Goal: Task Accomplishment & Management: Manage account settings

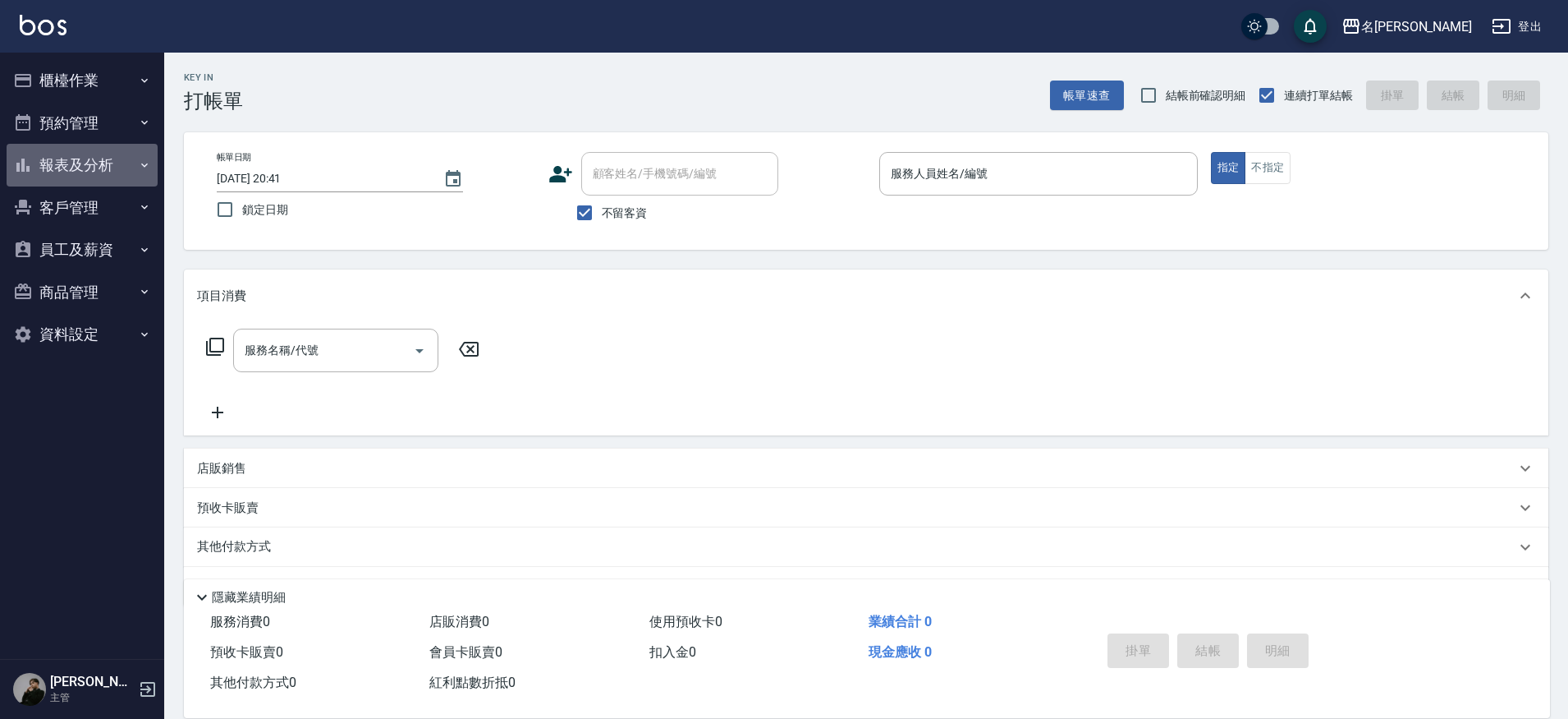
click at [107, 163] on button "報表及分析" at bounding box center [82, 165] width 151 height 42
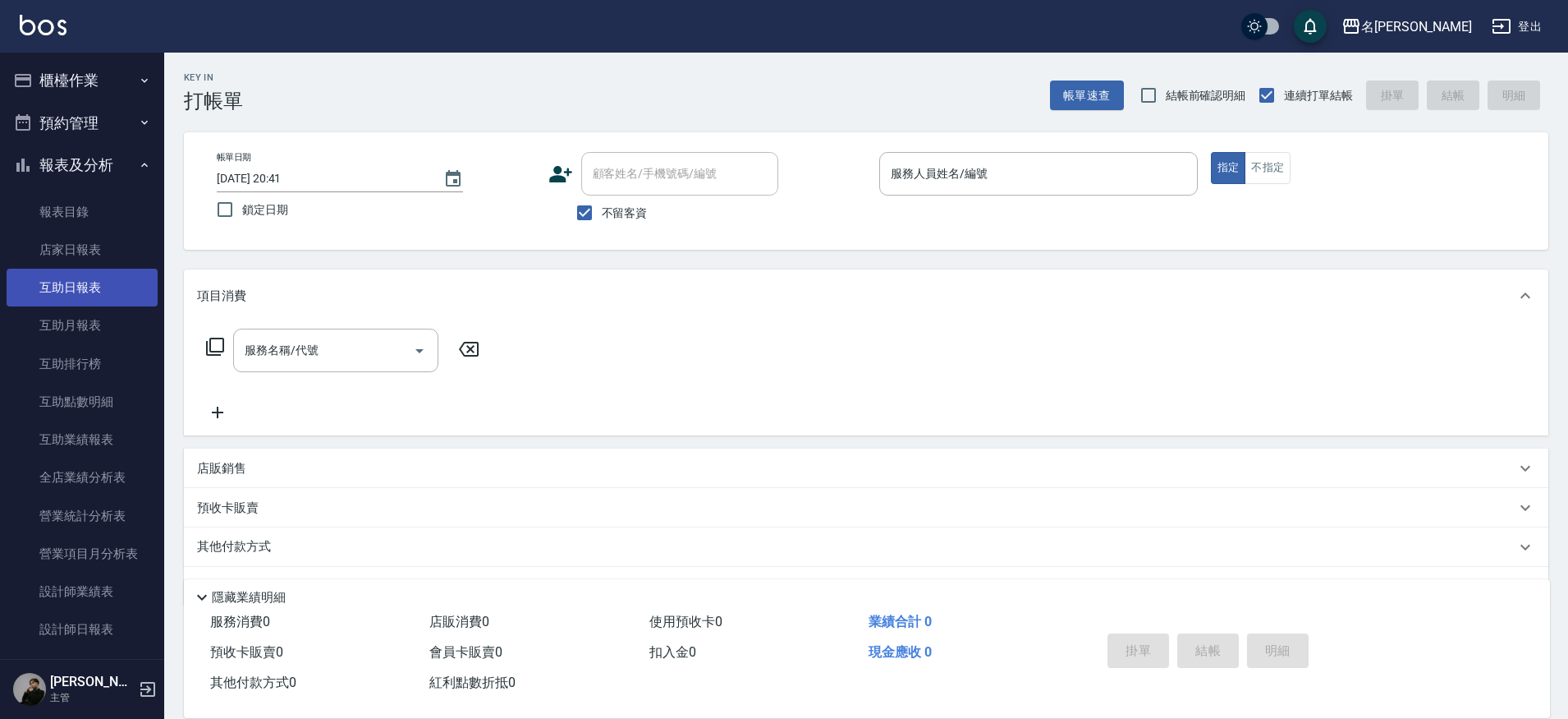
click at [97, 275] on link "互助日報表" at bounding box center [82, 287] width 151 height 38
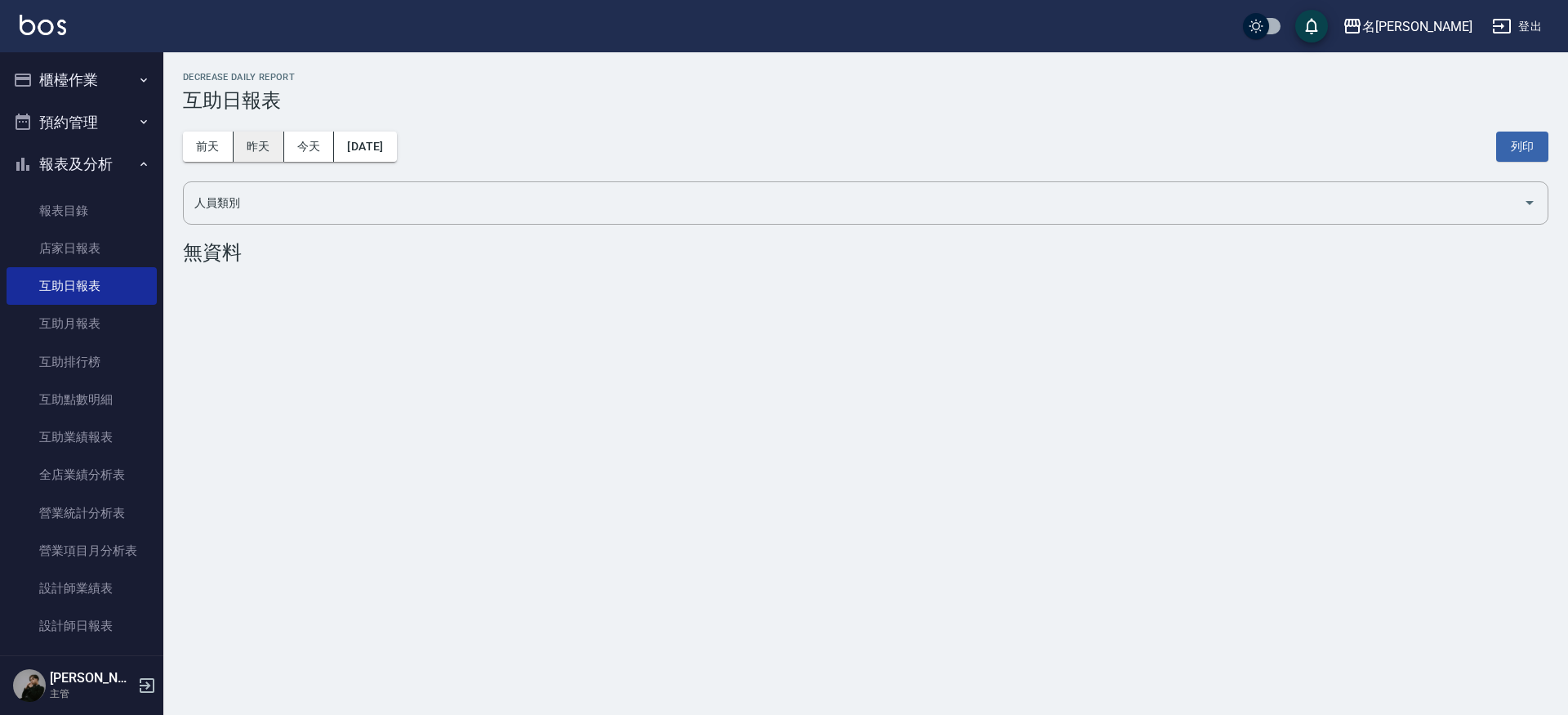
click at [260, 141] on button "昨天" at bounding box center [259, 147] width 51 height 30
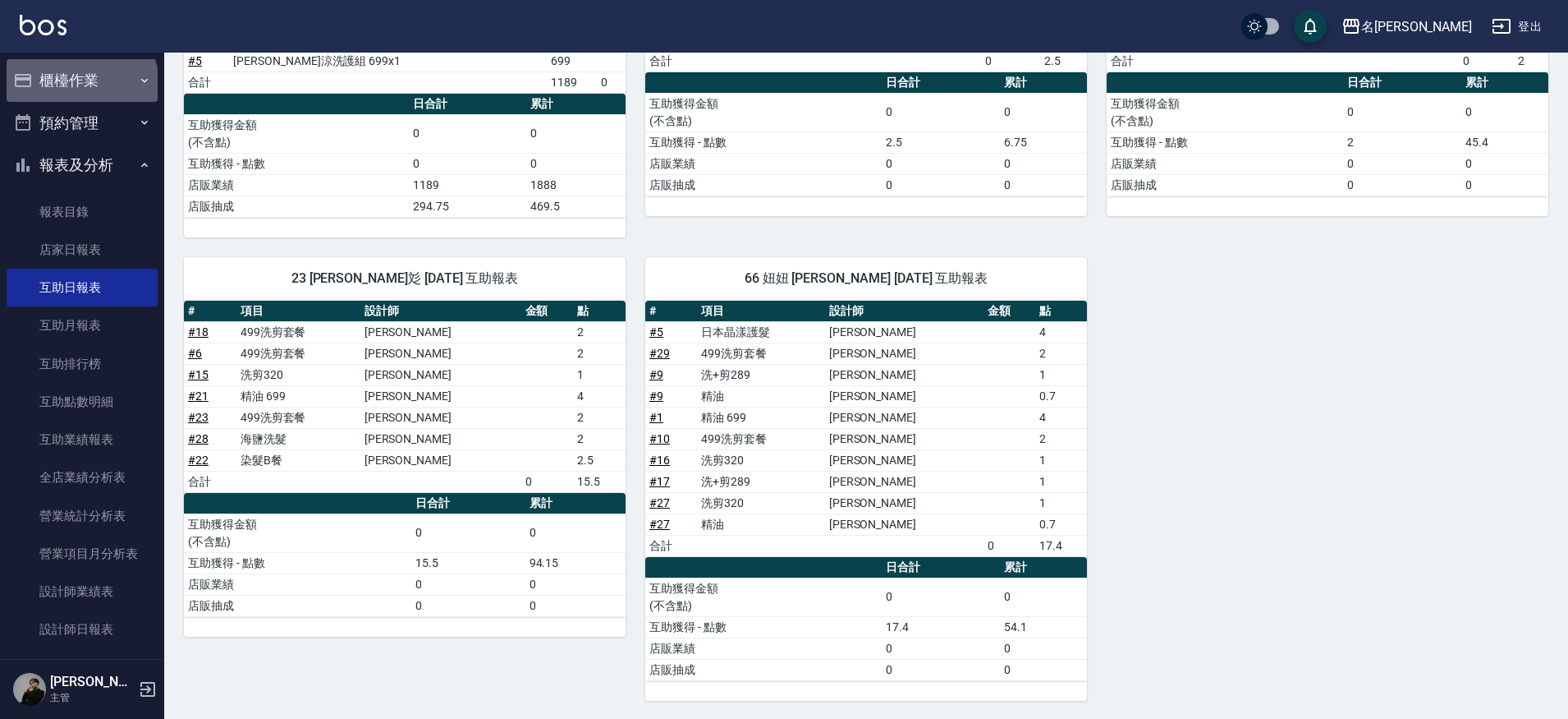
click at [81, 85] on button "櫃檯作業" at bounding box center [82, 80] width 151 height 42
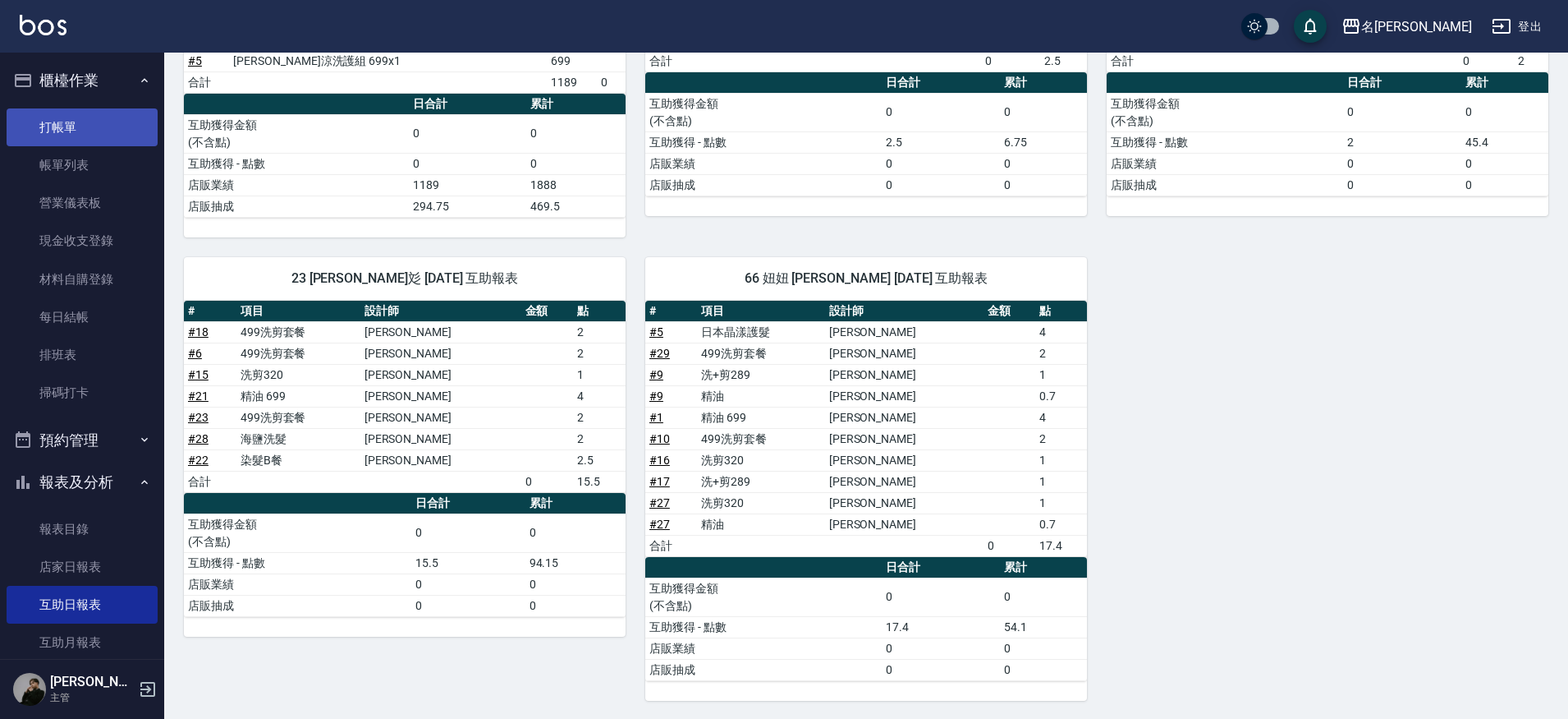
click at [87, 125] on link "打帳單" at bounding box center [82, 127] width 151 height 38
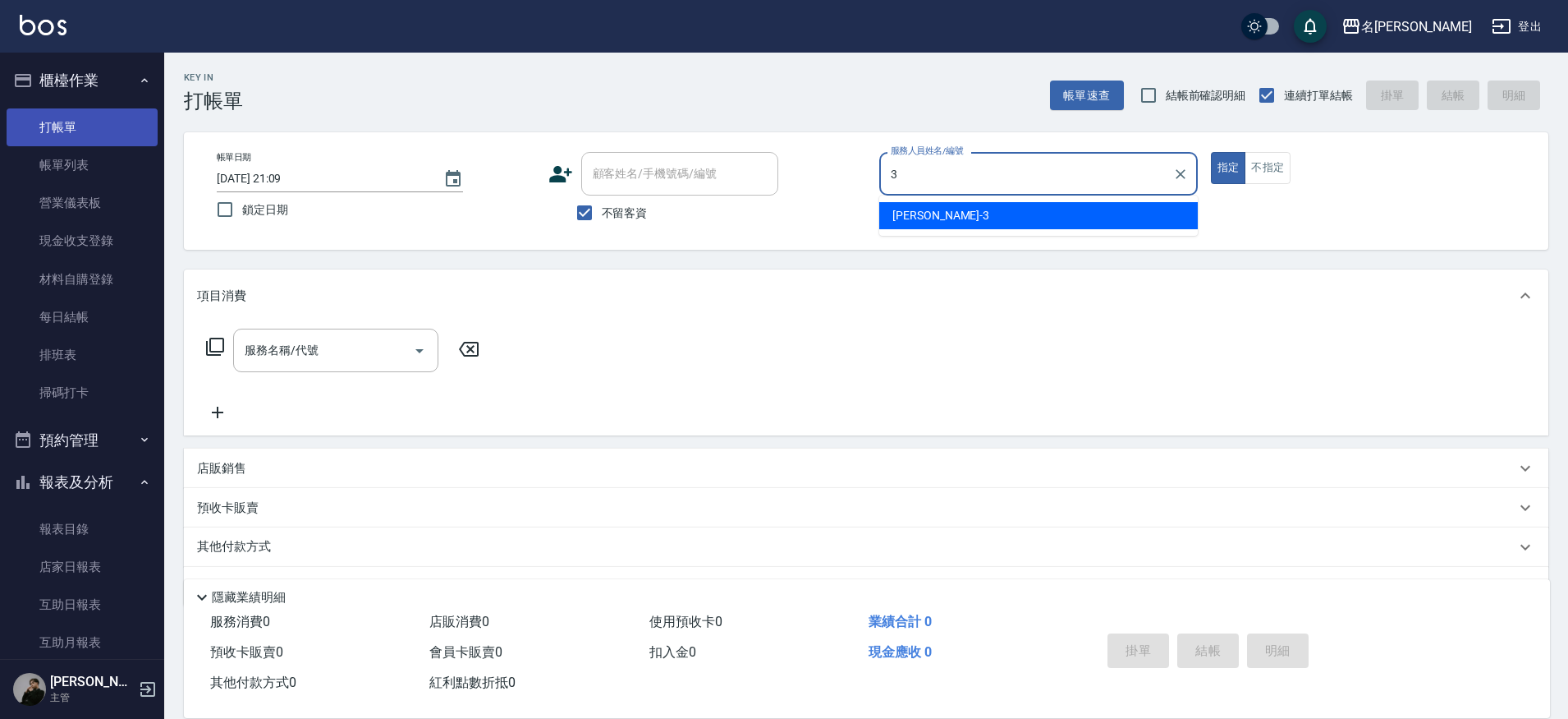
type input "Mina-3"
type button "true"
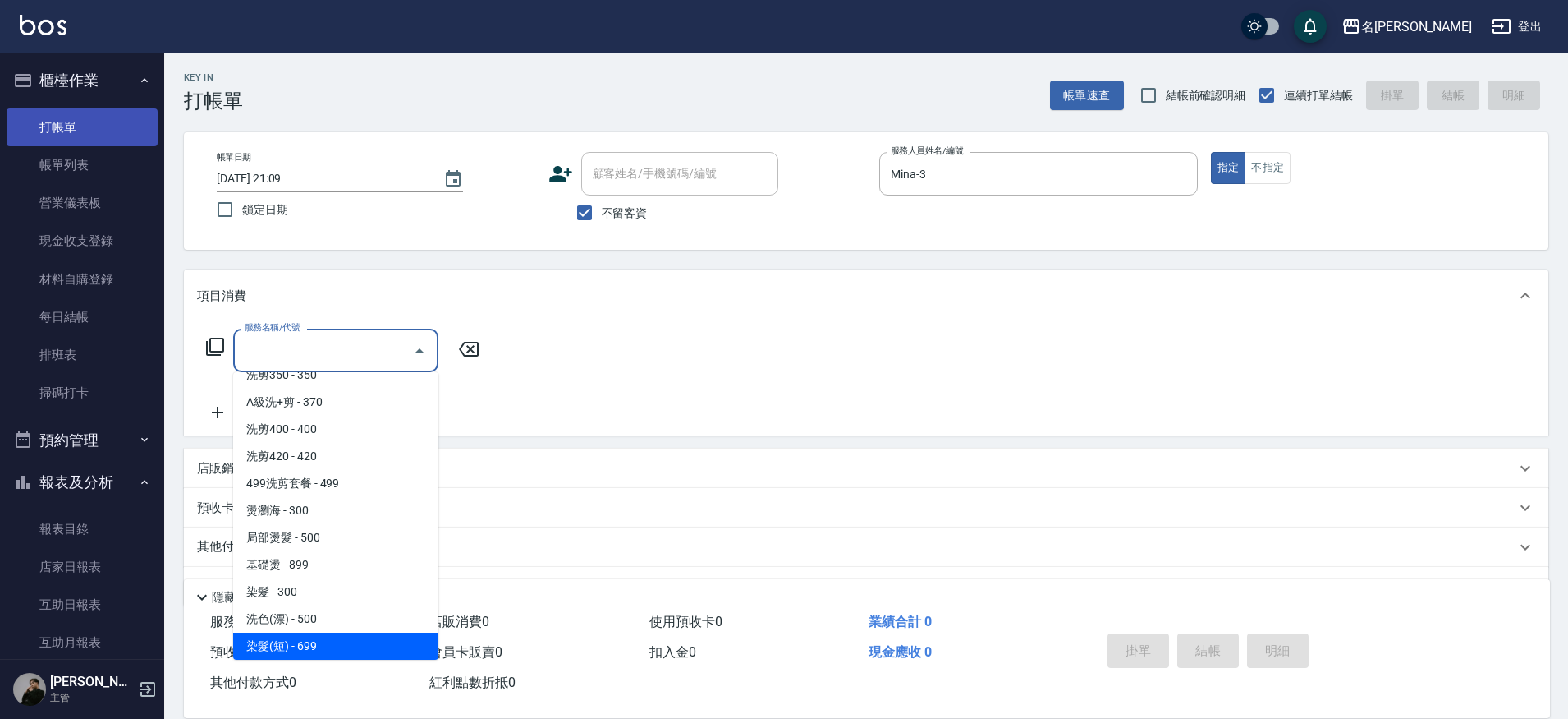
scroll to position [1047, 0]
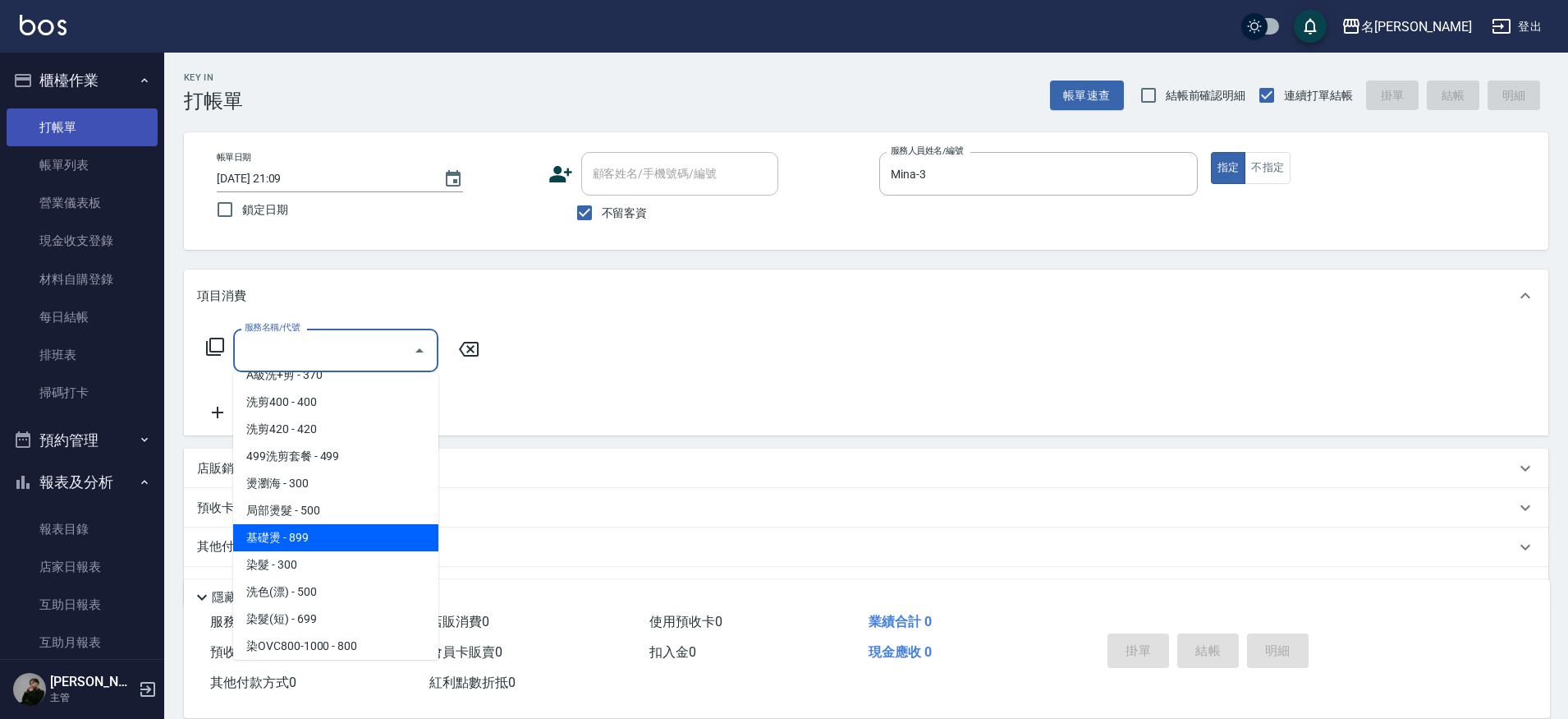
type input "基礎燙(3899)"
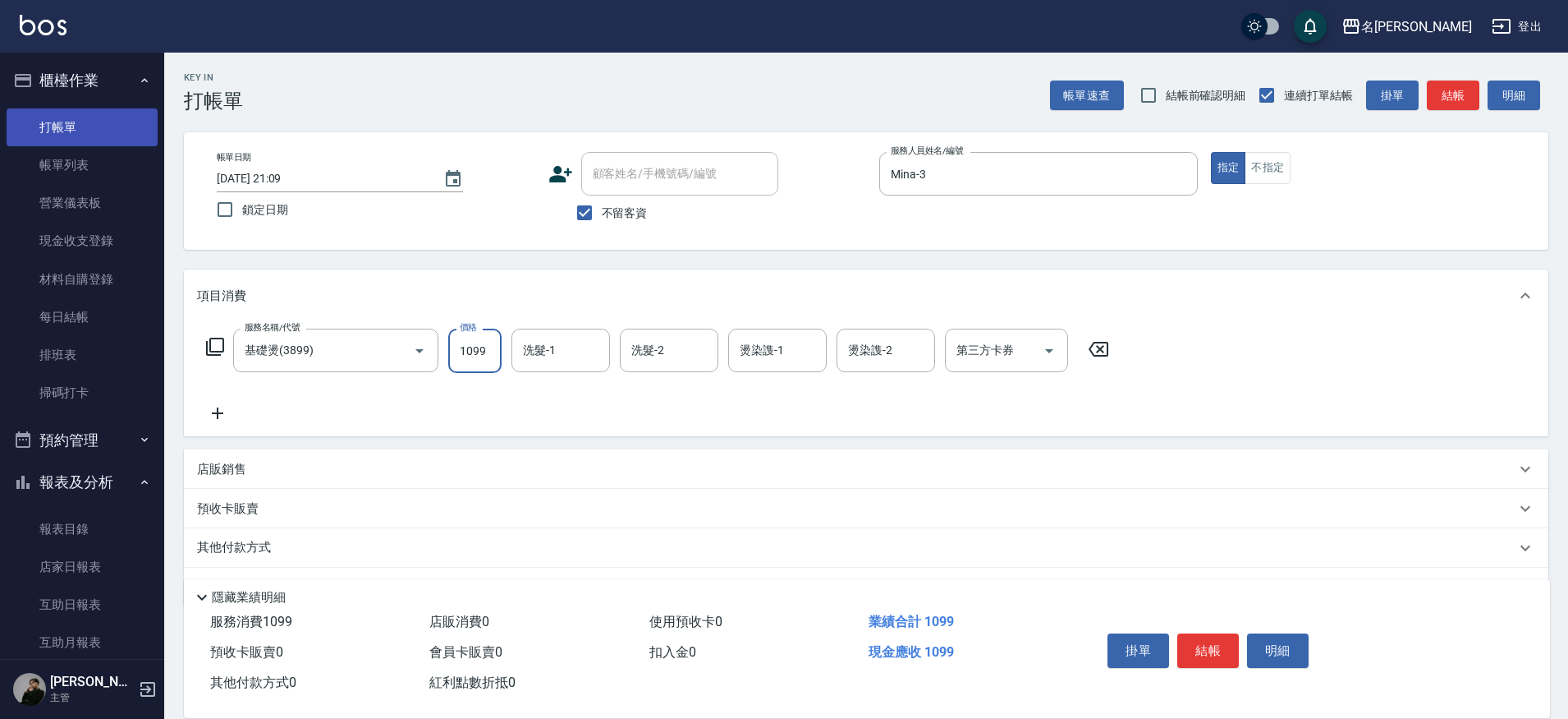
scroll to position [0, 0]
type input "1099"
type input "妞妞-66"
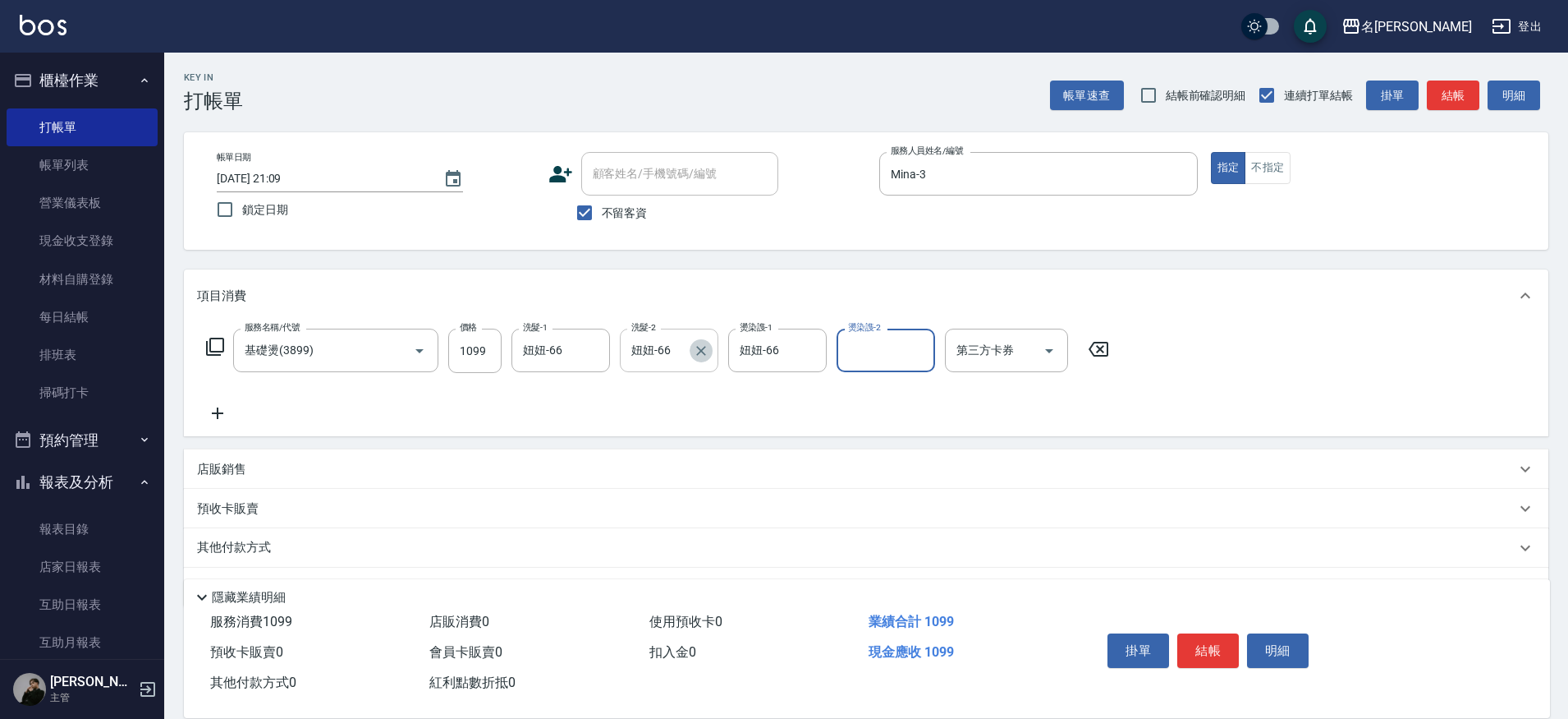
click at [702, 351] on icon "Clear" at bounding box center [701, 351] width 9 height 9
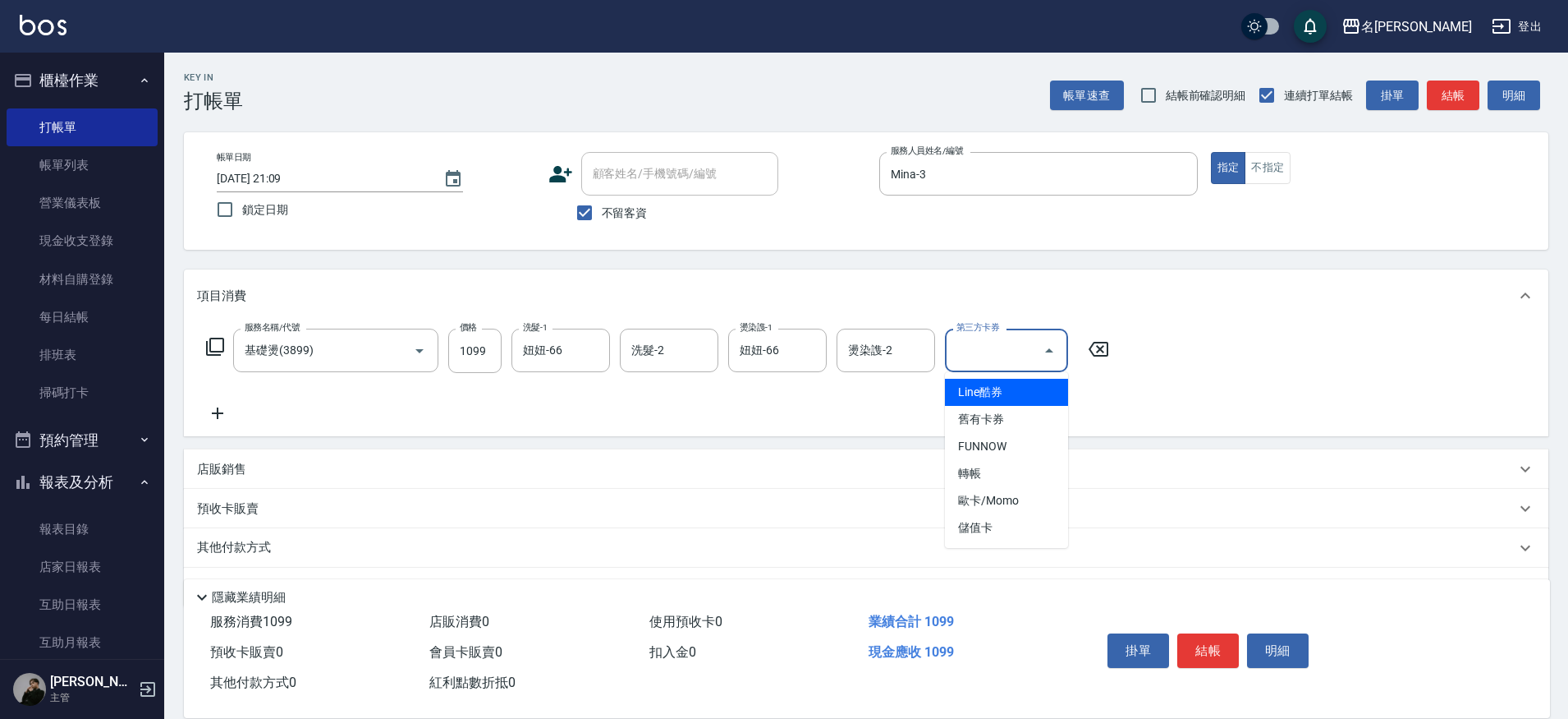
type input "Line酷券"
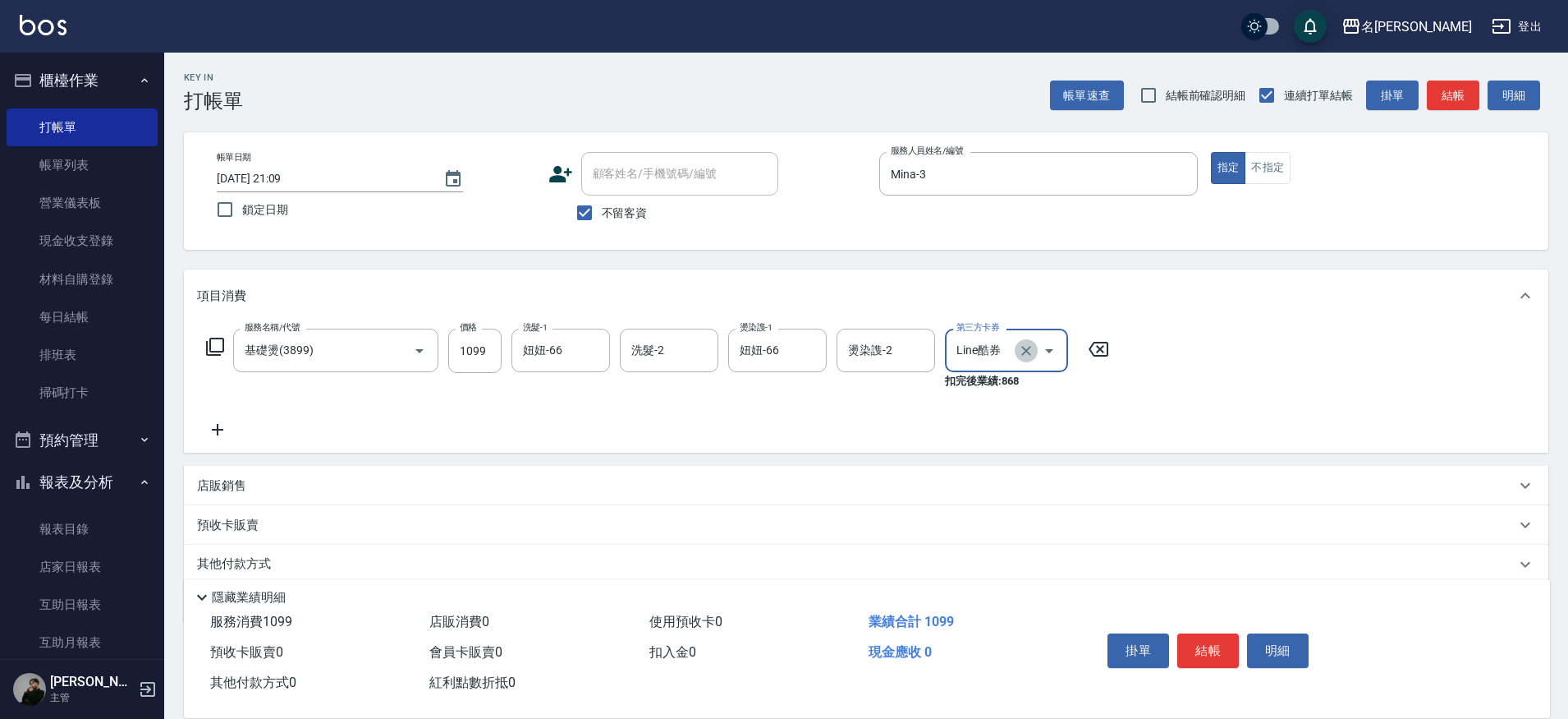
click at [1031, 346] on icon "Clear" at bounding box center [1025, 350] width 16 height 16
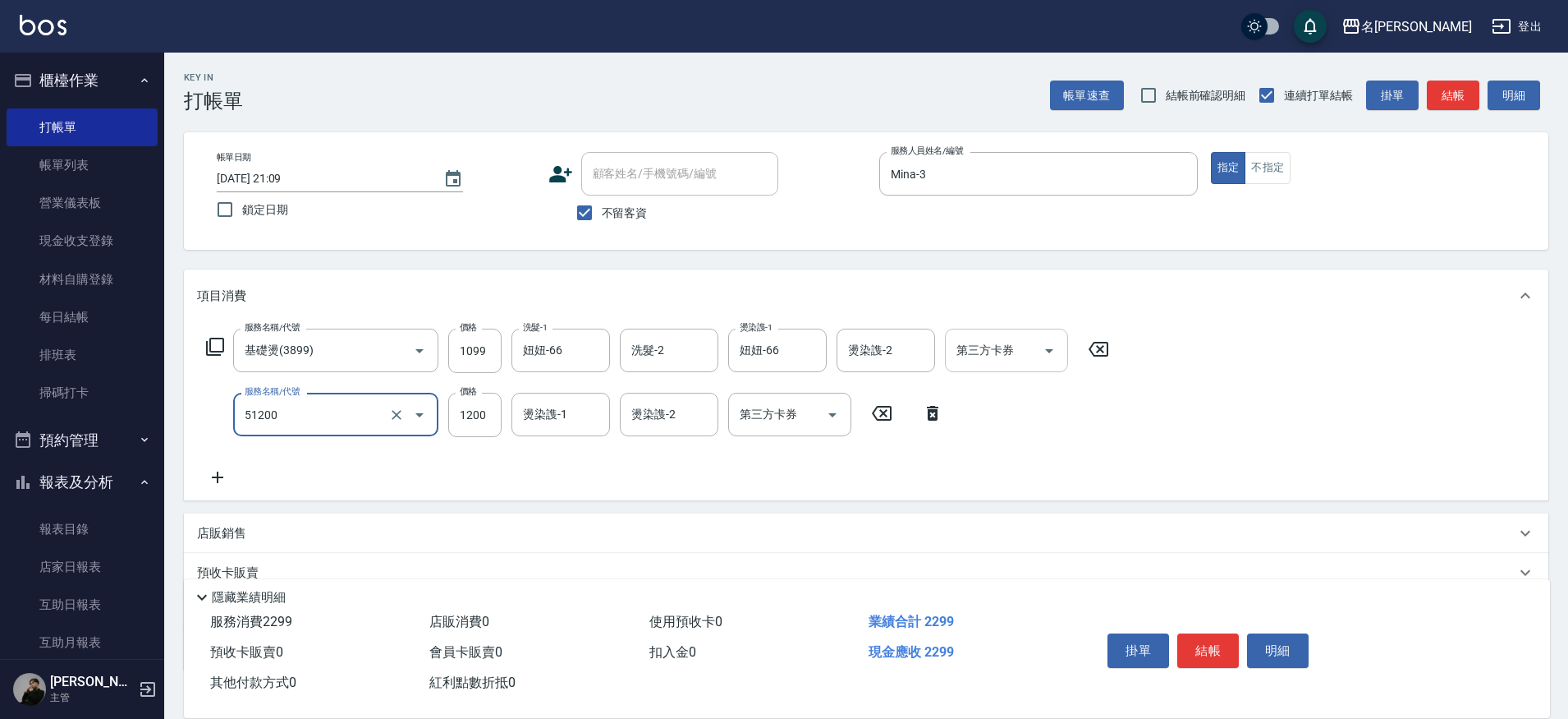
type input "日本晶漾護髮(51200)"
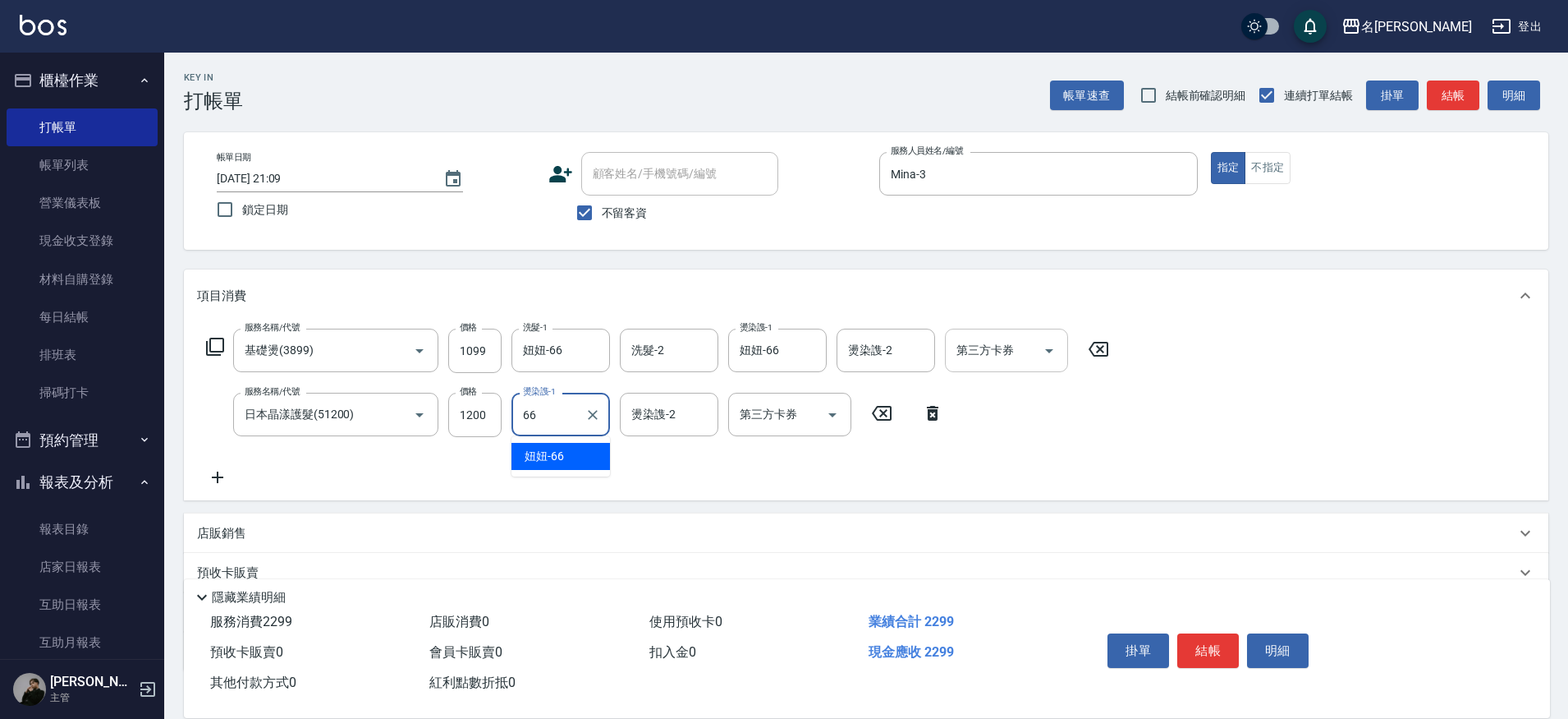
type input "妞妞-66"
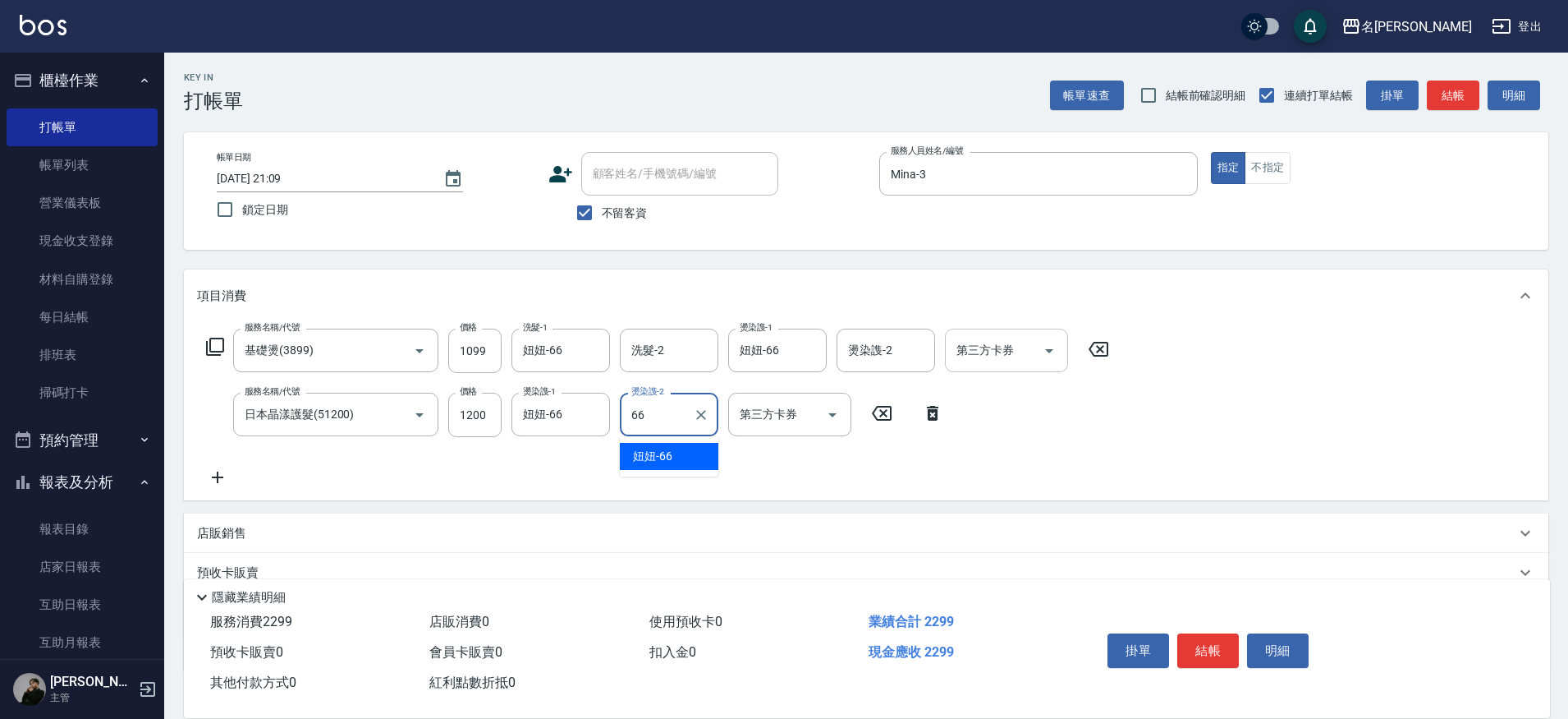
type input "妞妞-66"
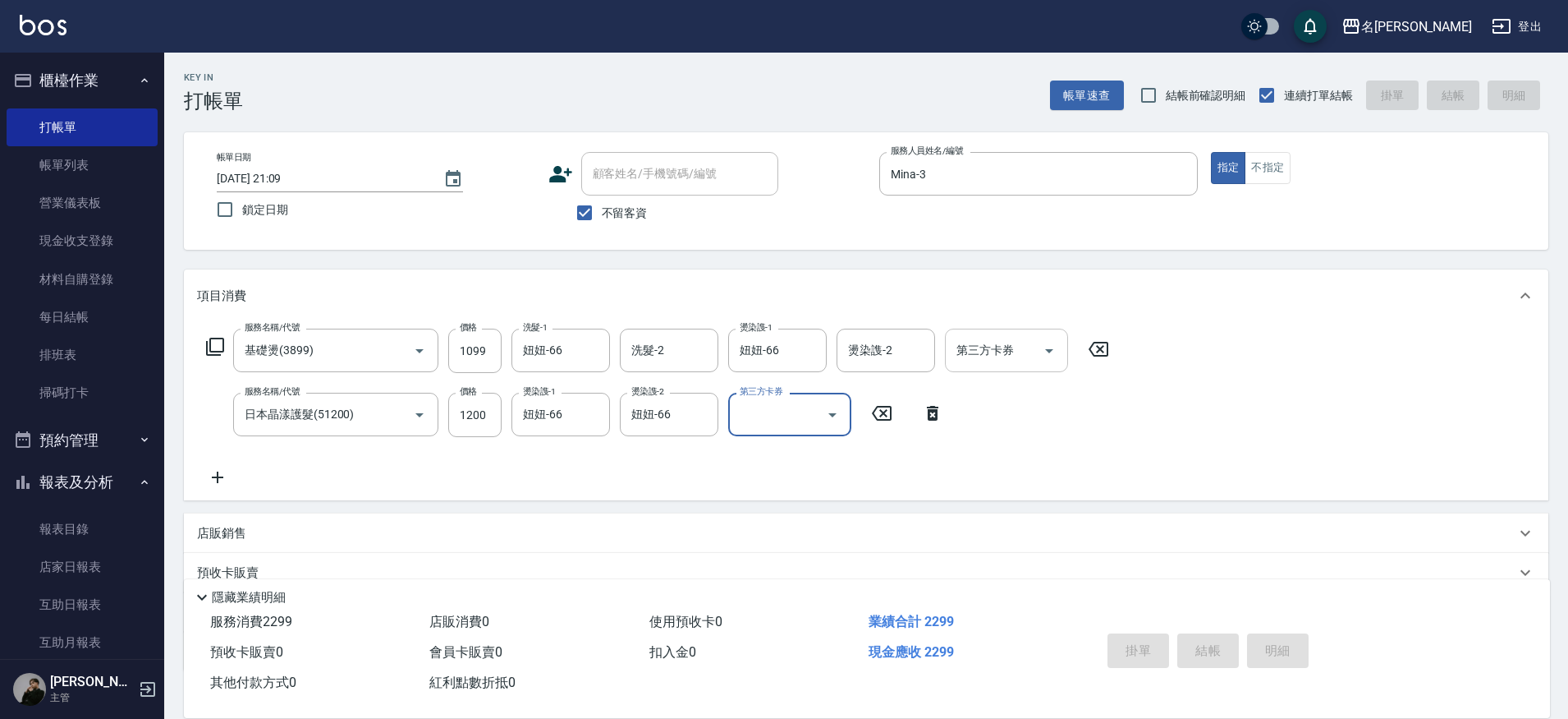
type input "[DATE] 21:10"
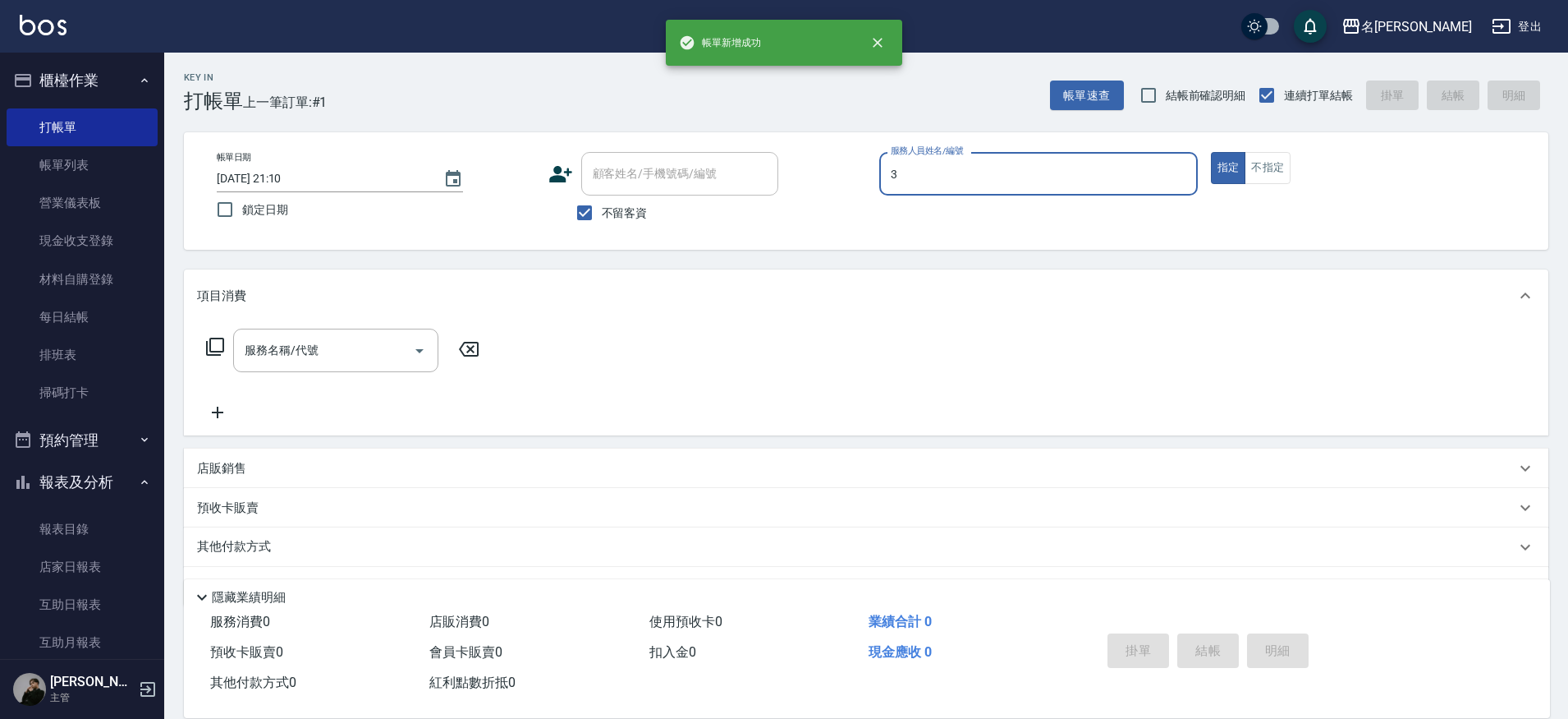
type input "Mina-3"
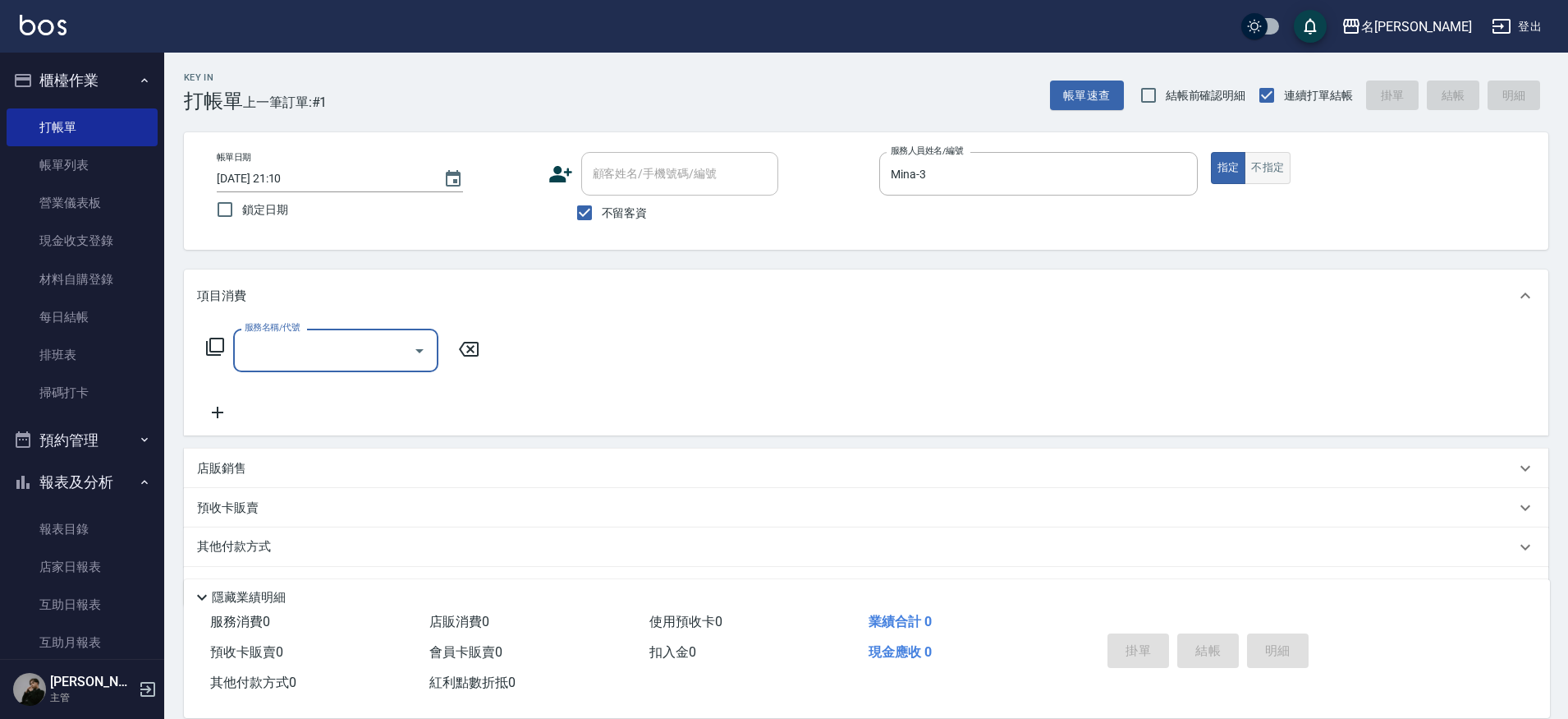
click at [1264, 167] on button "不指定" at bounding box center [1267, 168] width 46 height 32
type button "false"
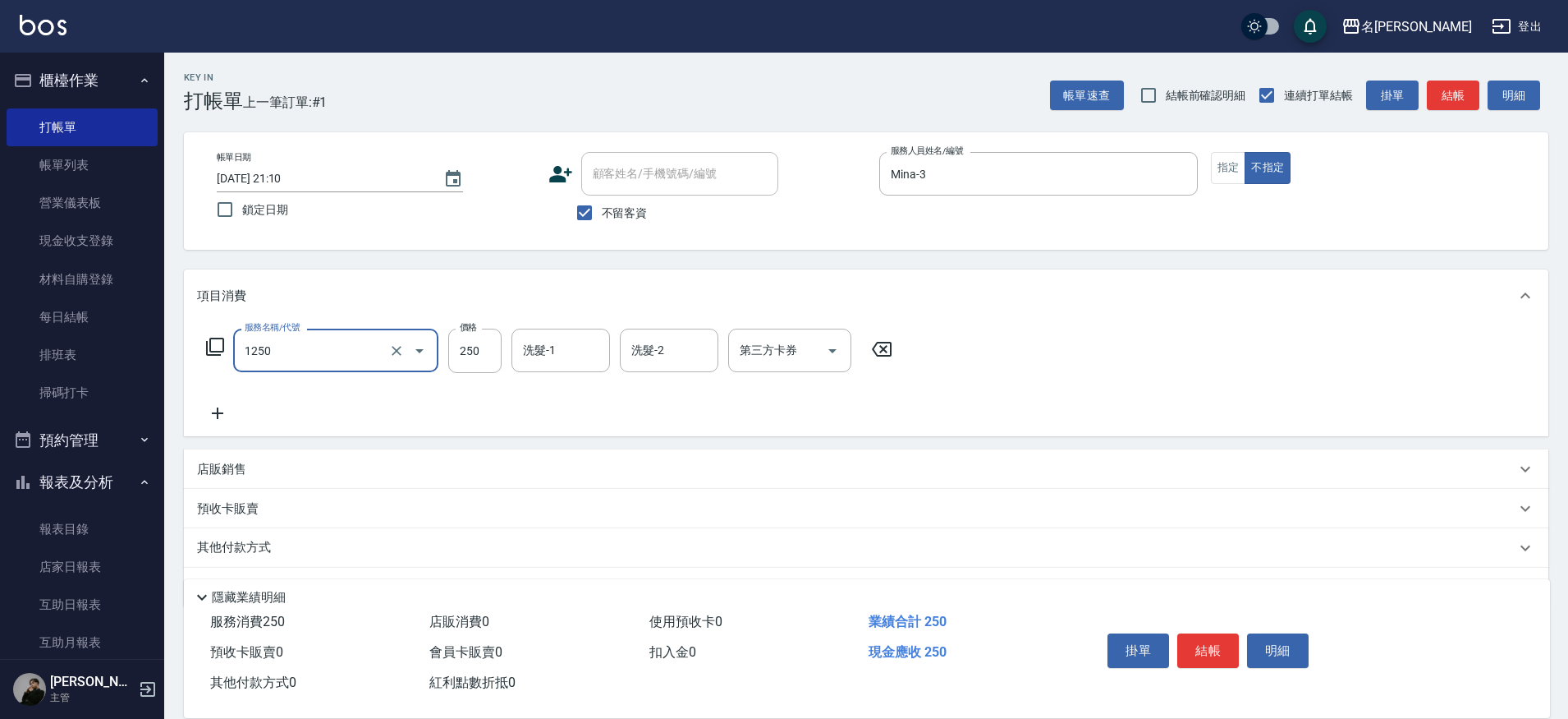
type input "一般洗(1250)"
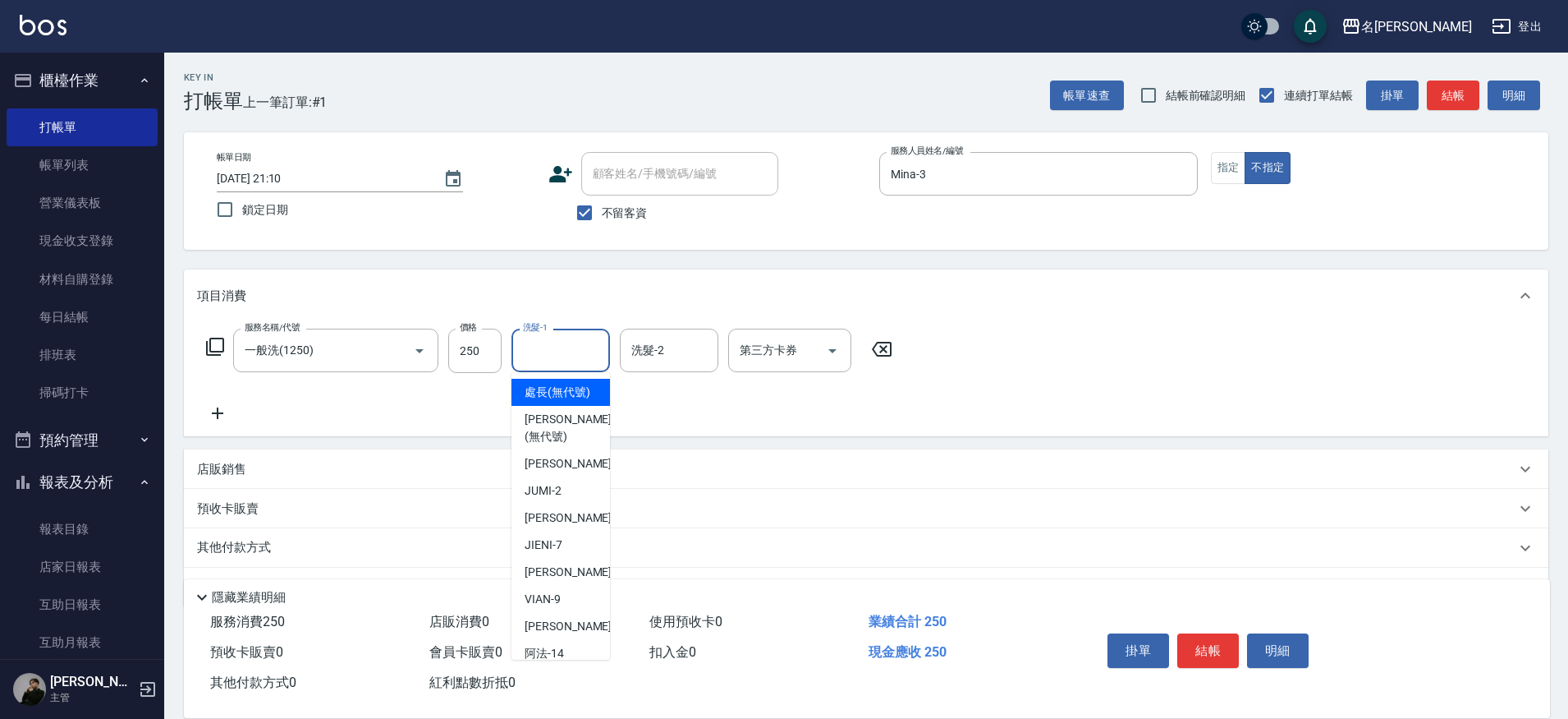
click at [535, 362] on input "洗髮-1" at bounding box center [561, 350] width 84 height 29
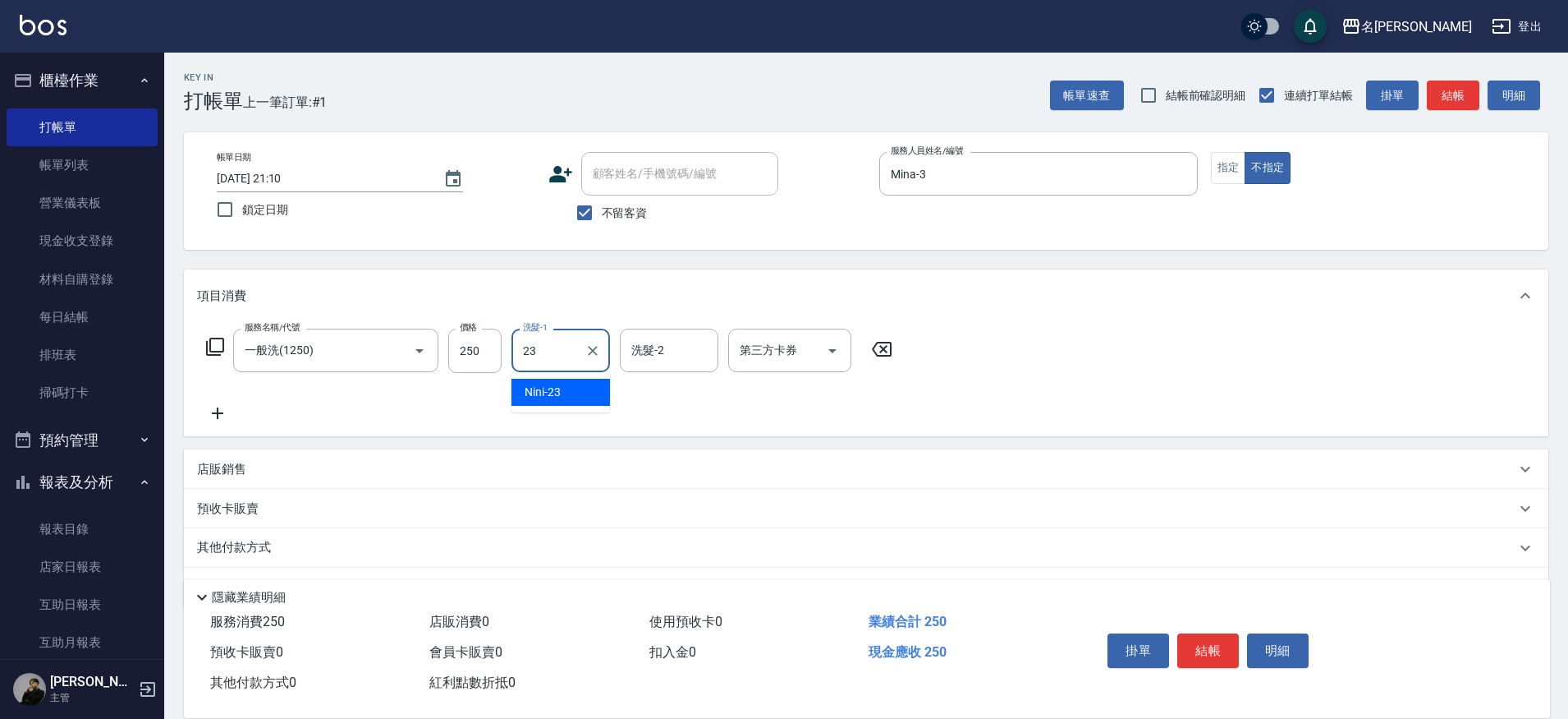
type input "Nini-23"
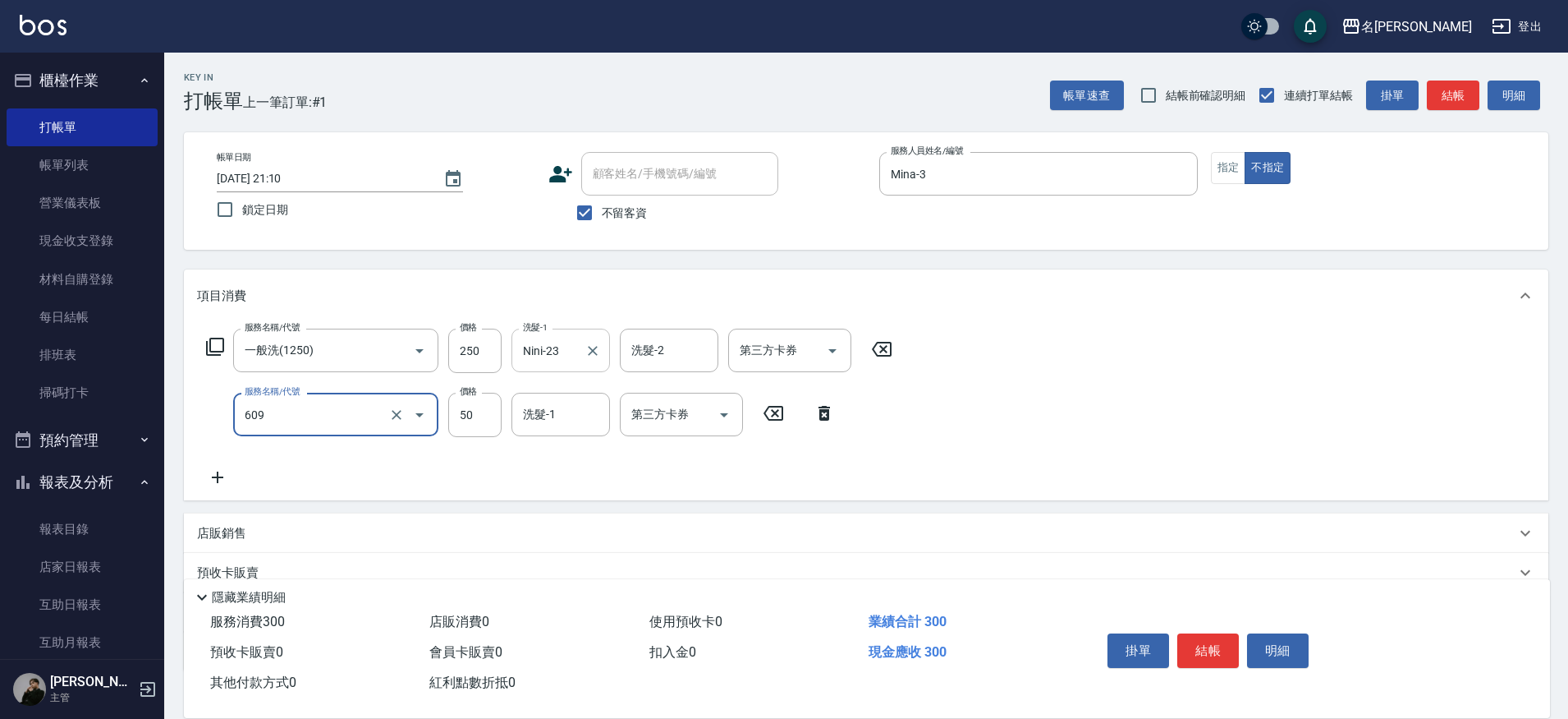
type input "精油(609)"
type input "Nini-23"
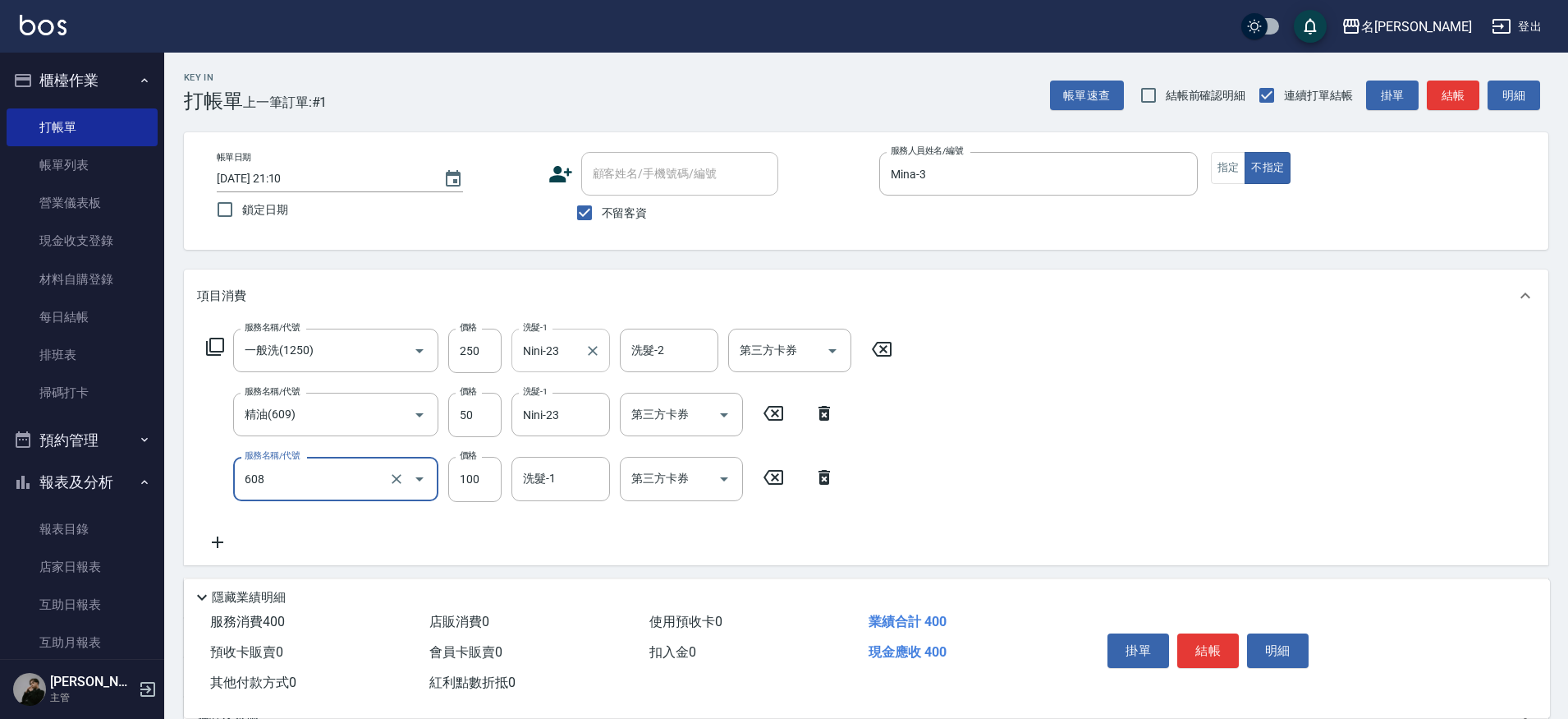
type input "精油(長)(608)"
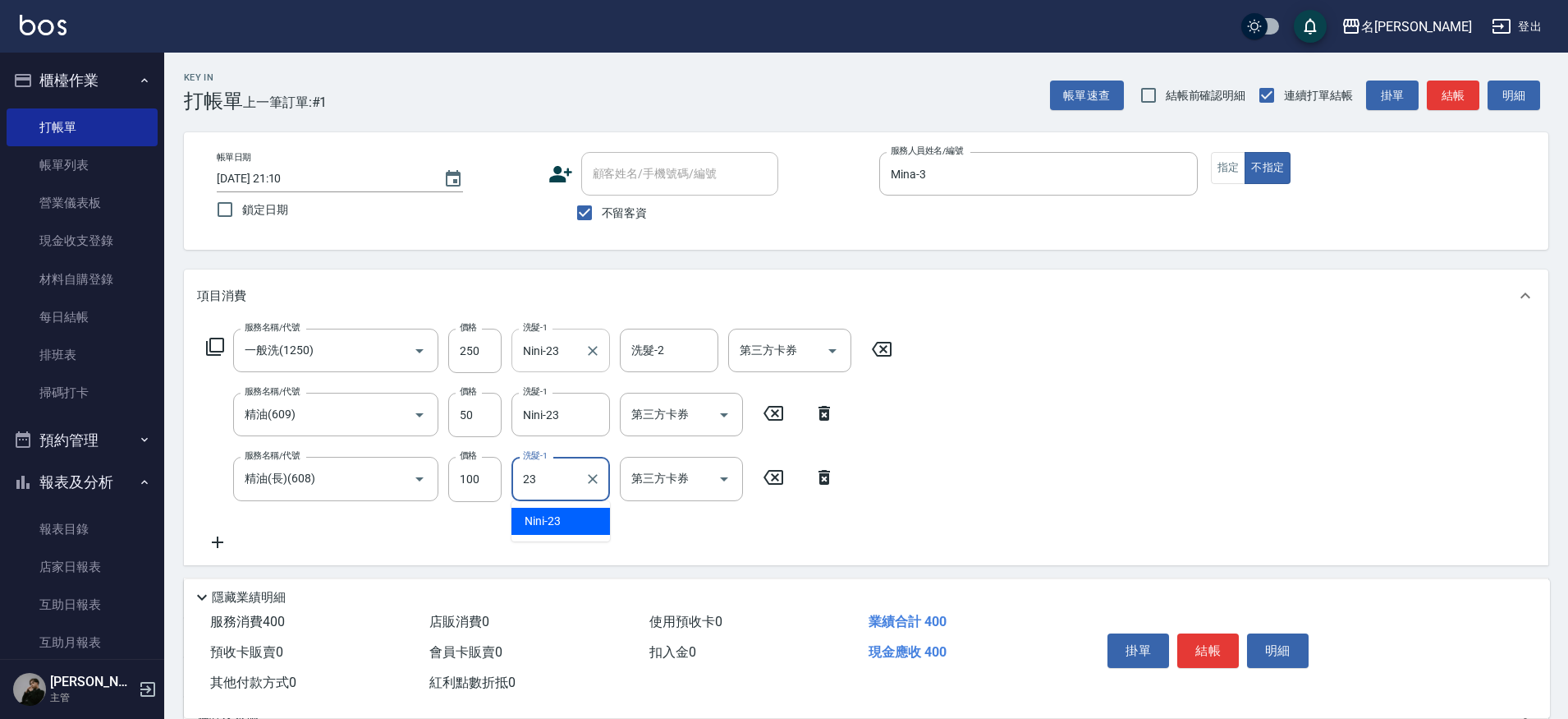
type input "Nini-23"
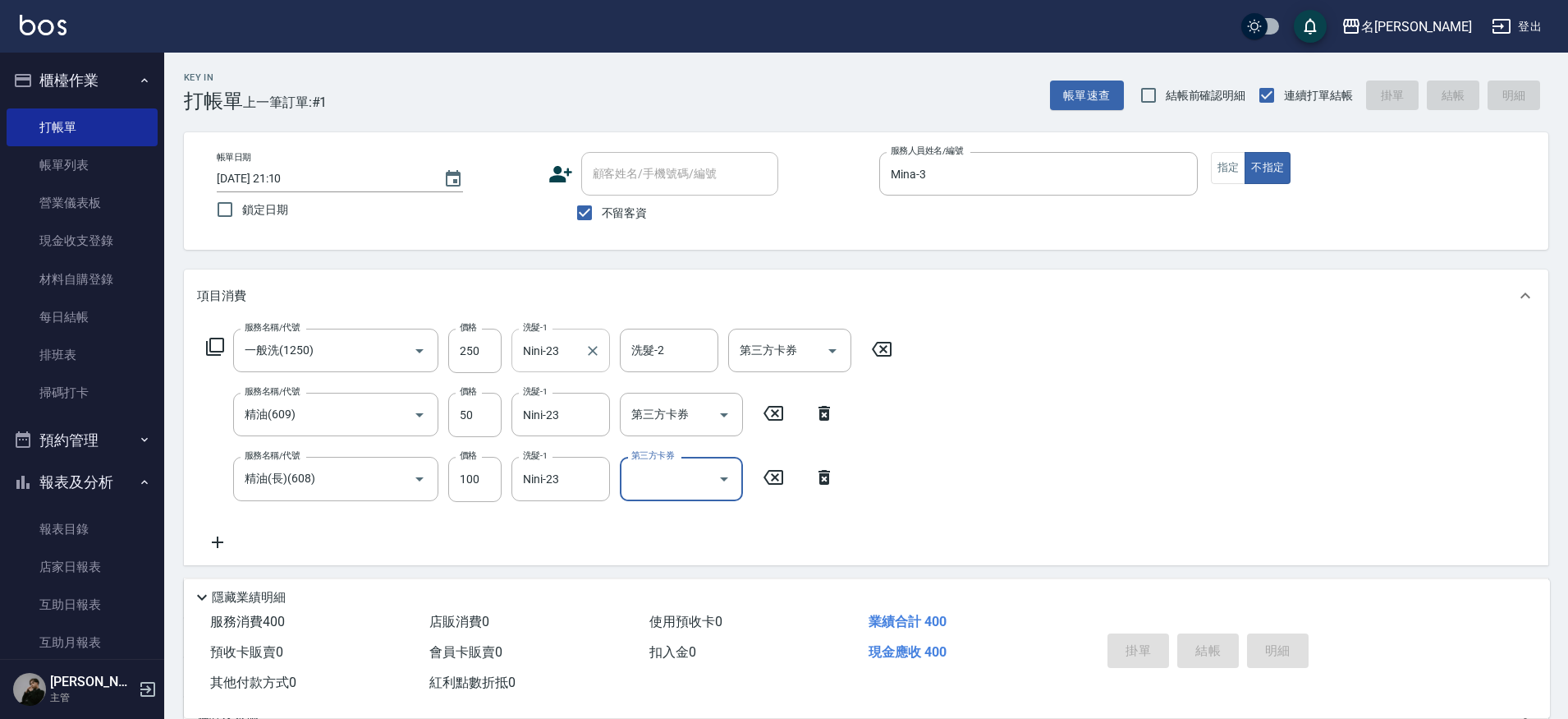
type input "[DATE] 21:11"
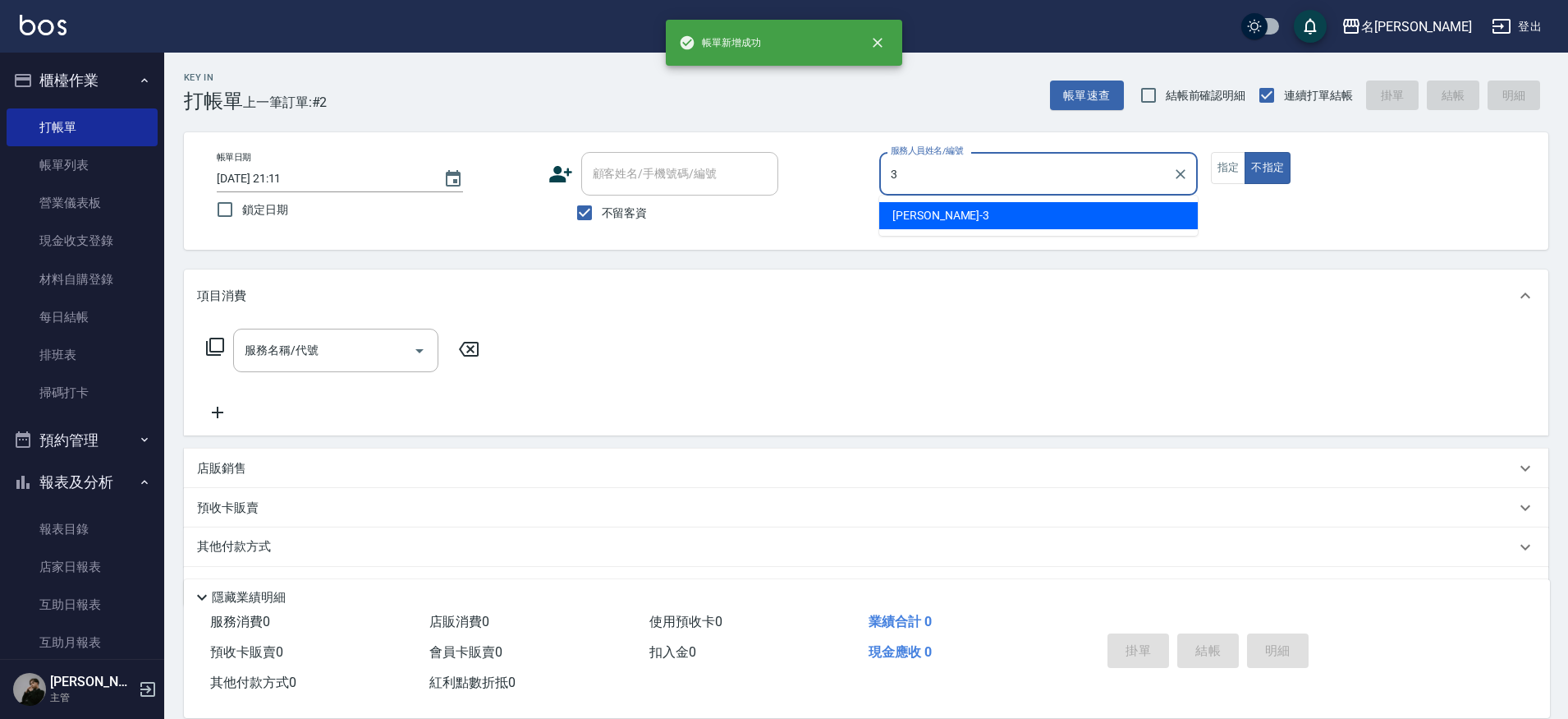
type input "Mina-3"
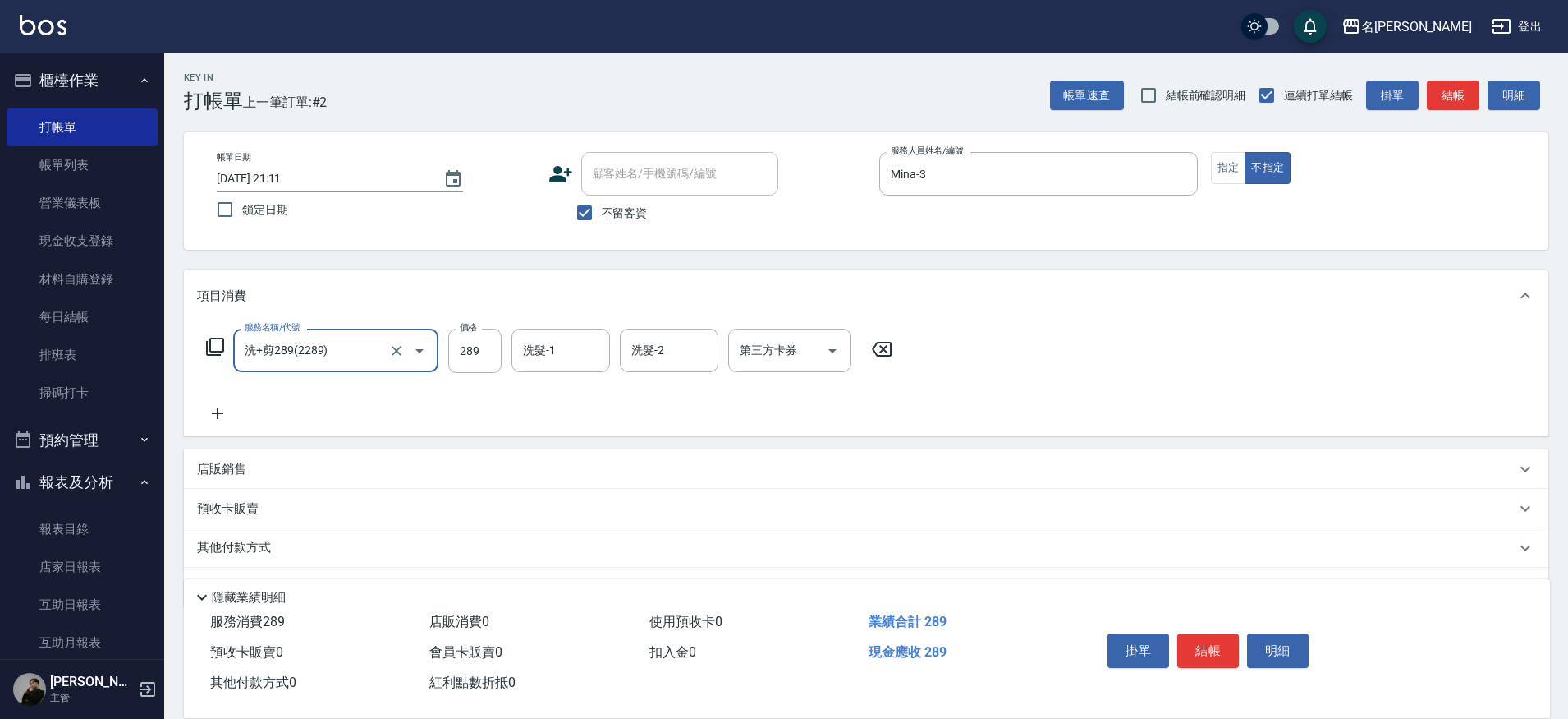
type input "洗+剪289(2289)"
type input "妞妞-66"
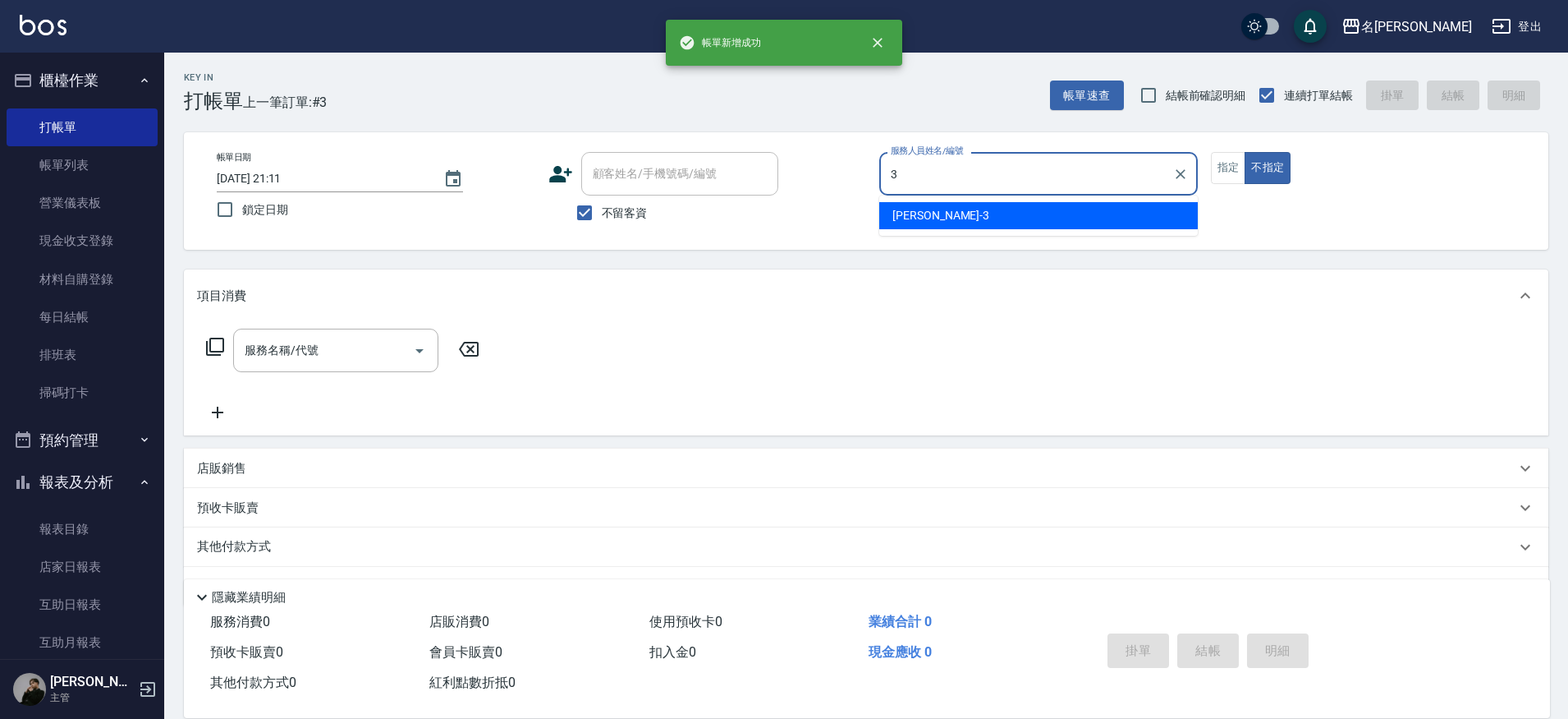
type input "Mina-3"
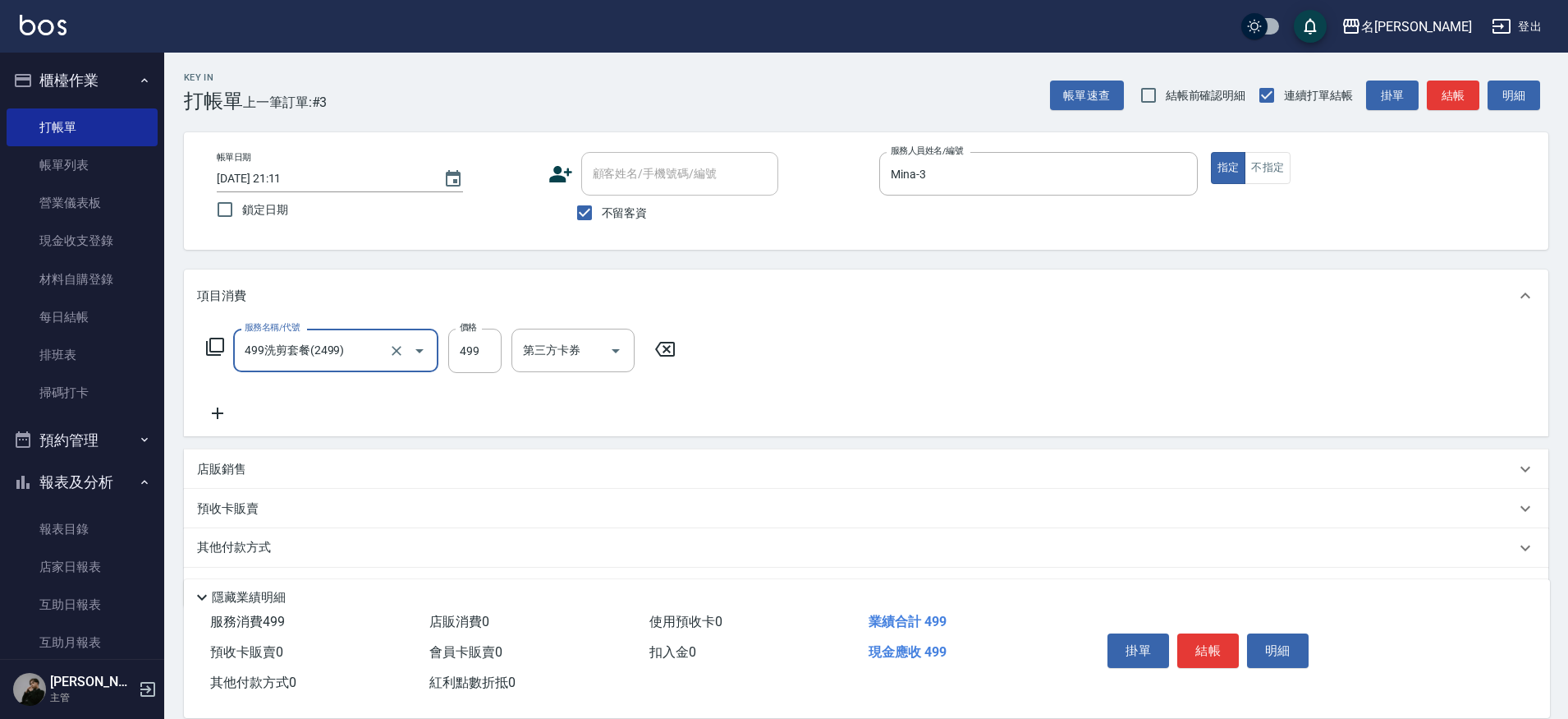
type input "499洗剪套餐(2499)"
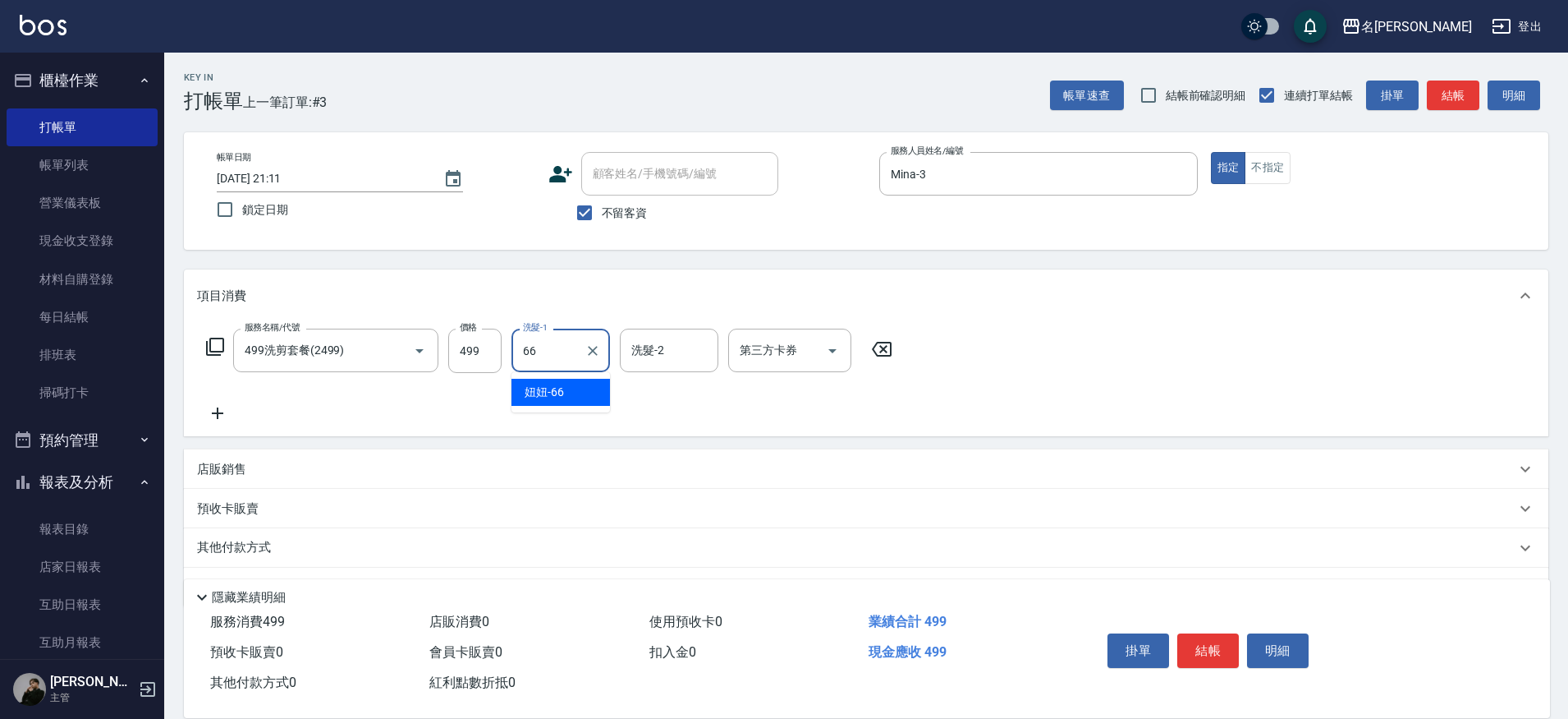
type input "妞妞-66"
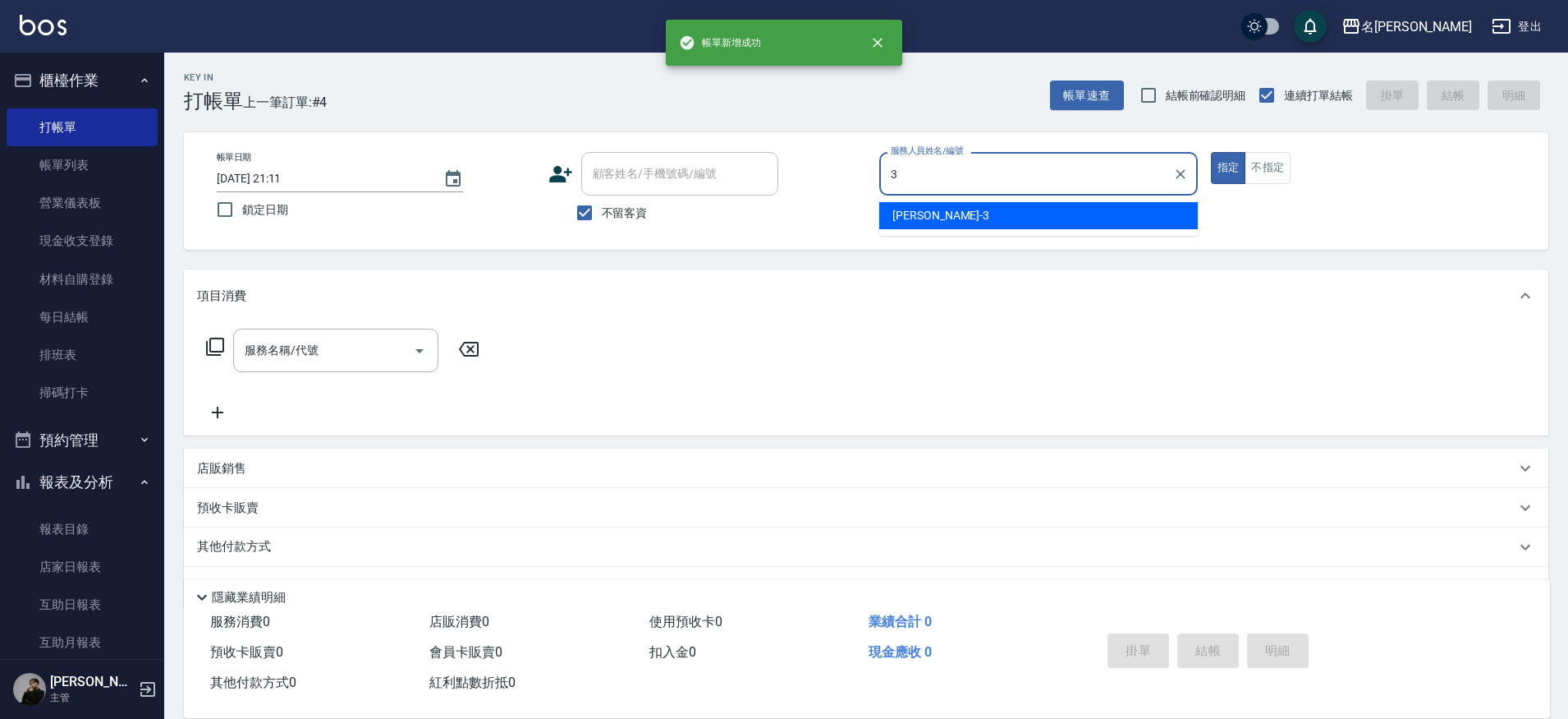
type input "Mina-3"
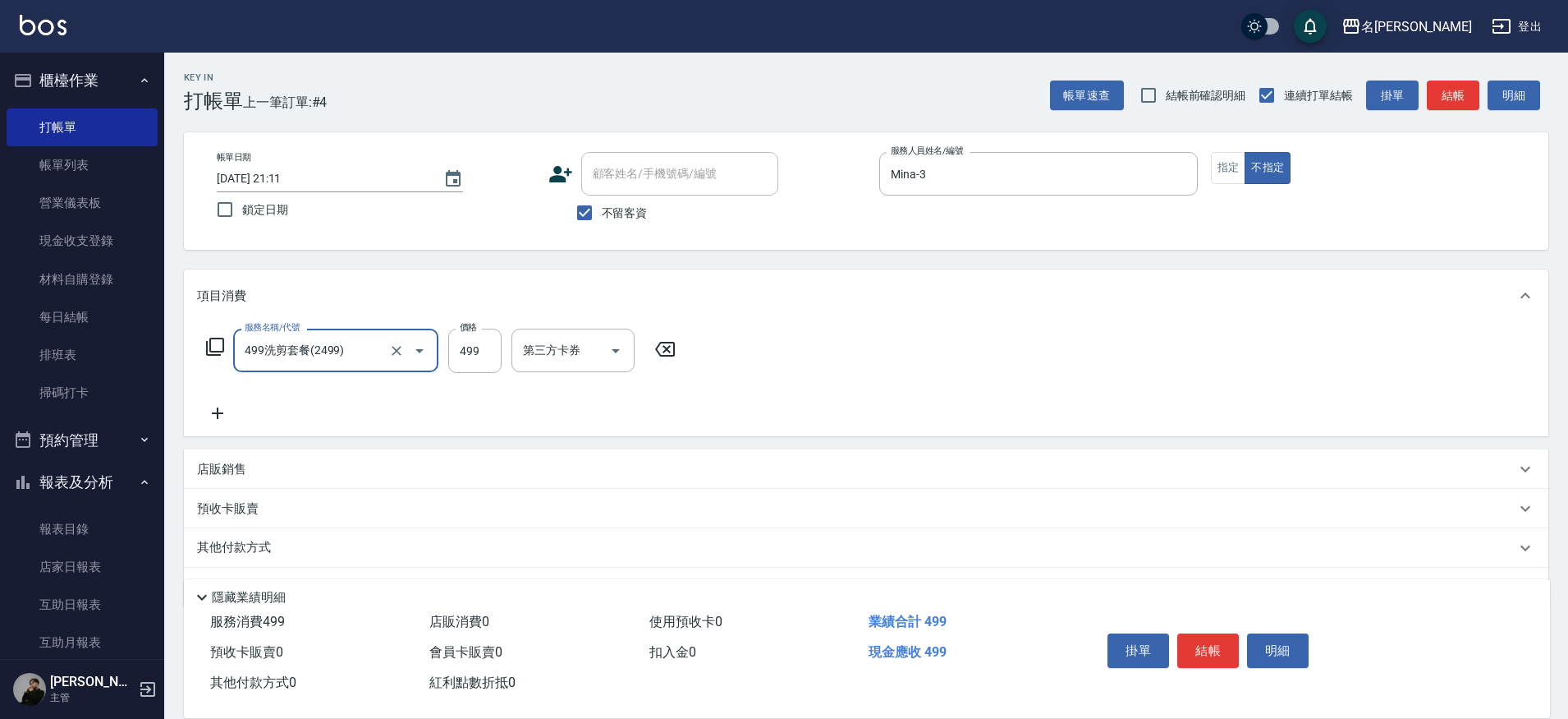
type input "499洗剪套餐(2499)"
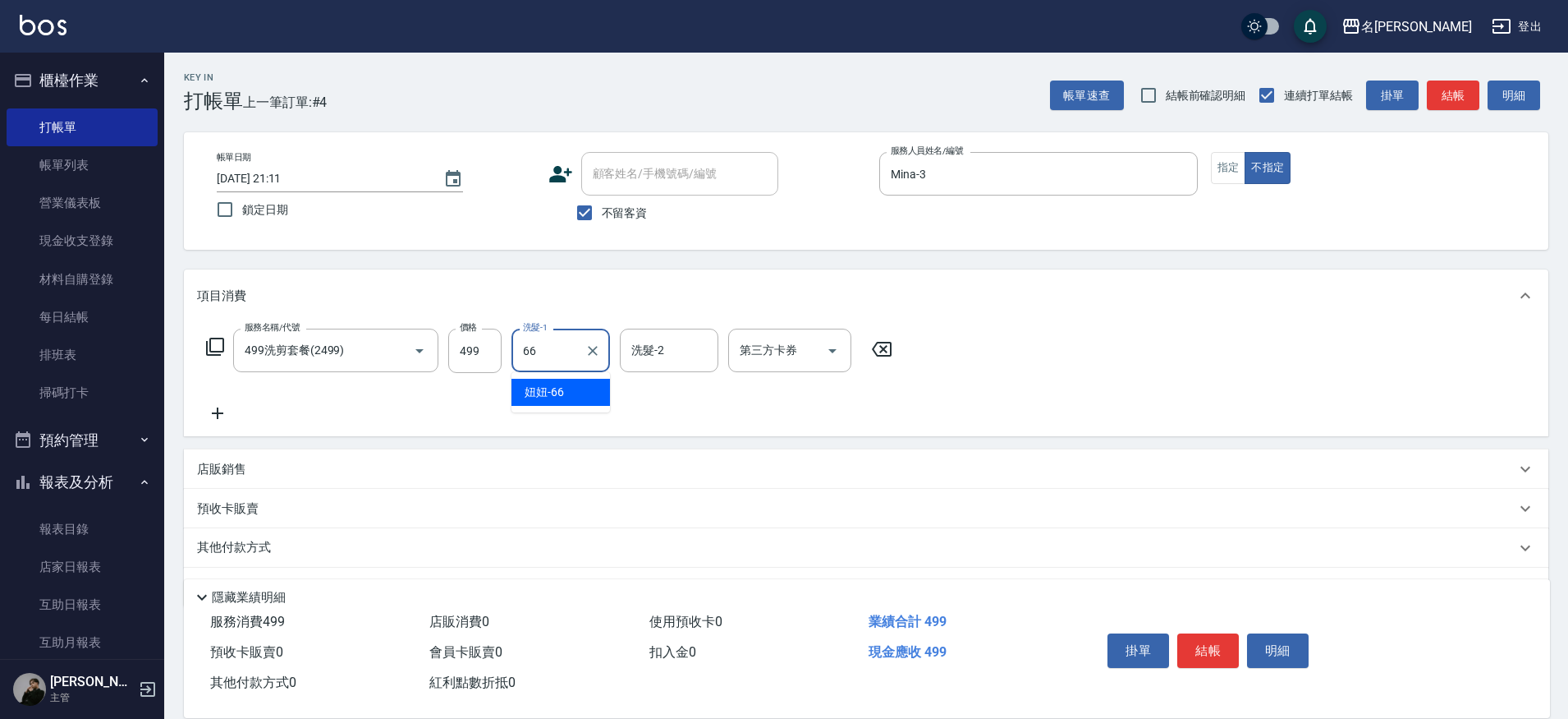
type input "妞妞-66"
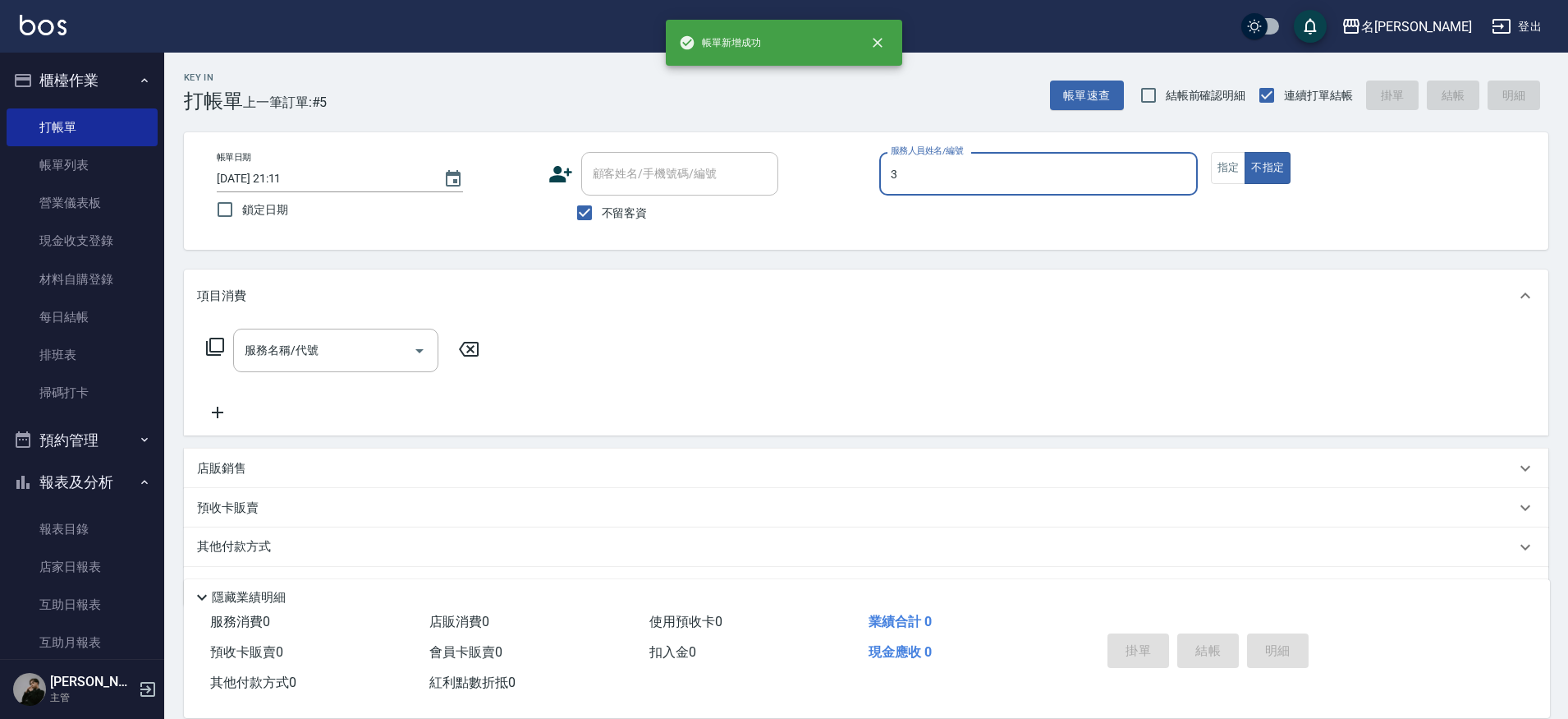
type input "Mina-3"
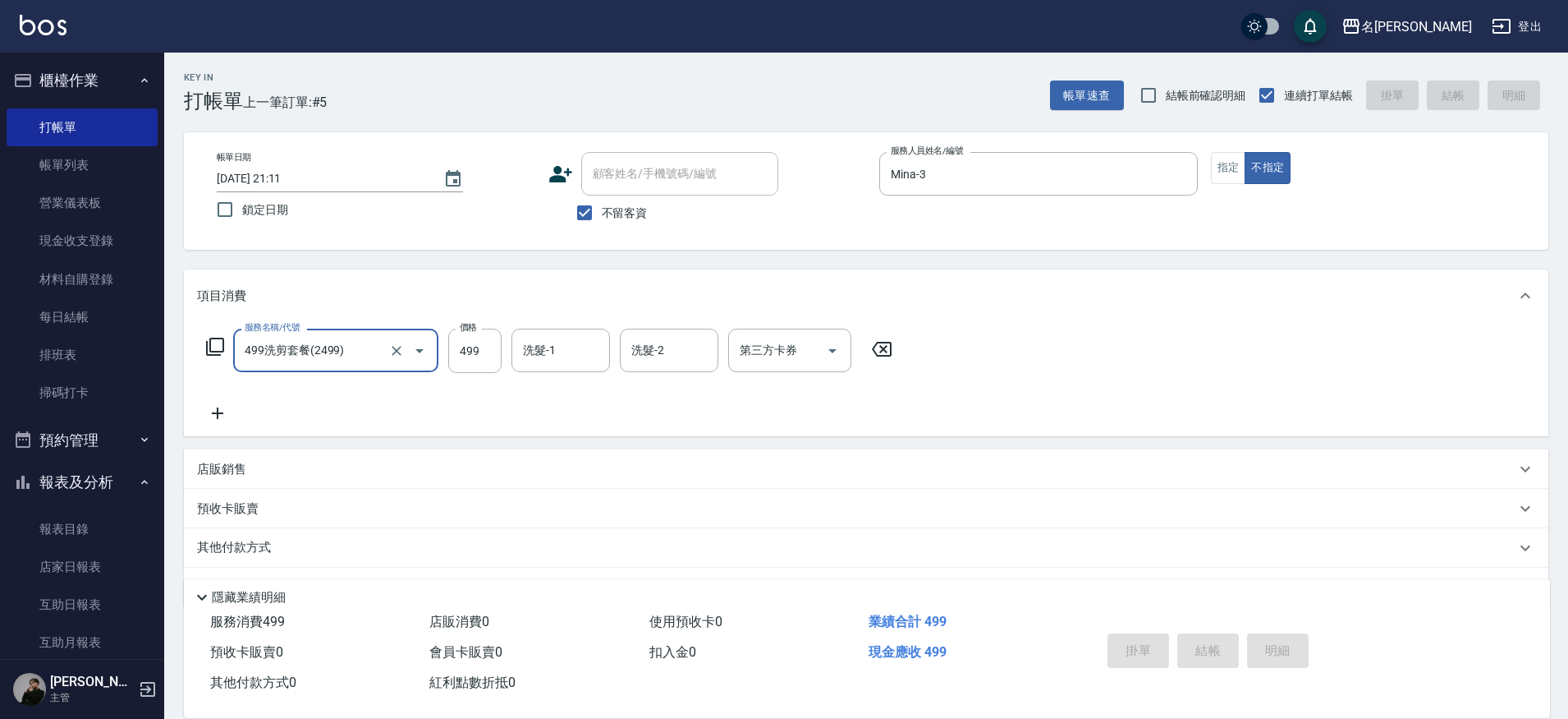
type input "499洗剪套餐(2499)"
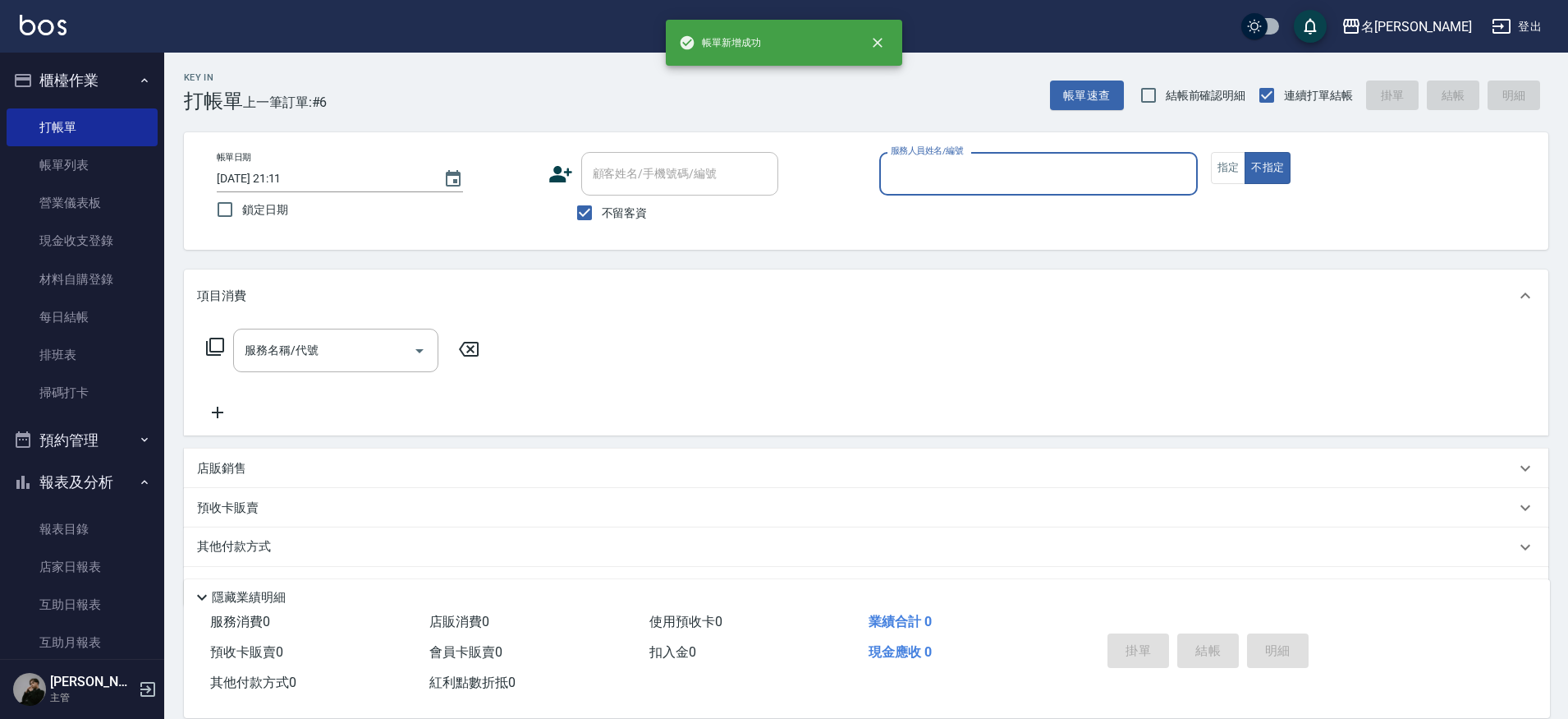
type input "9"
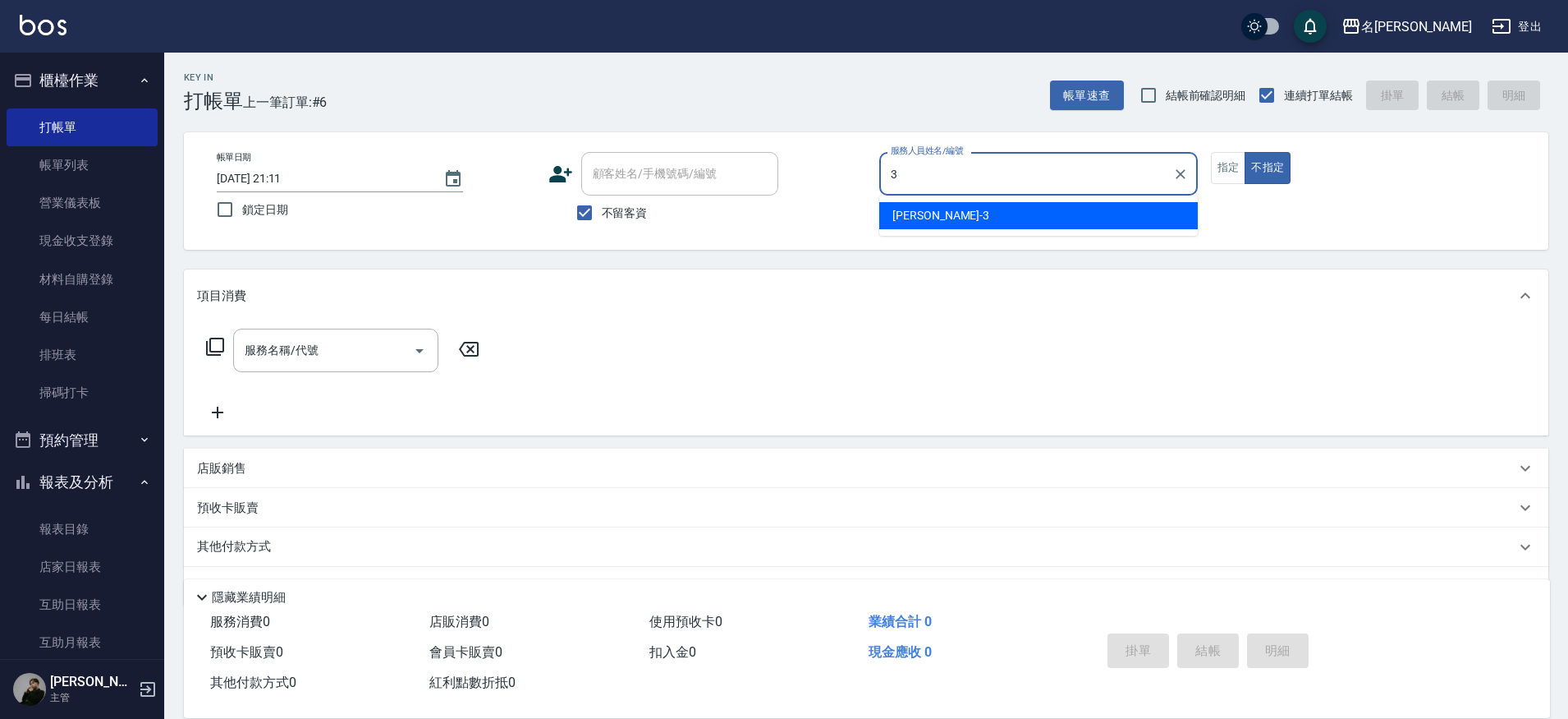
type input "Mina-3"
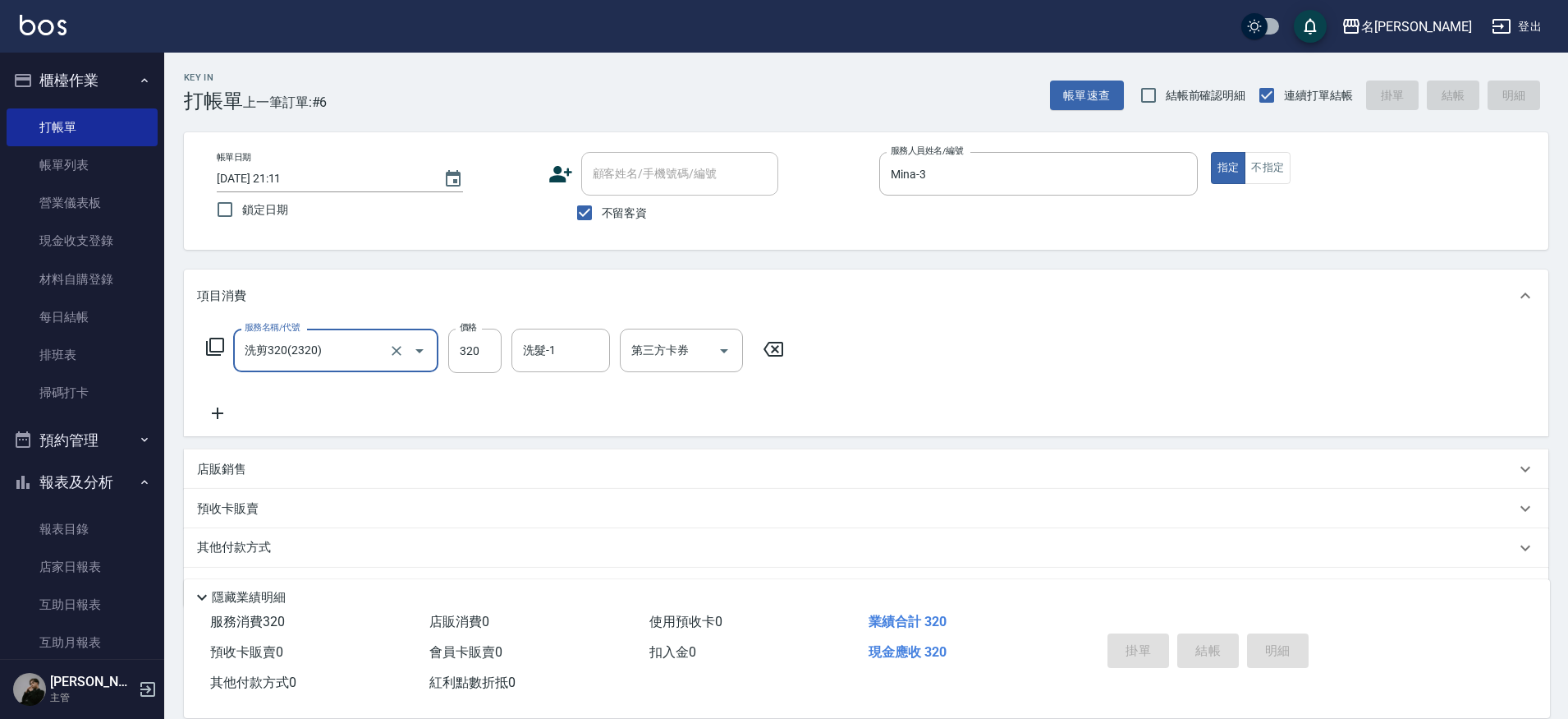
type input "洗剪320(2320)"
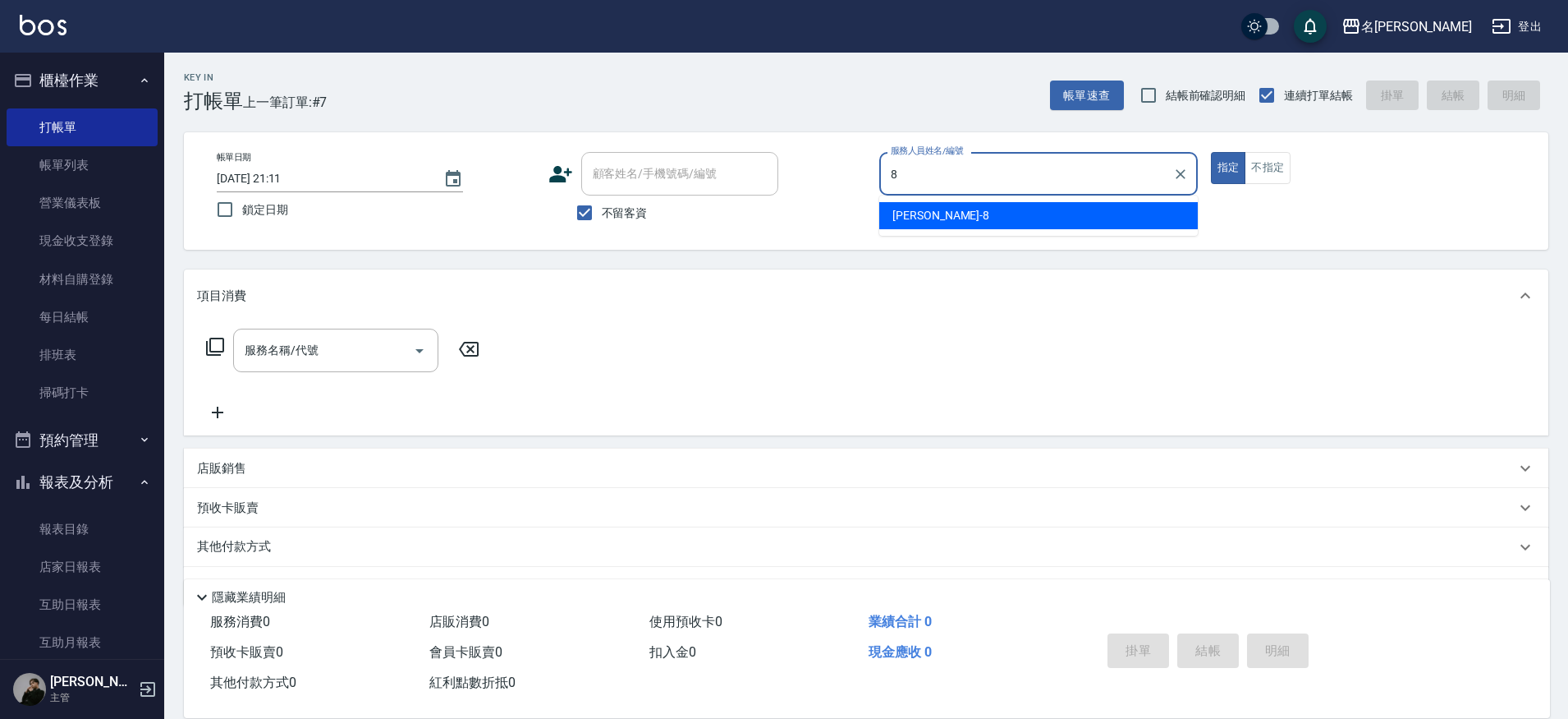
type input "Kira-8"
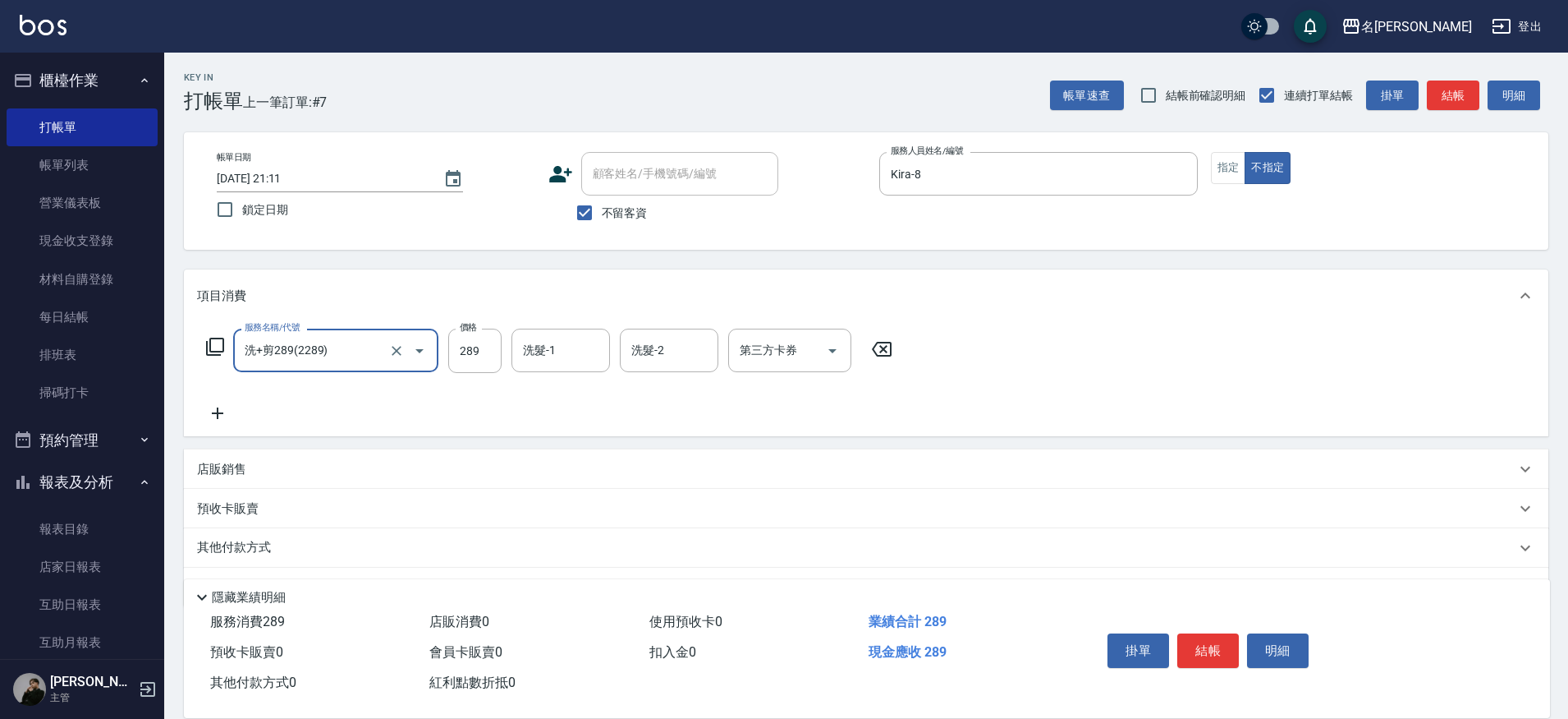
type input "洗+剪289(2289)"
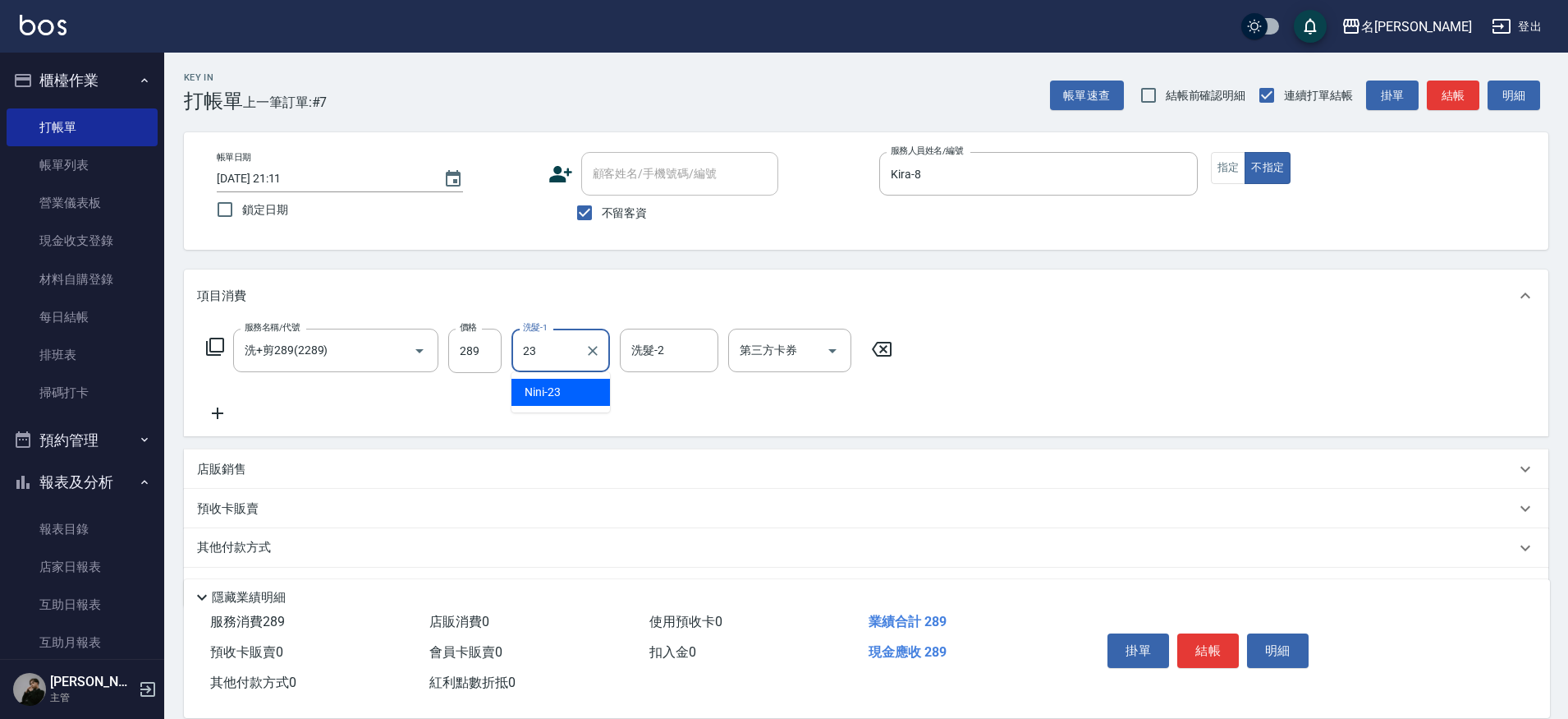
type input "Nini-23"
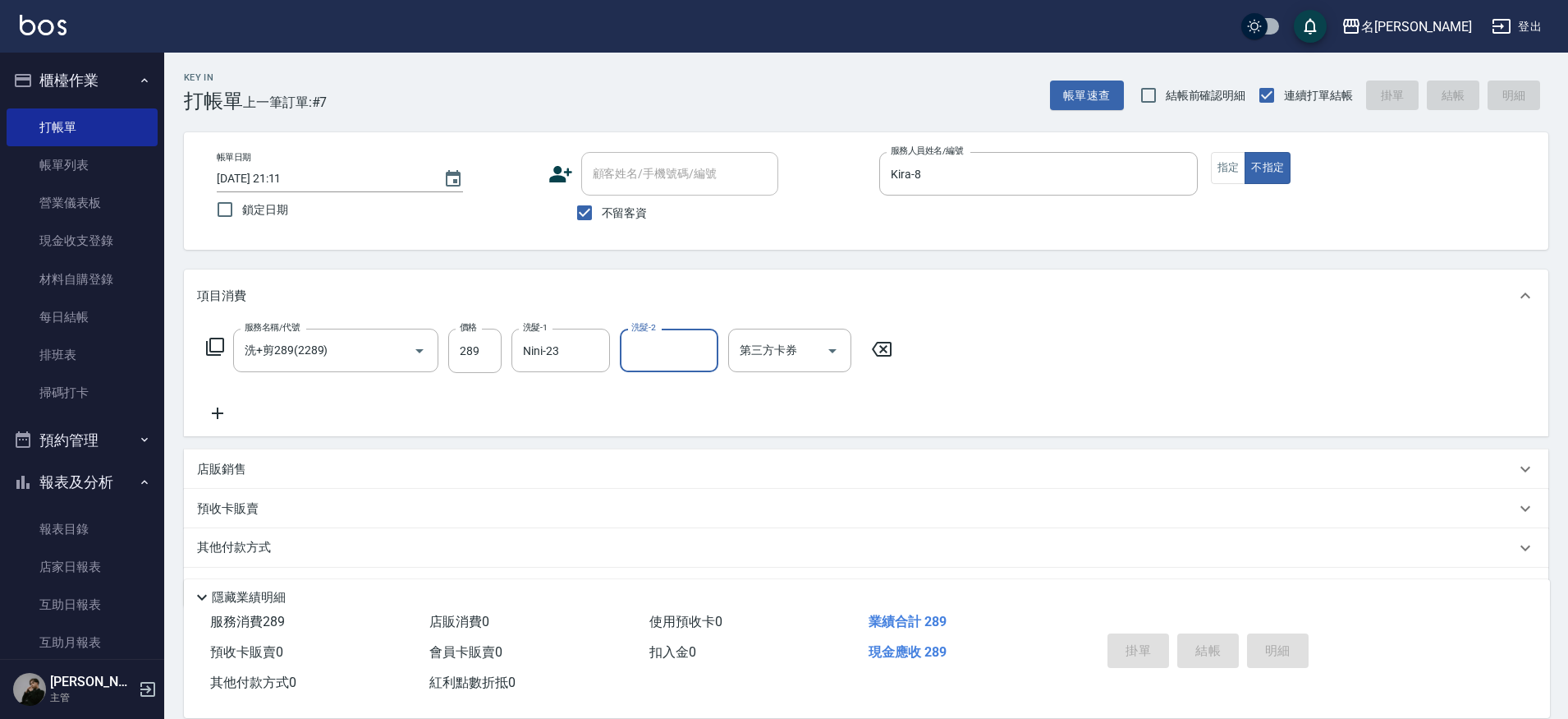
type input "[DATE] 21:12"
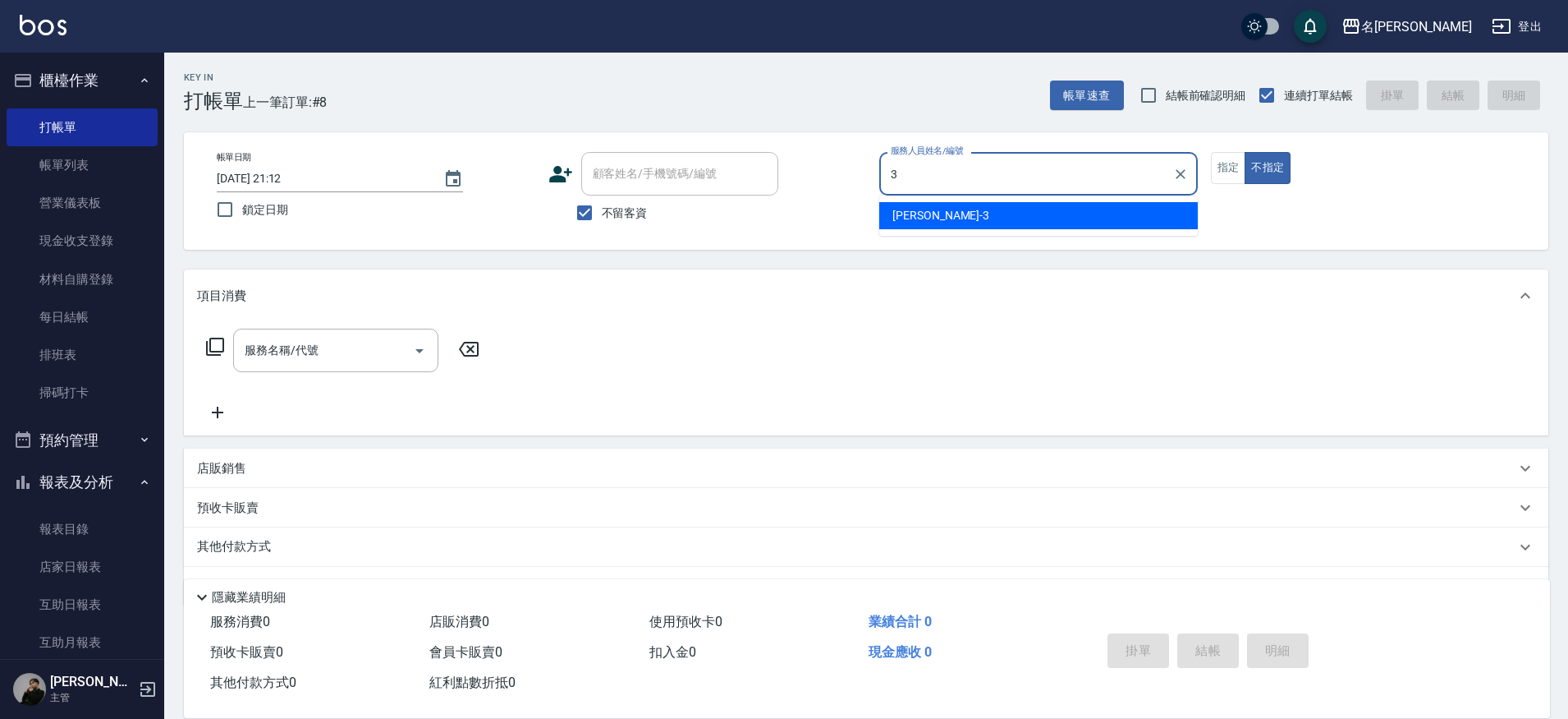
type input "Mina-3"
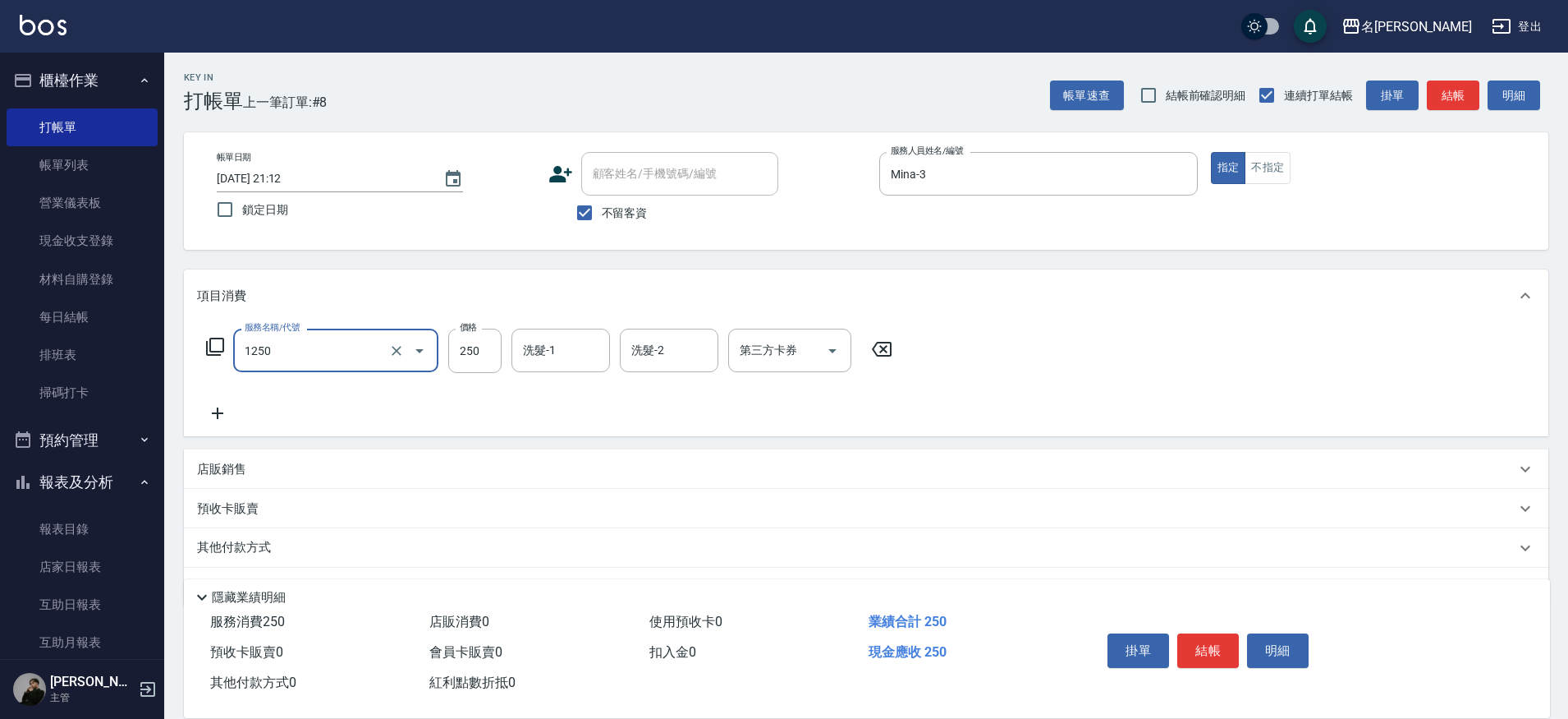
type input "一般洗(1250)"
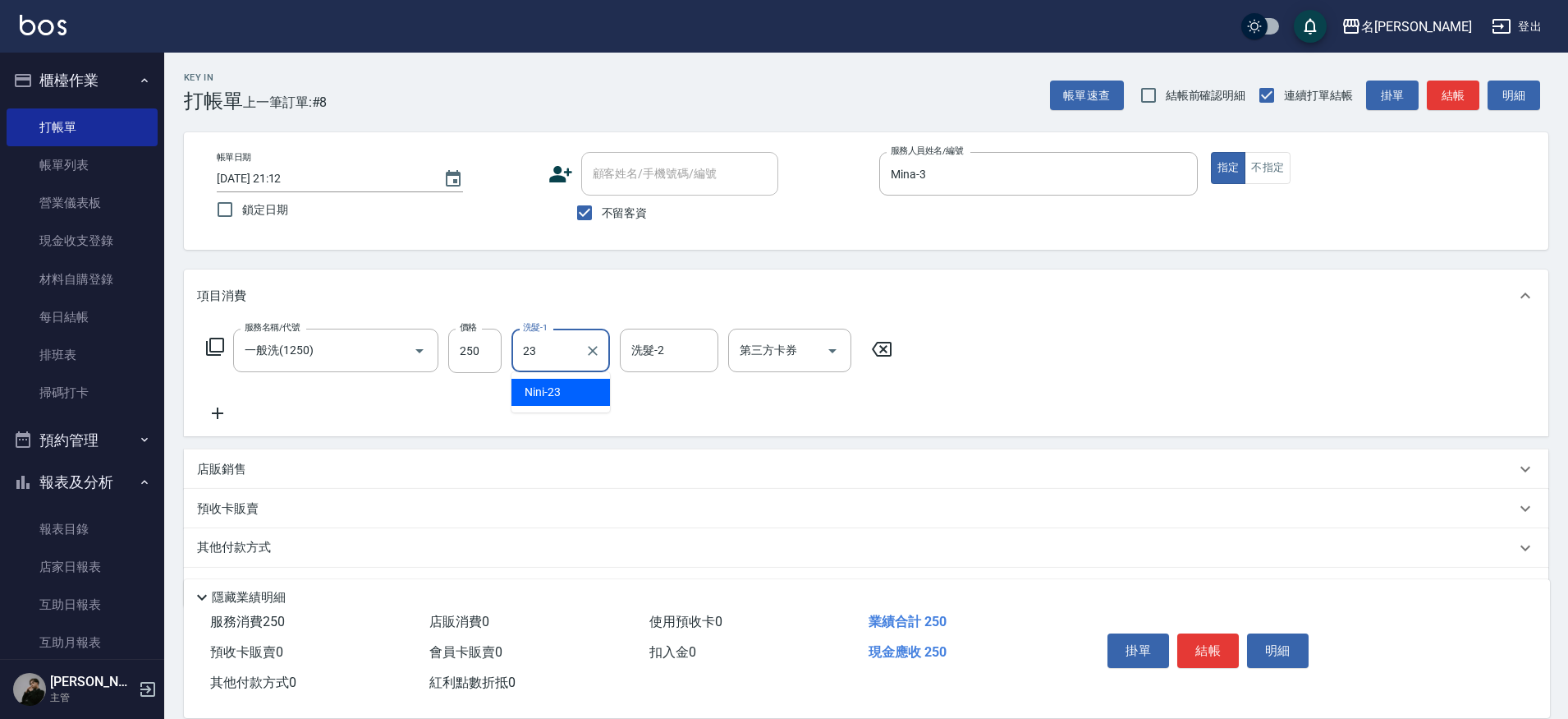
type input "Nini-23"
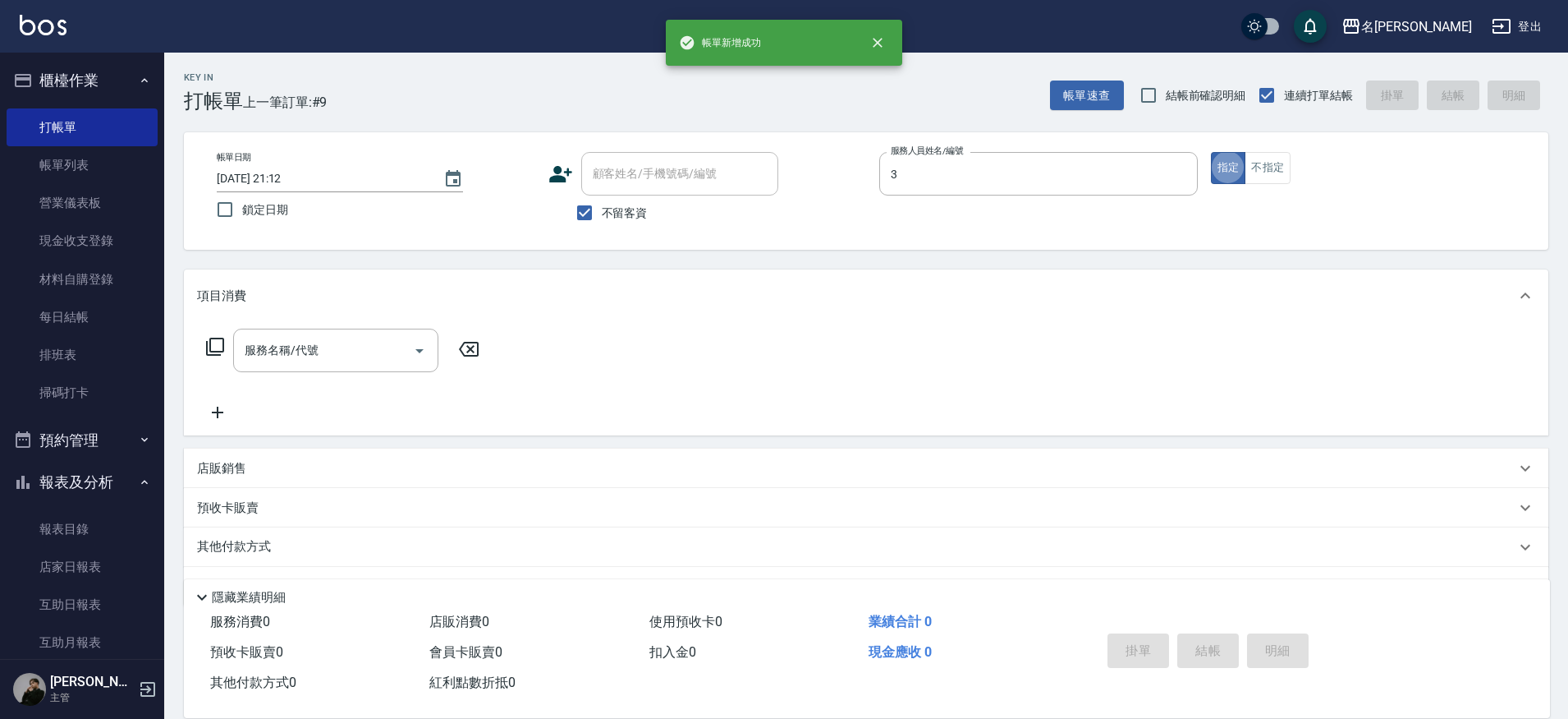
type input "Mina-3"
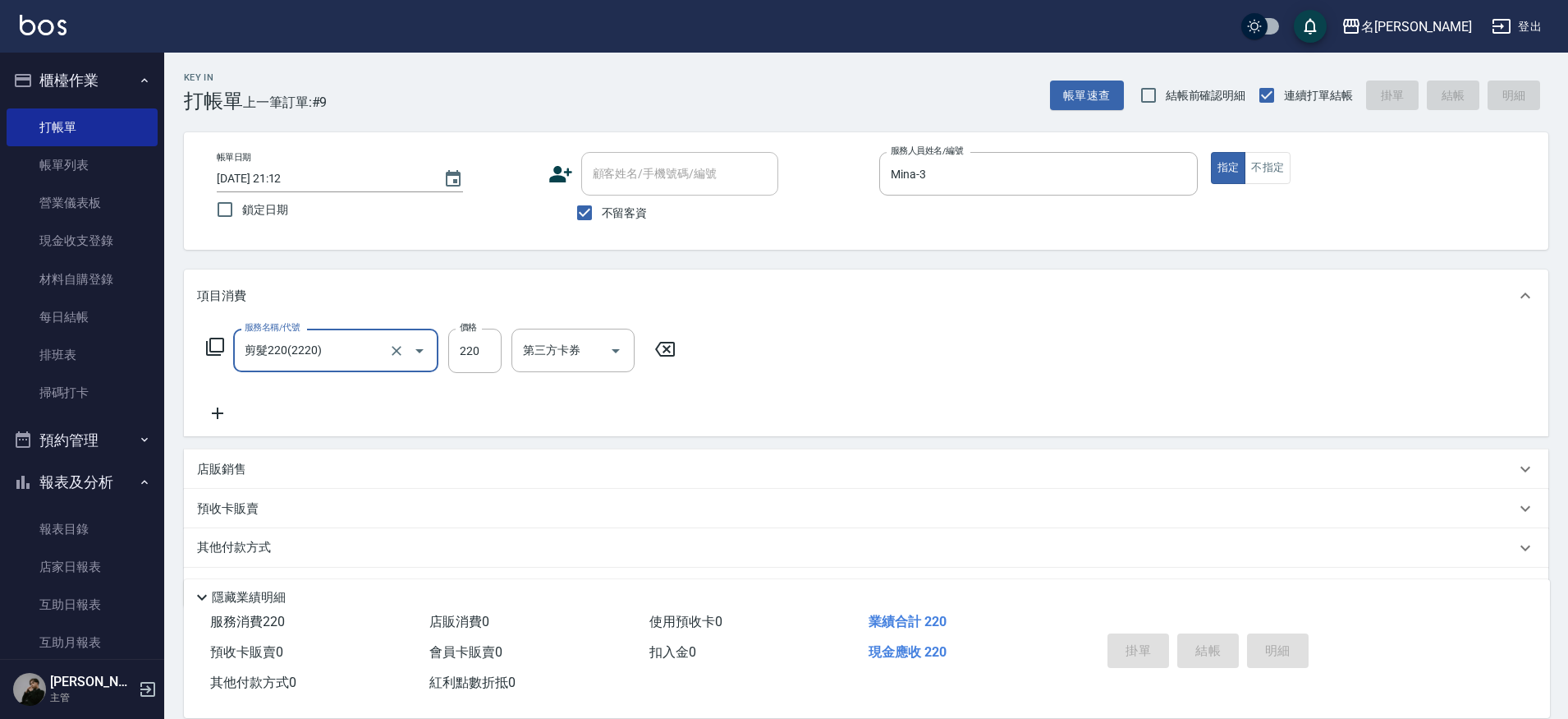
type input "剪髮220(2220)"
type input "Mina-3"
type input "洗剪320(2320)"
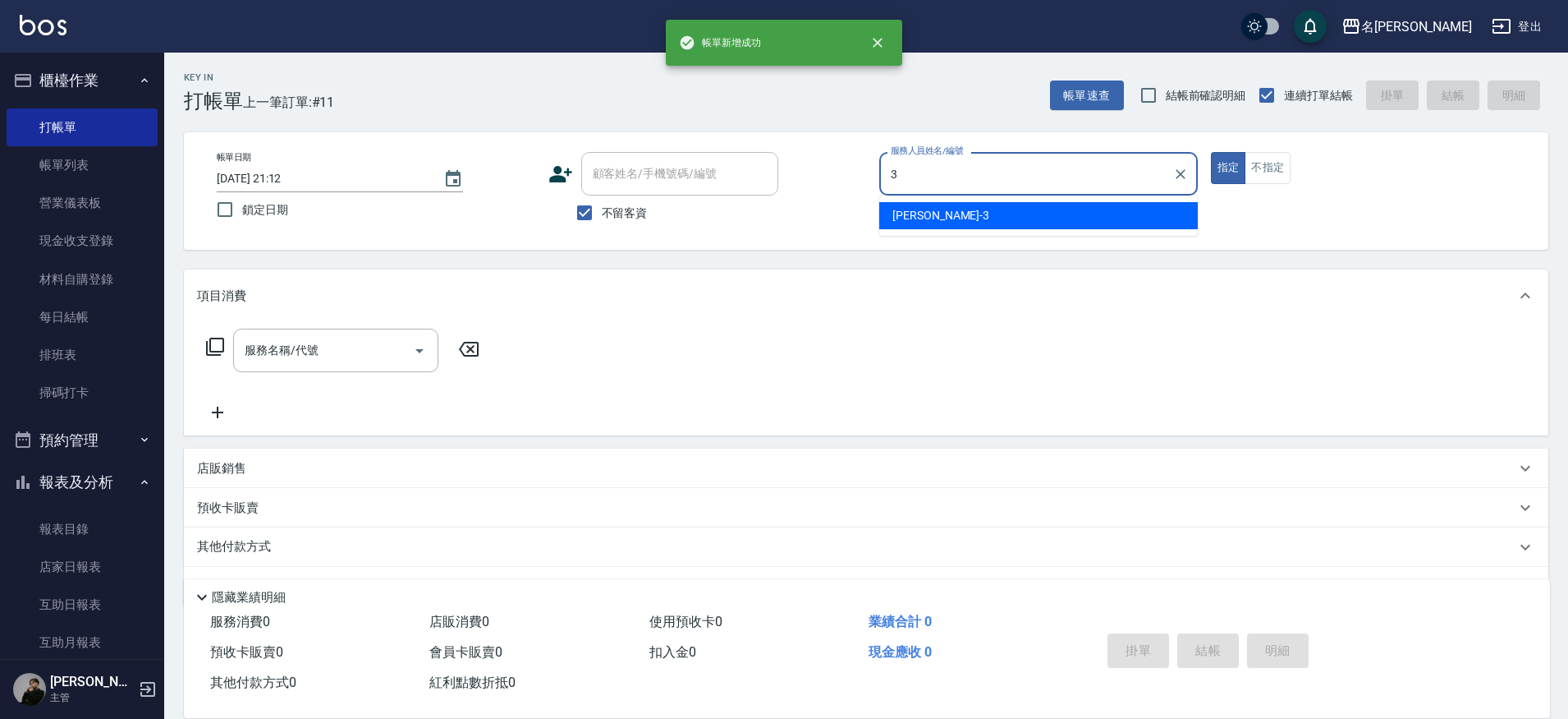
type input "Mina-3"
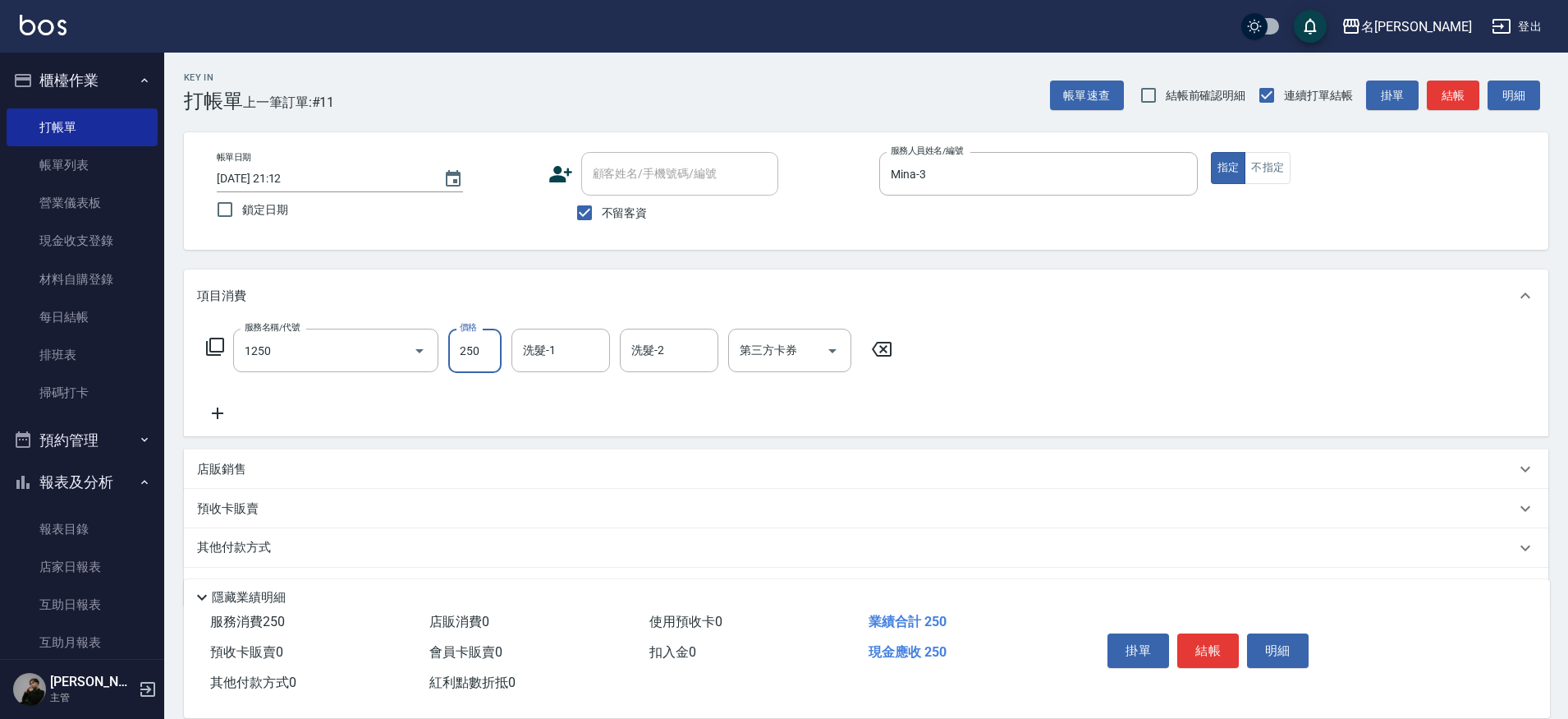
type input "一般洗(1250)"
type input "Nini-23"
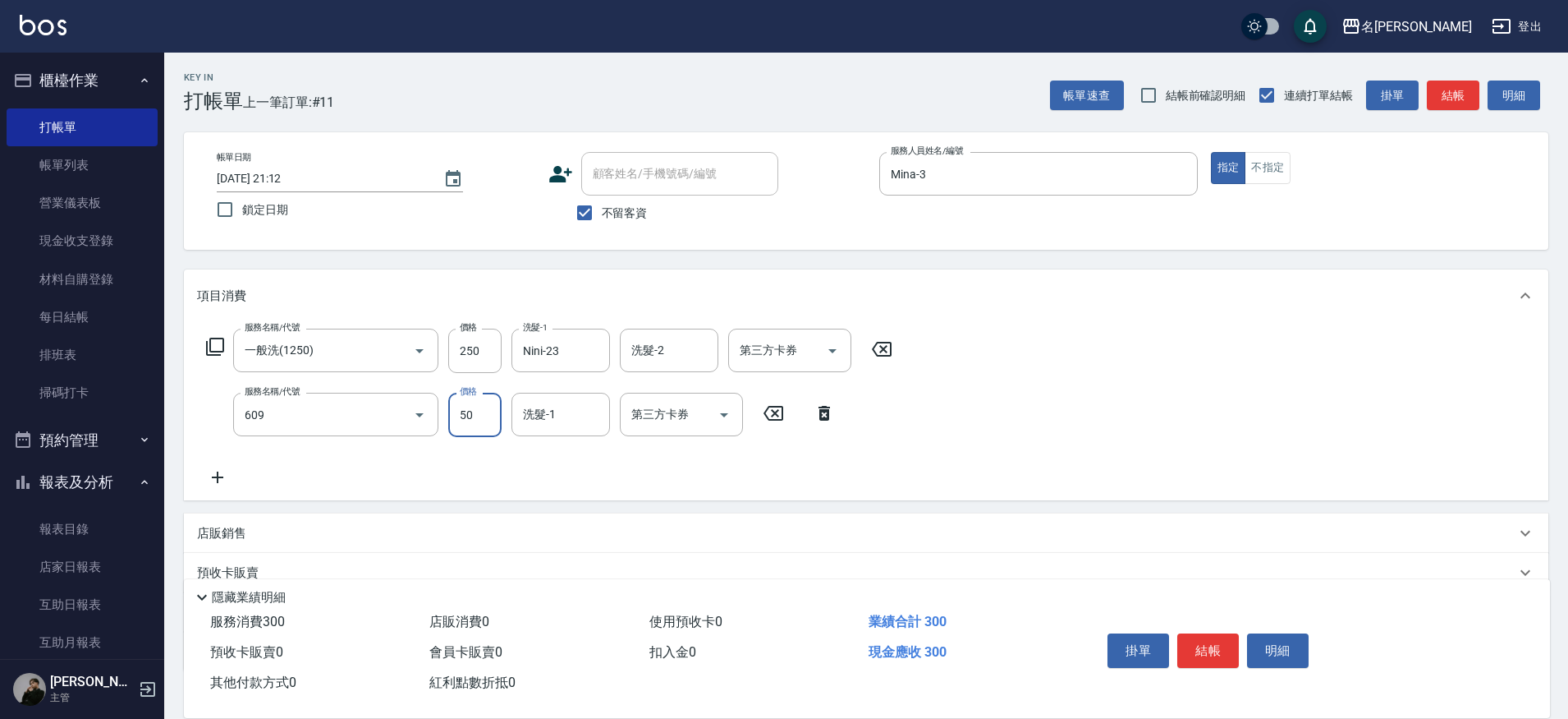
type input "精油(609)"
type input "Nini-23"
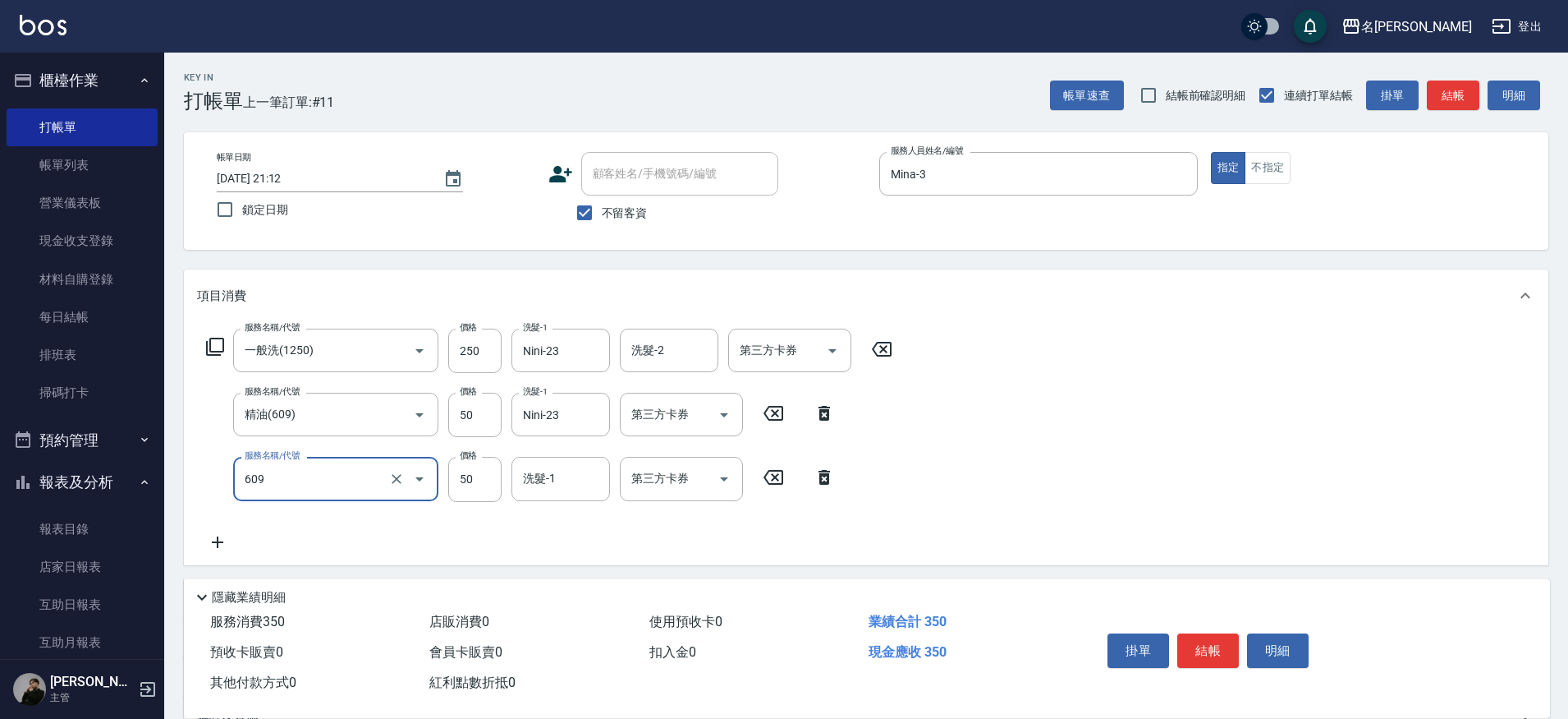
type input "精油(609)"
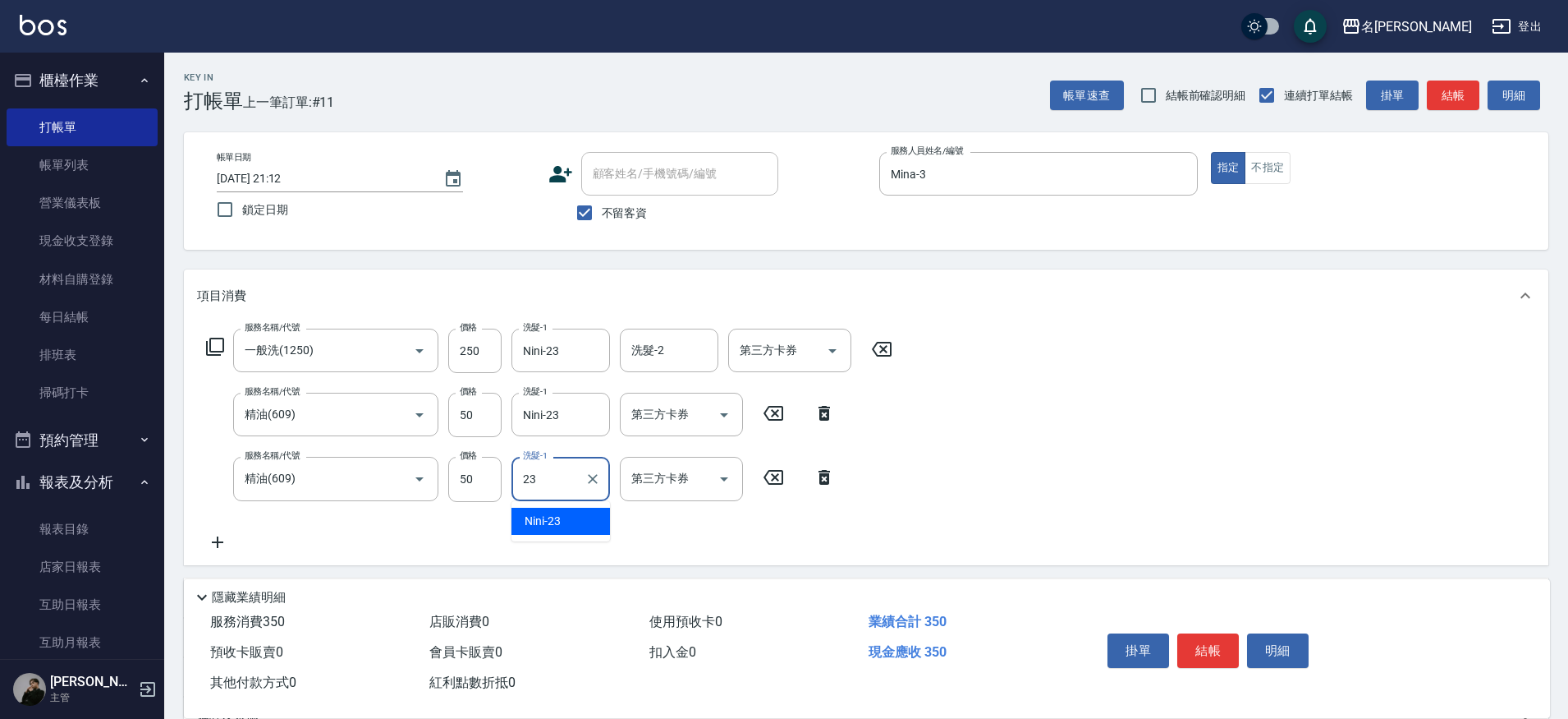
type input "Nini-23"
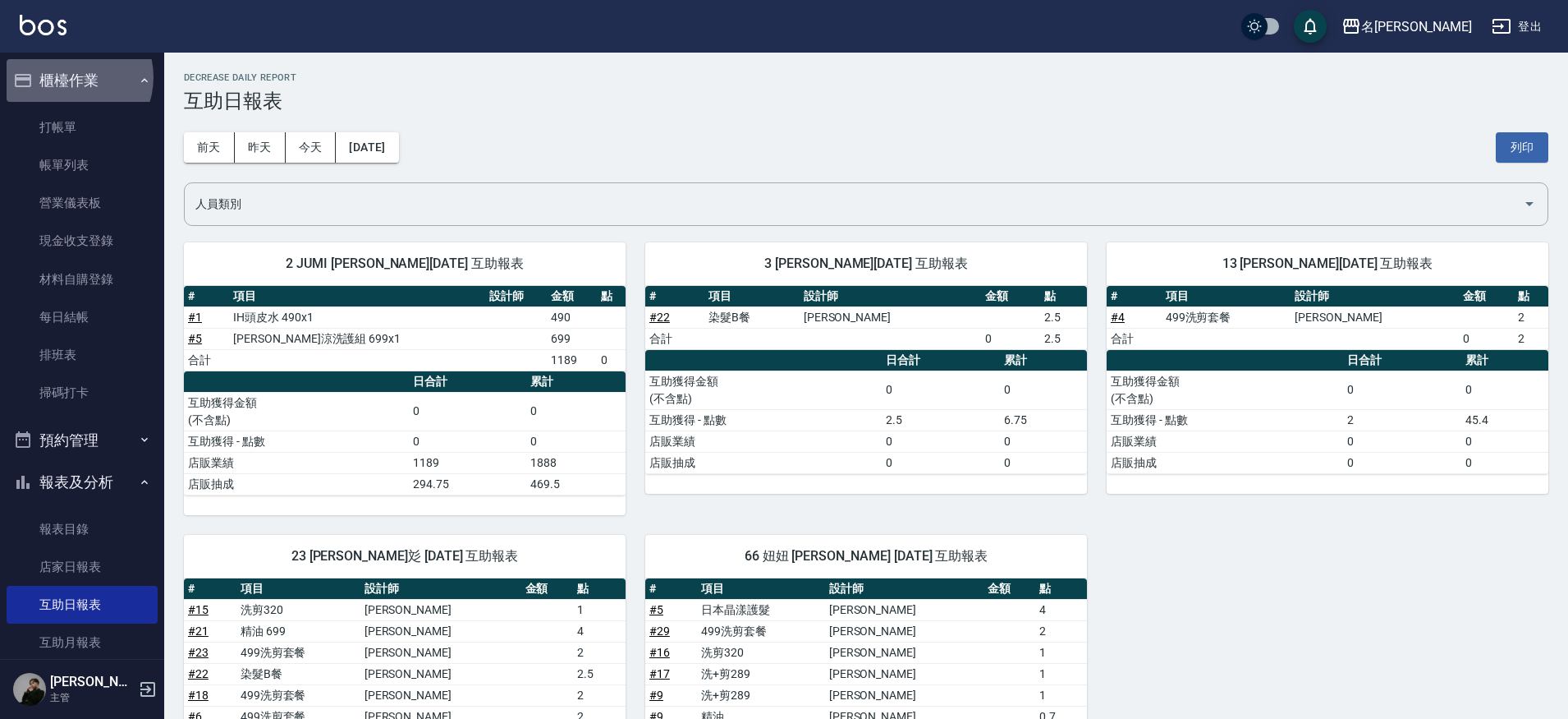
click at [70, 77] on button "櫃檯作業" at bounding box center [82, 80] width 151 height 42
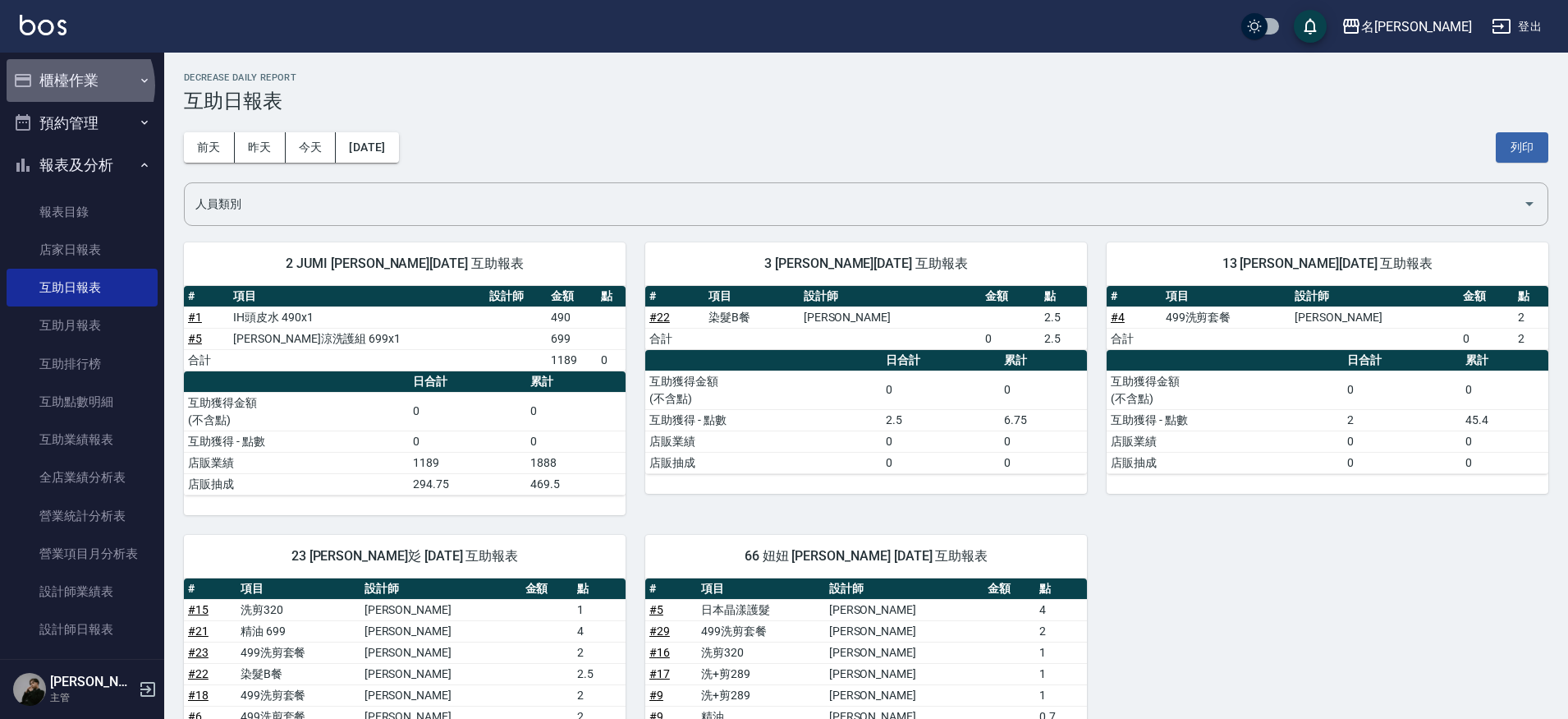
click at [75, 86] on button "櫃檯作業" at bounding box center [82, 80] width 151 height 42
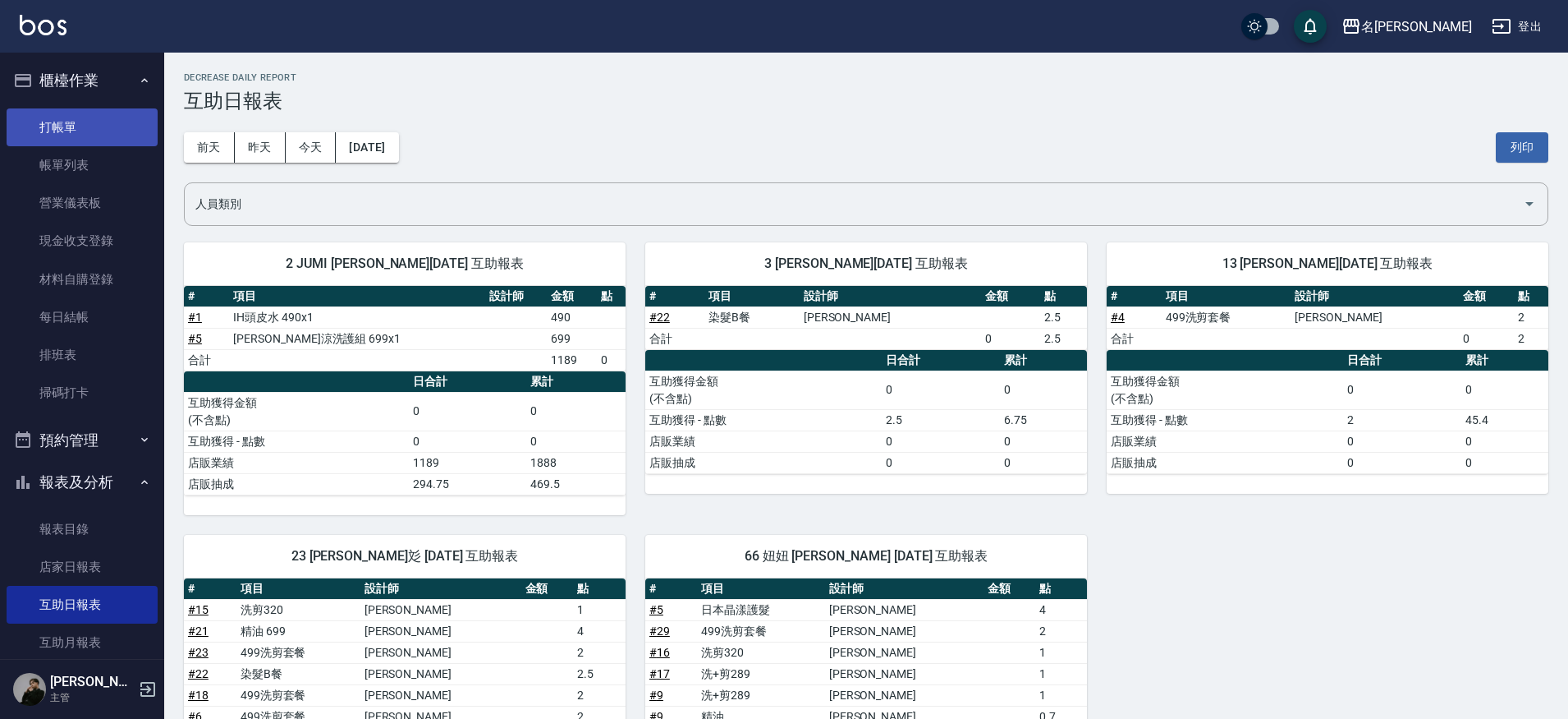
click at [68, 136] on link "打帳單" at bounding box center [82, 127] width 151 height 38
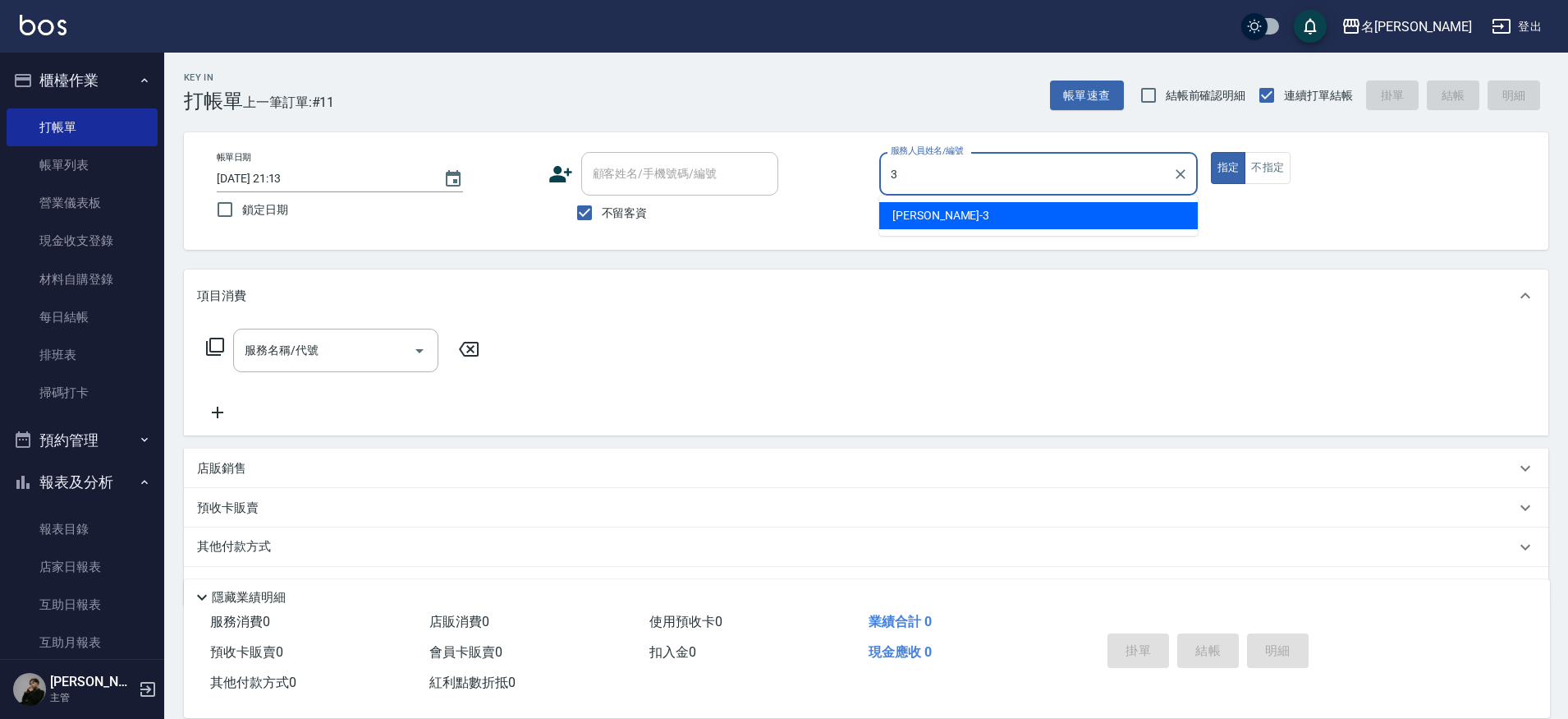
type input "Mina-3"
type button "true"
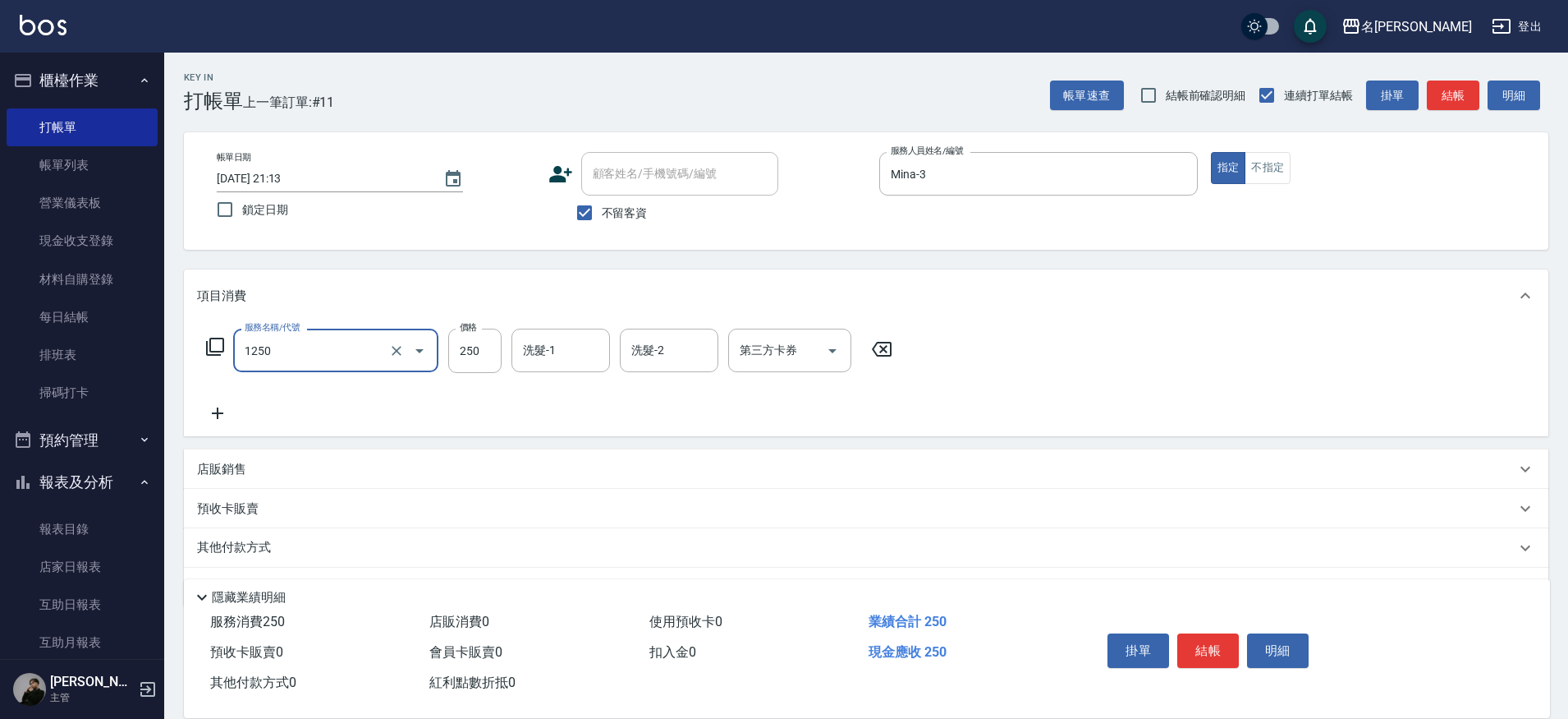
type input "一般洗(1250)"
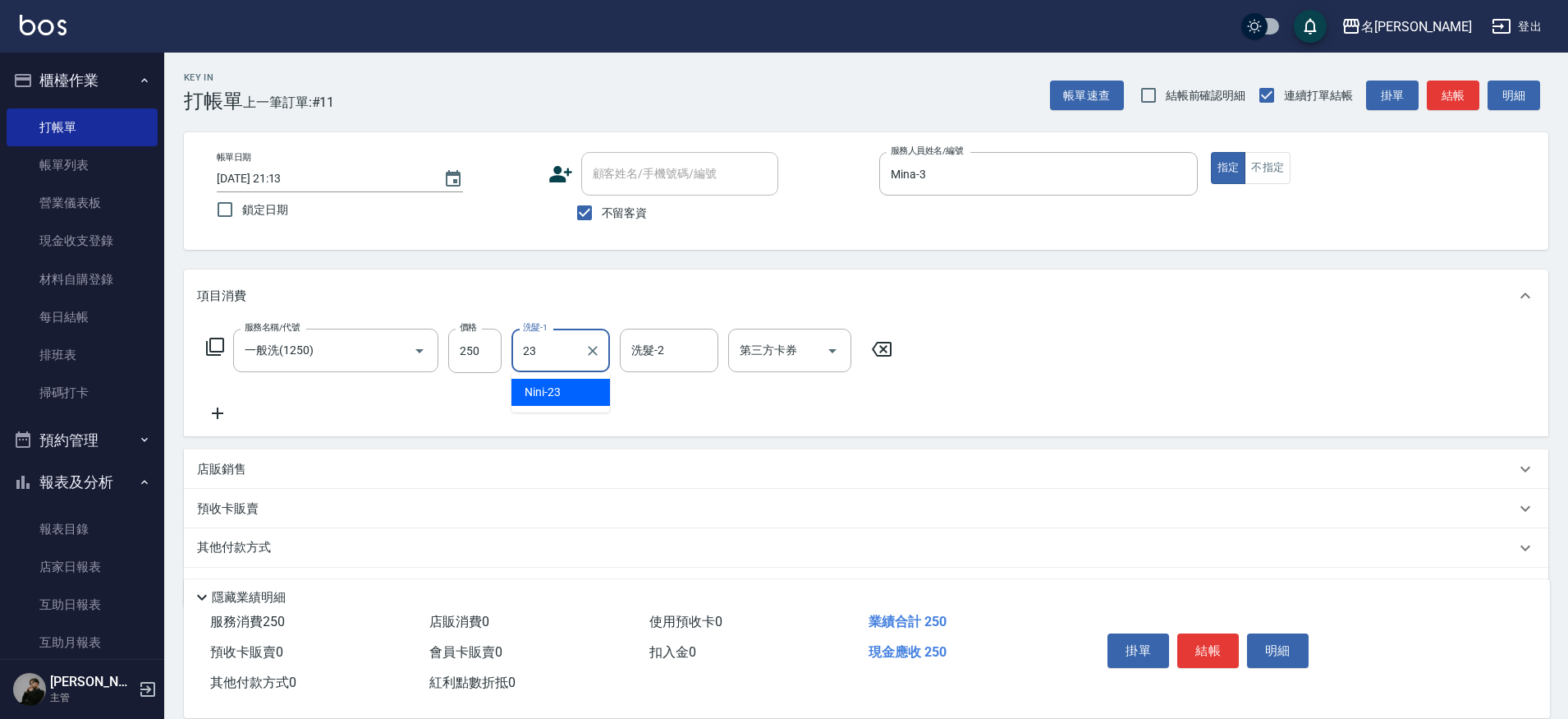
type input "Nini-23"
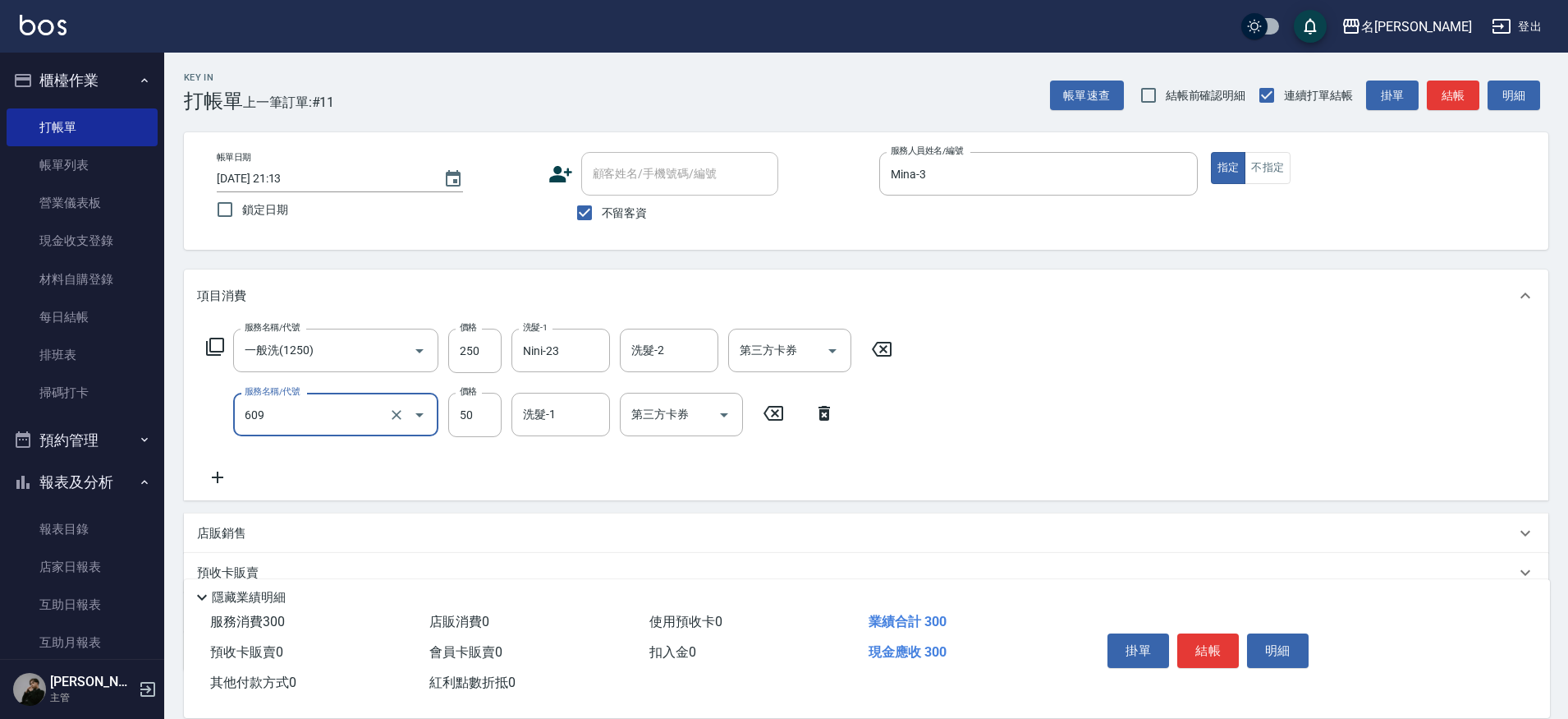
type input "精油(609)"
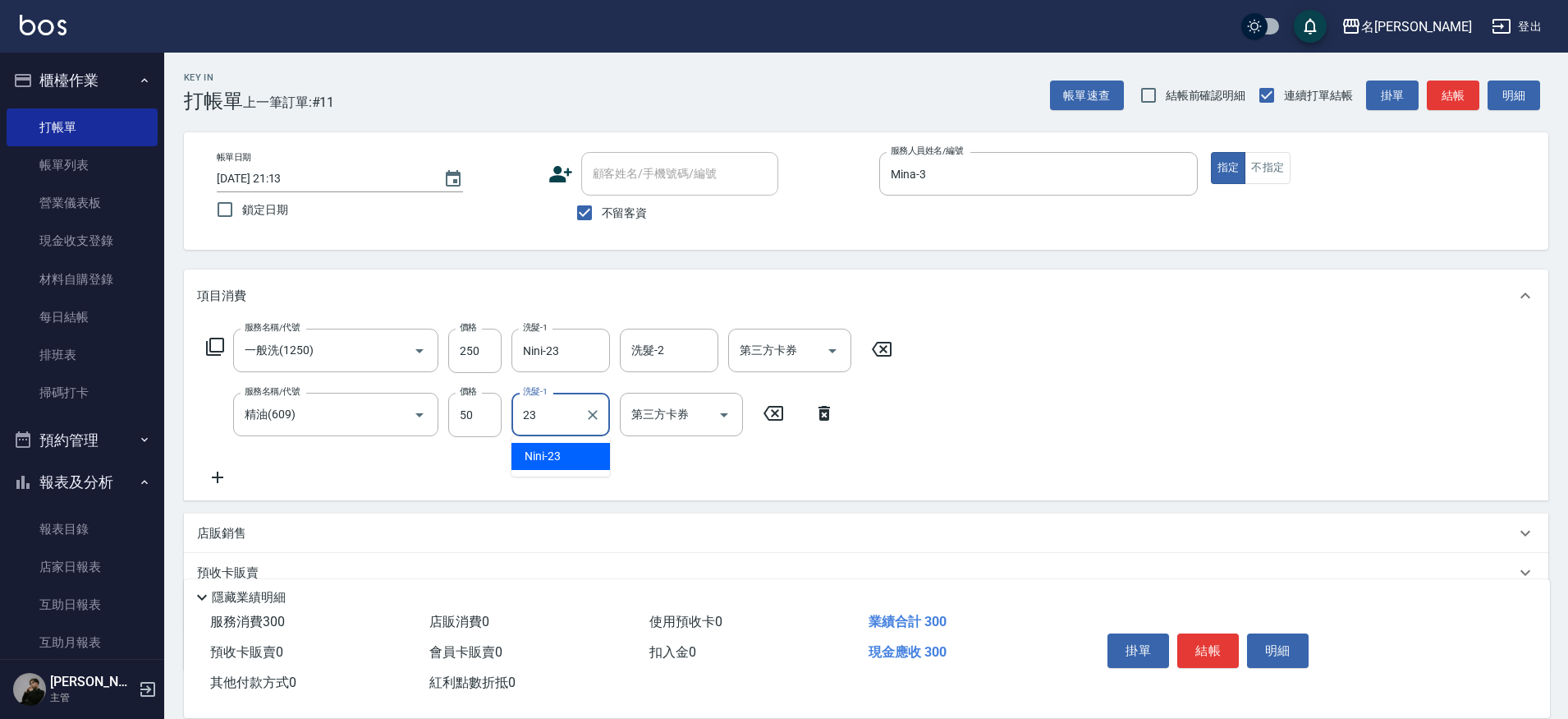
type input "Nini-23"
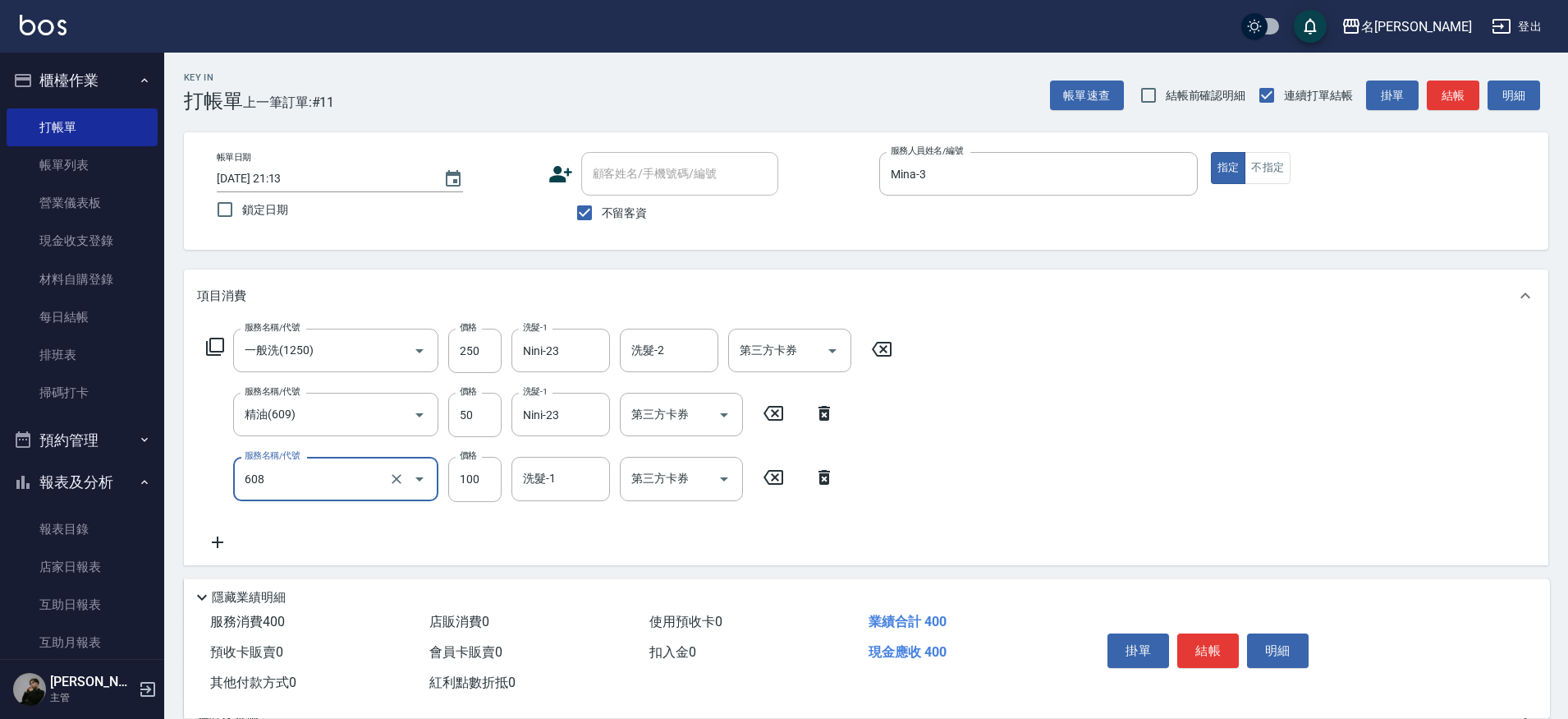
type input "精油(長)(608)"
click at [569, 493] on div "[PERSON_NAME]-13 洗髮-1" at bounding box center [561, 478] width 99 height 43
type input "[PERSON_NAME]-13"
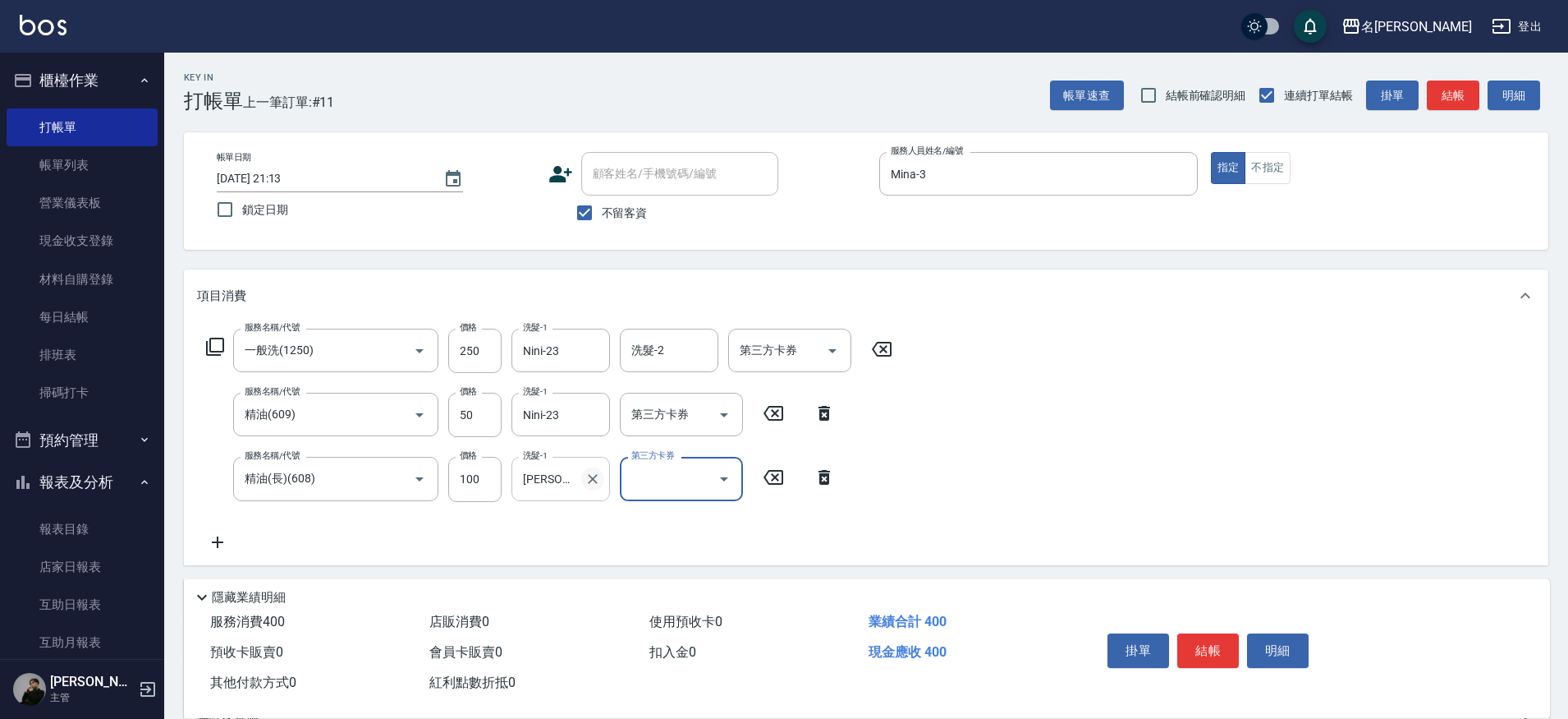
click at [593, 480] on icon "Clear" at bounding box center [593, 479] width 9 height 9
type input "Nini-23"
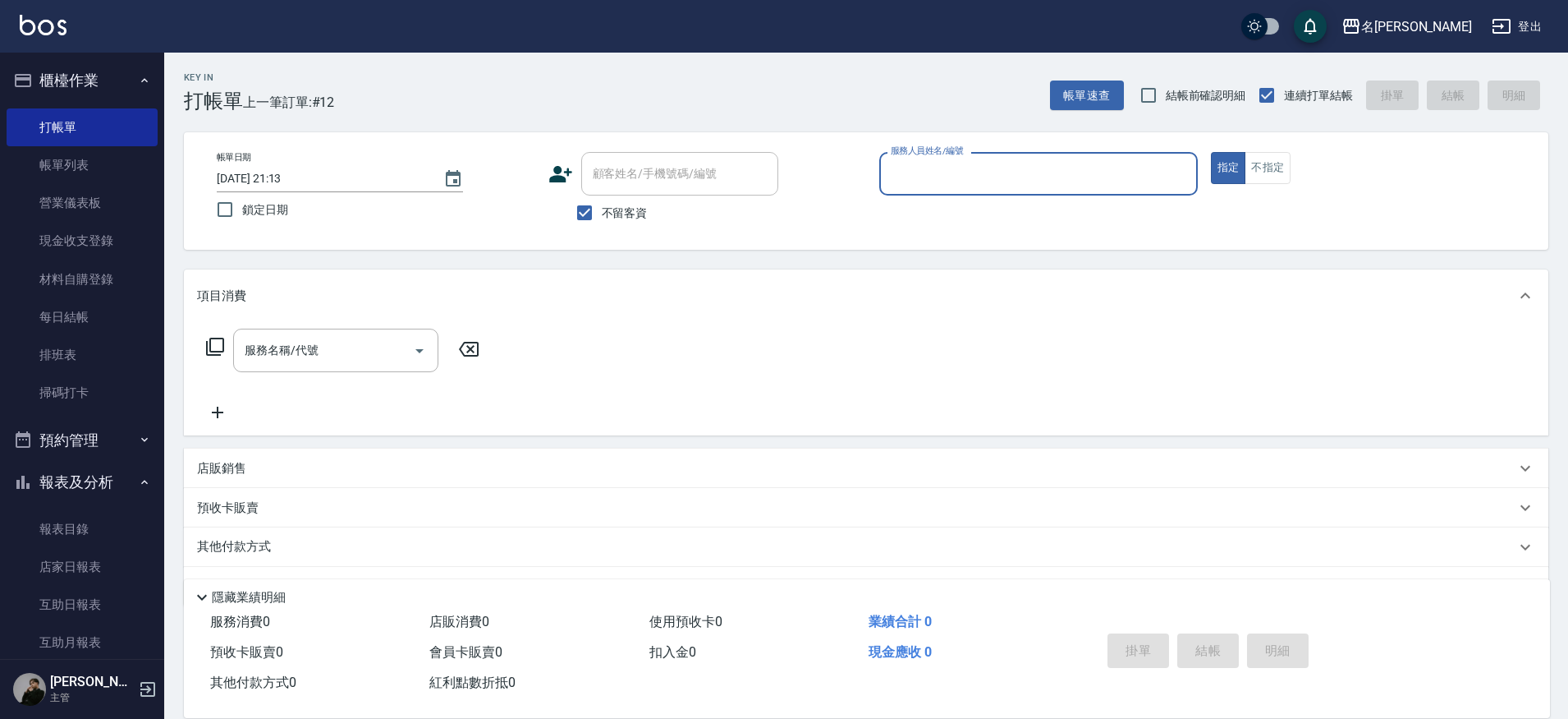
type input "3"
type input "JUMI-2"
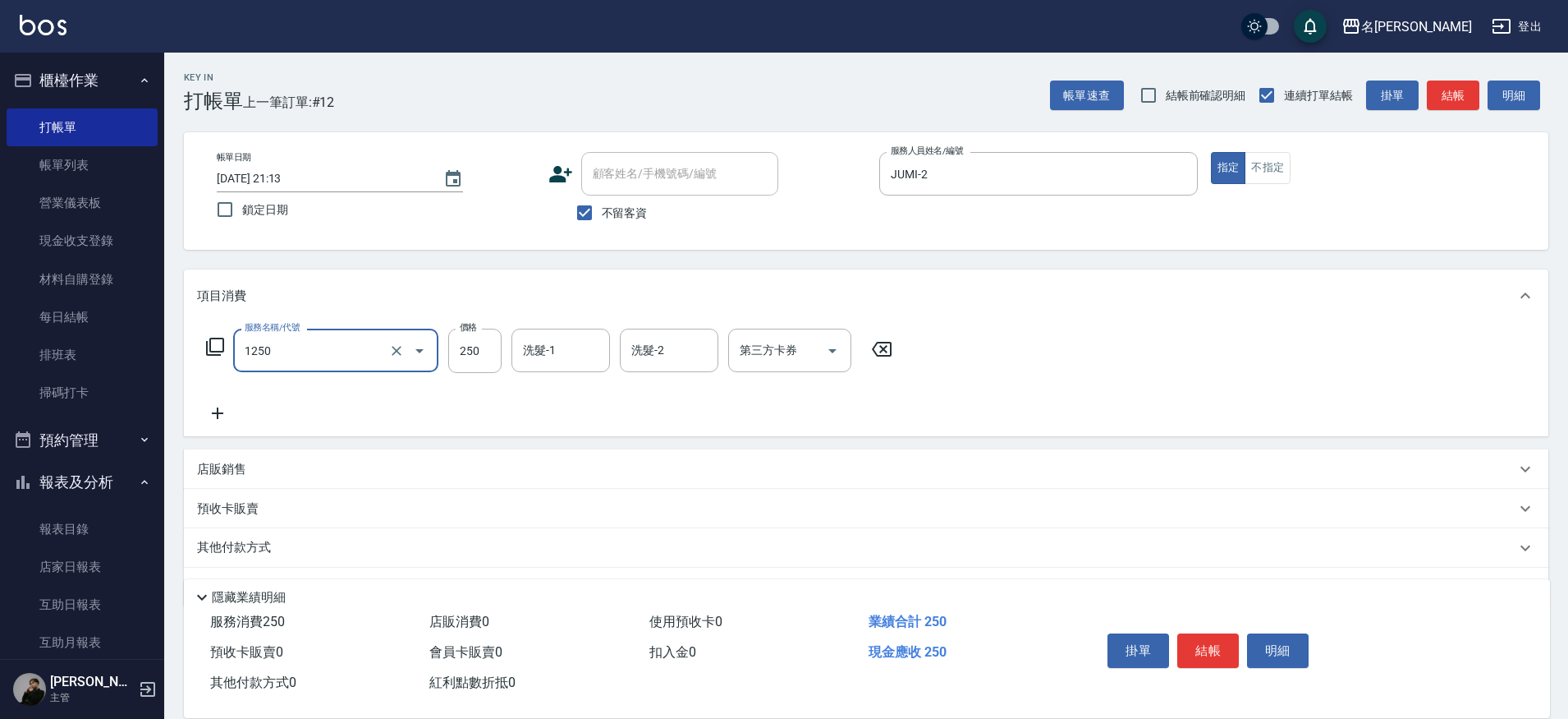
type input "一般洗(1250)"
type input "Nini-23"
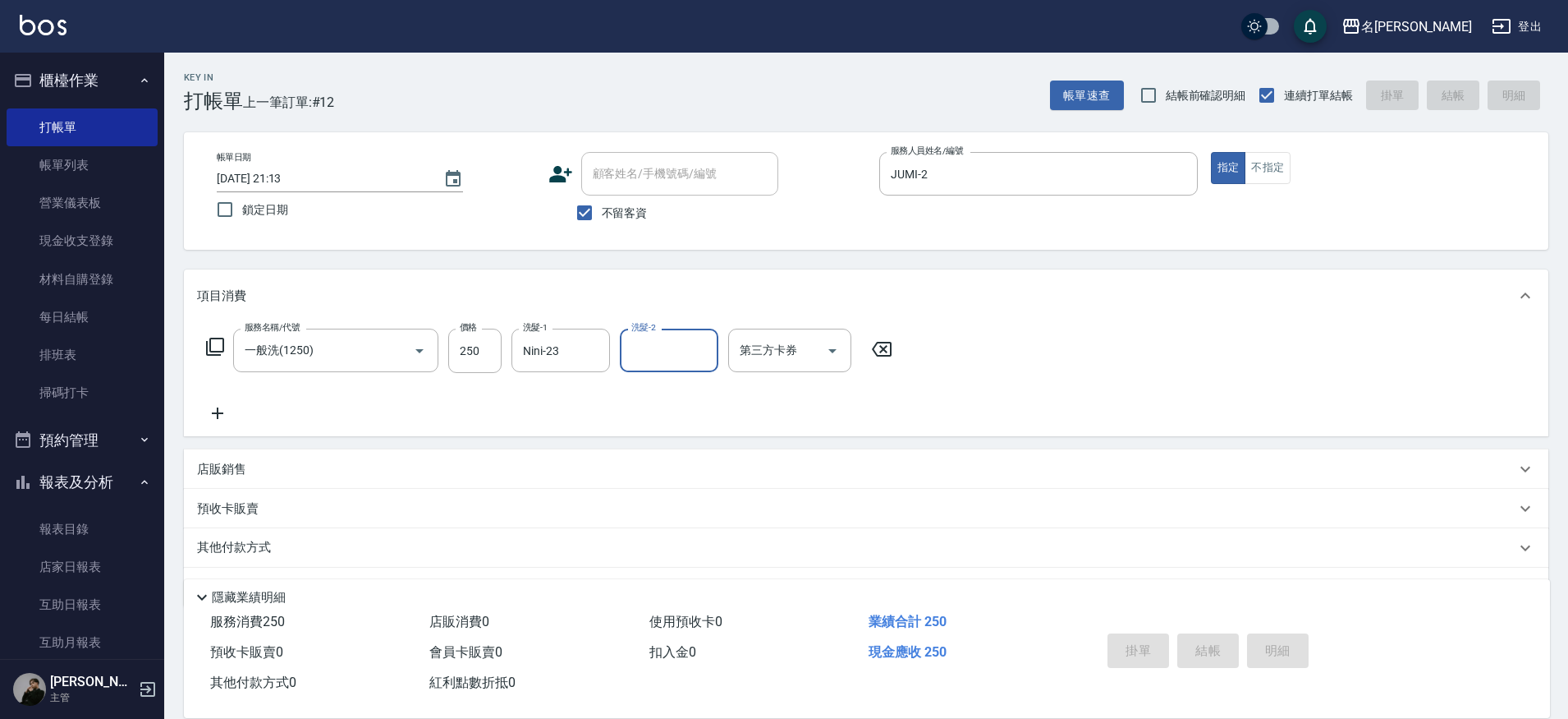
type input "[DATE] 21:14"
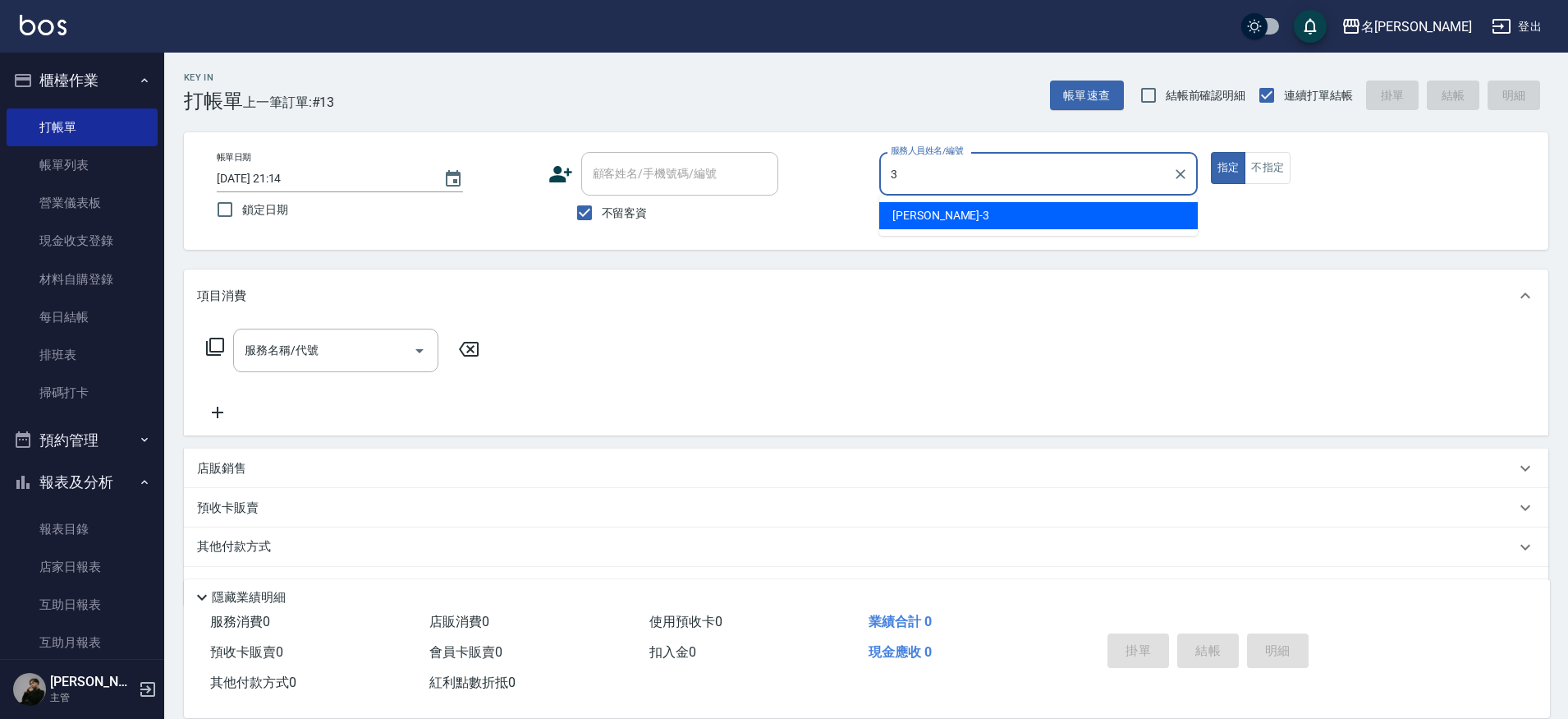
type input "Mina-3"
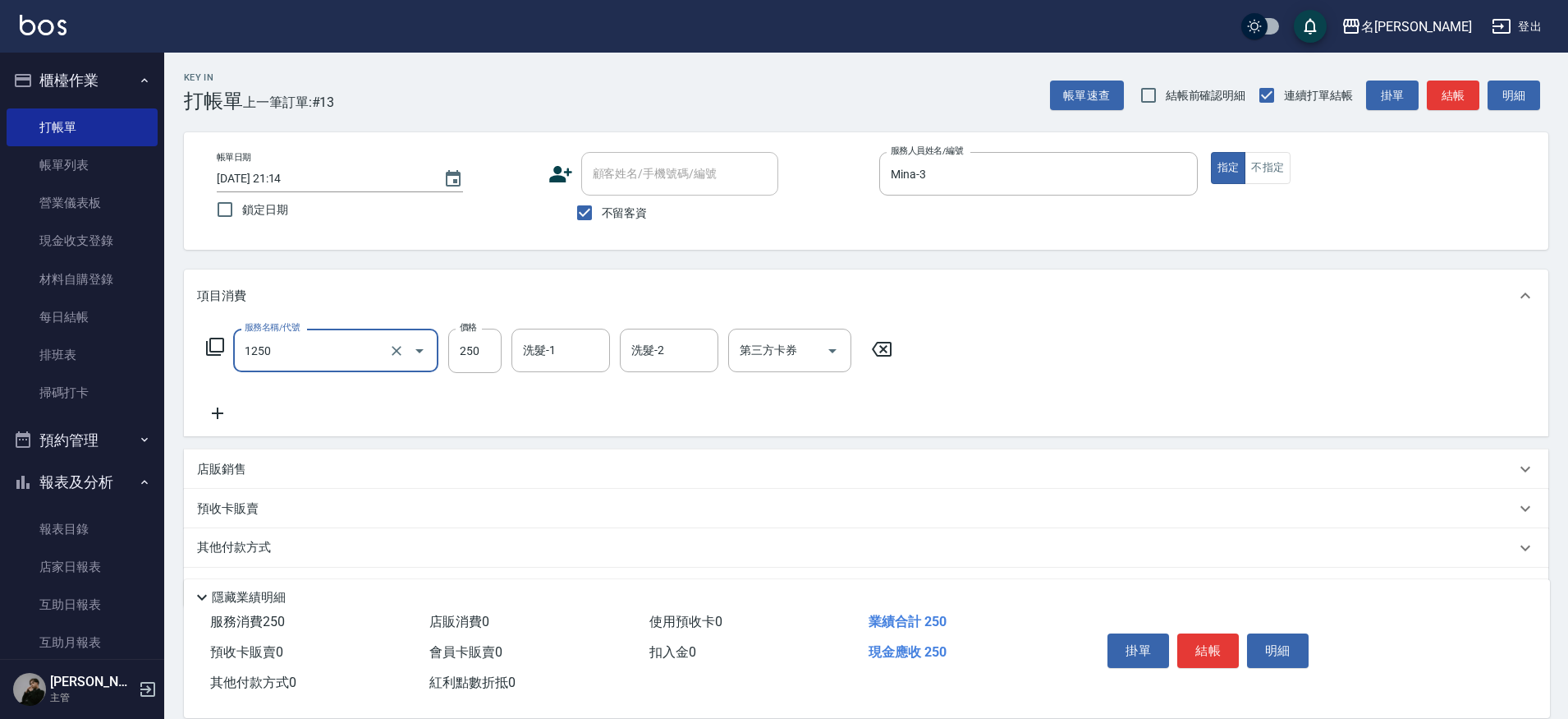
type input "一般洗(1250)"
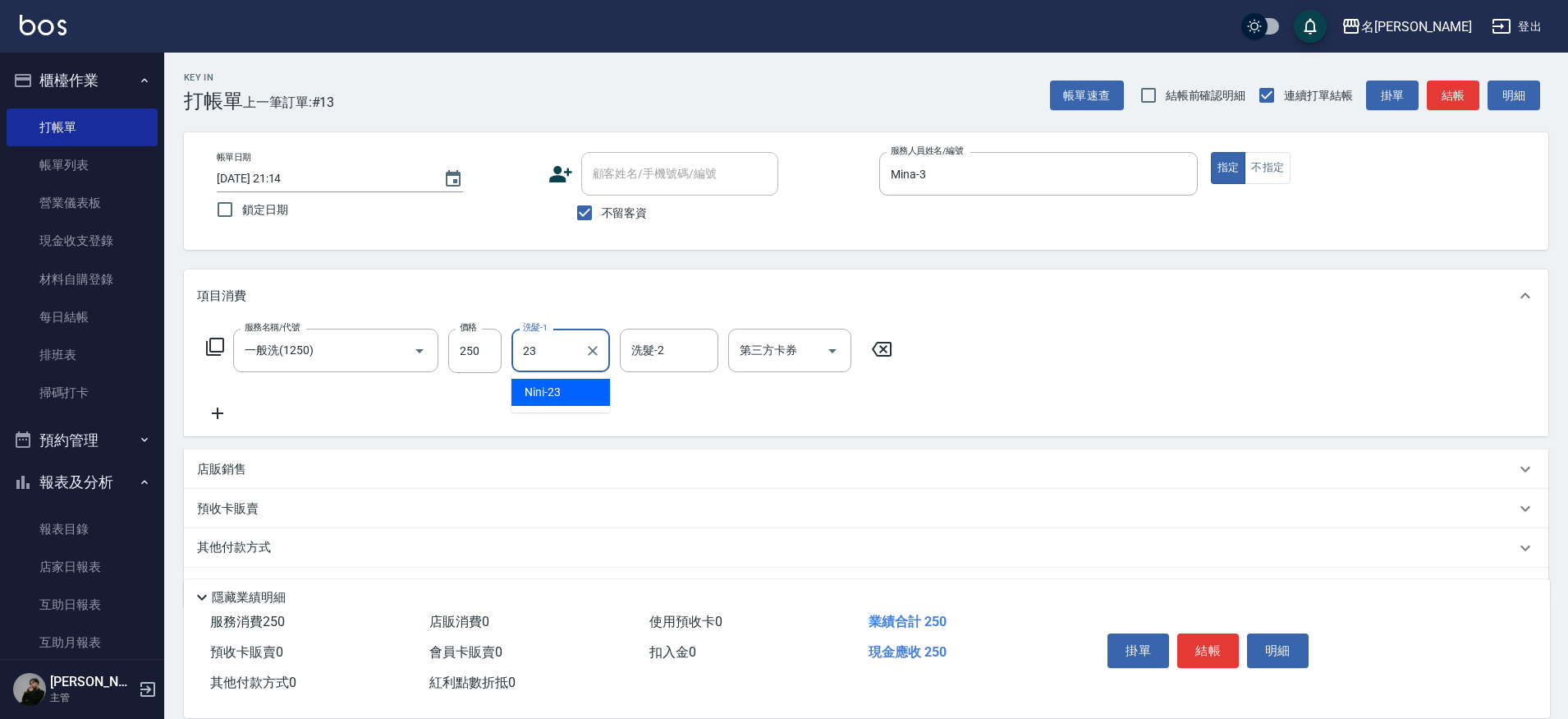
type input "Nini-23"
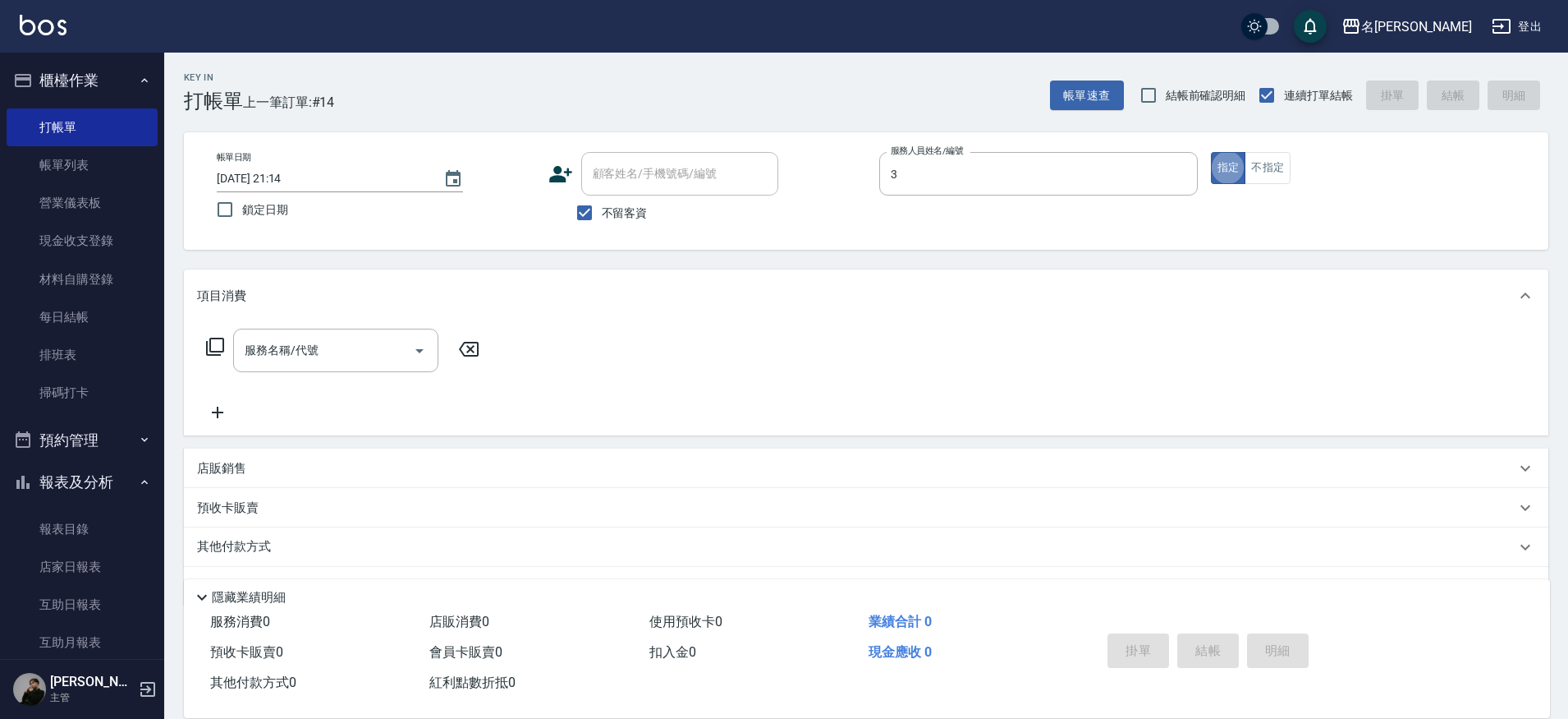
type input "Mina-3"
type input "洗剪320(2320)"
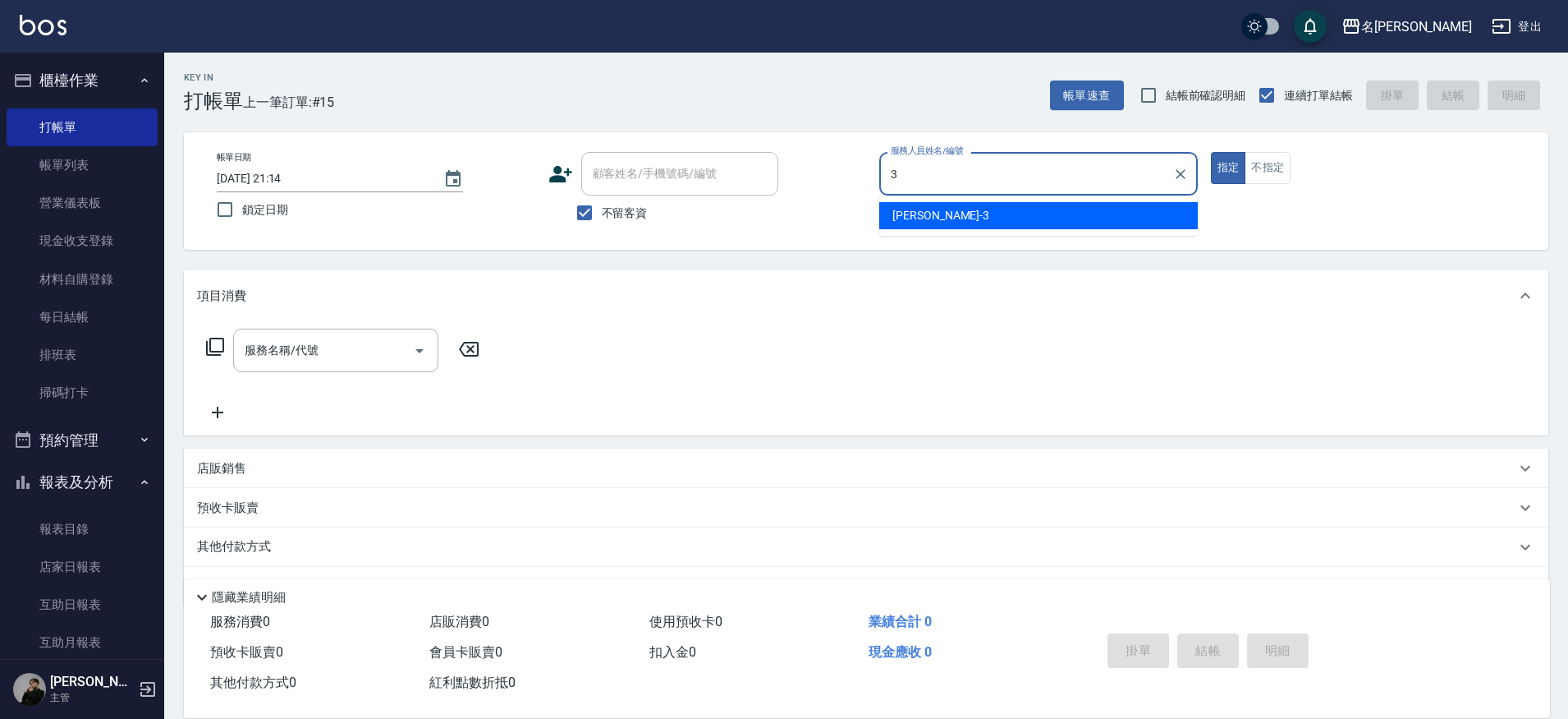
type input "Mina-3"
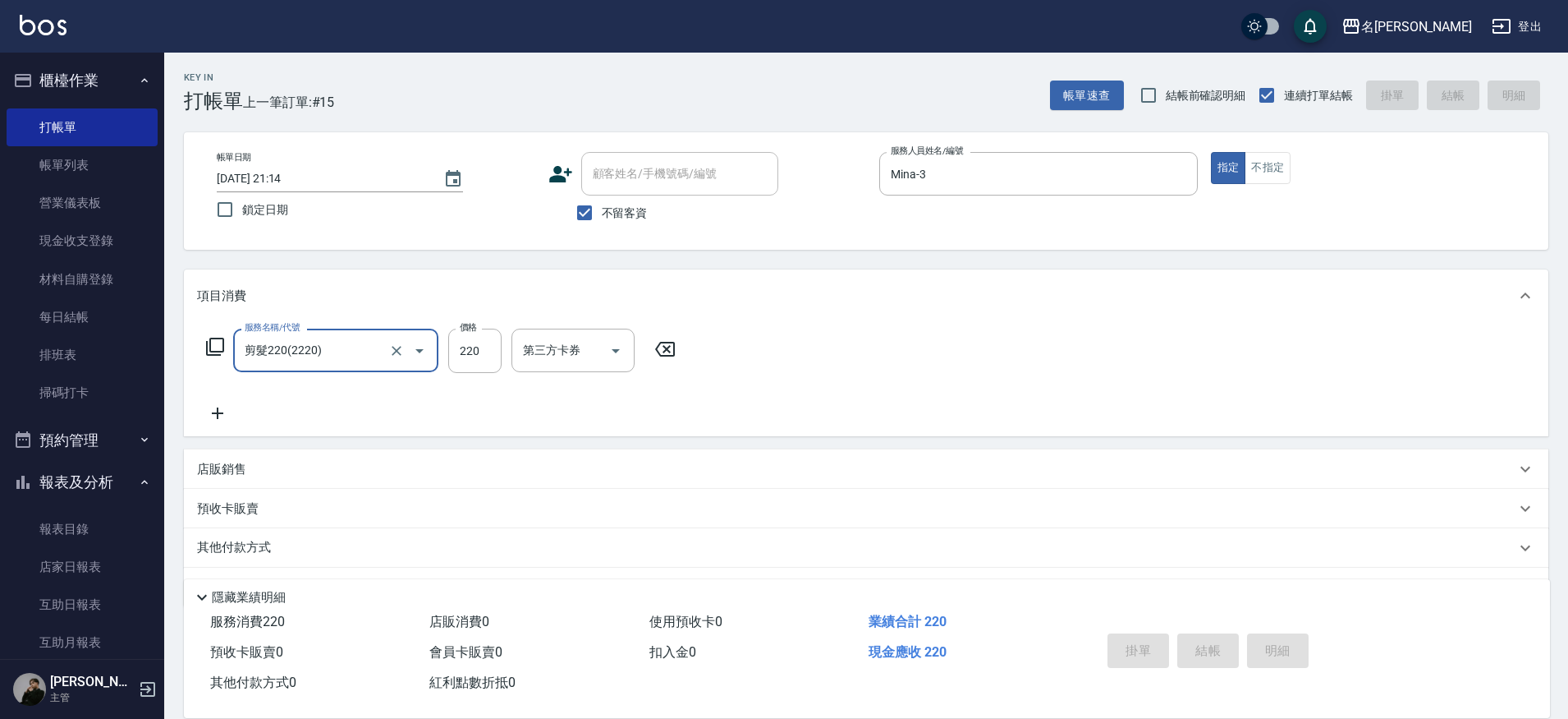
type input "剪髮220(2220)"
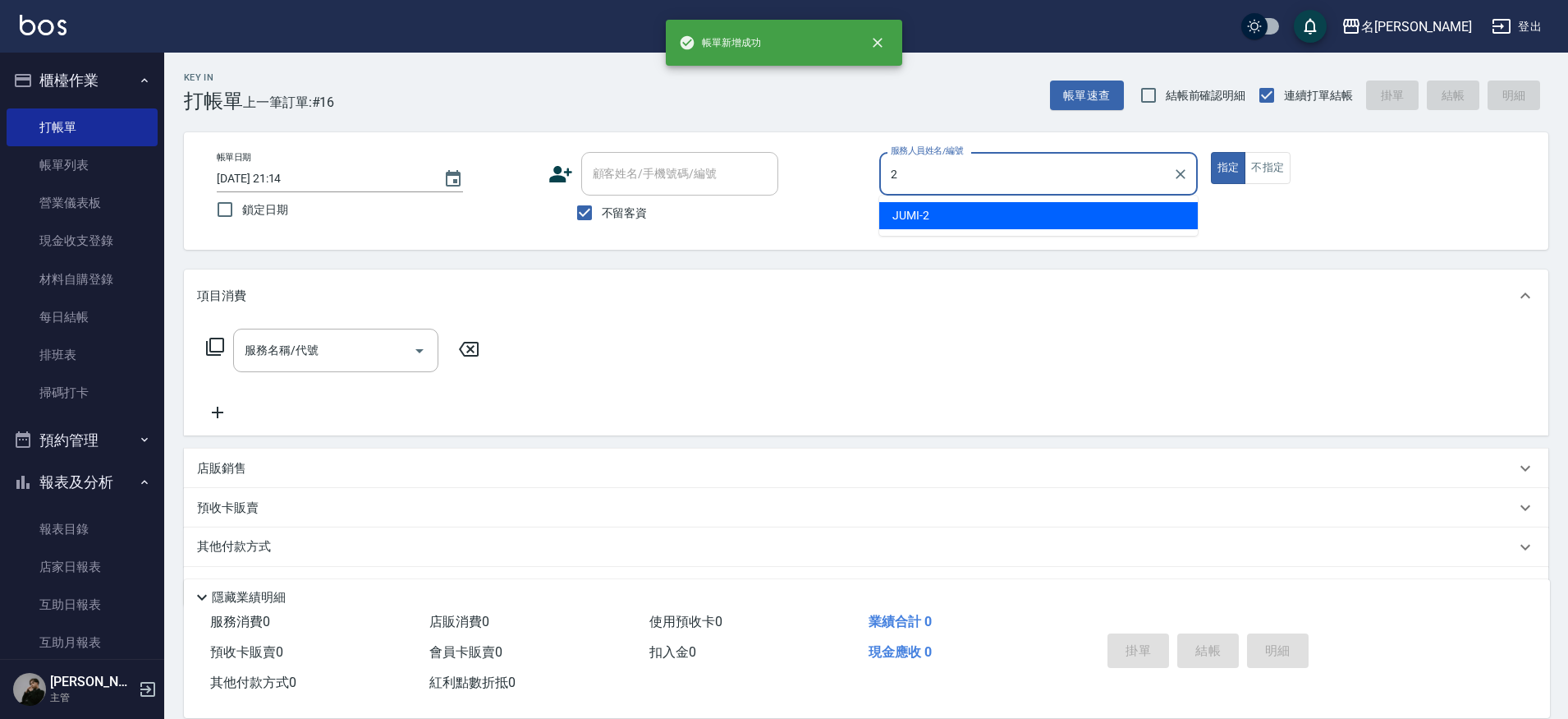
type input "JUMI-2"
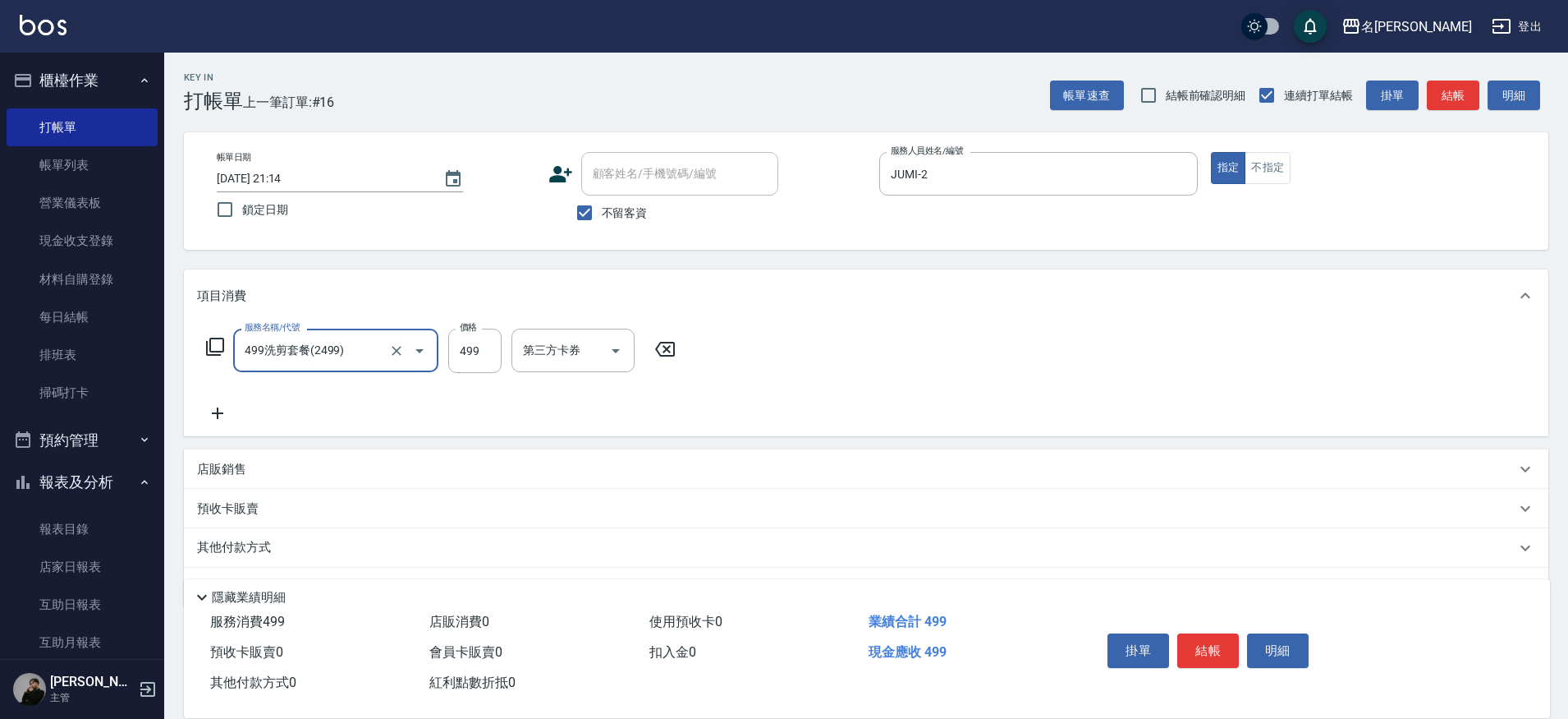
type input "499洗剪套餐(2499)"
click at [463, 347] on input "499" at bounding box center [475, 350] width 54 height 44
type input "500"
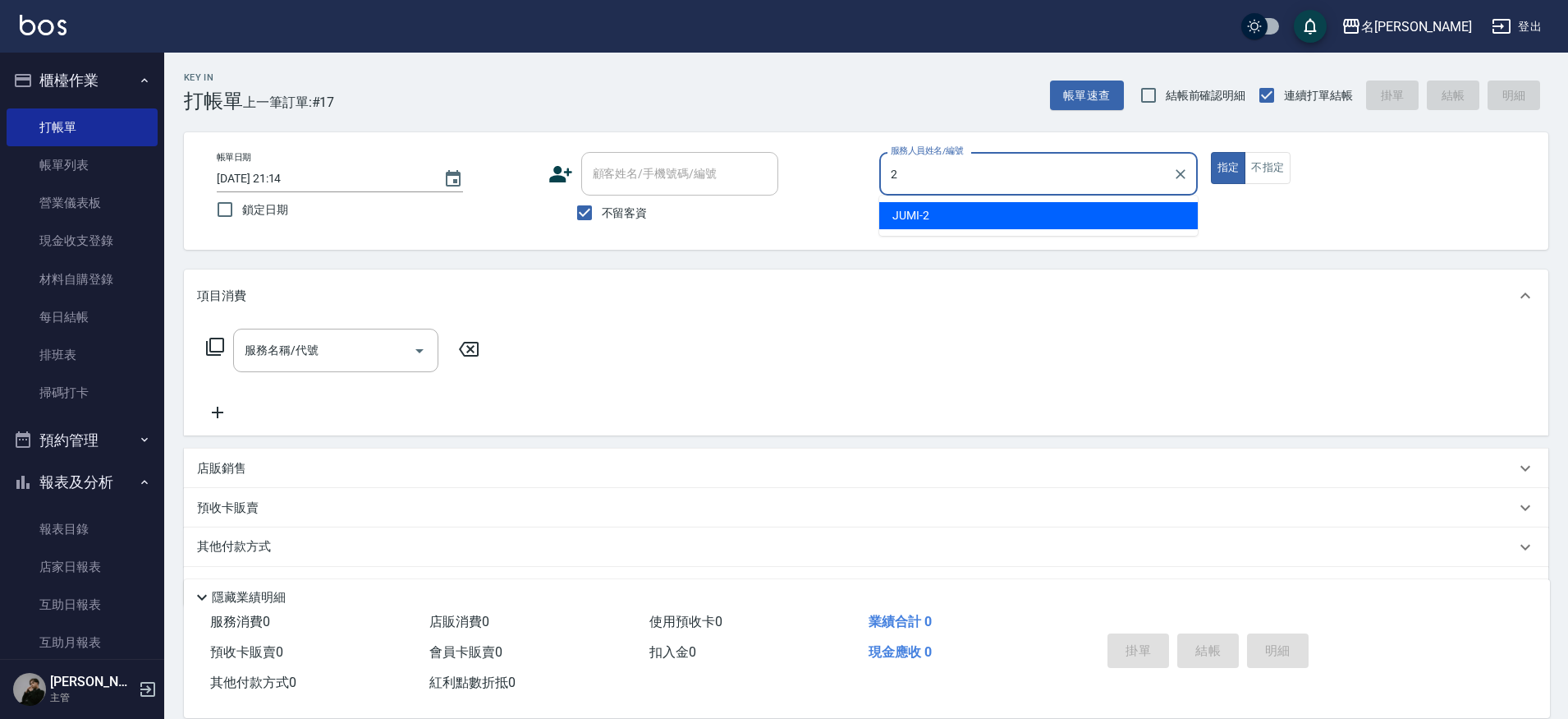
type input "JUMI-2"
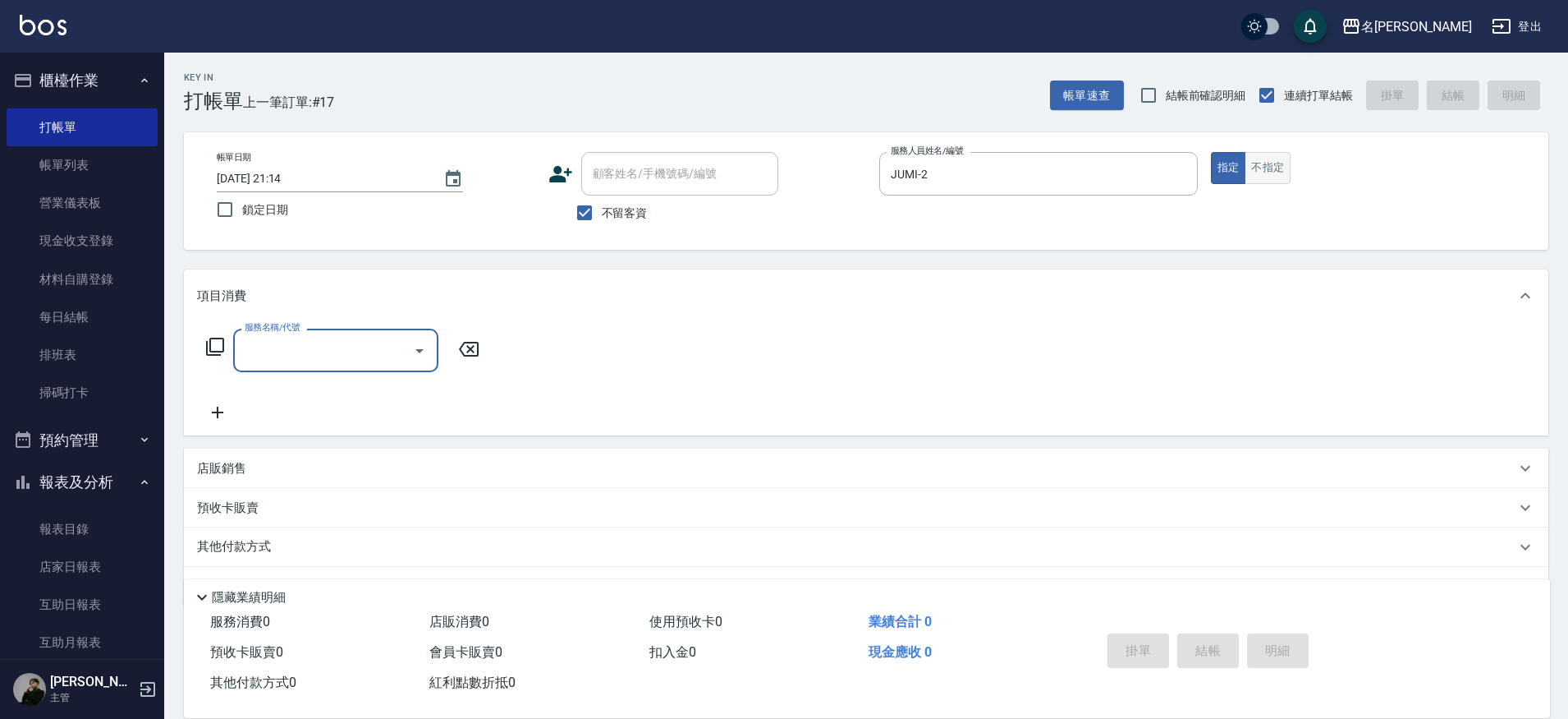
click at [1289, 177] on button "不指定" at bounding box center [1267, 168] width 46 height 32
type button "false"
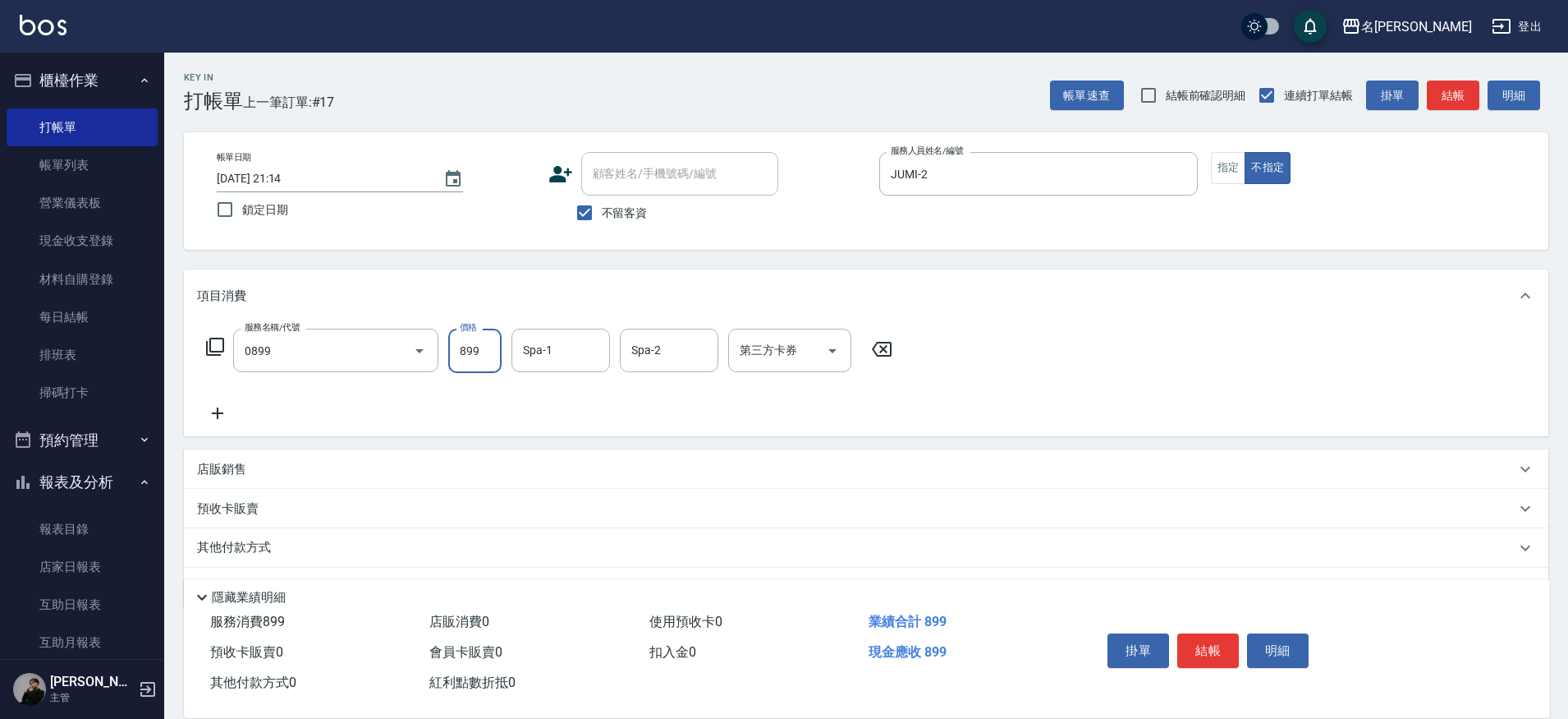
type input "REVIVRE(0899)"
type input "[PERSON_NAME]-13"
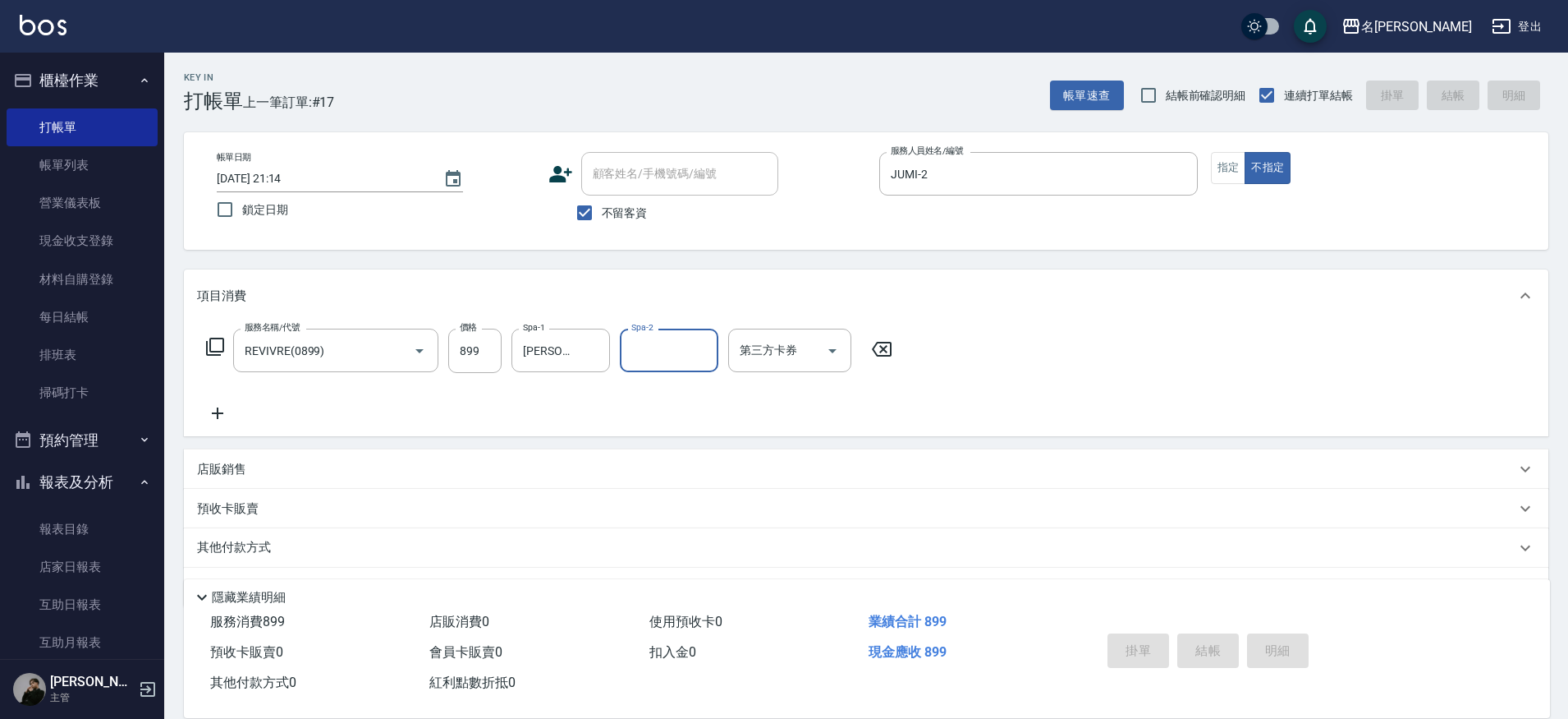
type input "[DATE] 21:15"
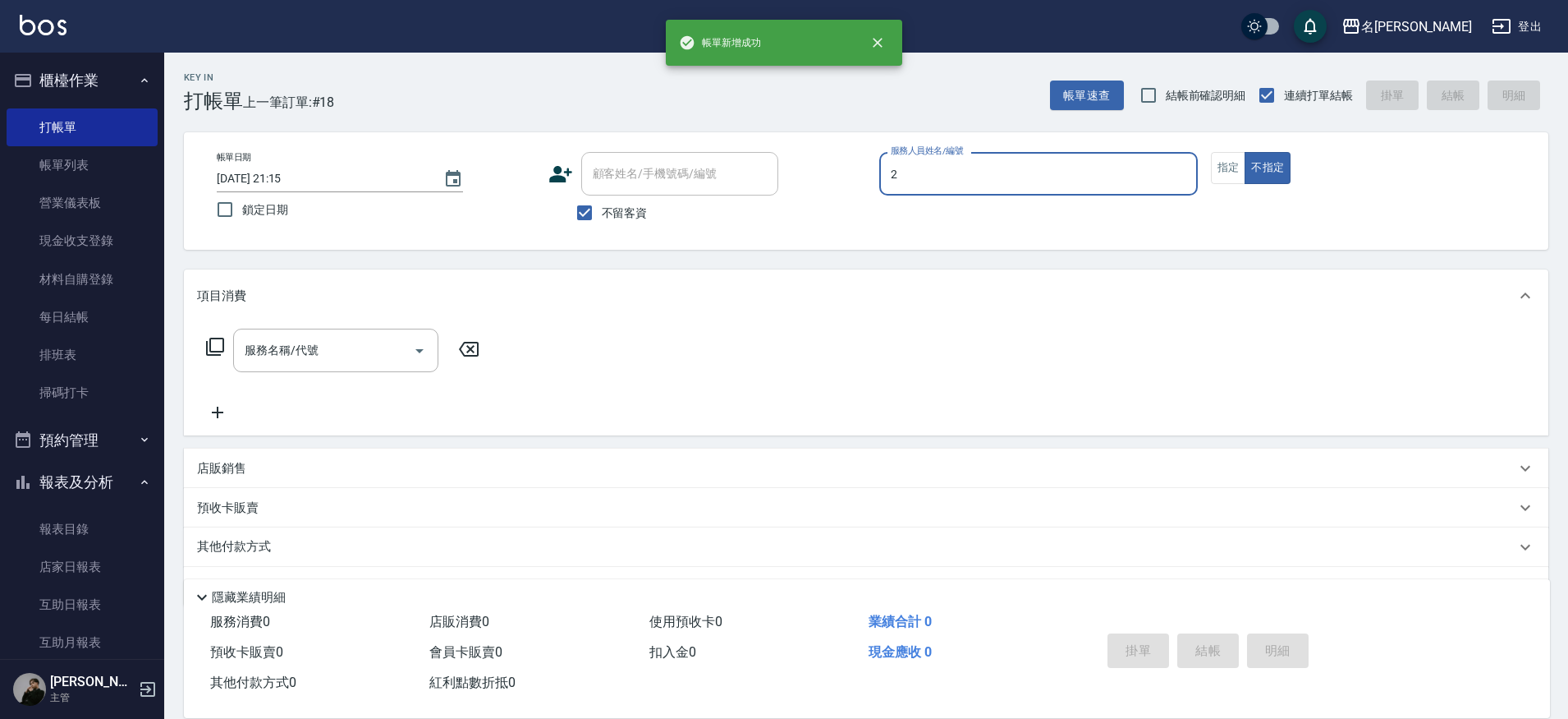
type input "JUMI-2"
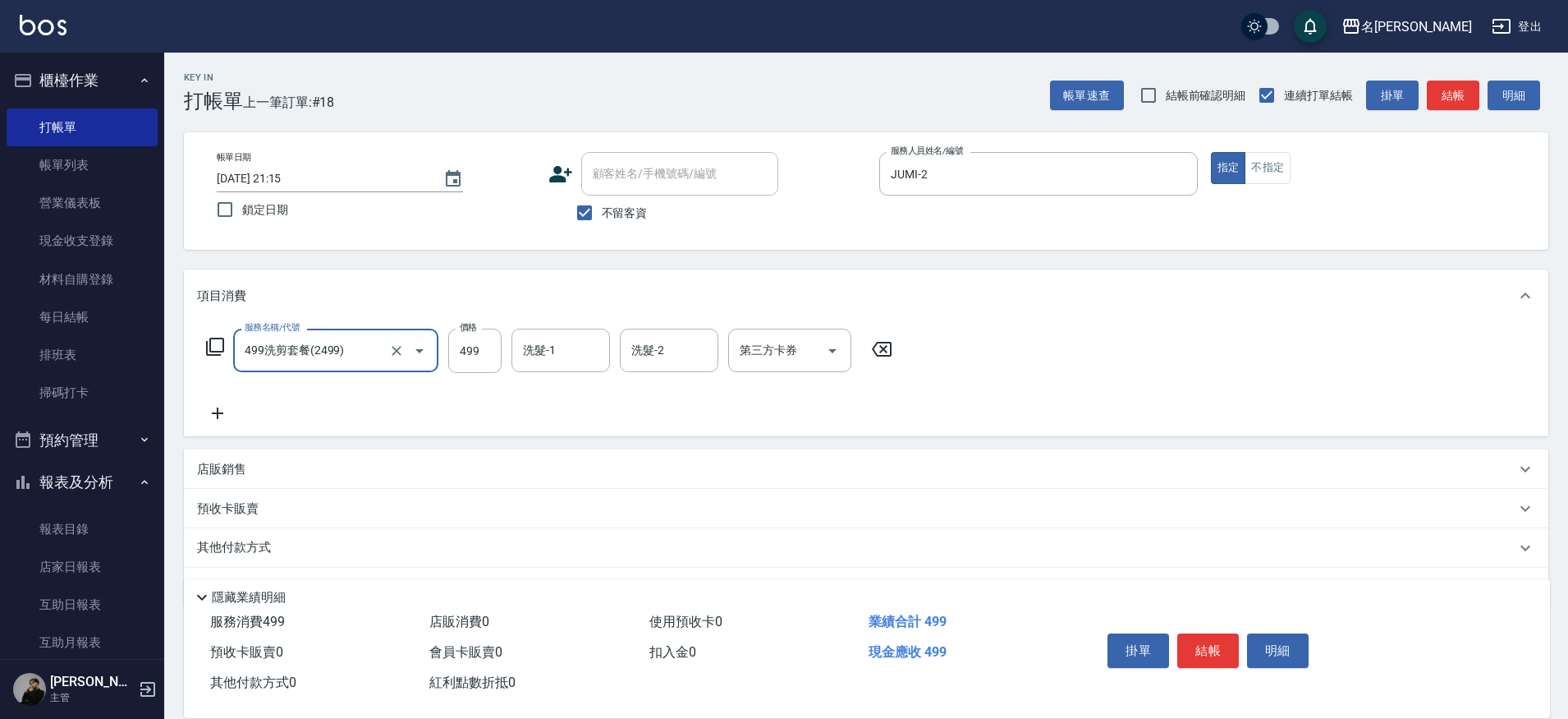
type input "499洗剪套餐(2499)"
type input "500"
type input "Nini-23"
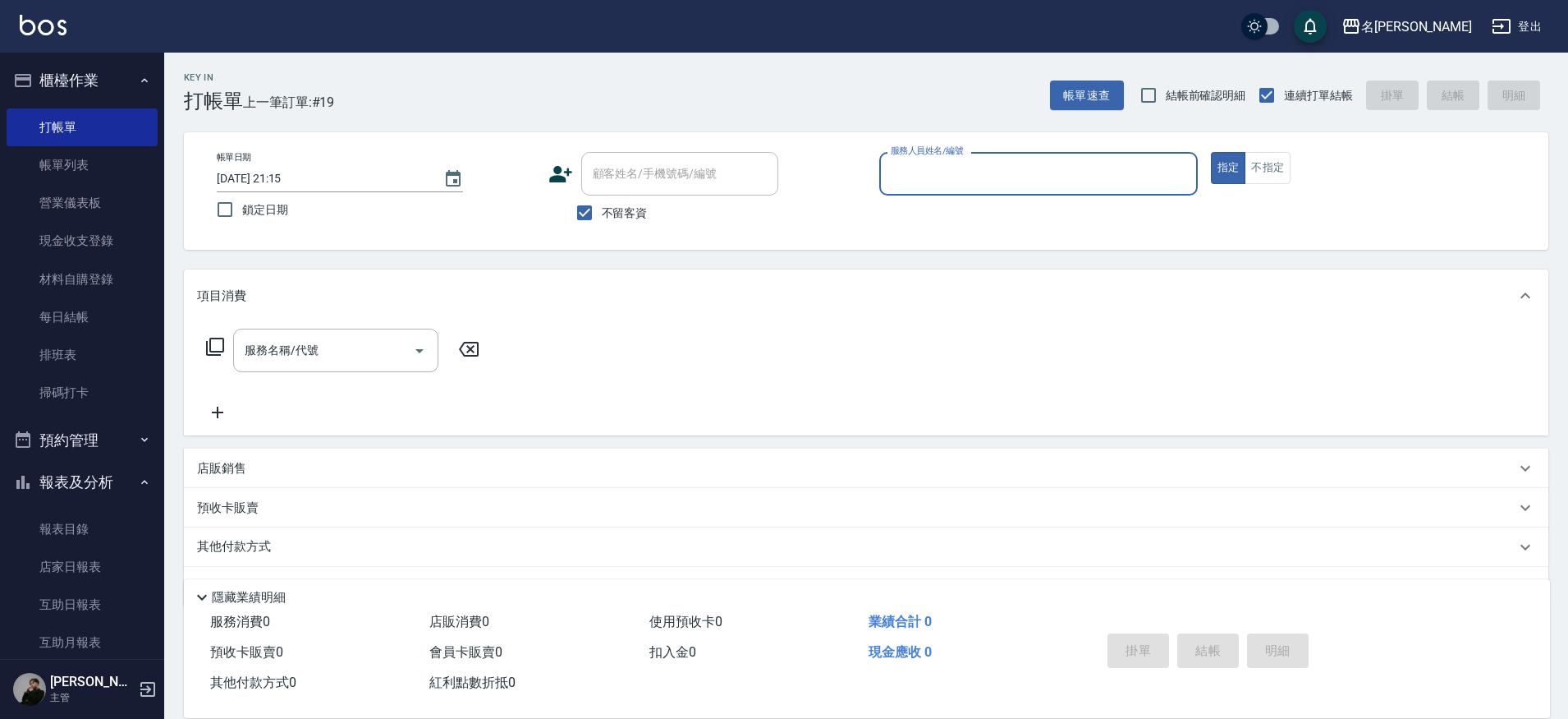
click at [667, 527] on div "其他付款方式" at bounding box center [866, 547] width 1365 height 40
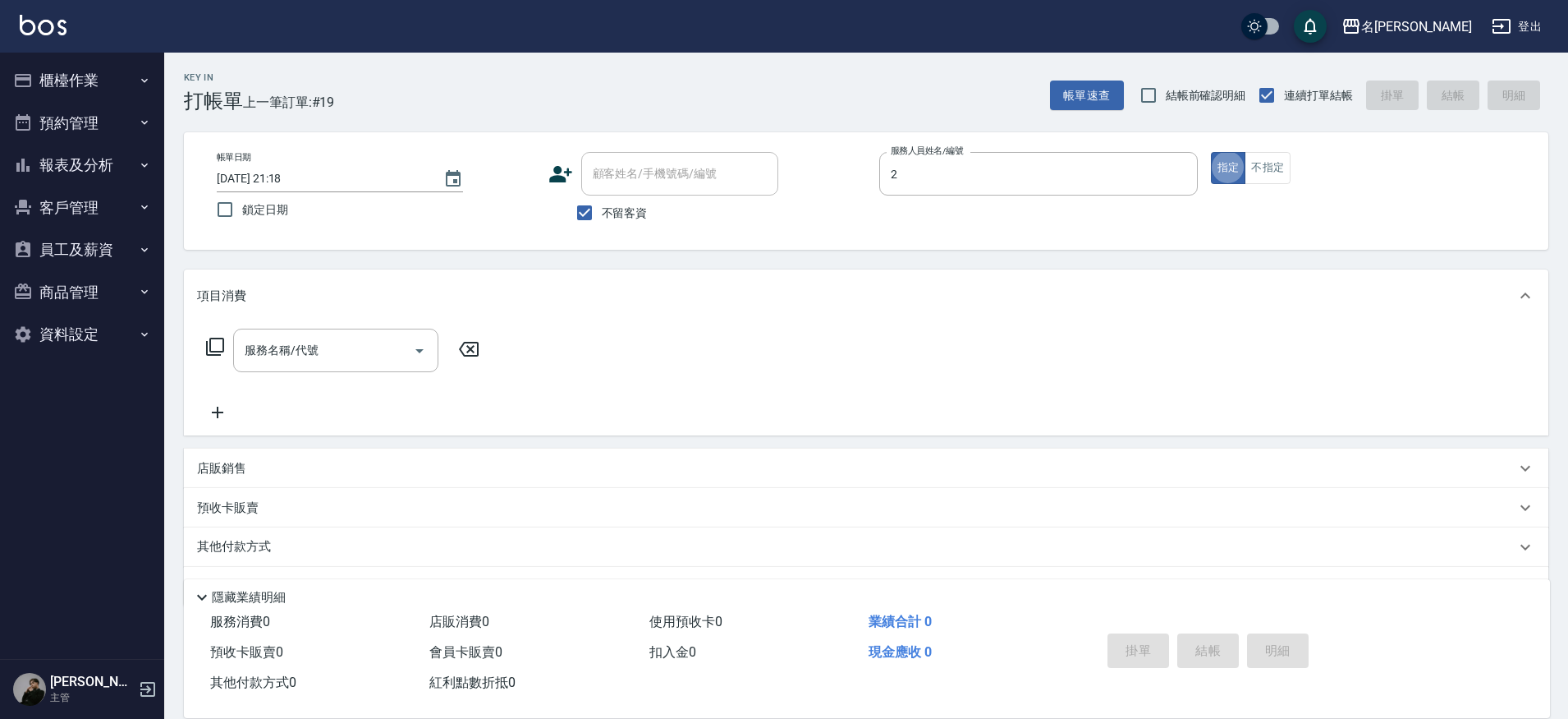
type input "JUMI-2"
type button "true"
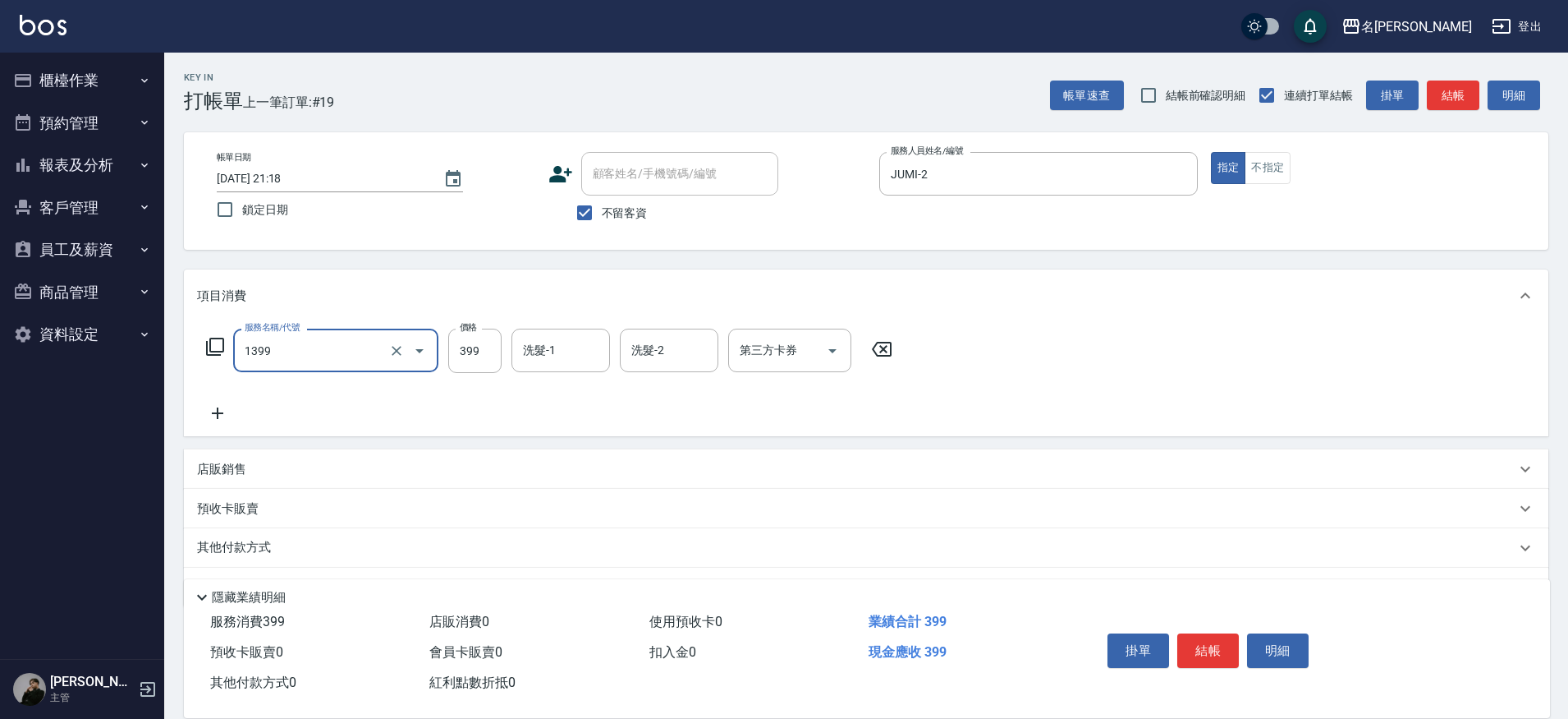
type input "海鹽洗髮(1399)"
type input "Nini-23"
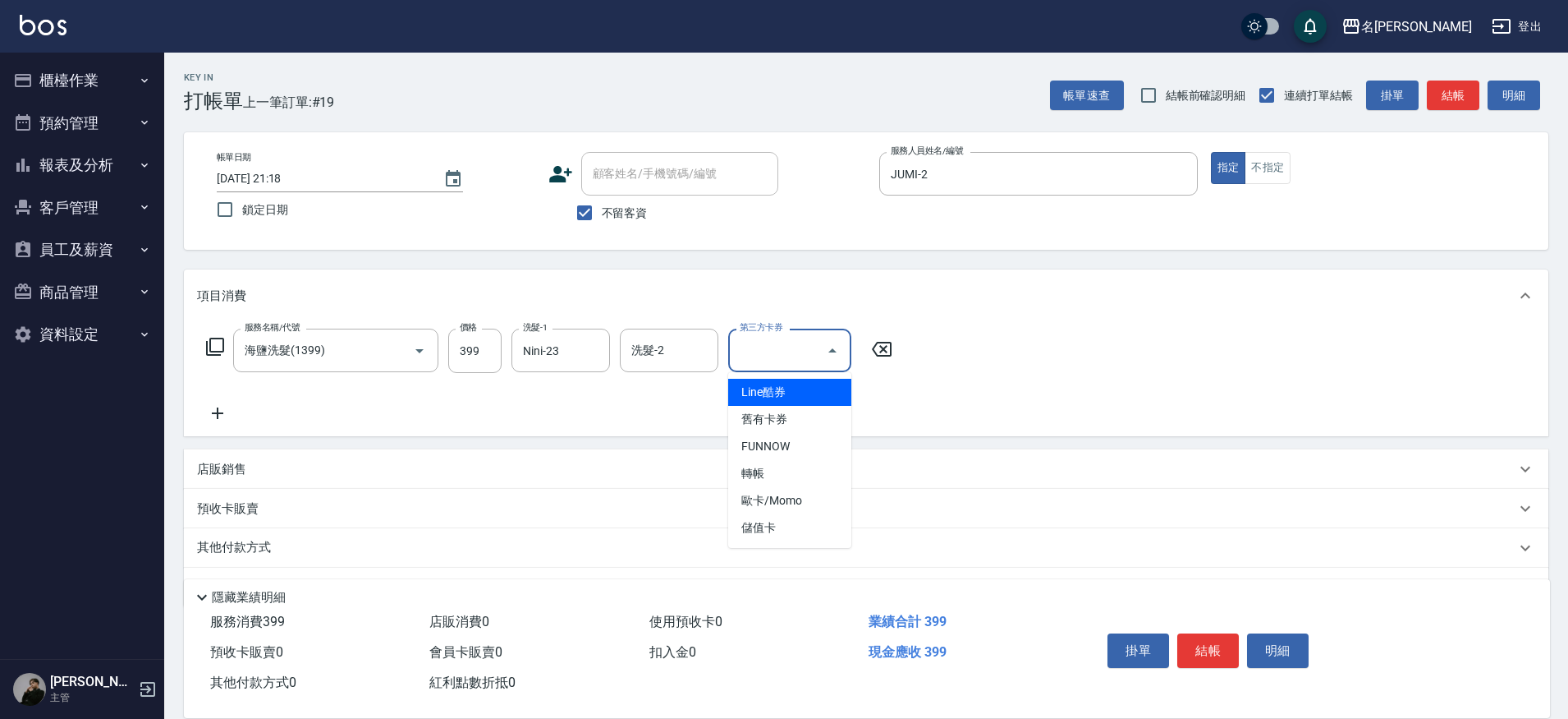
type input "Line酷券"
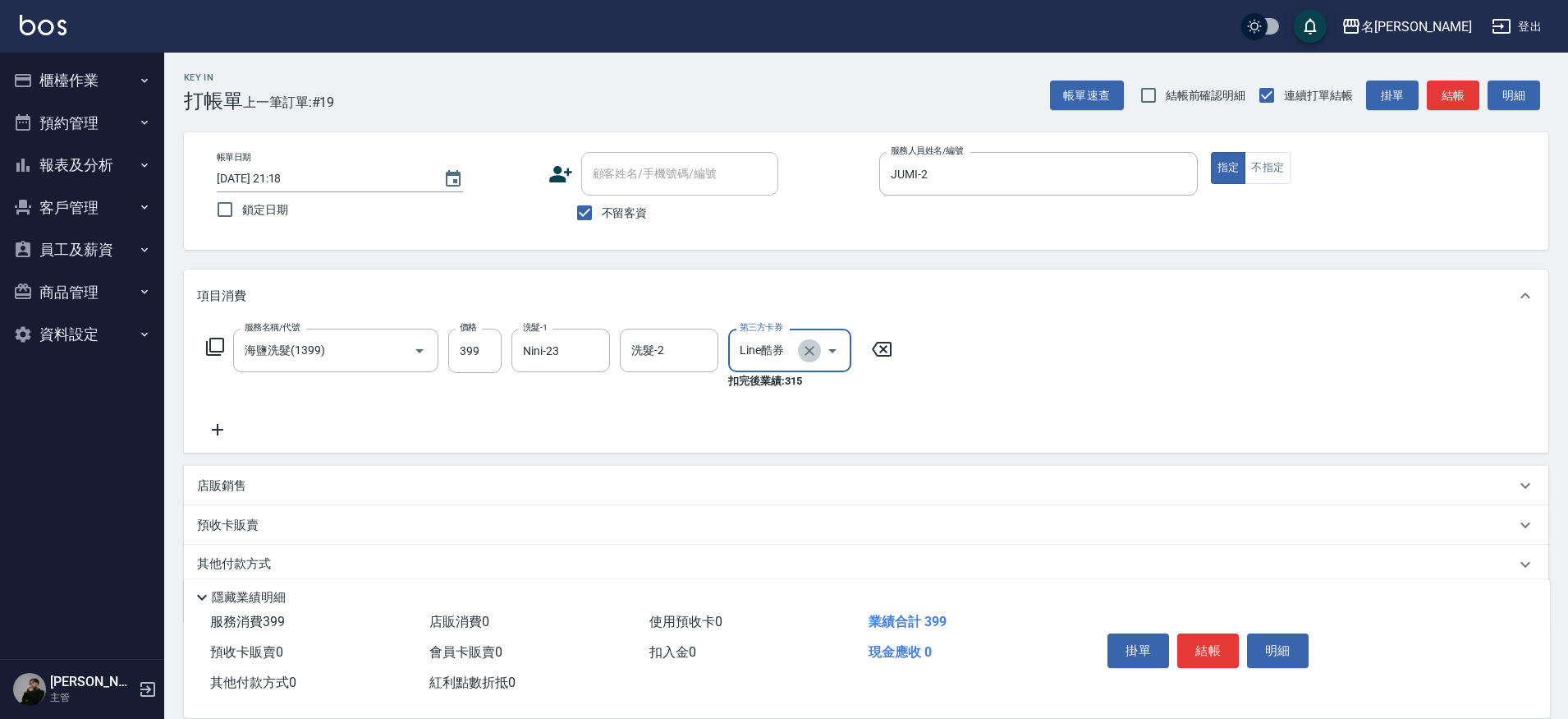
click at [816, 352] on icon "Clear" at bounding box center [809, 350] width 16 height 16
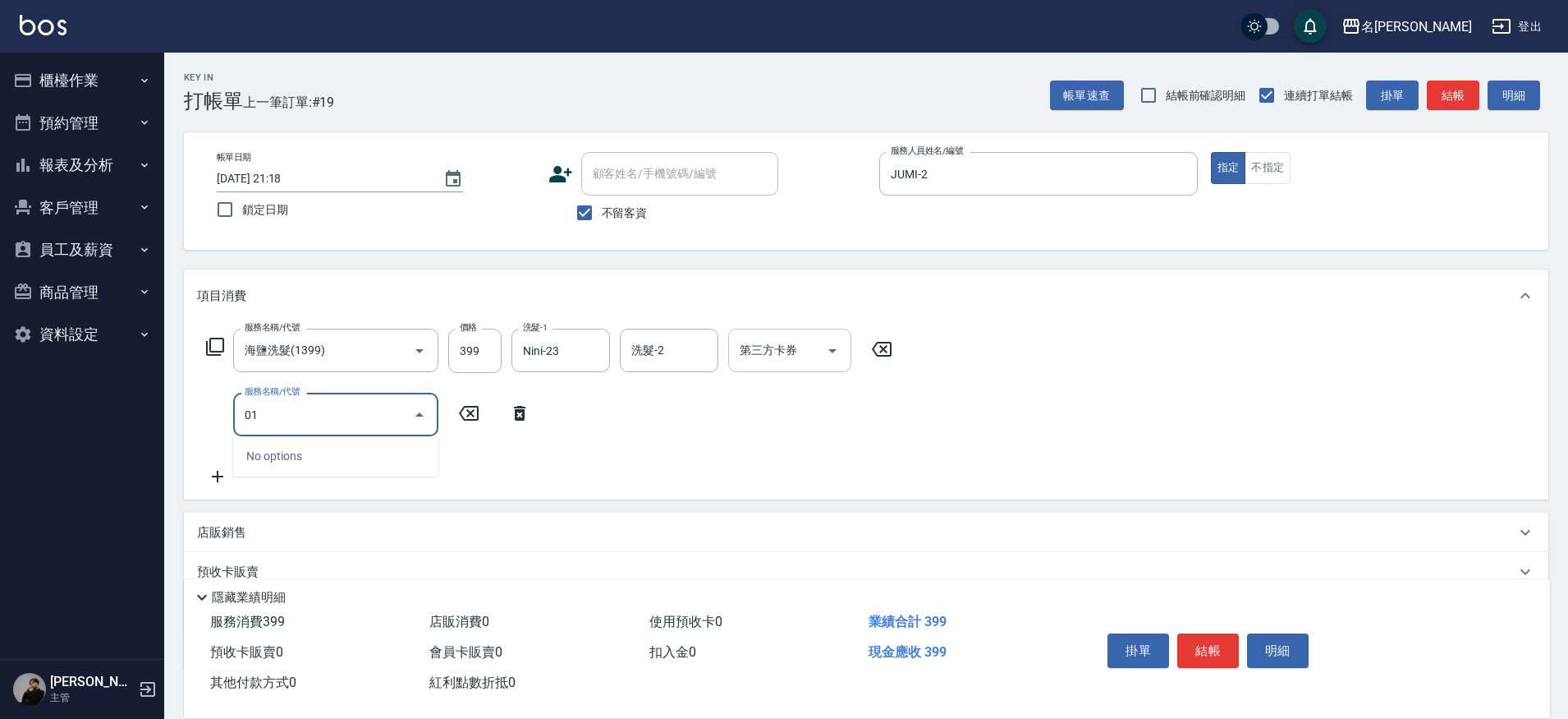
type input "0"
type input "鉑金護髮(51500)"
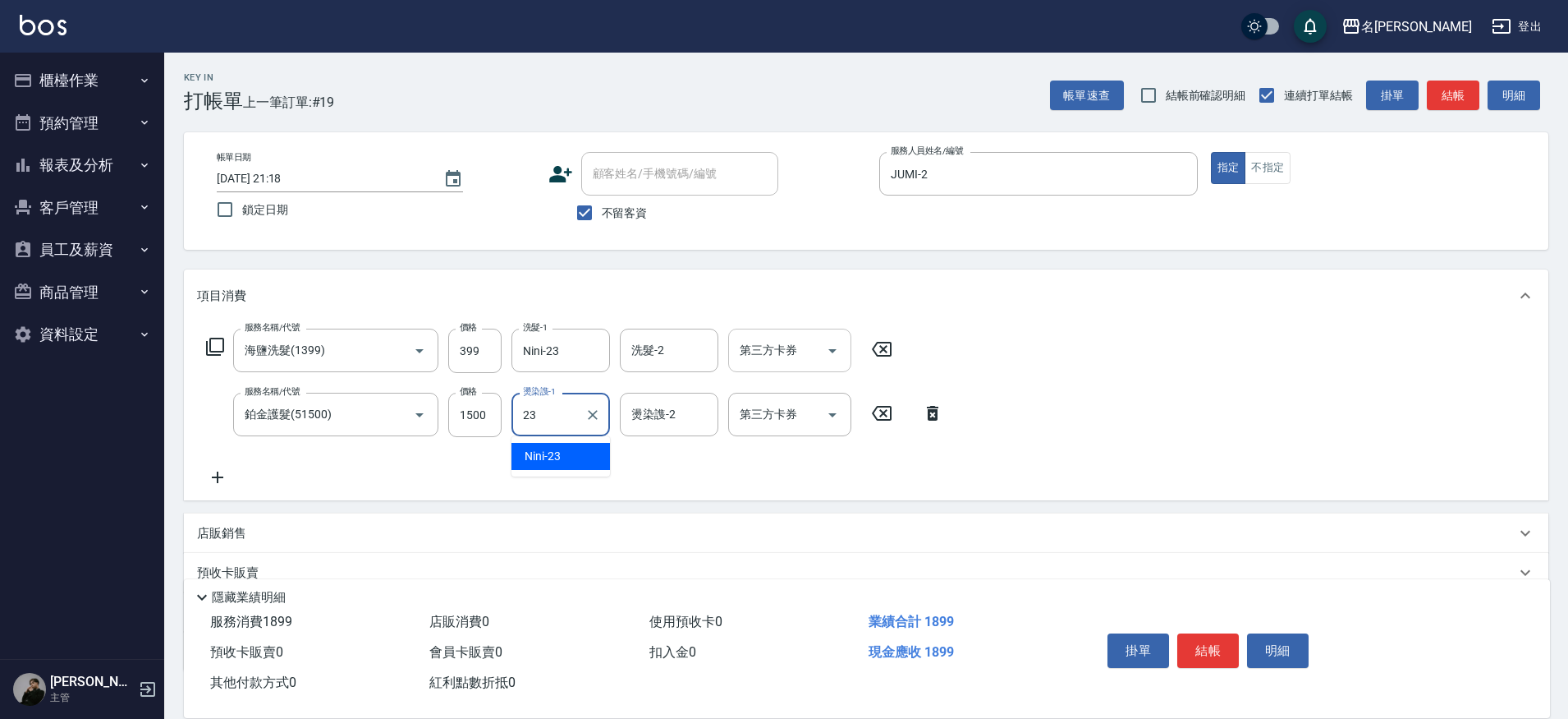
type input "Nini-23"
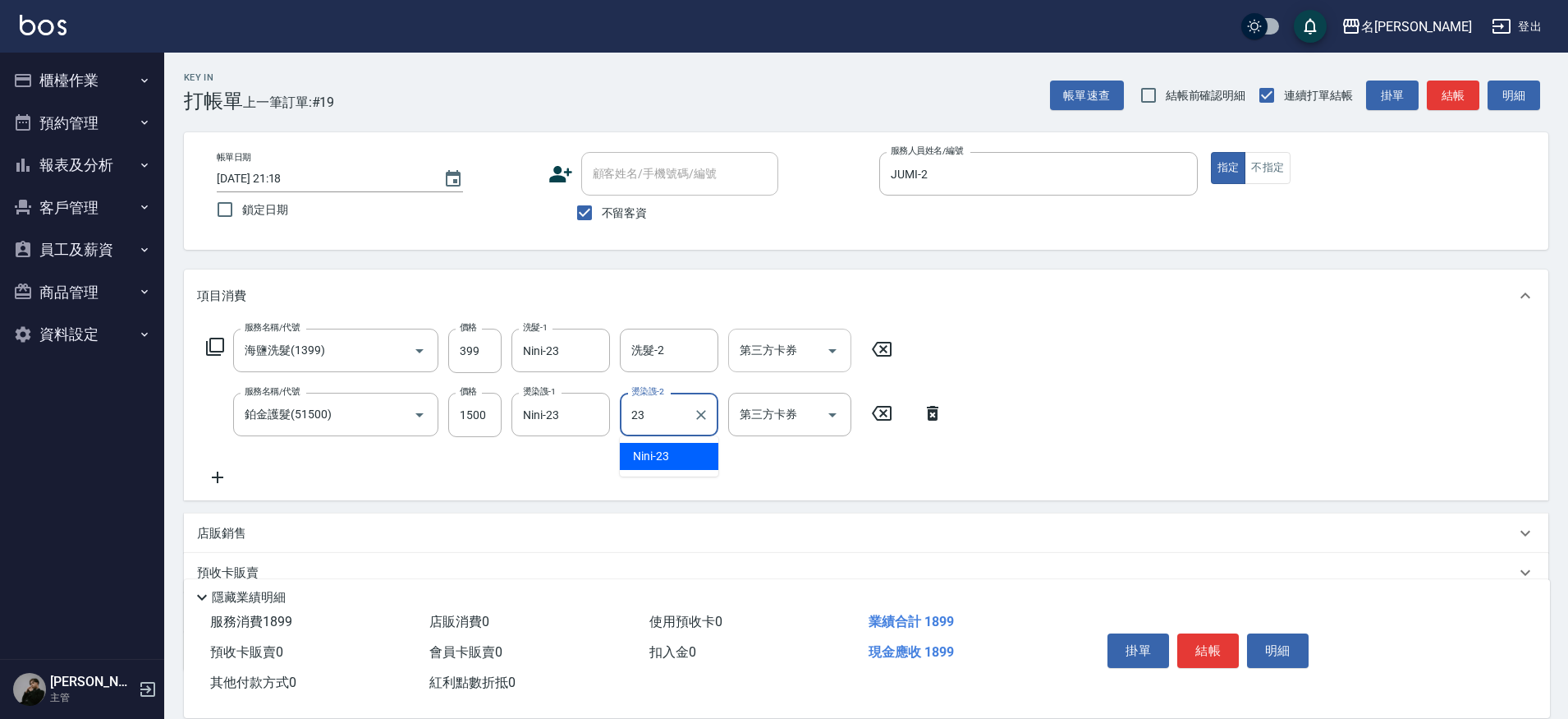
type input "Nini-23"
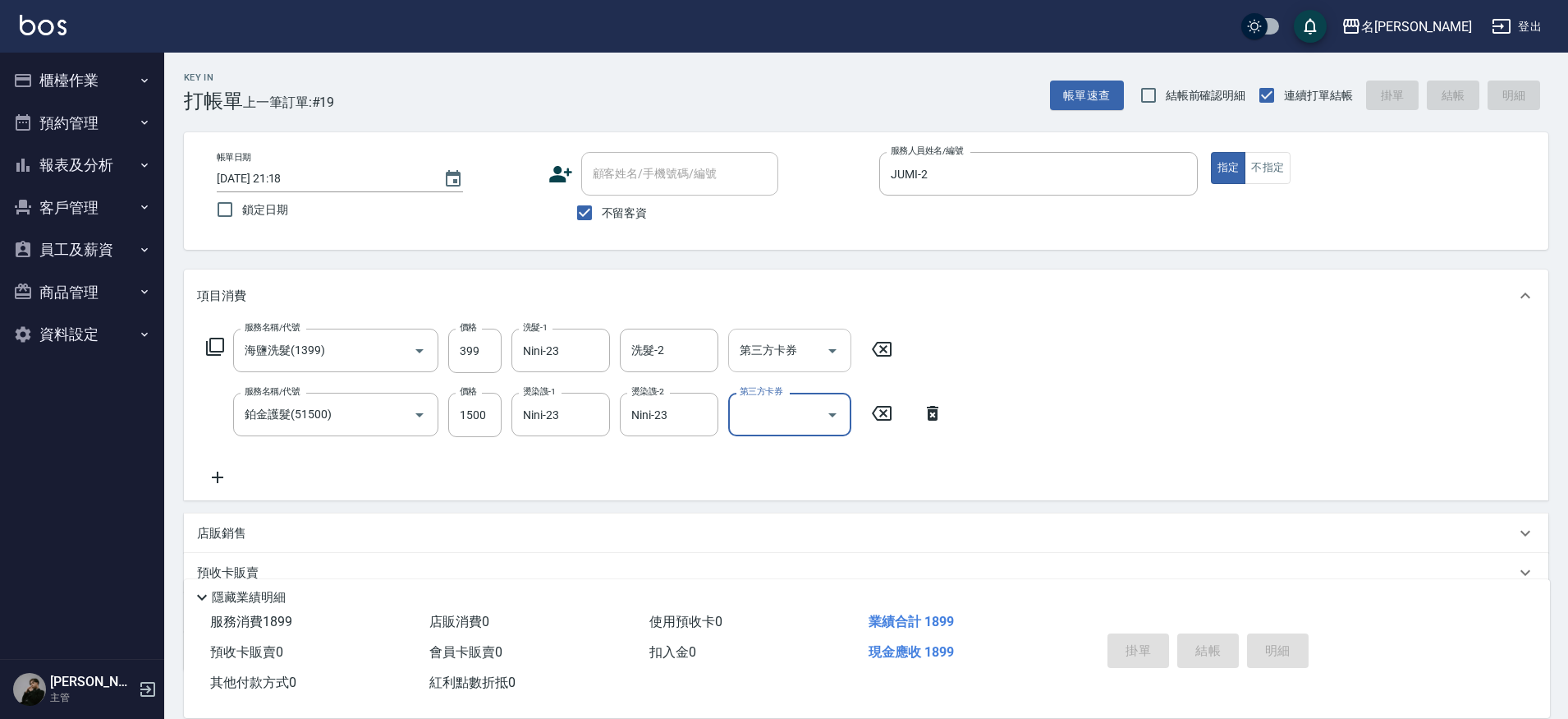
type input "2025/09/08 21:19"
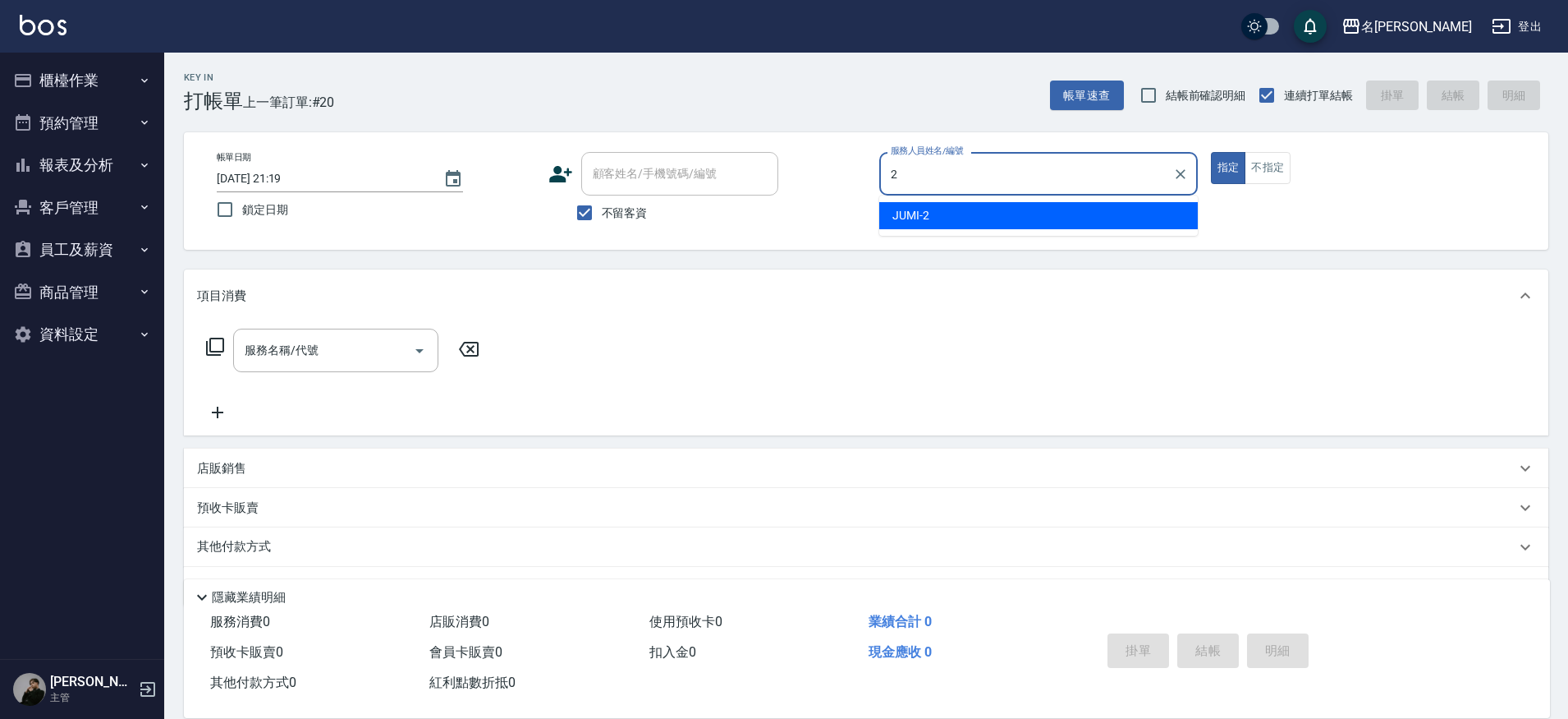
type input "JUMI-2"
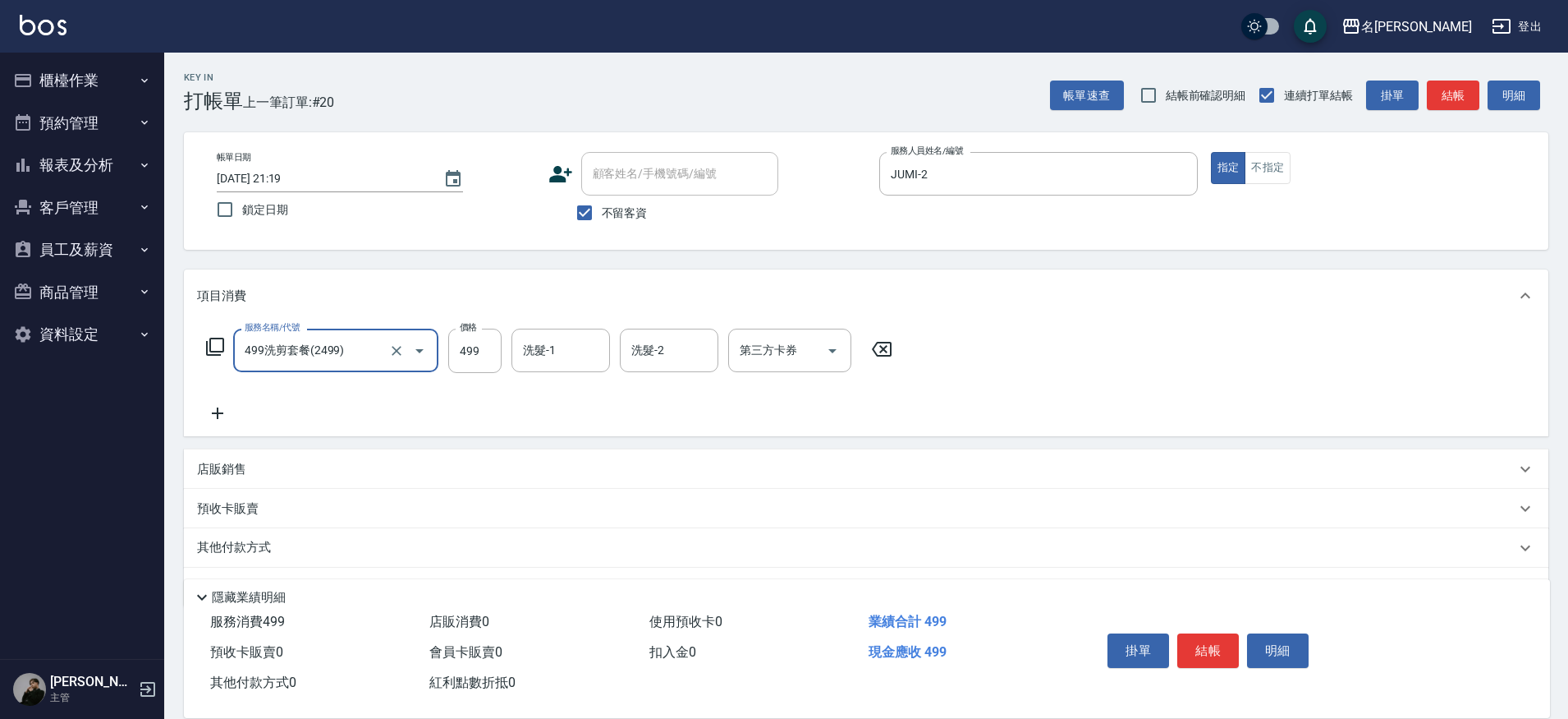
type input "499洗剪套餐(2499)"
type input "500"
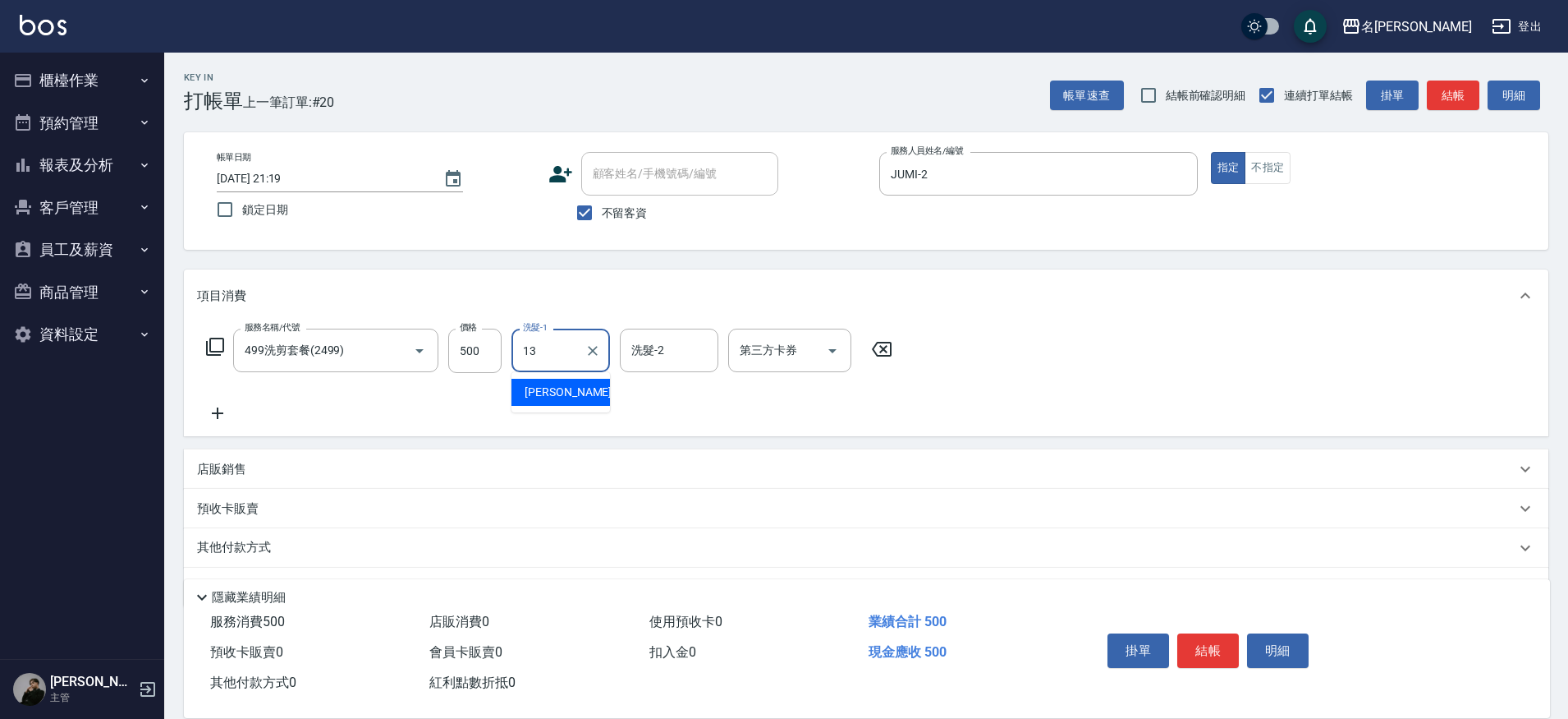
type input "[PERSON_NAME]-13"
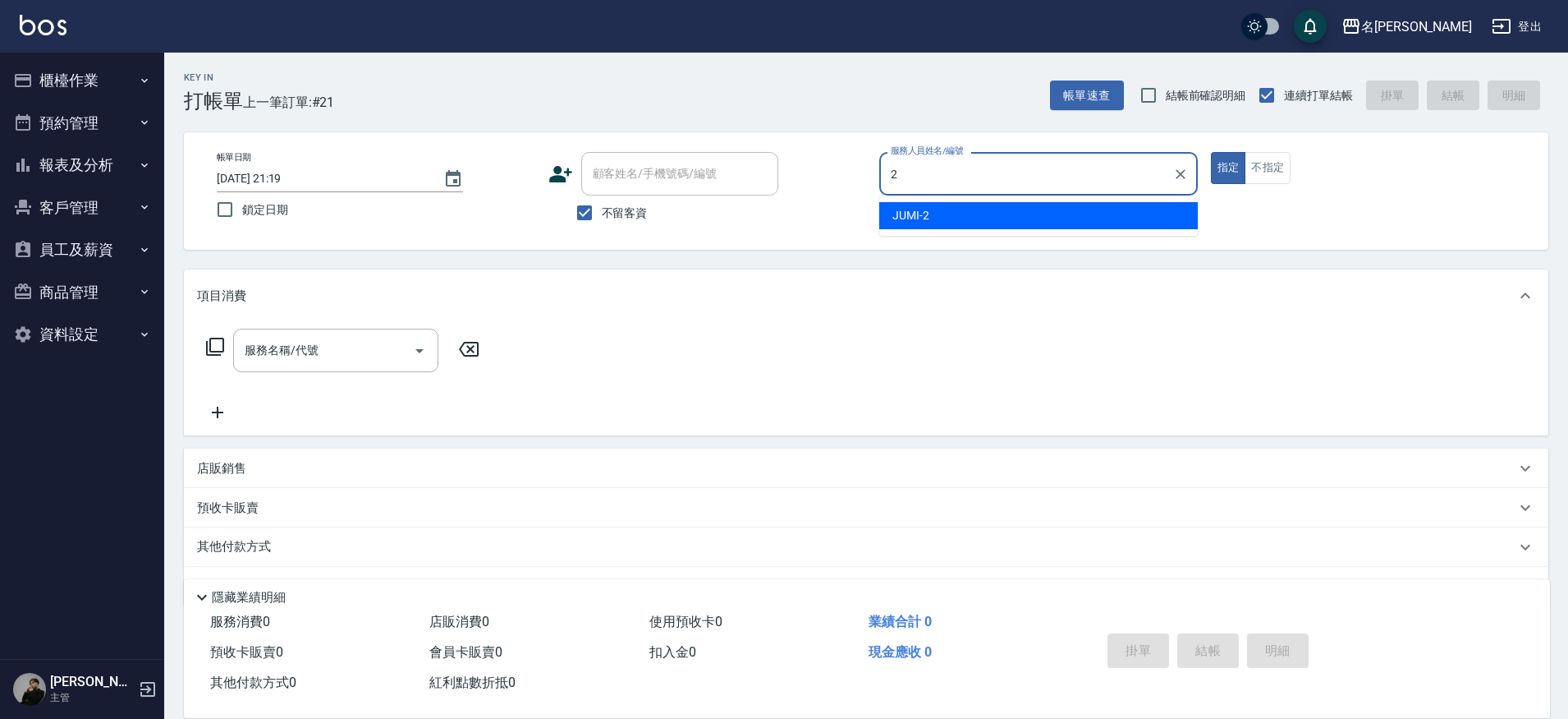
type input "JUMI-2"
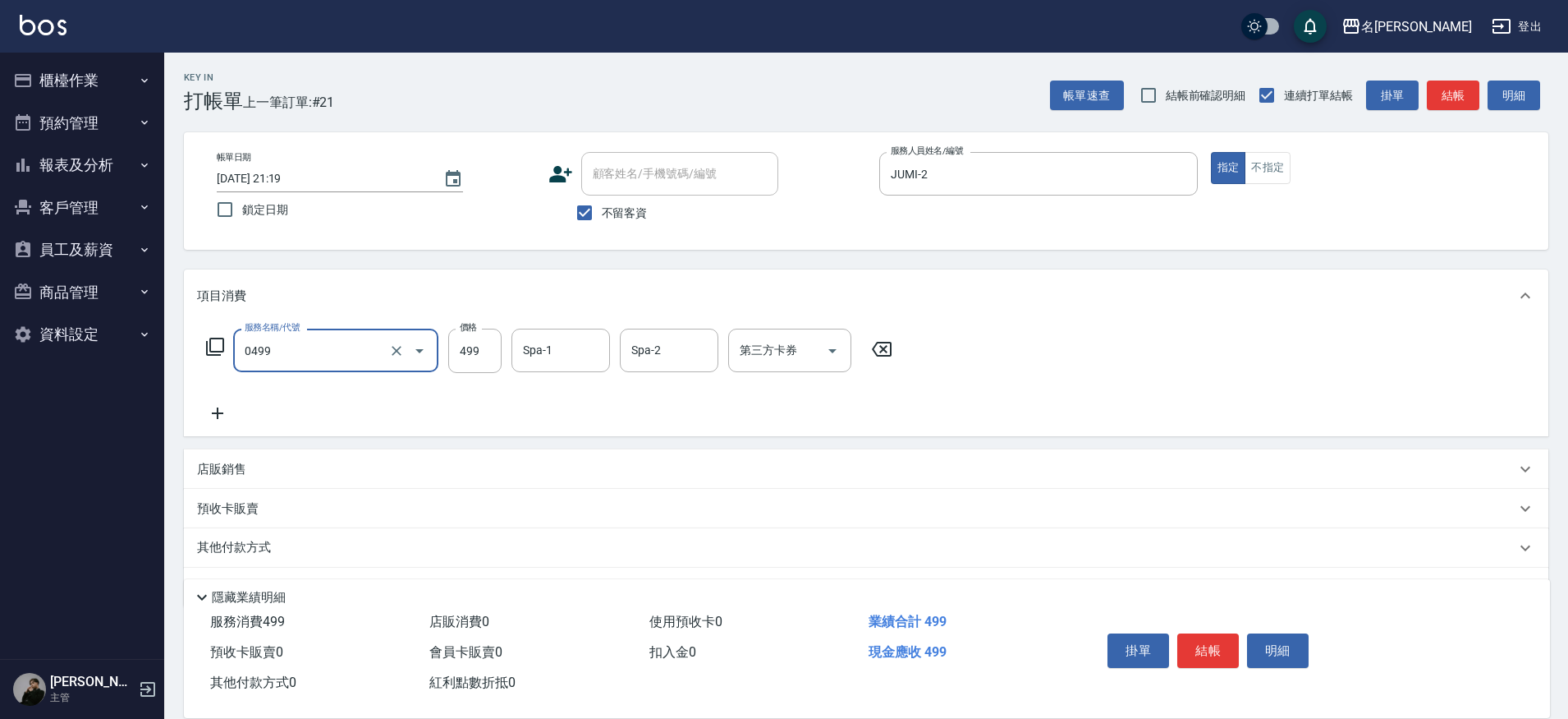
type input "伊黛莉spa(0499)"
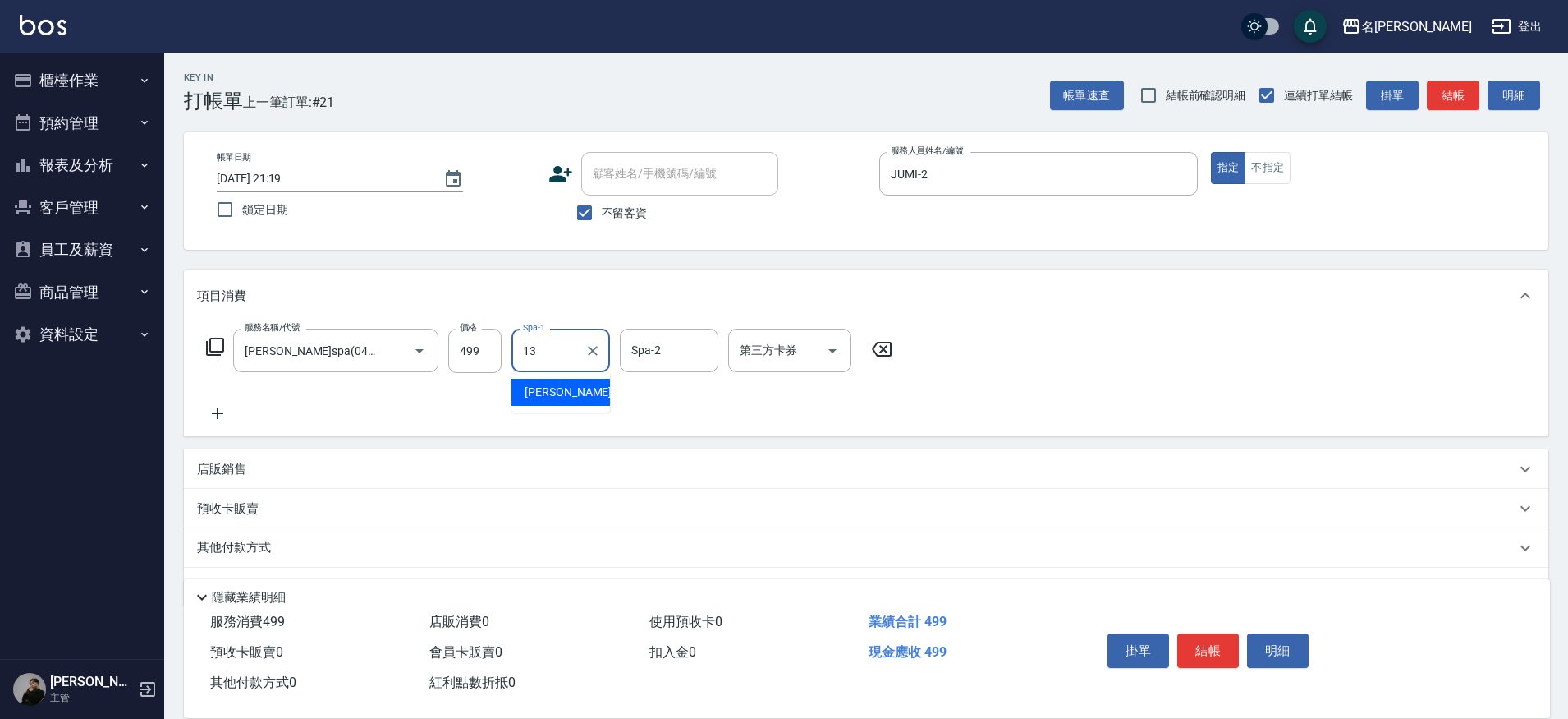
type input "[PERSON_NAME]-13"
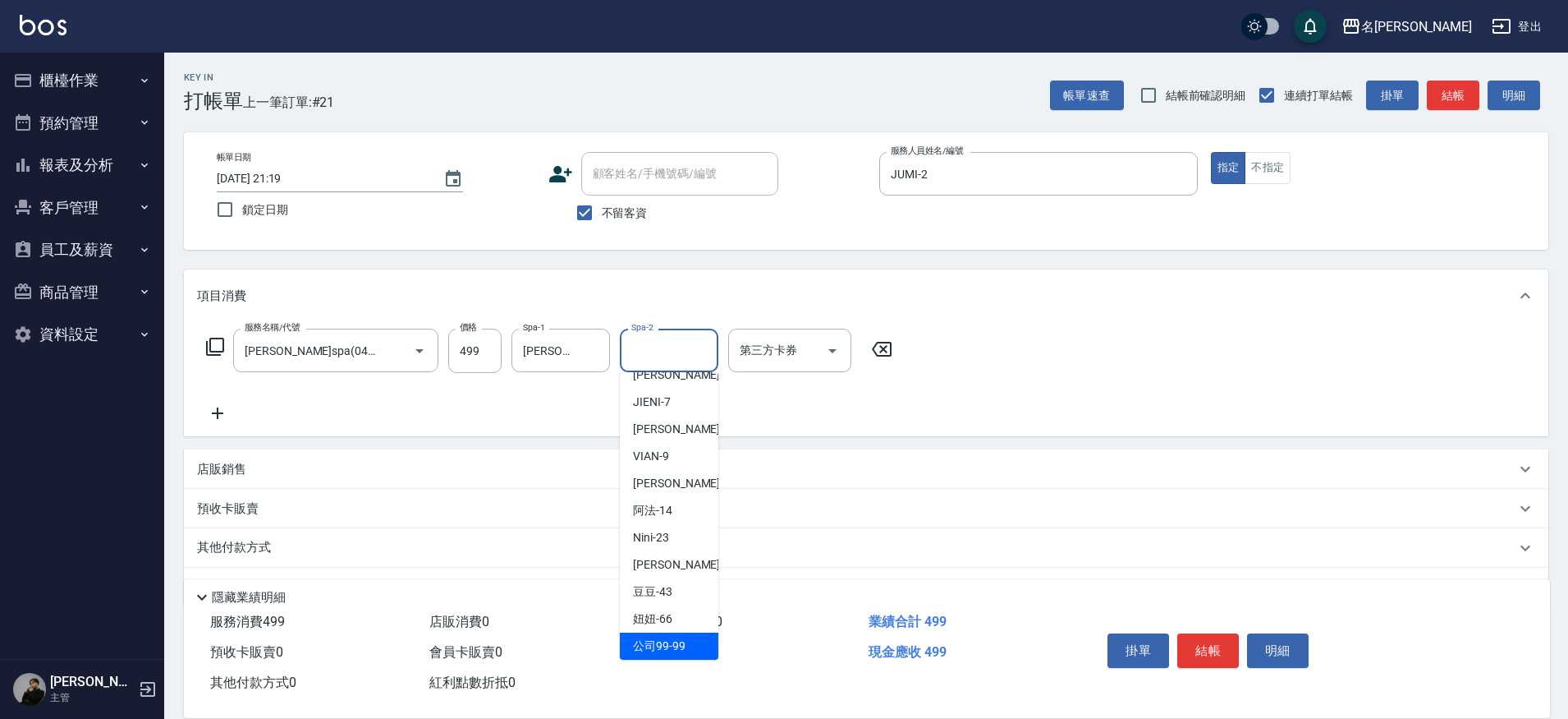
scroll to position [7, 0]
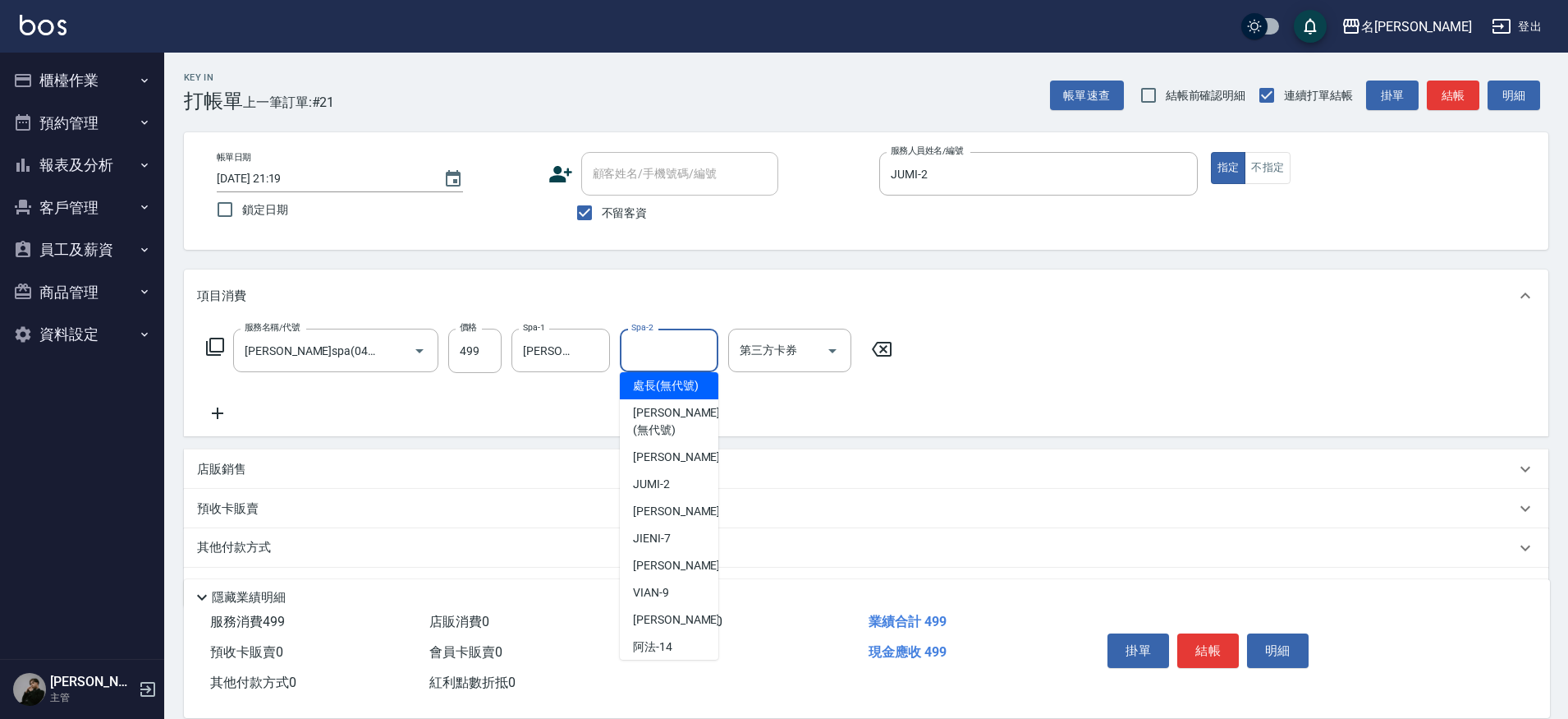
type input "處長(無代號)"
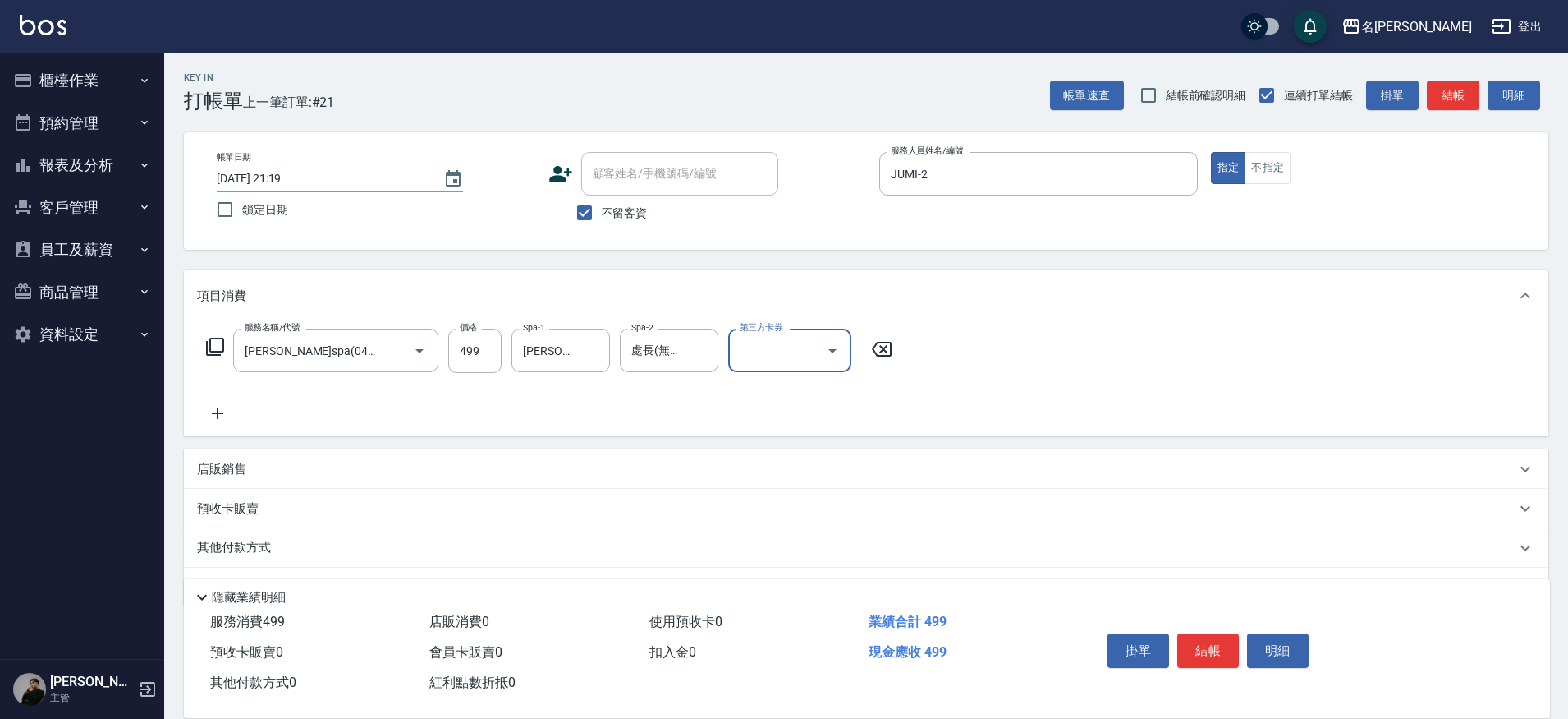
scroll to position [2, 0]
click at [697, 352] on icon "Clear" at bounding box center [701, 349] width 9 height 9
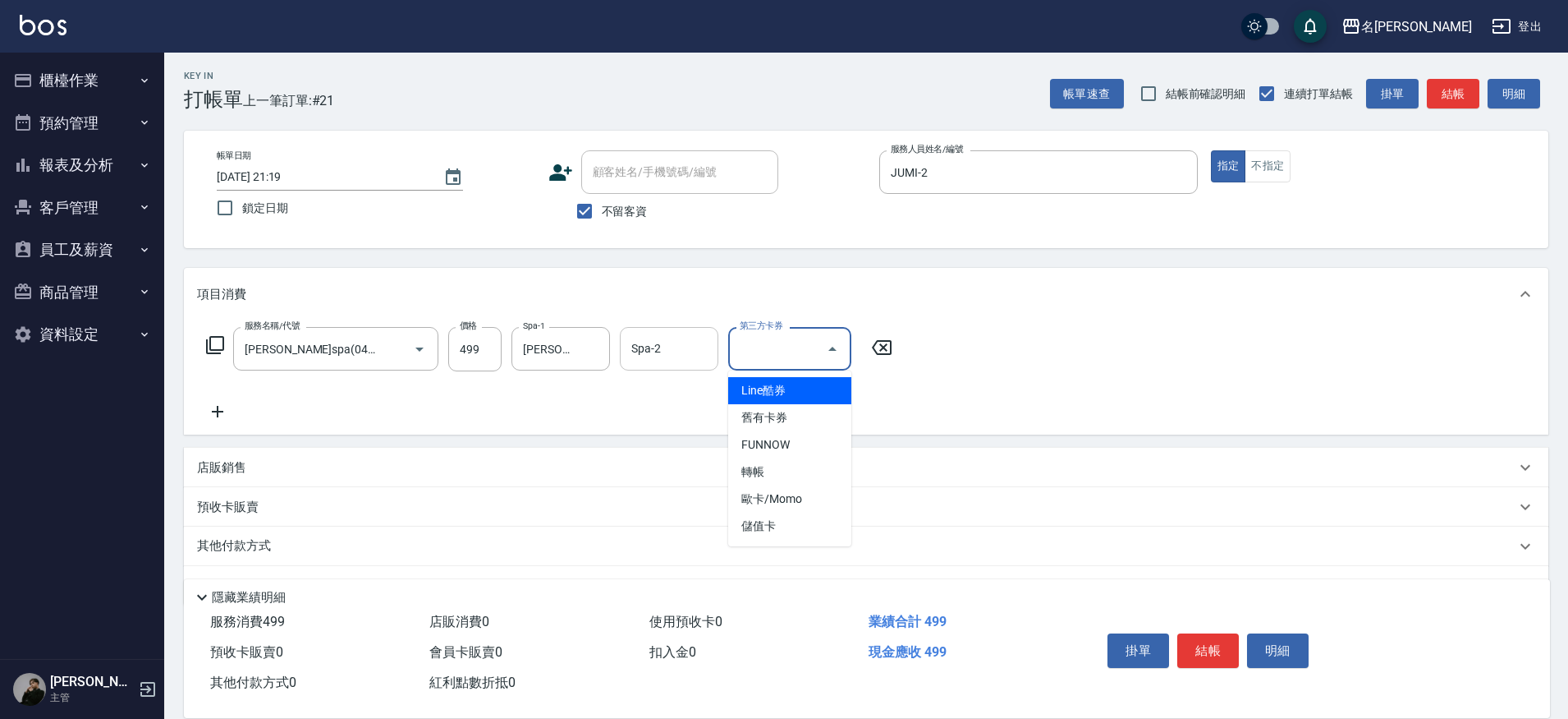
click at [746, 349] on input "第三方卡券" at bounding box center [777, 348] width 84 height 29
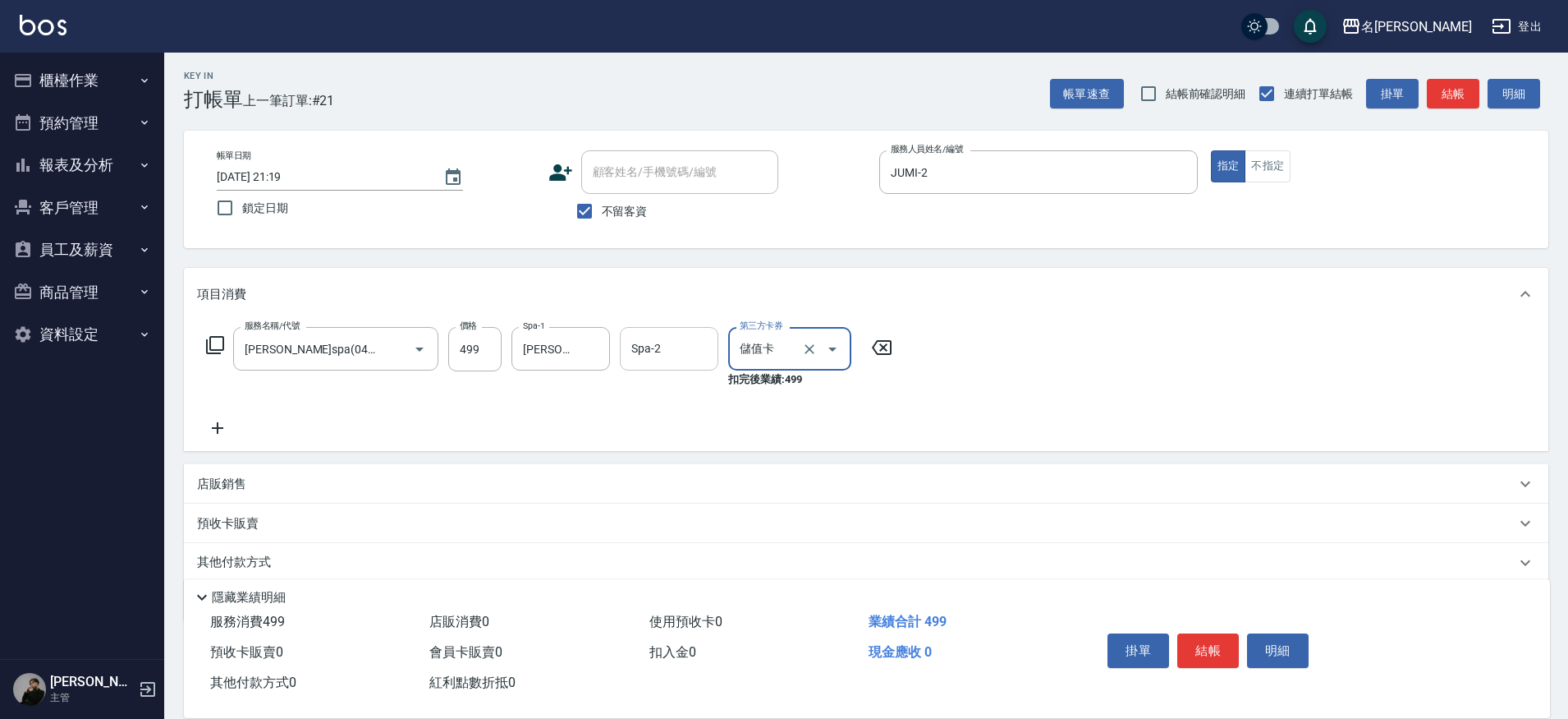
type input "儲值卡"
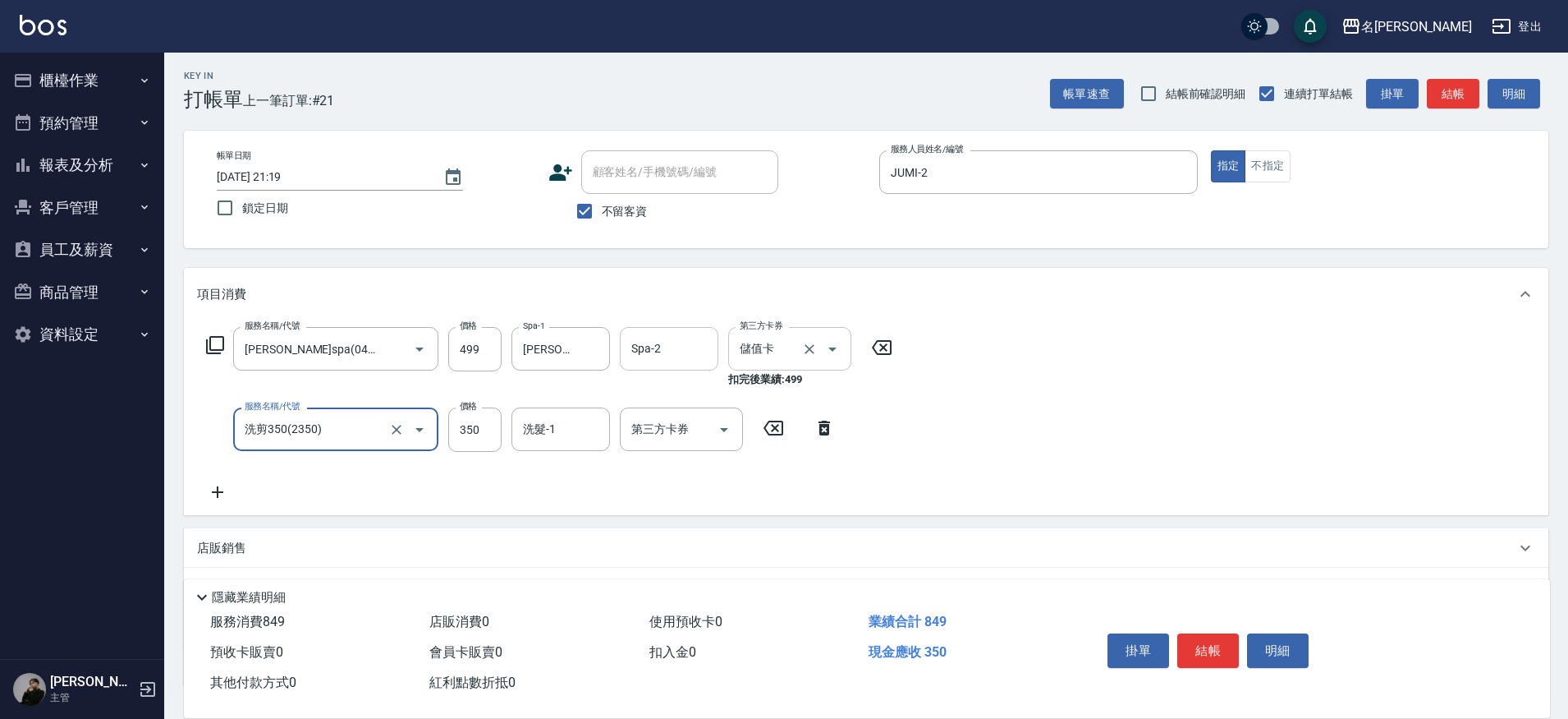
type input "洗剪350(2350)"
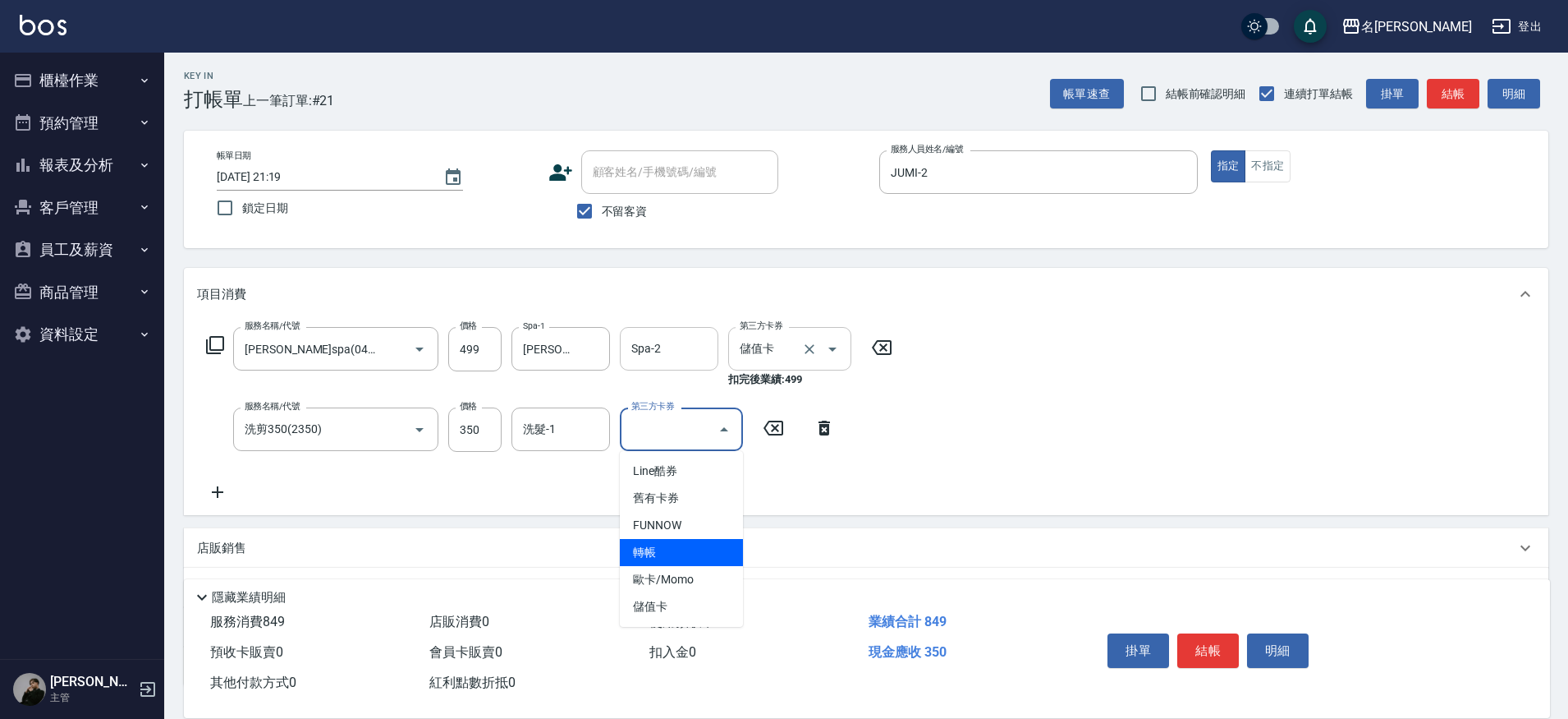
type input "轉帳"
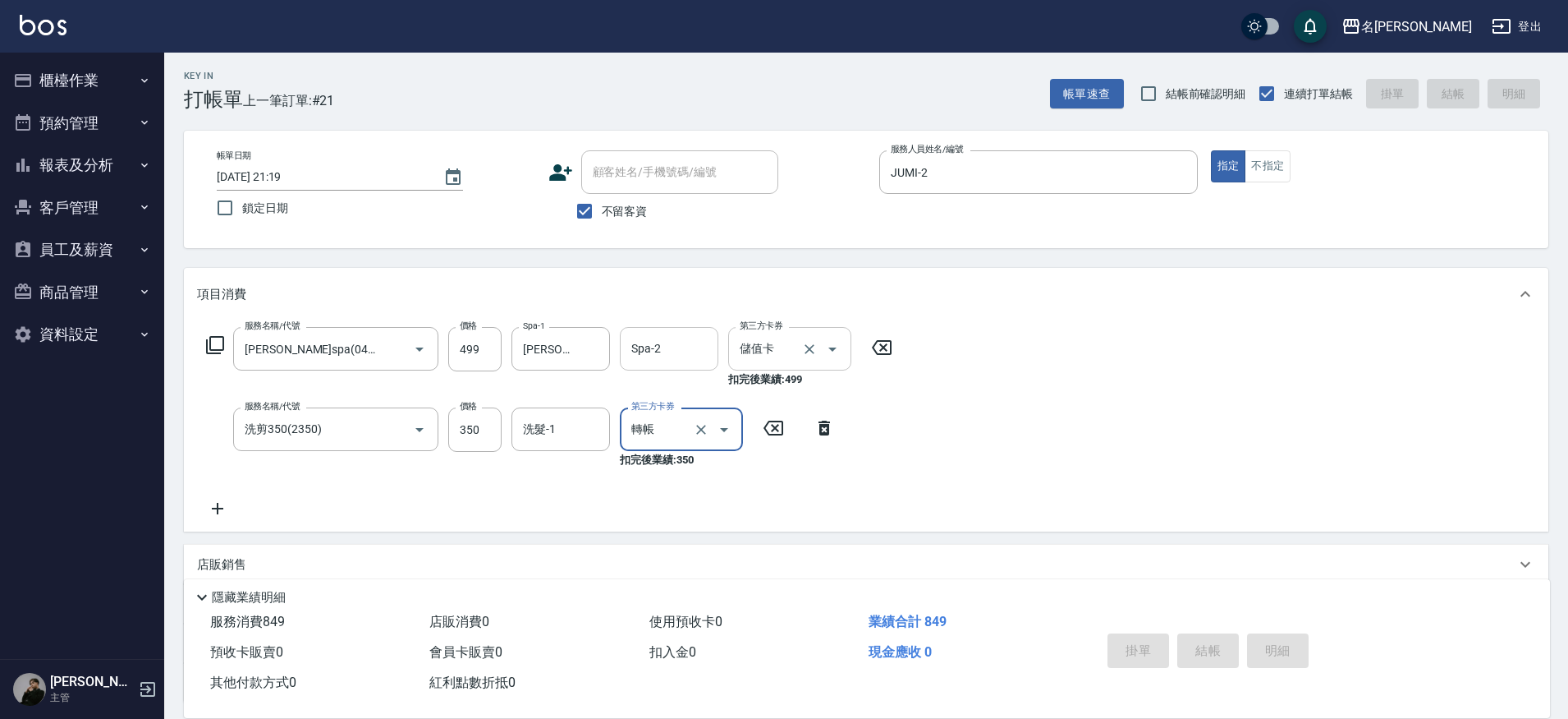
type input "2025/09/08 21:20"
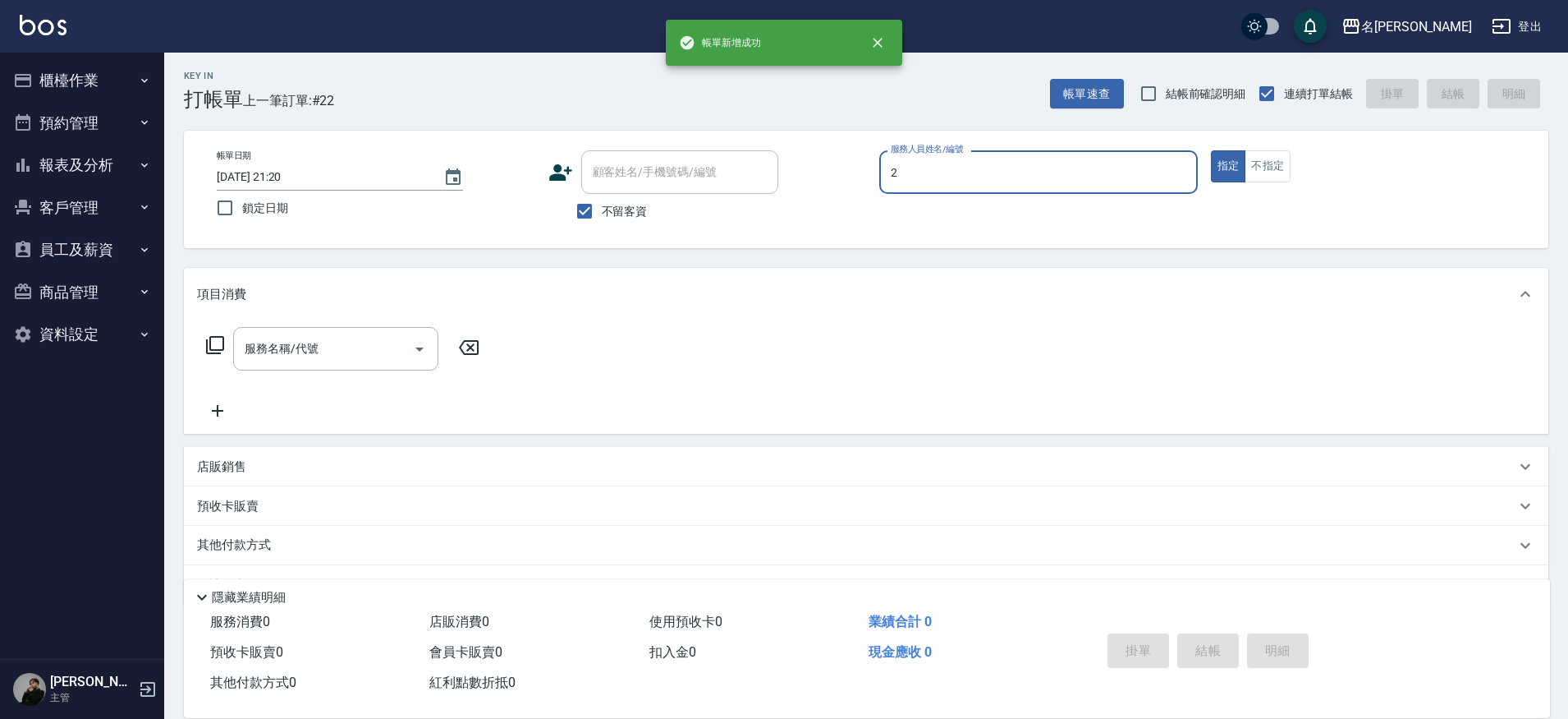
type input "JUMI-2"
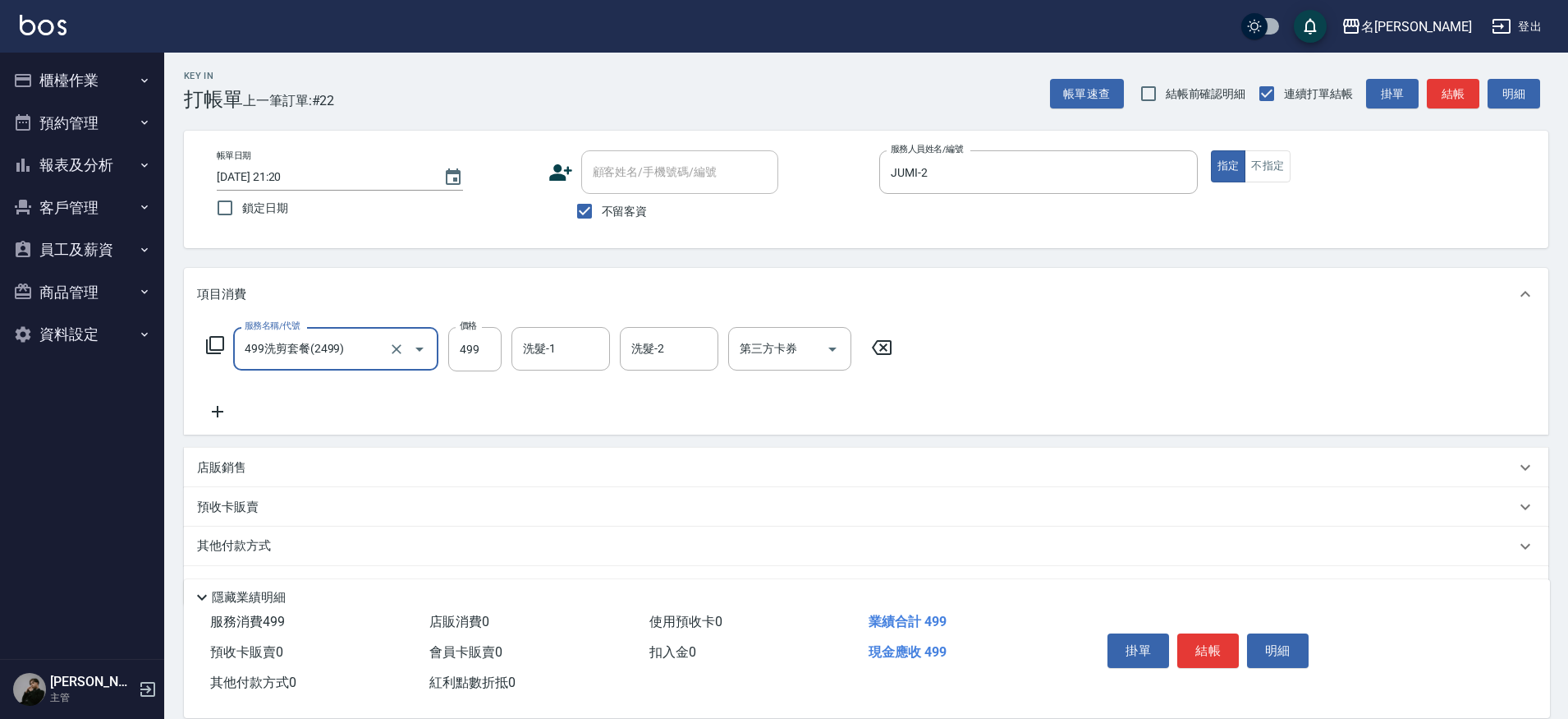
type input "499洗剪套餐(2499)"
type input "500"
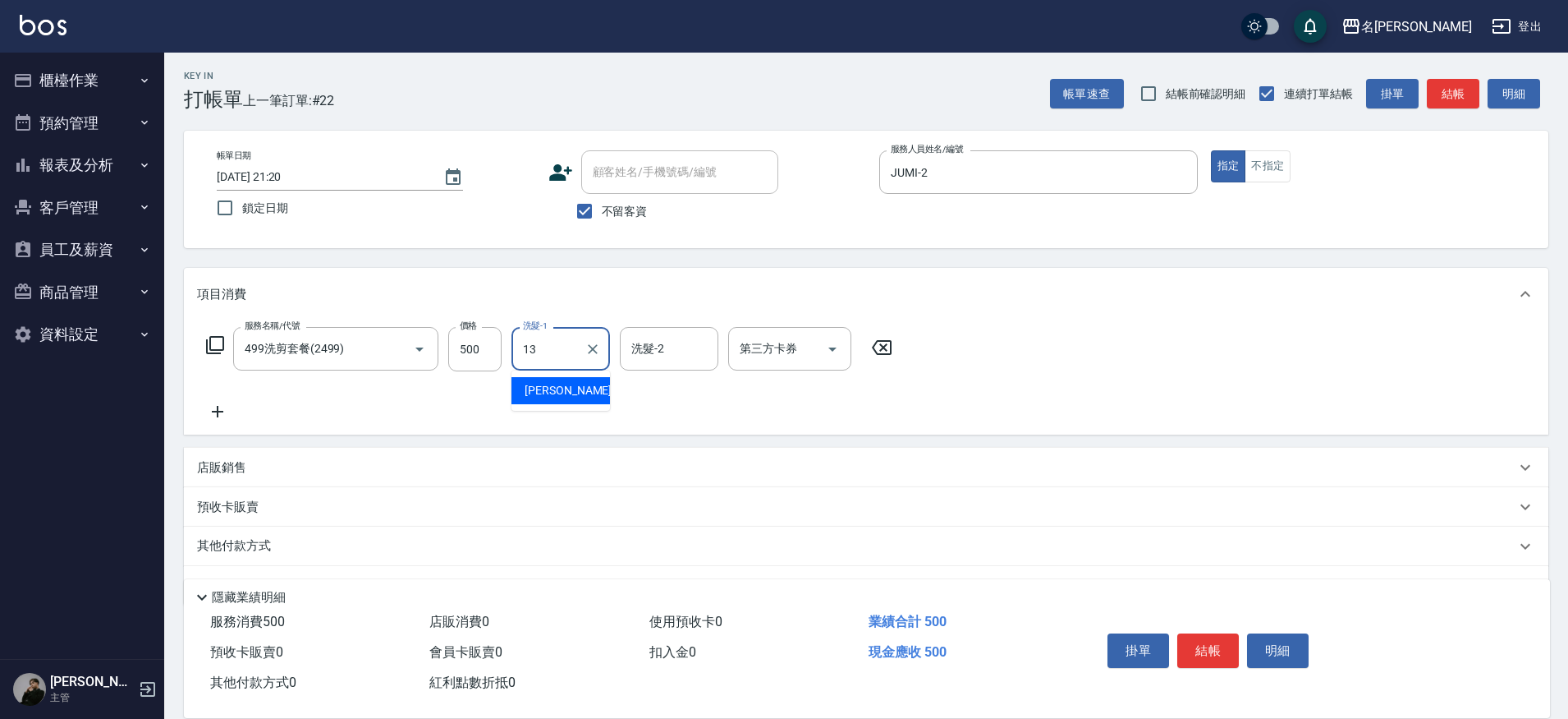
type input "[PERSON_NAME]-13"
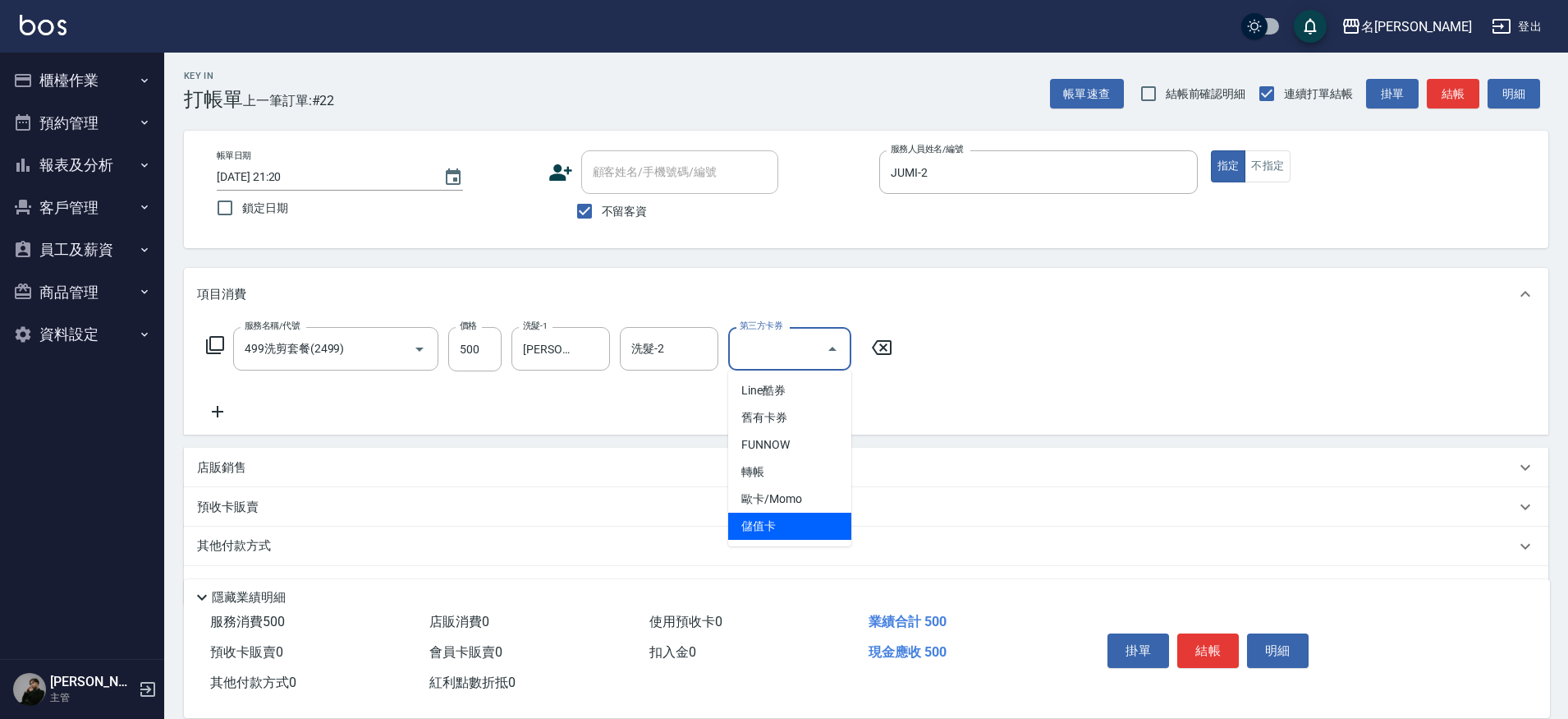
type input "儲值卡"
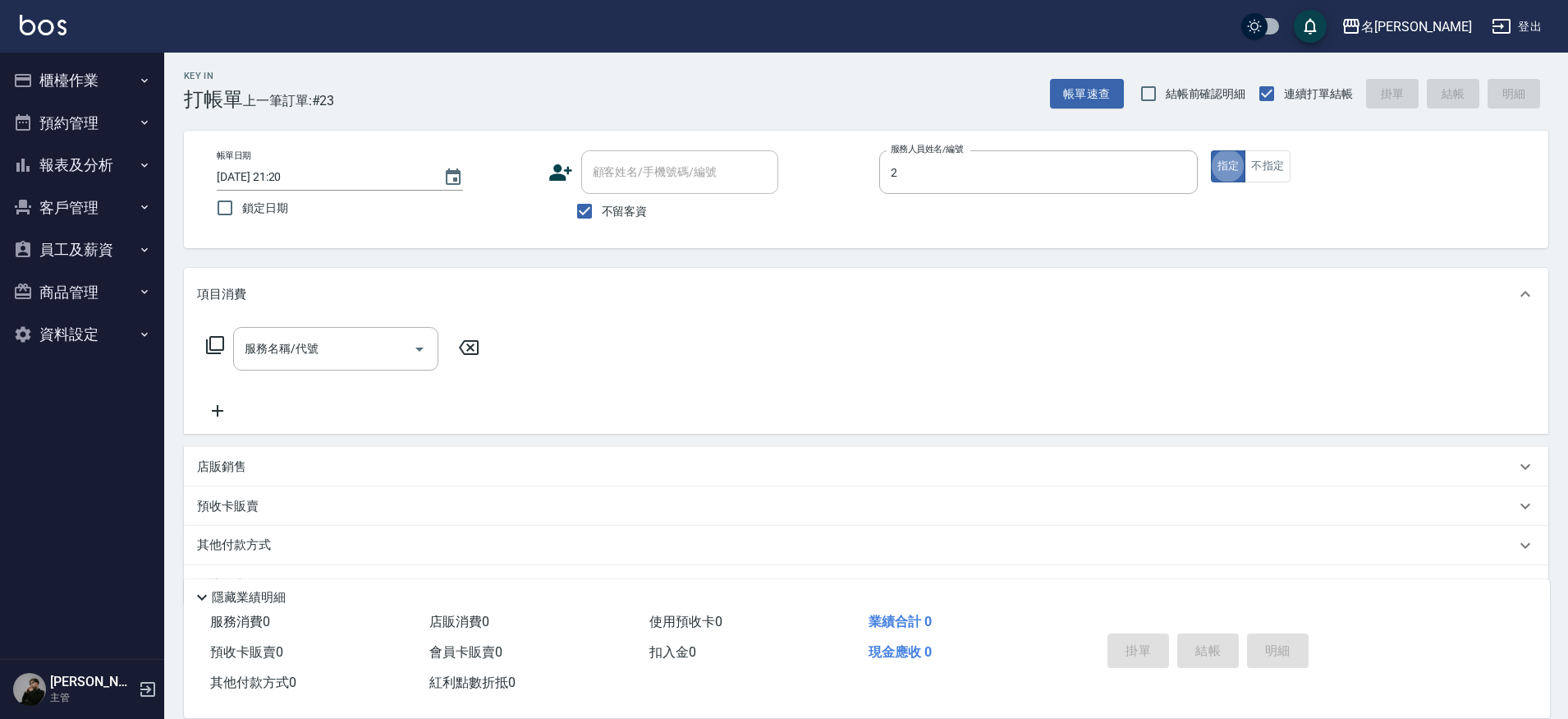
type input "JUMI-2"
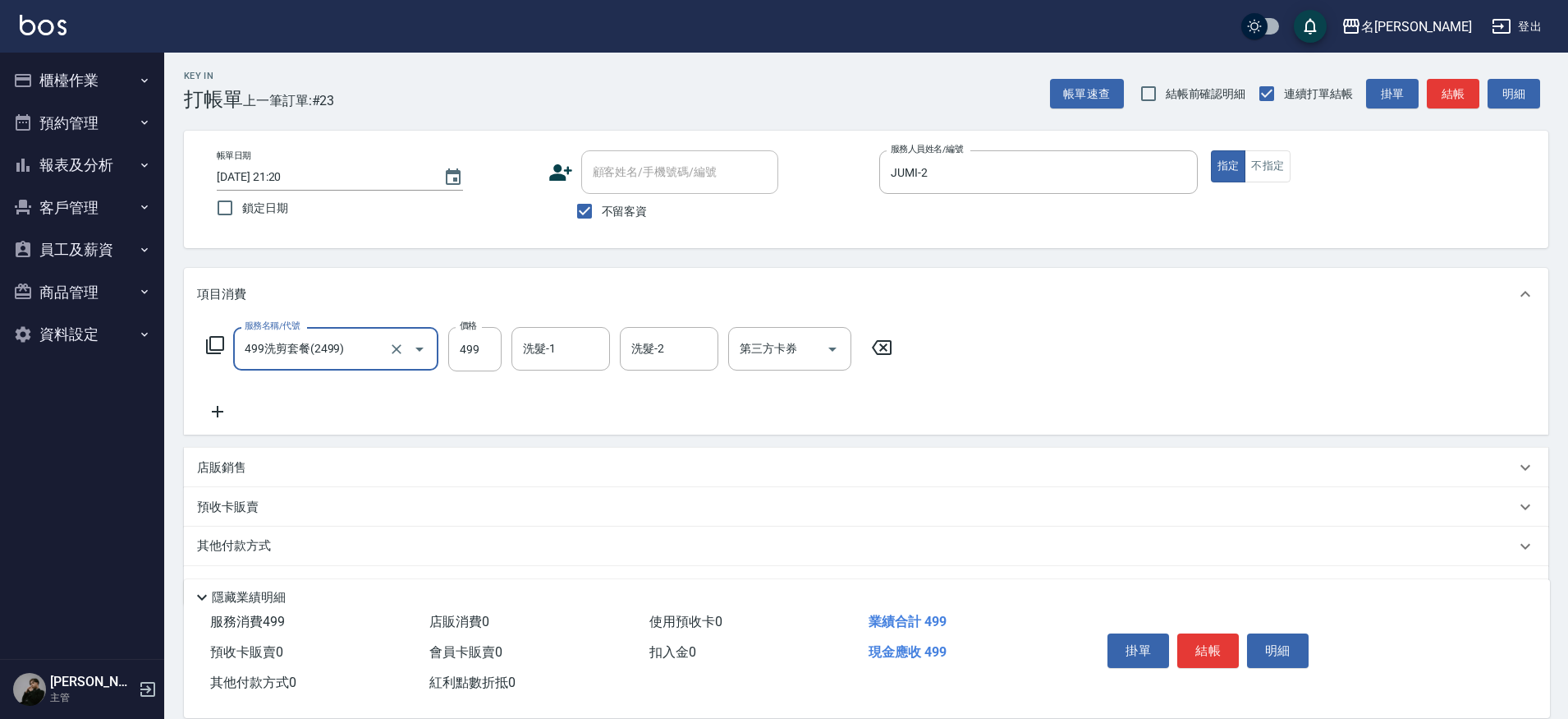
type input "499洗剪套餐(2499)"
type input "500"
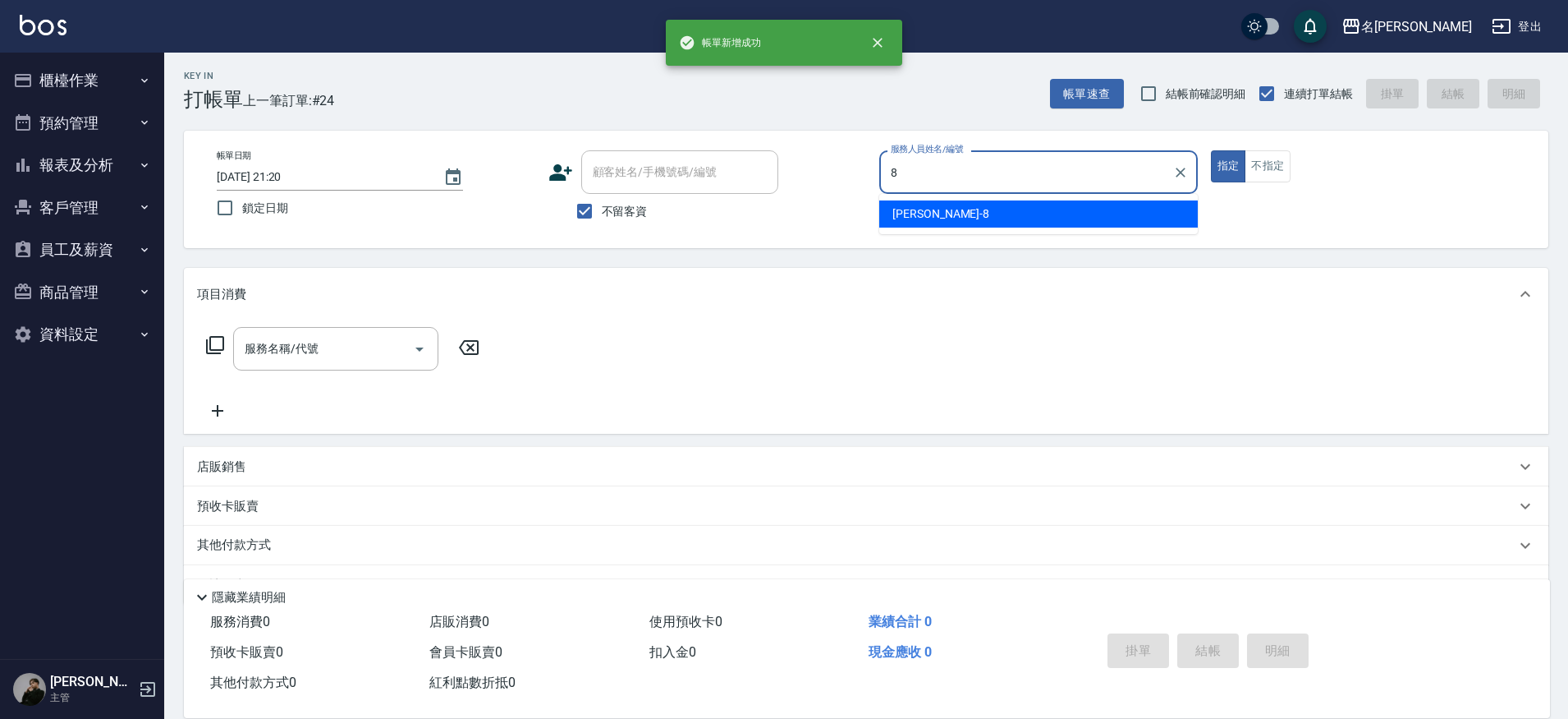
type input "Kira-8"
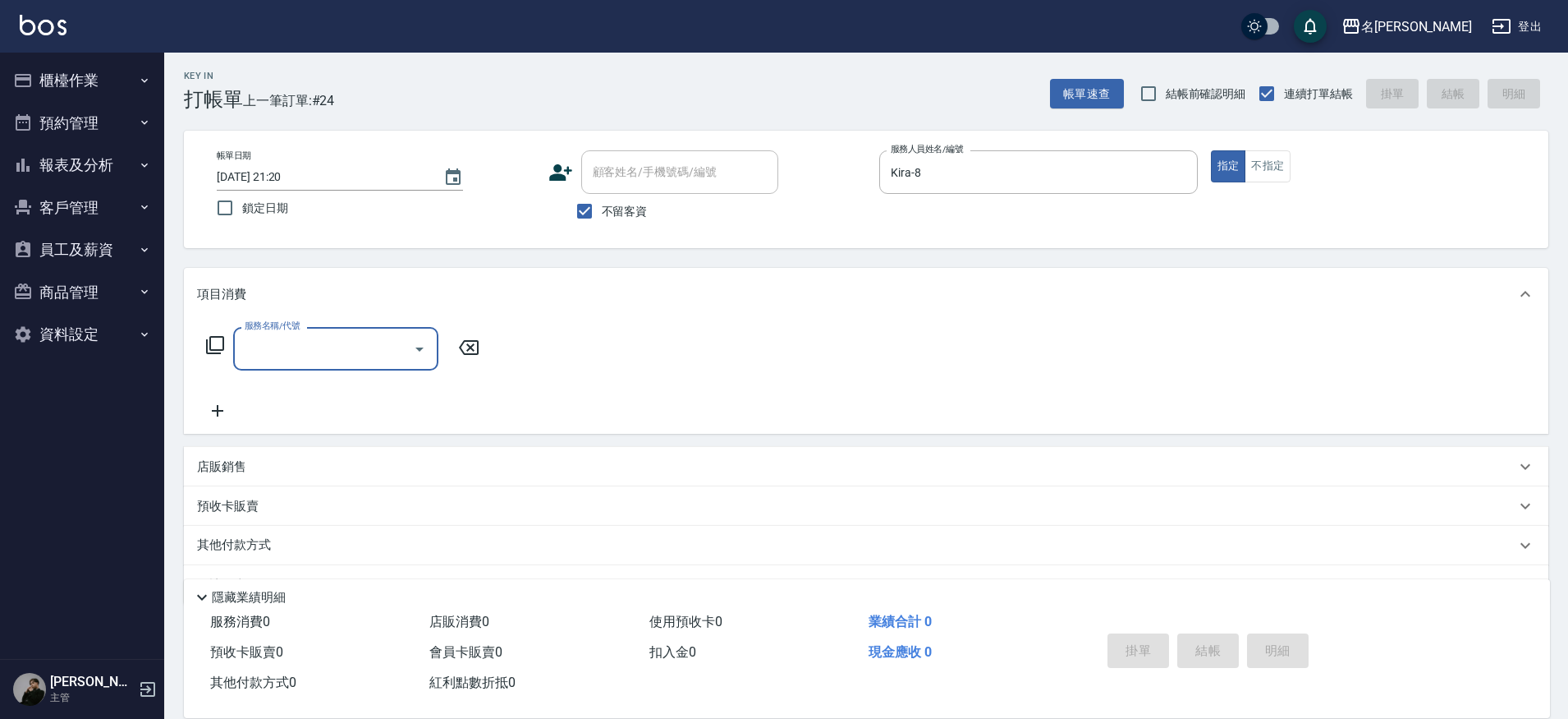
scroll to position [3, 0]
click at [1273, 156] on button "不指定" at bounding box center [1267, 165] width 46 height 32
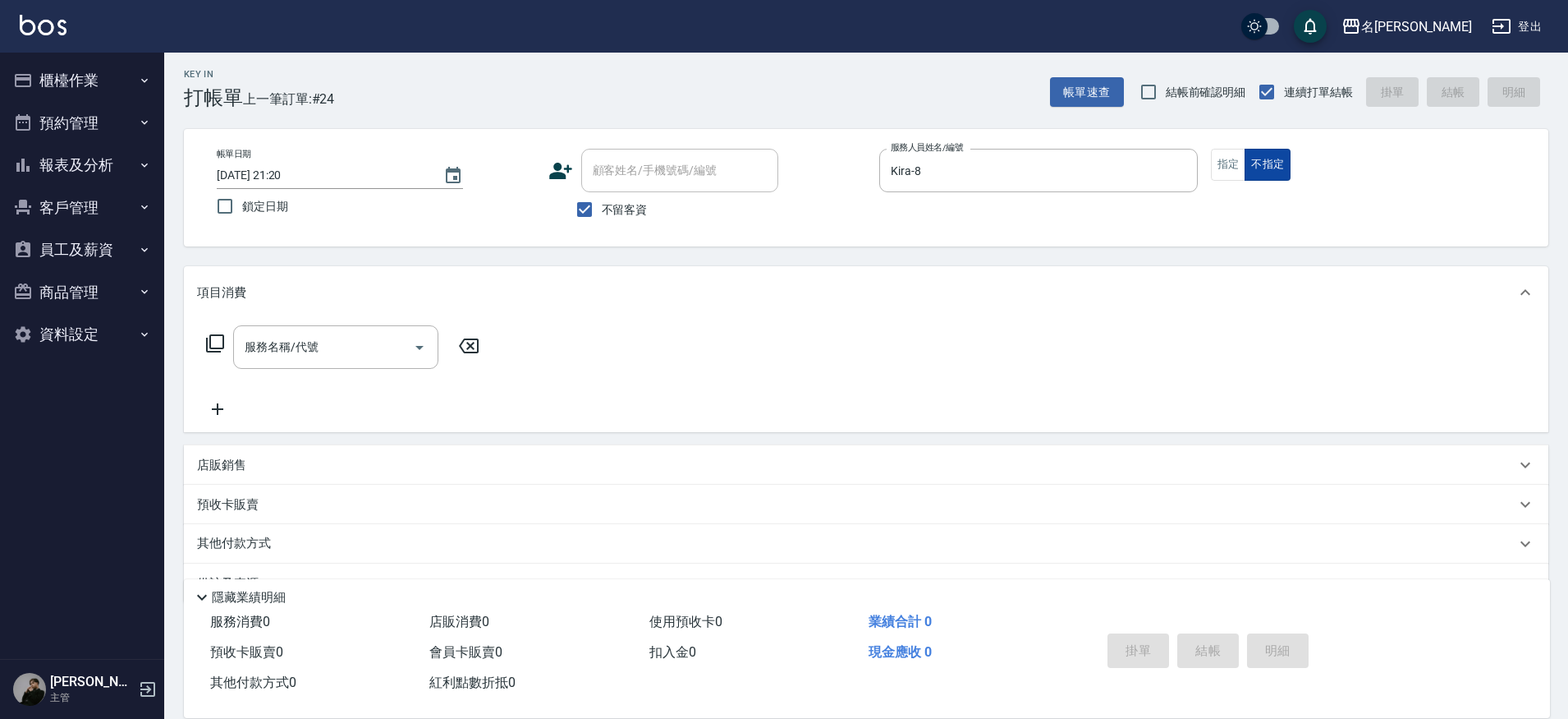
type button "false"
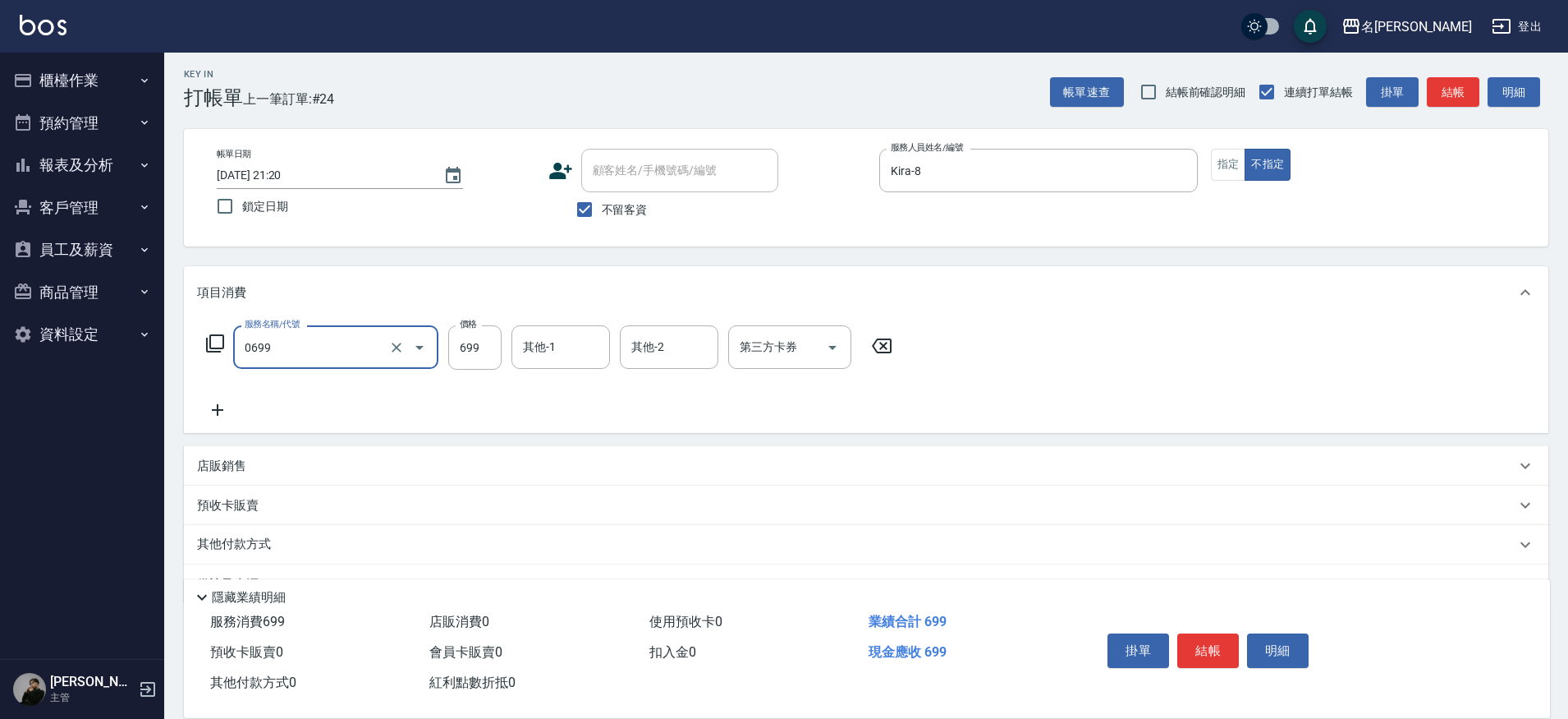
type input "精油 699(0699)"
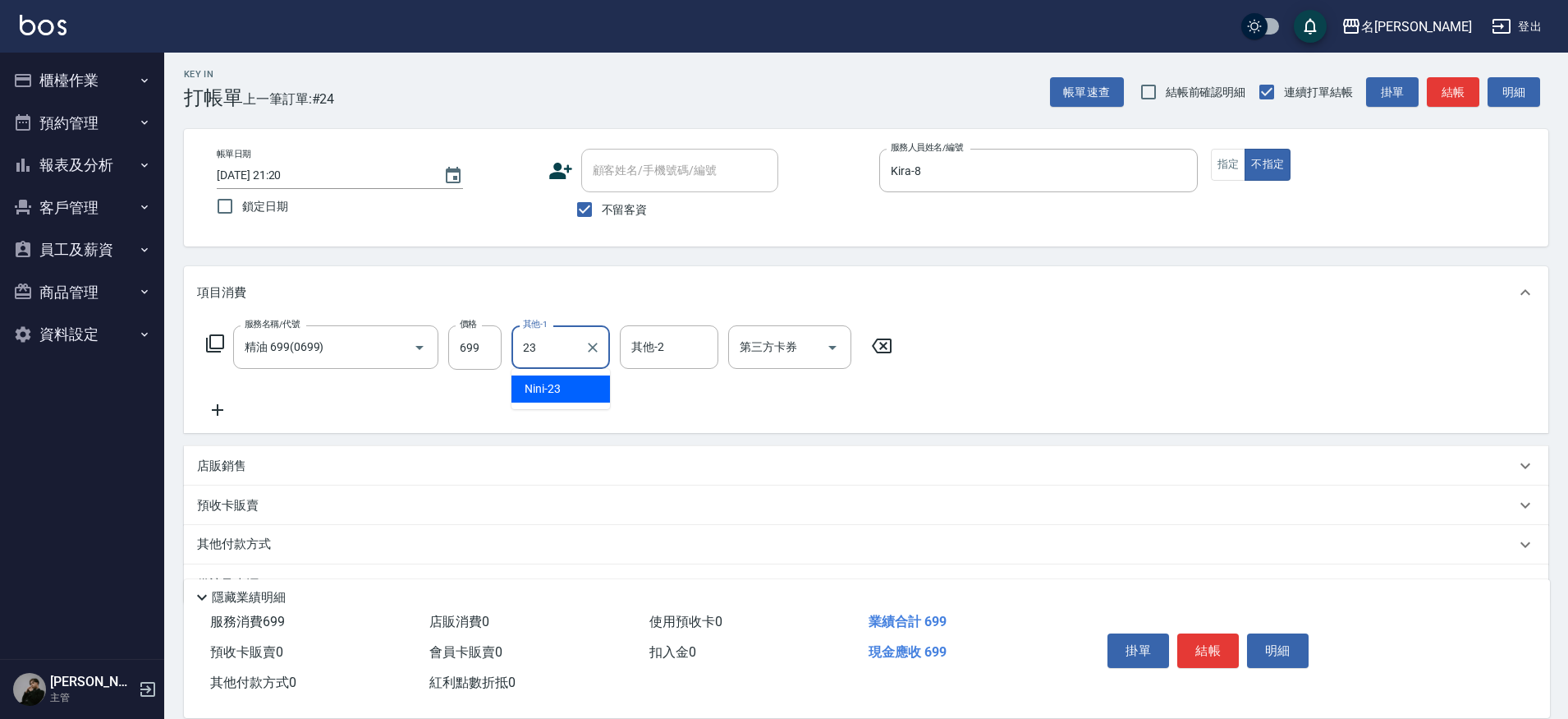
type input "Nini-23"
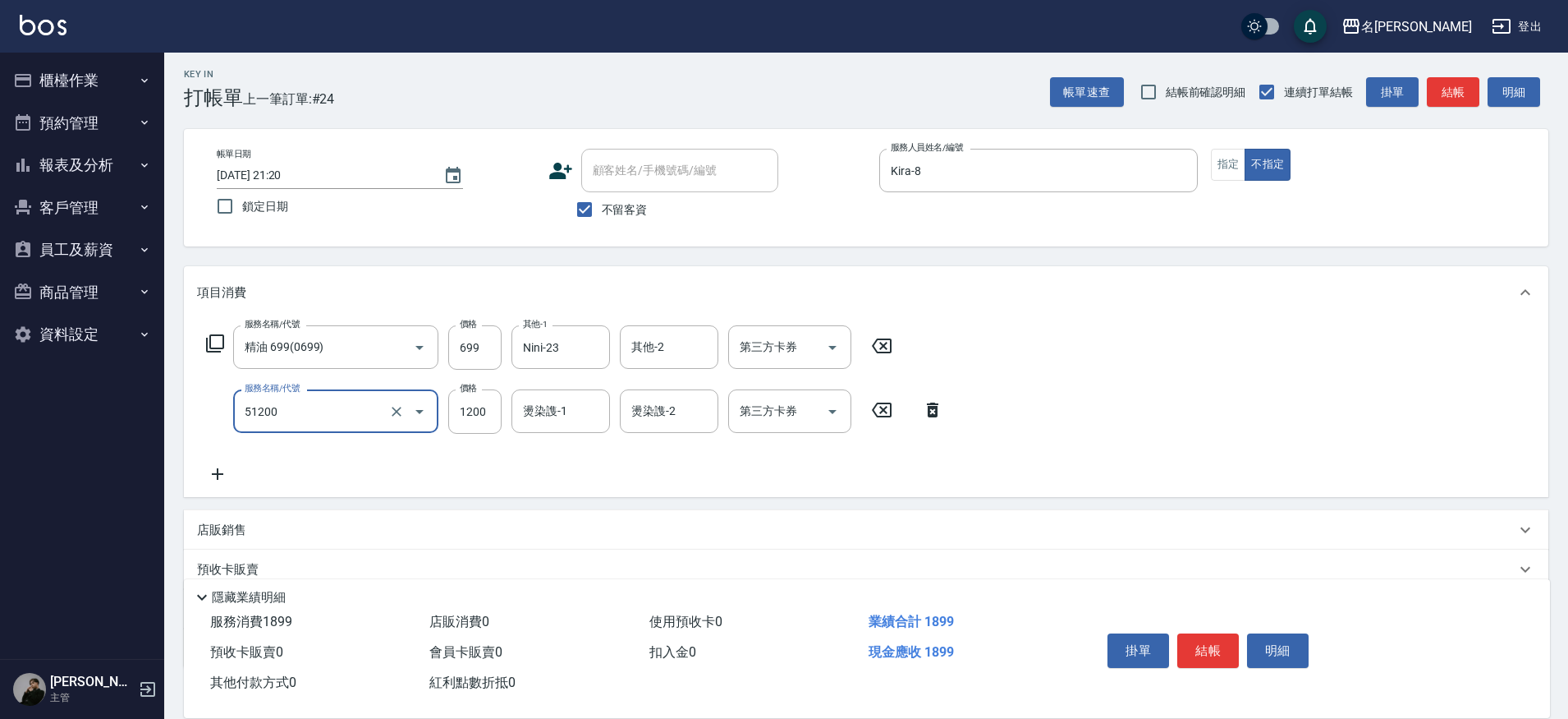
type input "日本晶漾護髮(51200)"
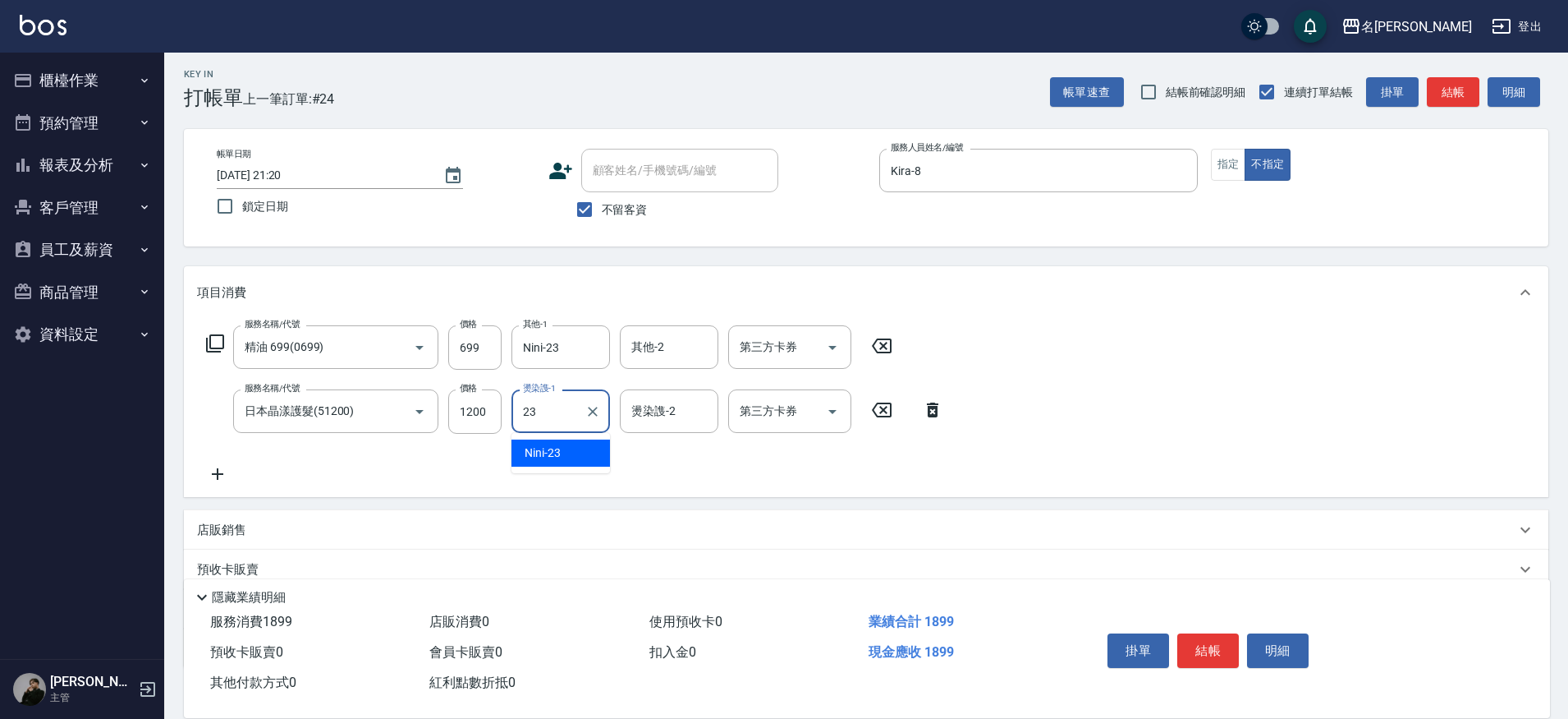
type input "Nini-23"
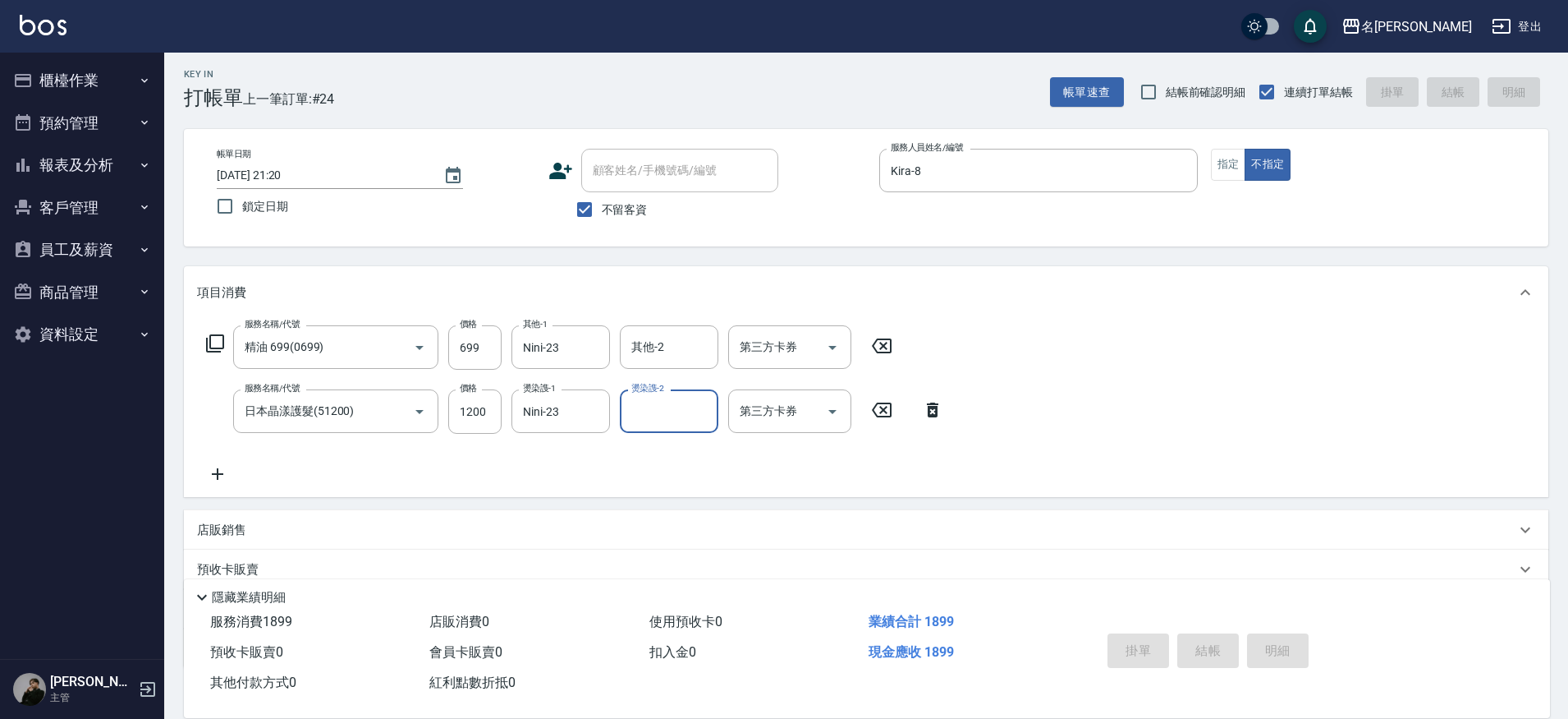
type input "2025/09/08 21:21"
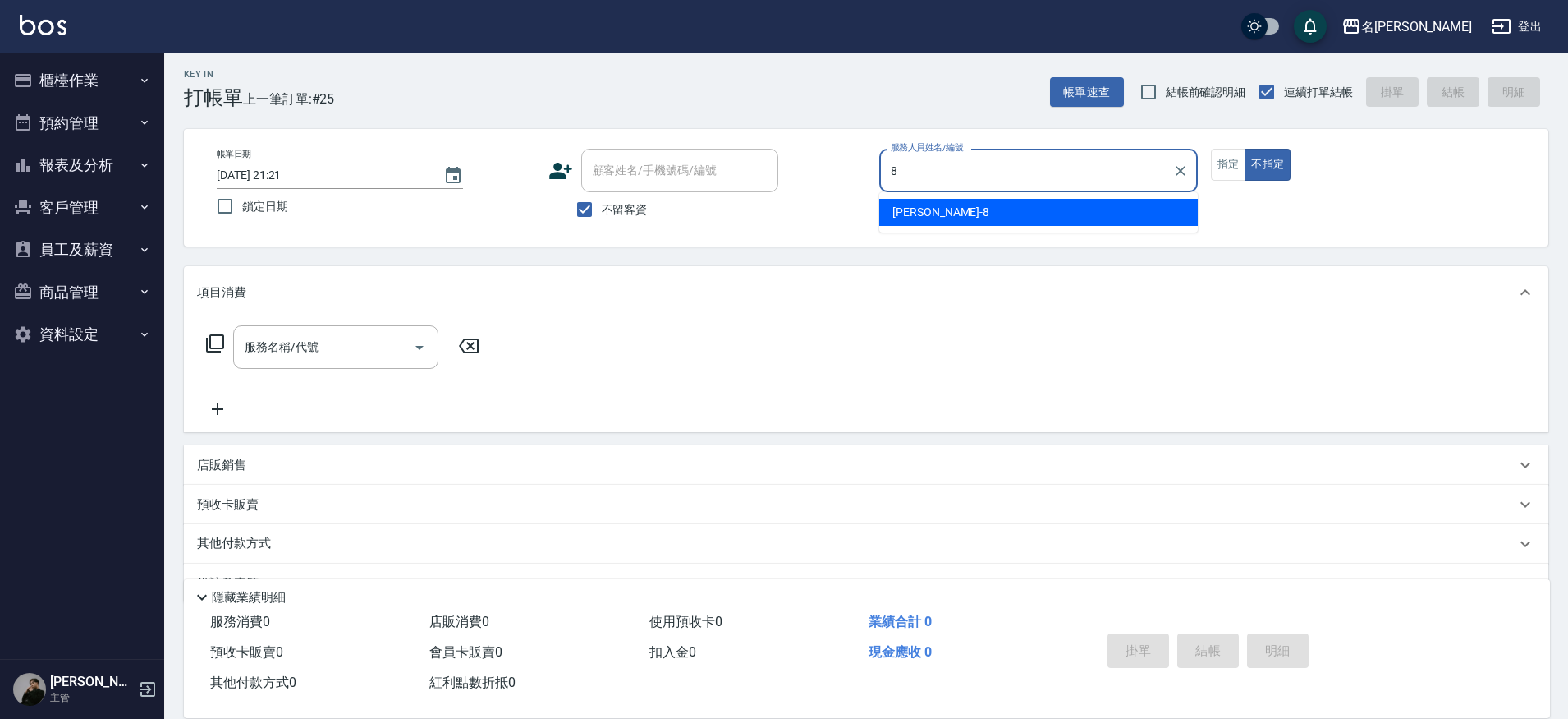
type input "Kira-8"
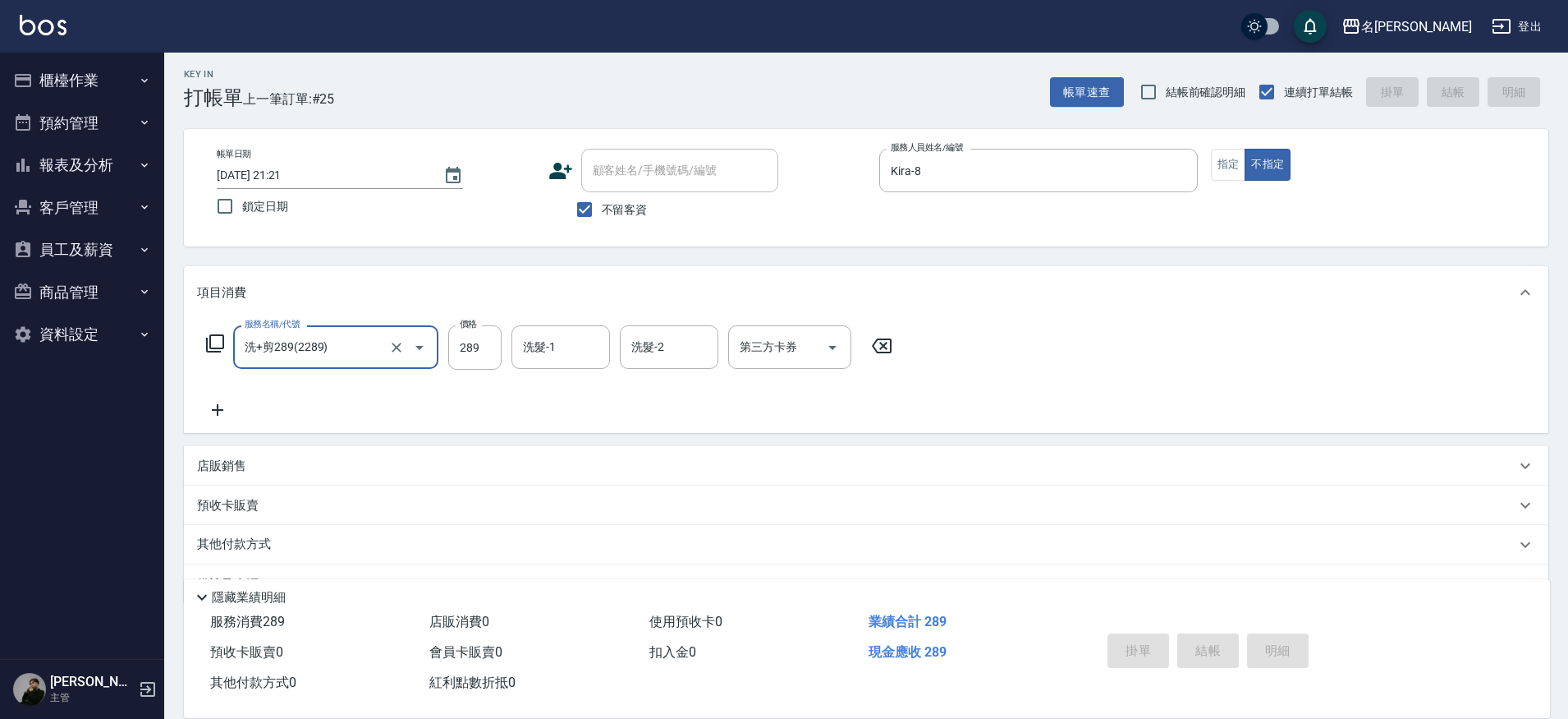
type input "洗+剪289(2289)"
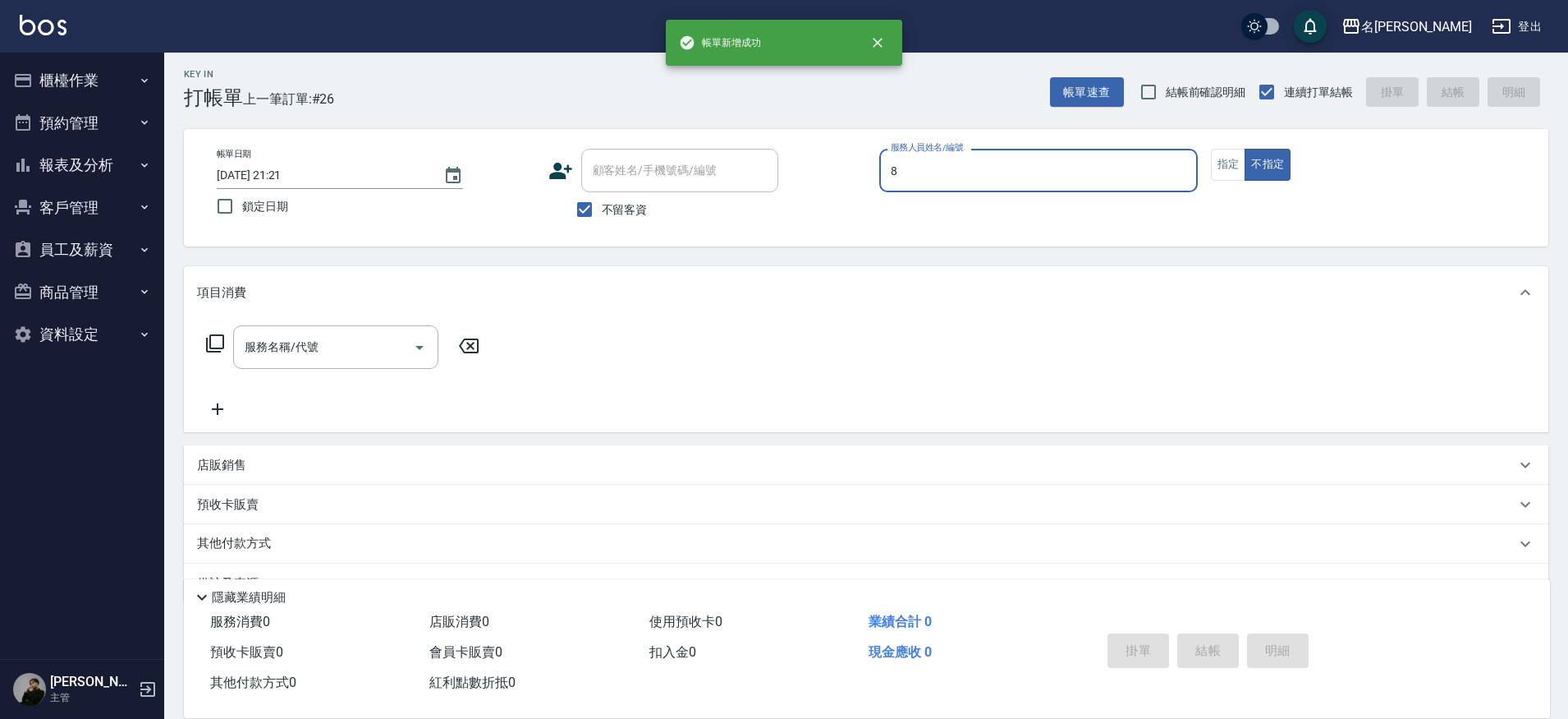
type input "Kira-8"
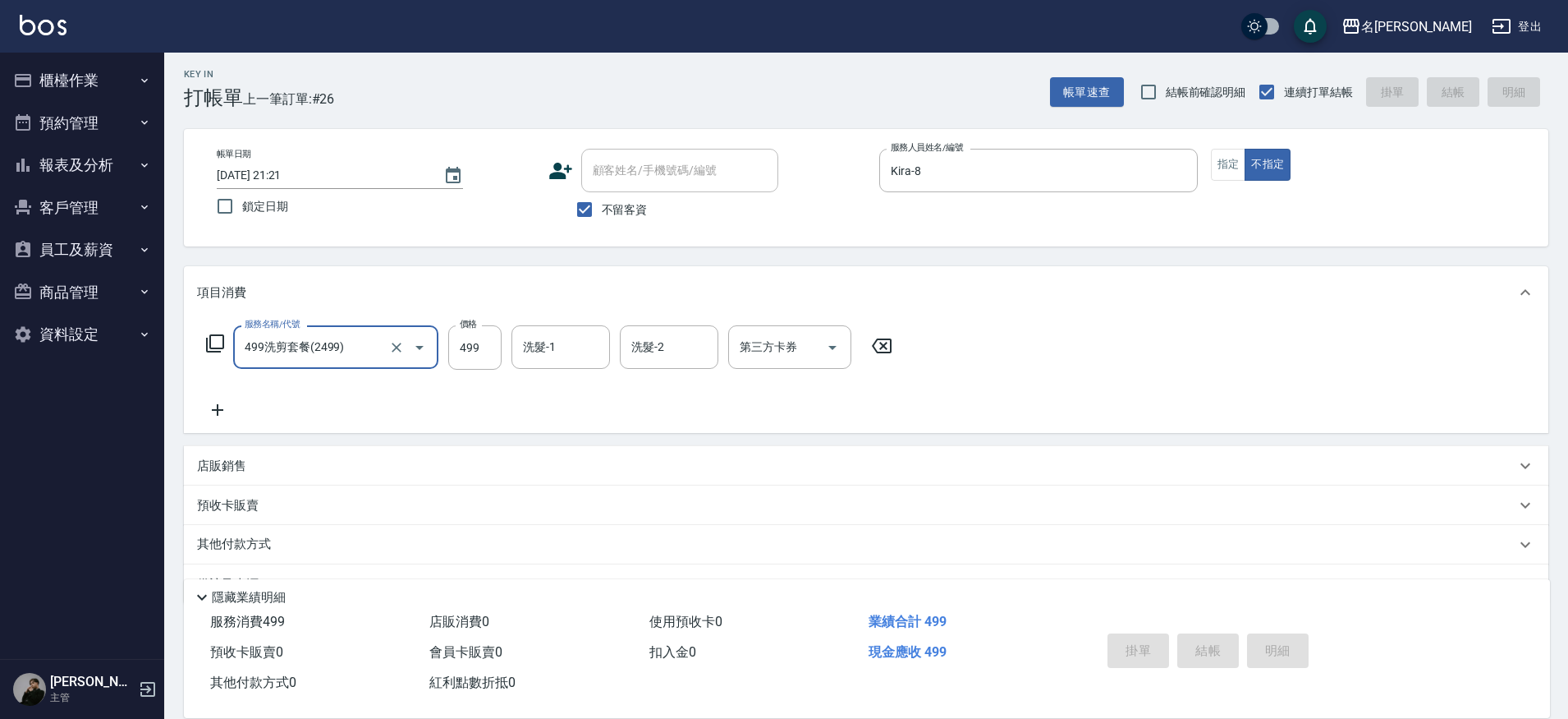
type input "499洗剪套餐(2499)"
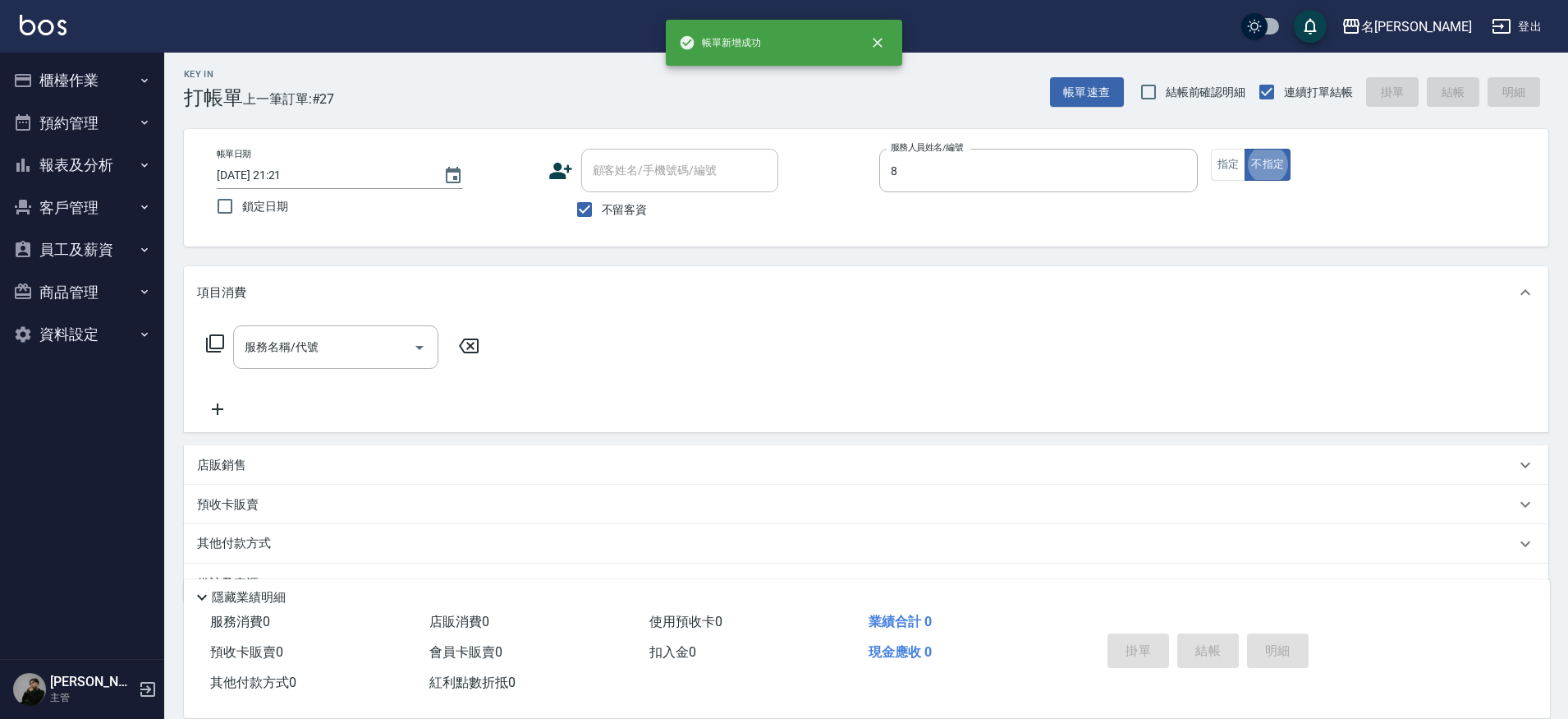
type input "Kira-8"
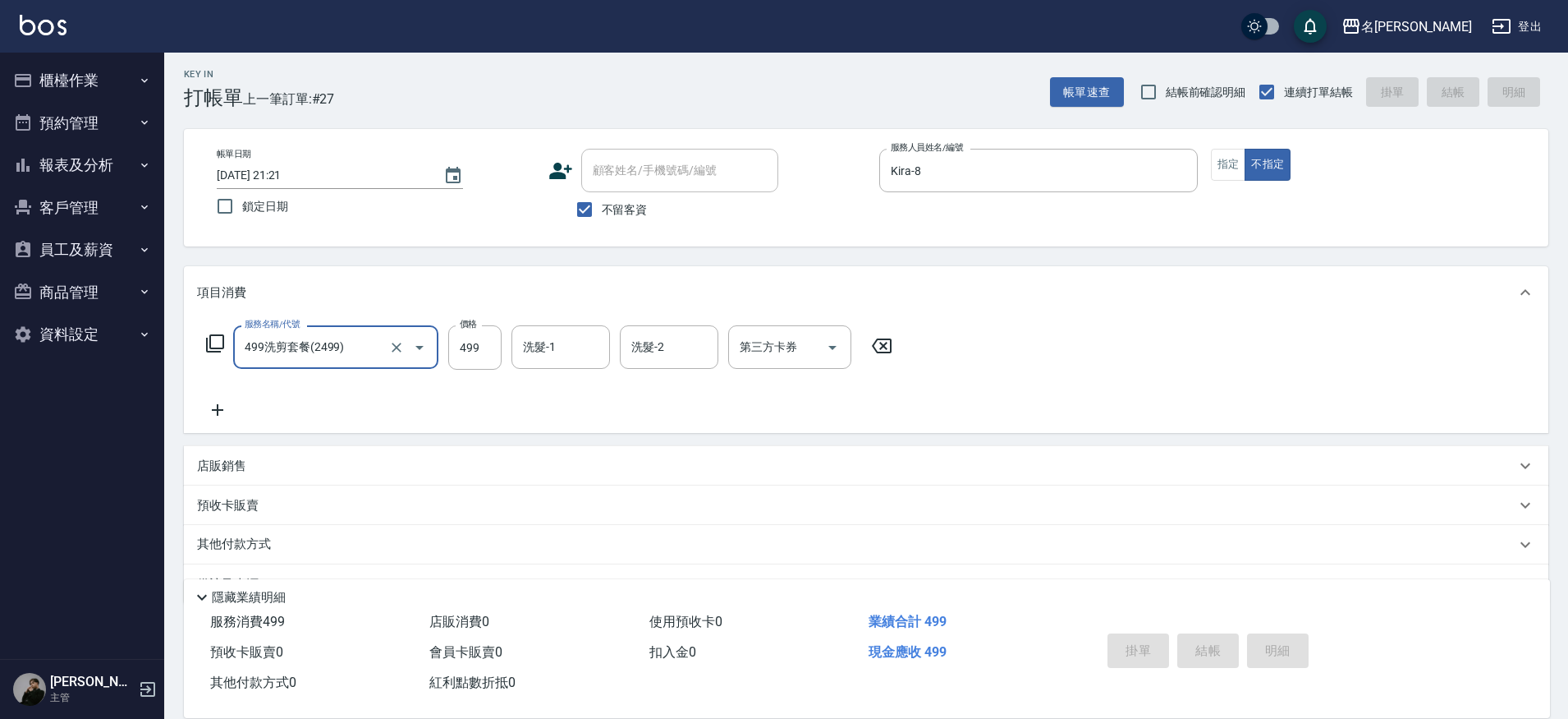
type input "499洗剪套餐(2499)"
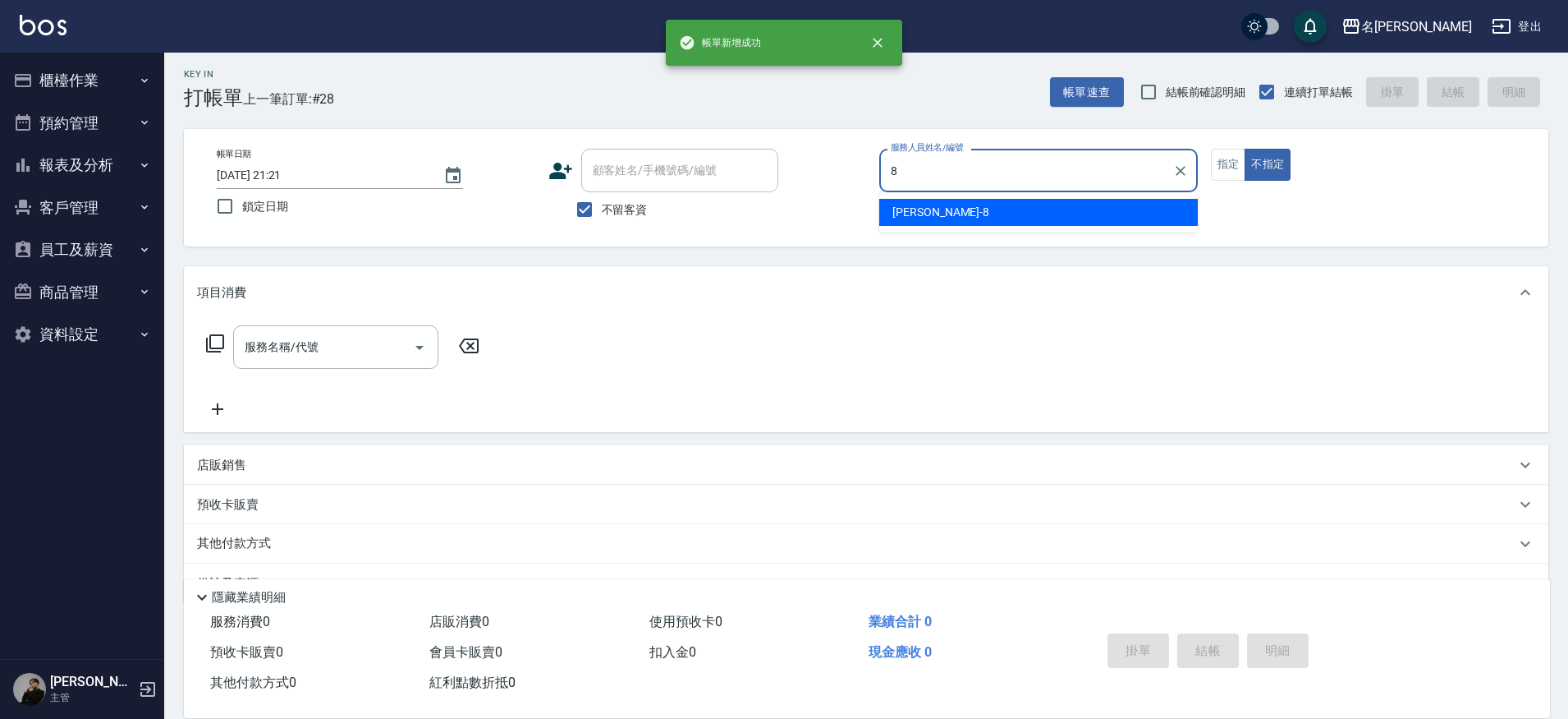
type input "Kira-8"
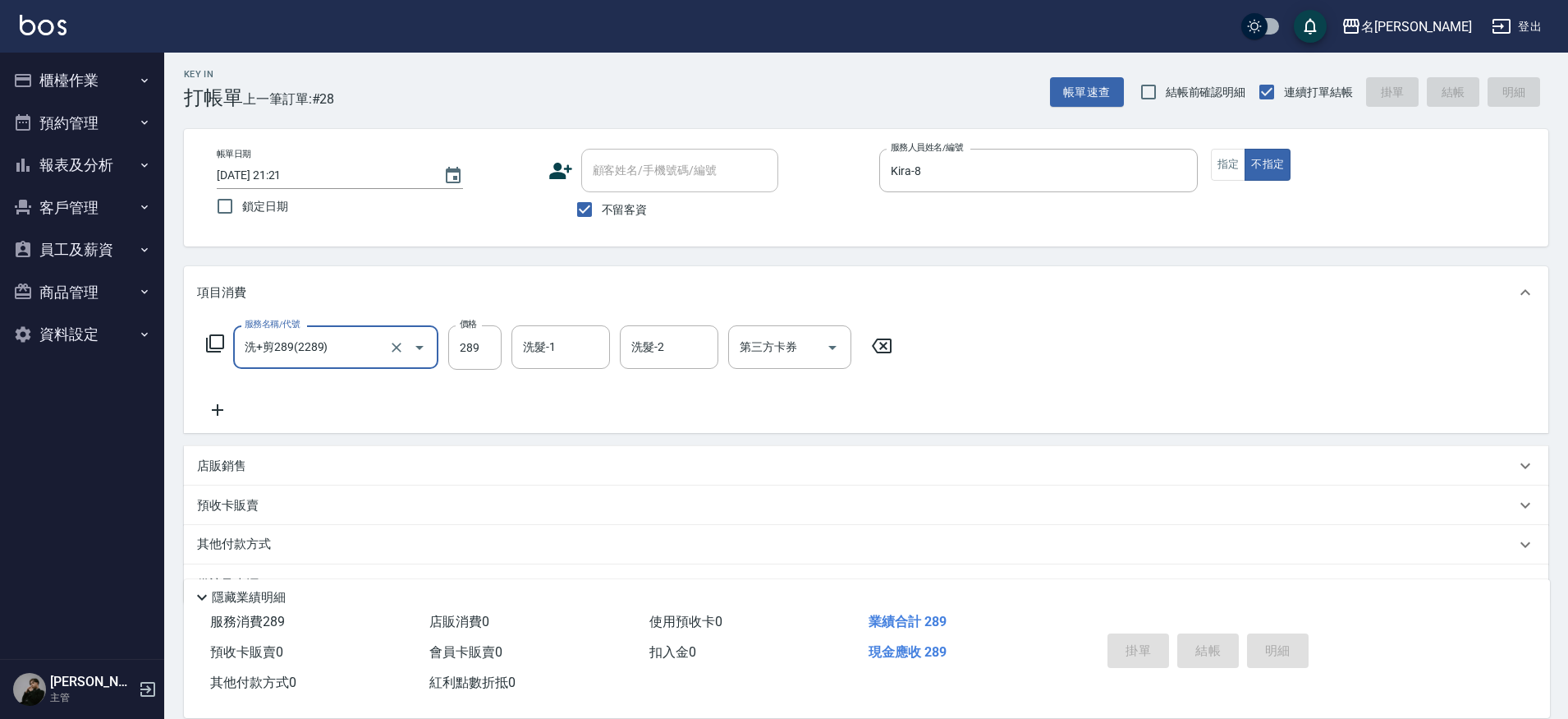
type input "洗+剪289(2289)"
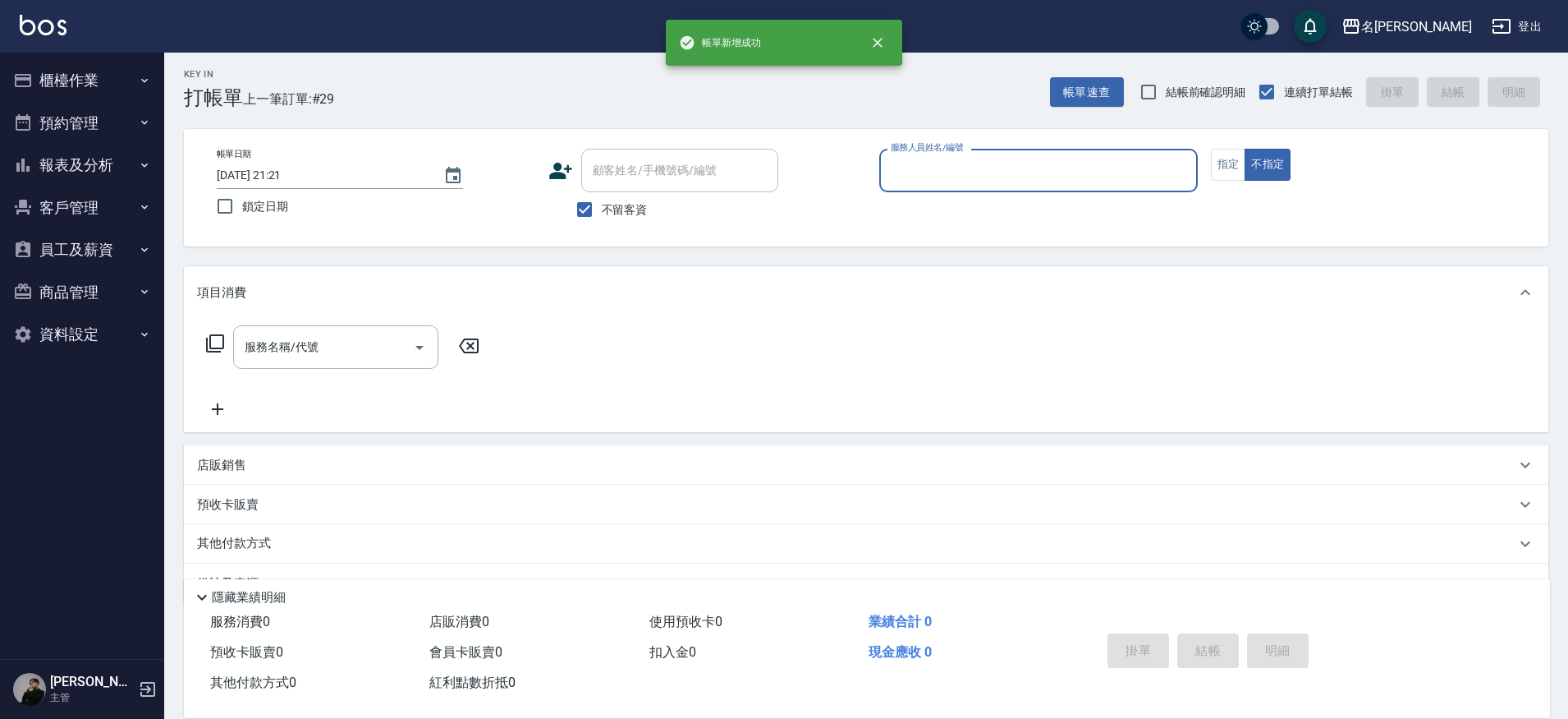
type input "9"
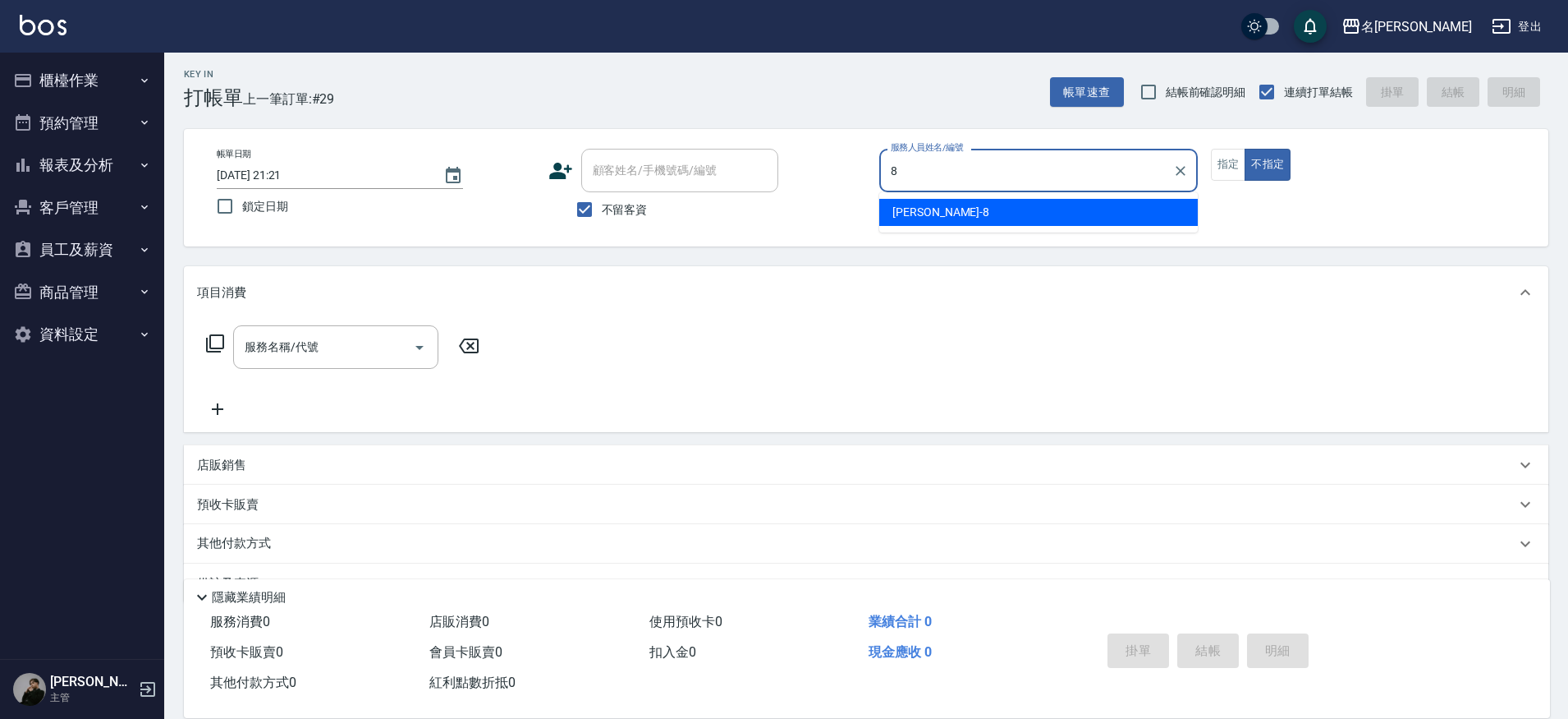
type input "Kira-8"
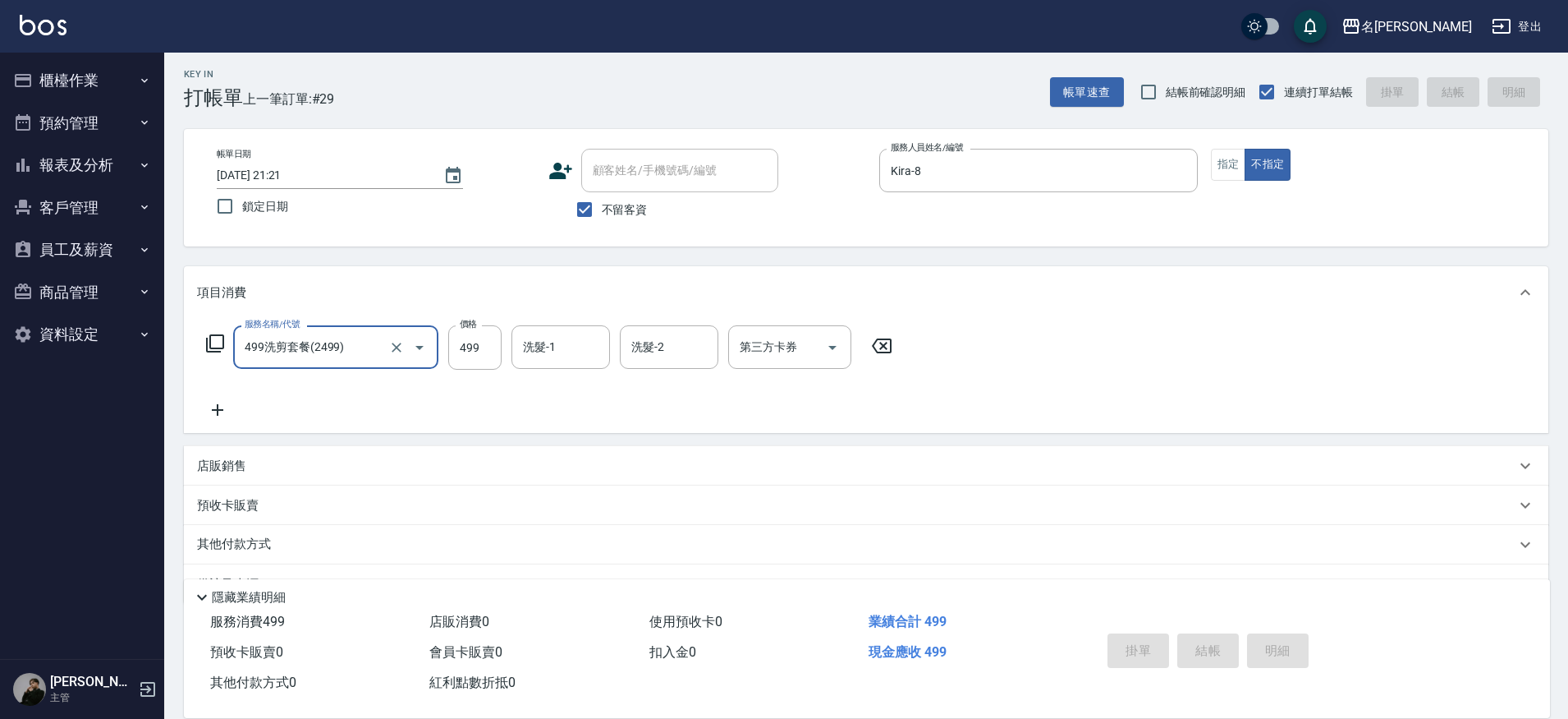
type input "499洗剪套餐(2499)"
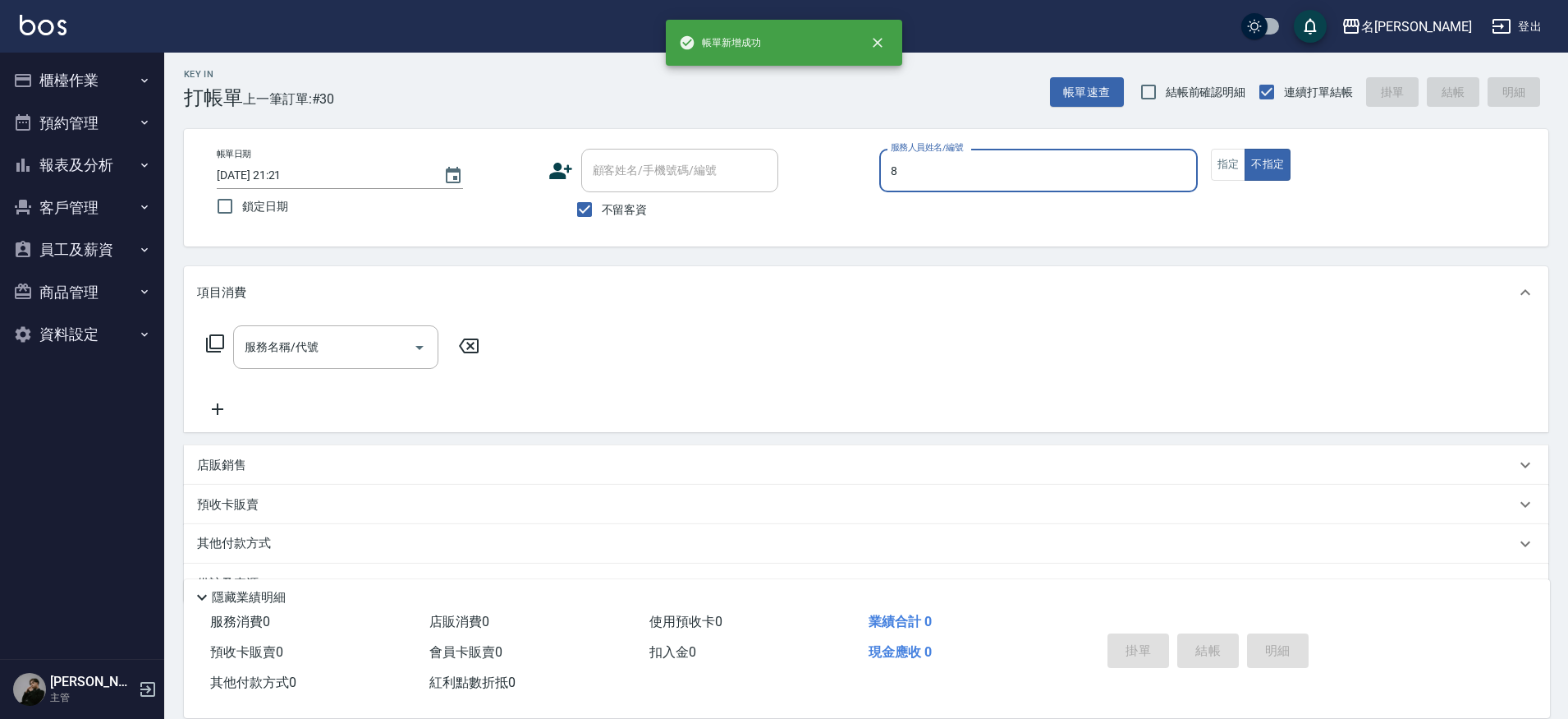
type input "Kira-8"
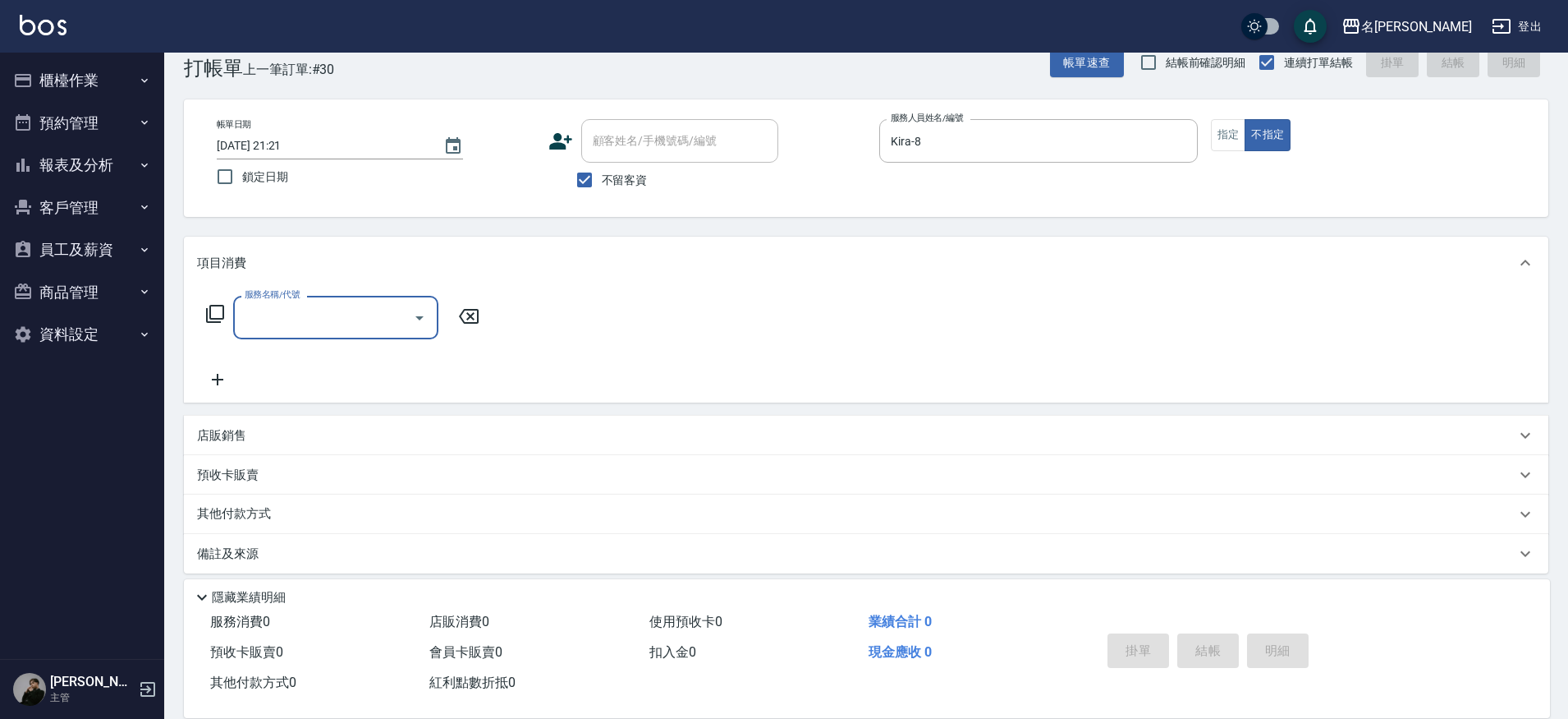
scroll to position [35, 0]
click at [1196, 134] on div "Kira-8 服務人員姓名/編號" at bounding box center [1038, 139] width 319 height 43
click at [1221, 133] on button "指定" at bounding box center [1229, 134] width 36 height 32
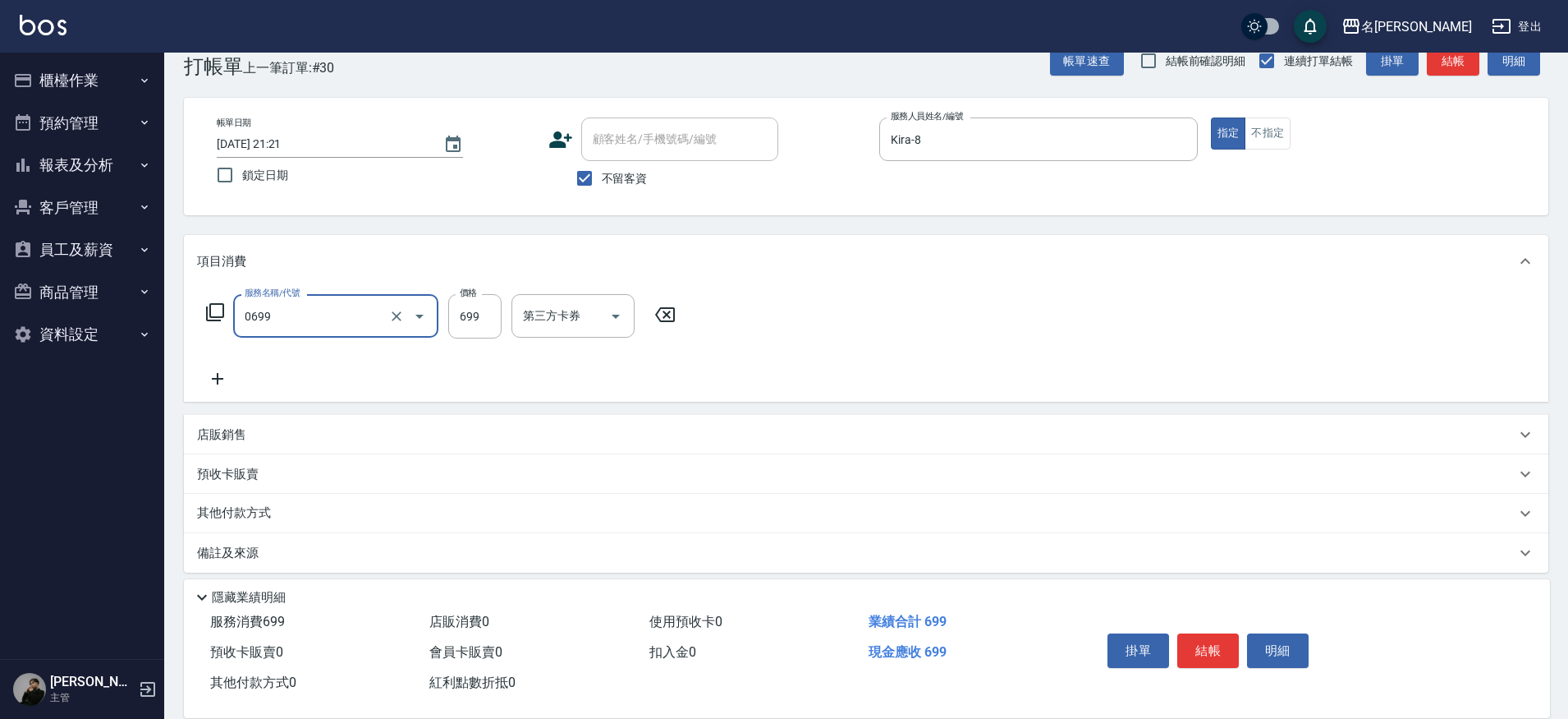
type input "精油 699(0699)"
type input "749"
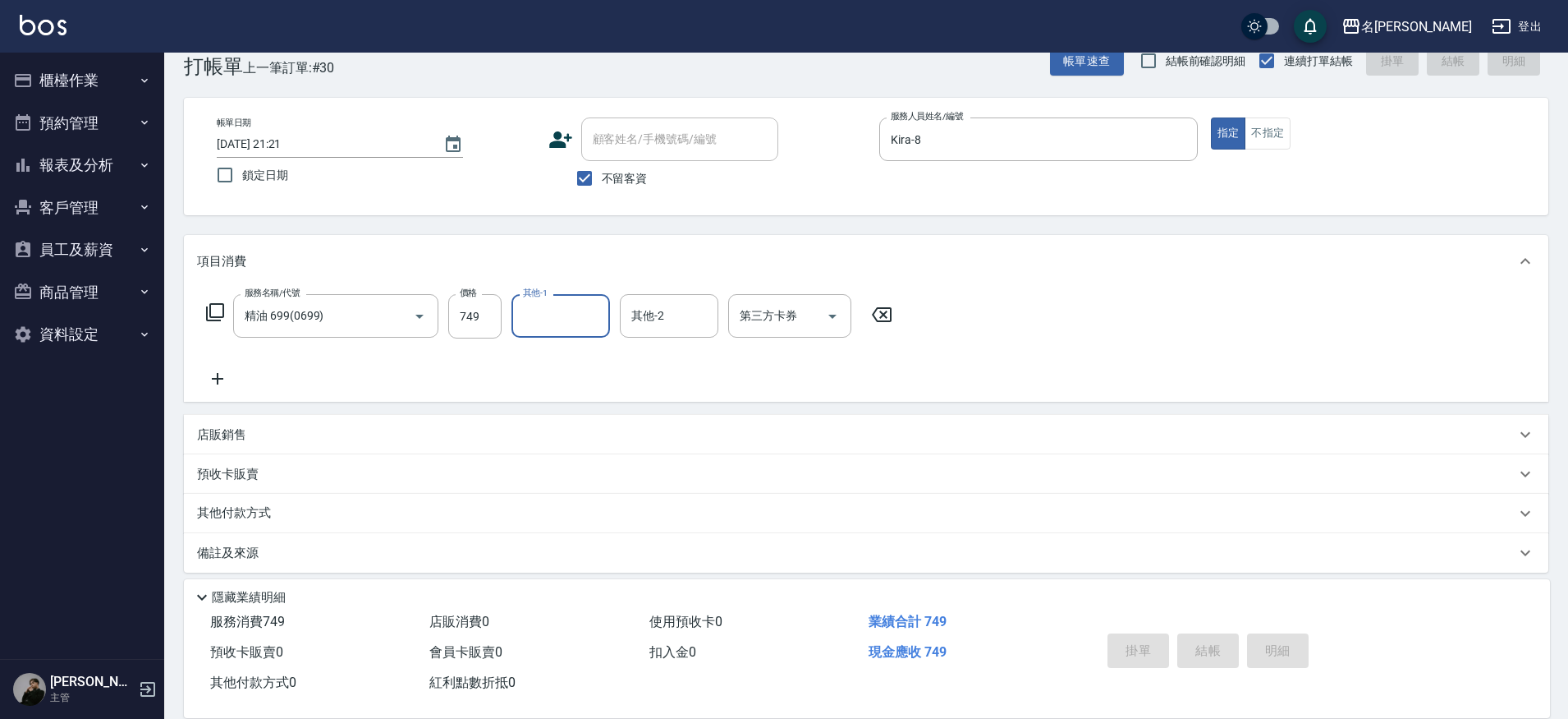
type input "2025/09/08 21:22"
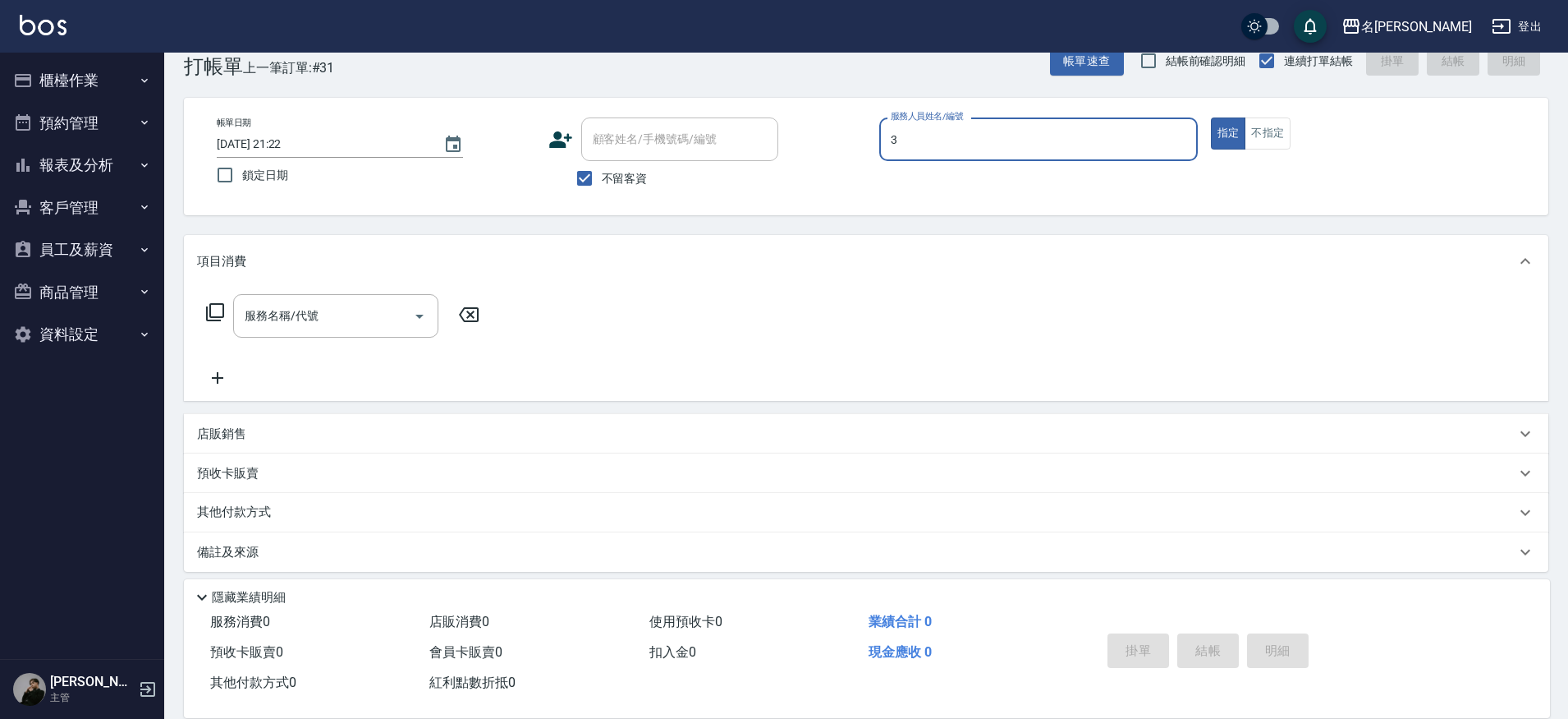
type input "Mina-3"
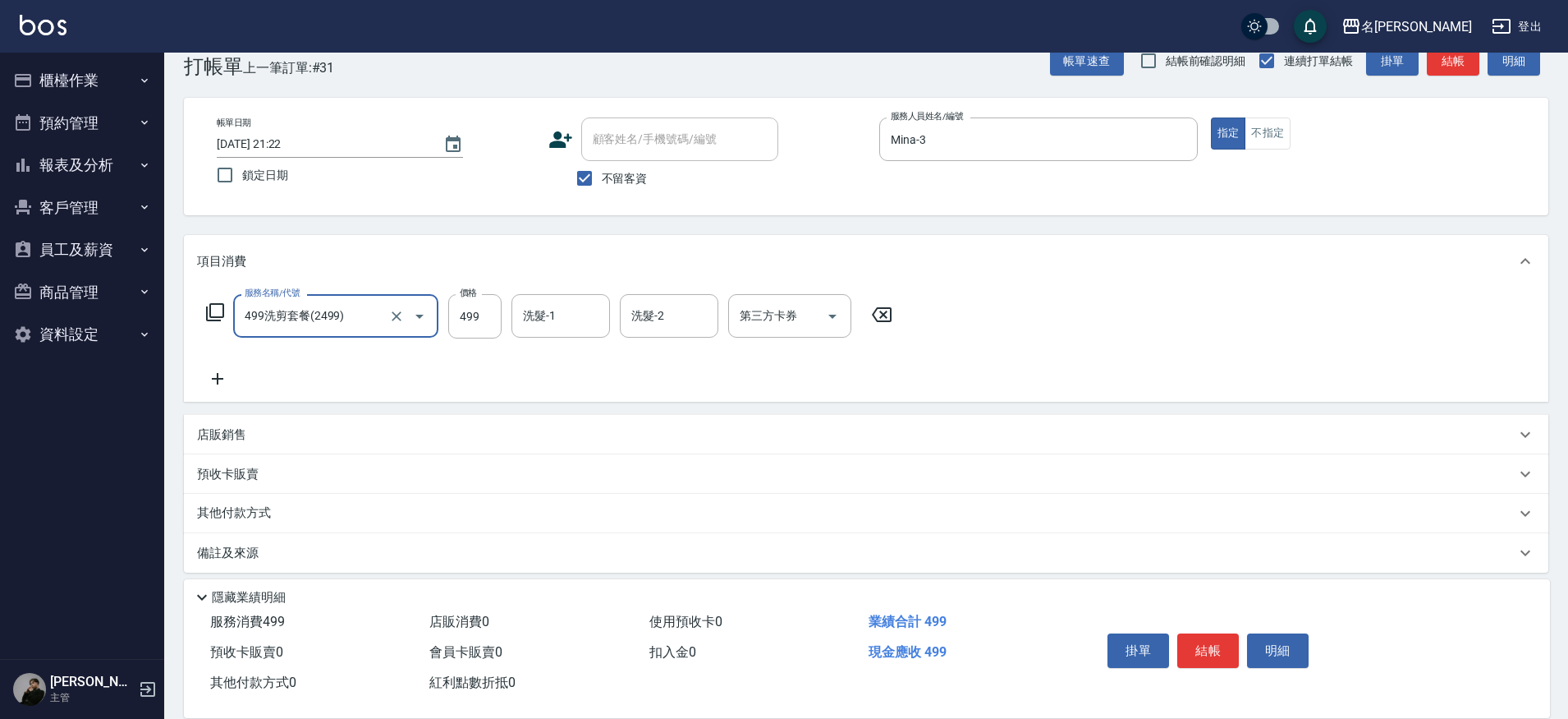
type input "499洗剪套餐(2499)"
type input "500"
type input "Mina-3"
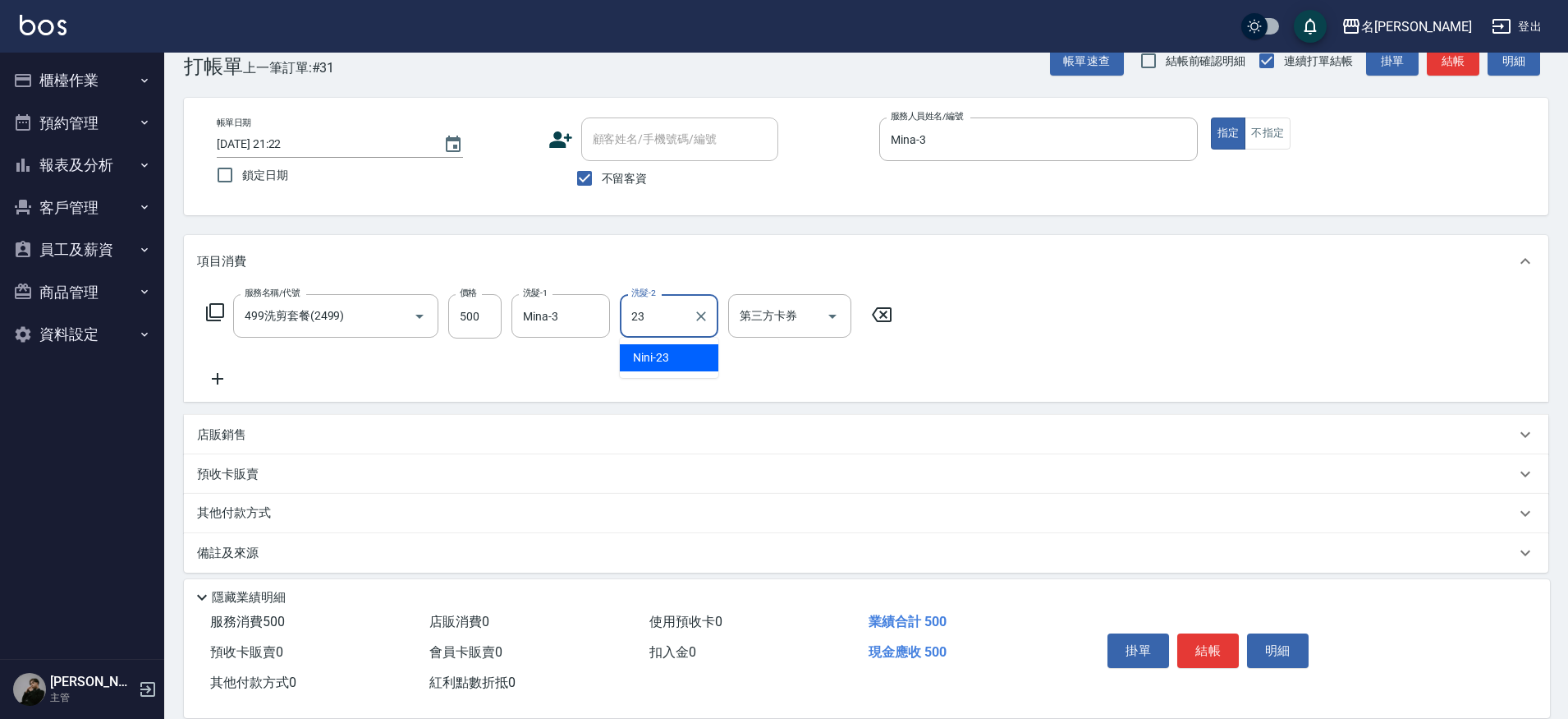
type input "Nini-23"
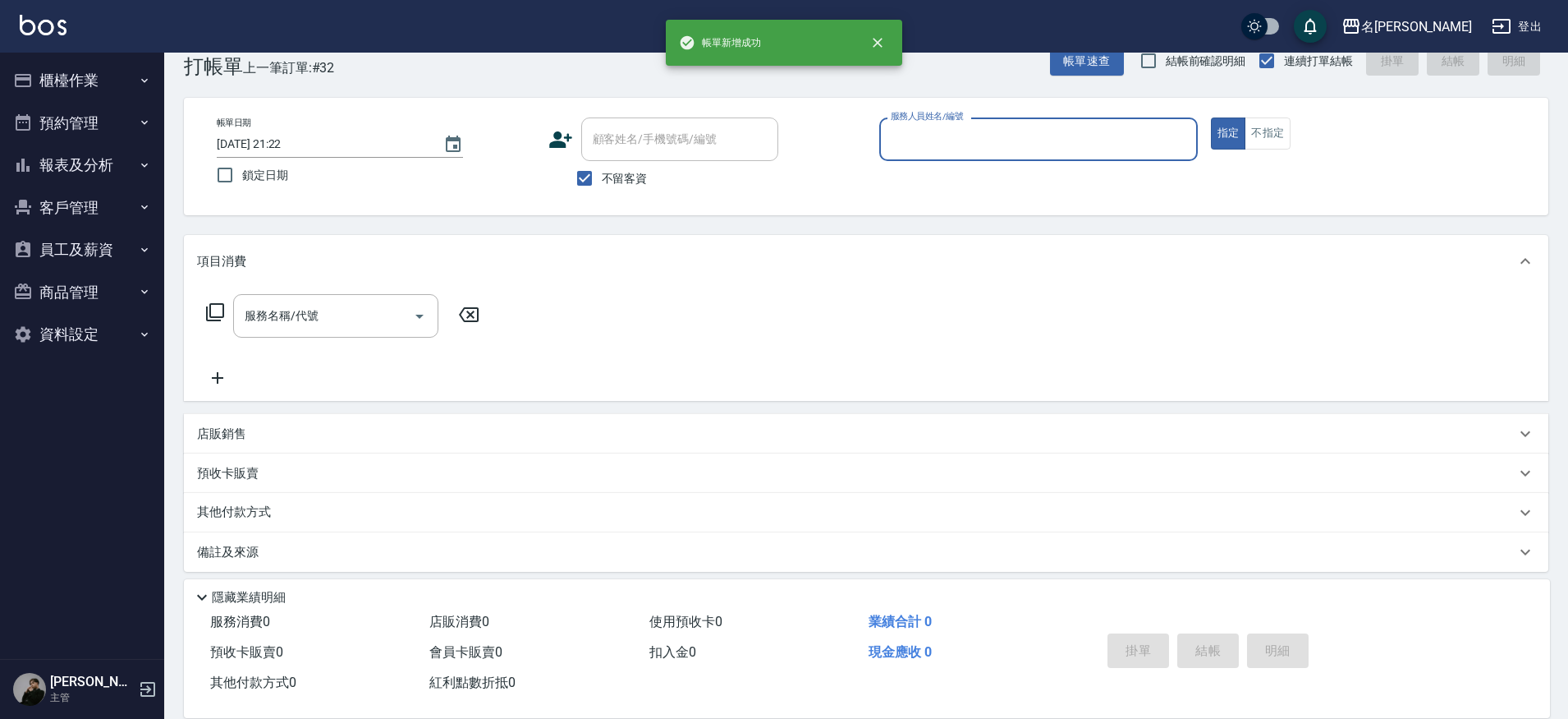
click at [64, 84] on button "櫃檯作業" at bounding box center [82, 80] width 151 height 42
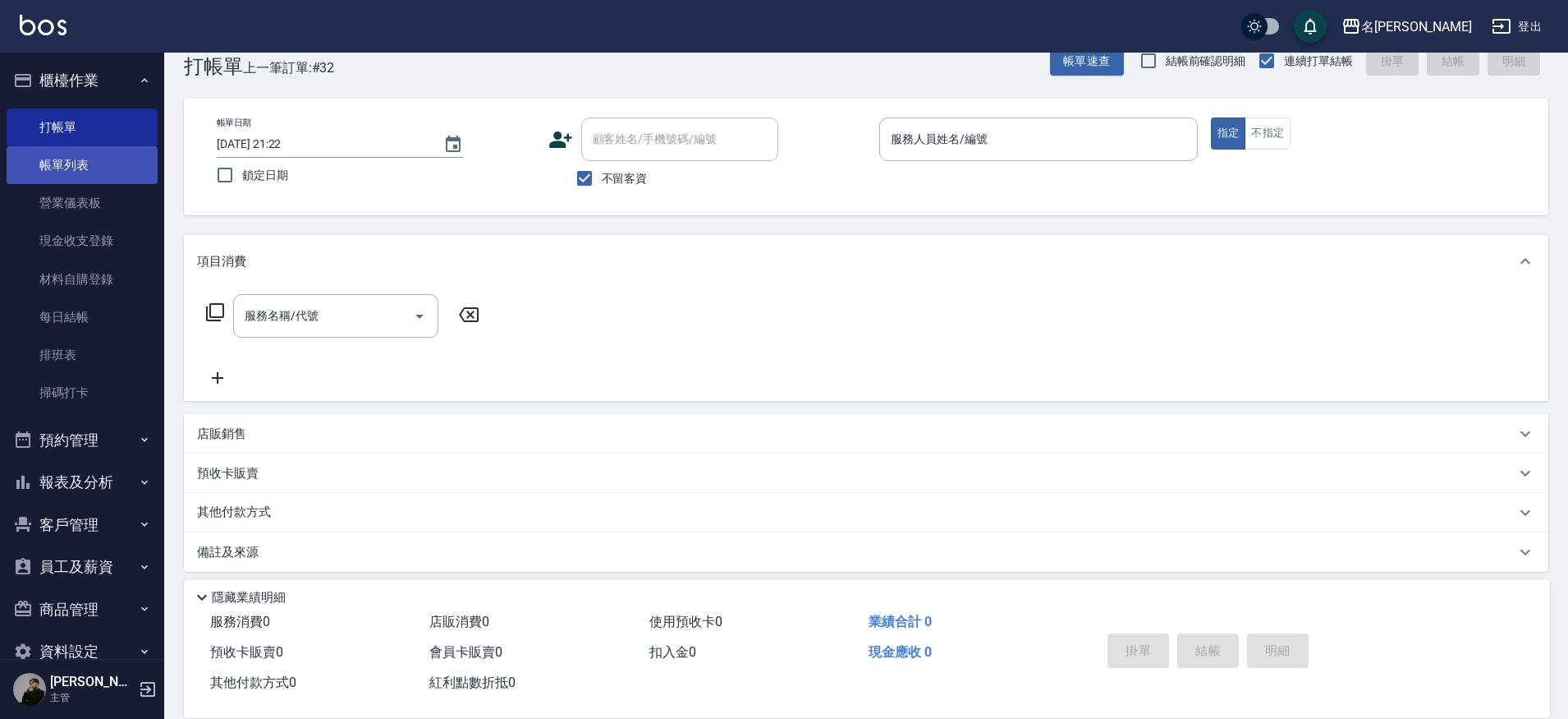
click at [87, 164] on link "帳單列表" at bounding box center [82, 165] width 151 height 38
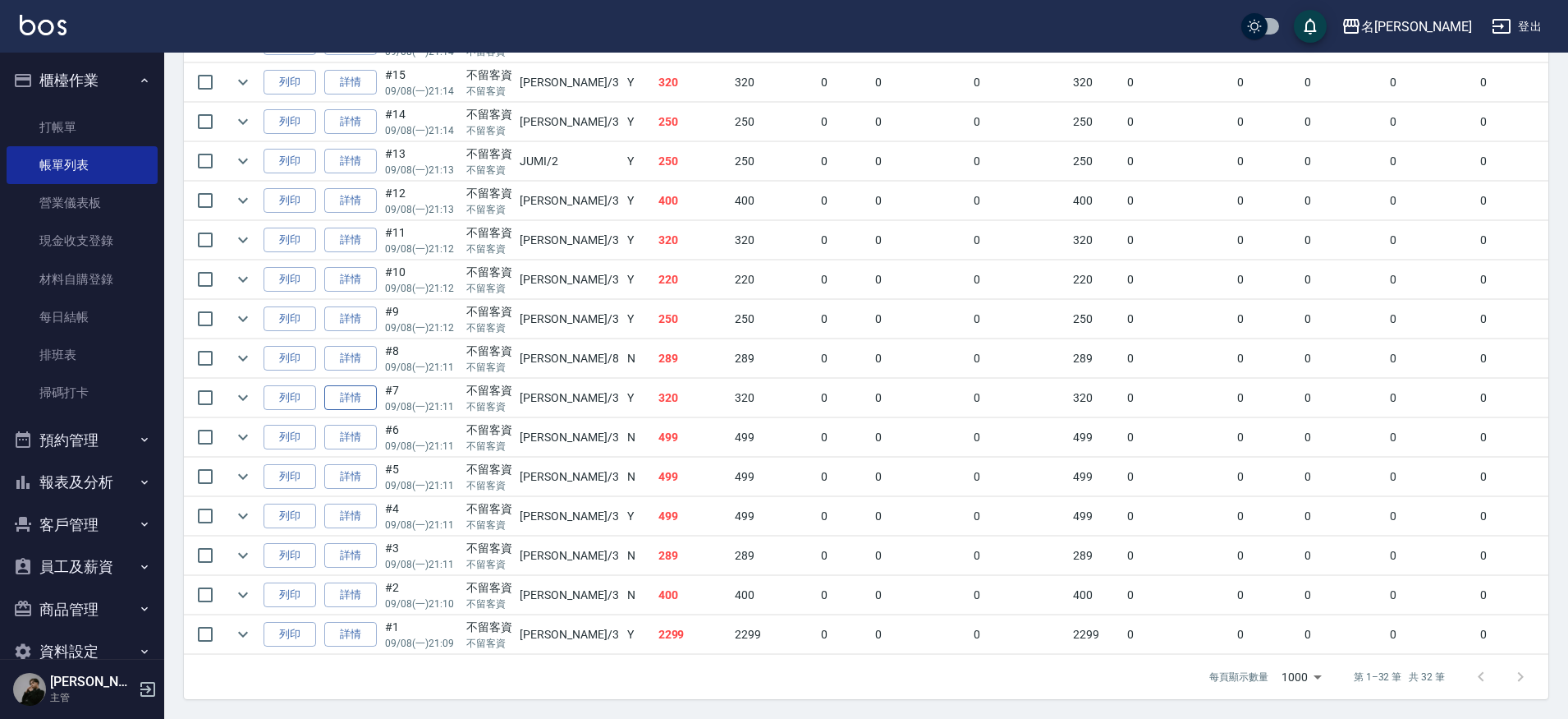
scroll to position [1110, 0]
click at [349, 391] on link "詳情" at bounding box center [351, 397] width 53 height 25
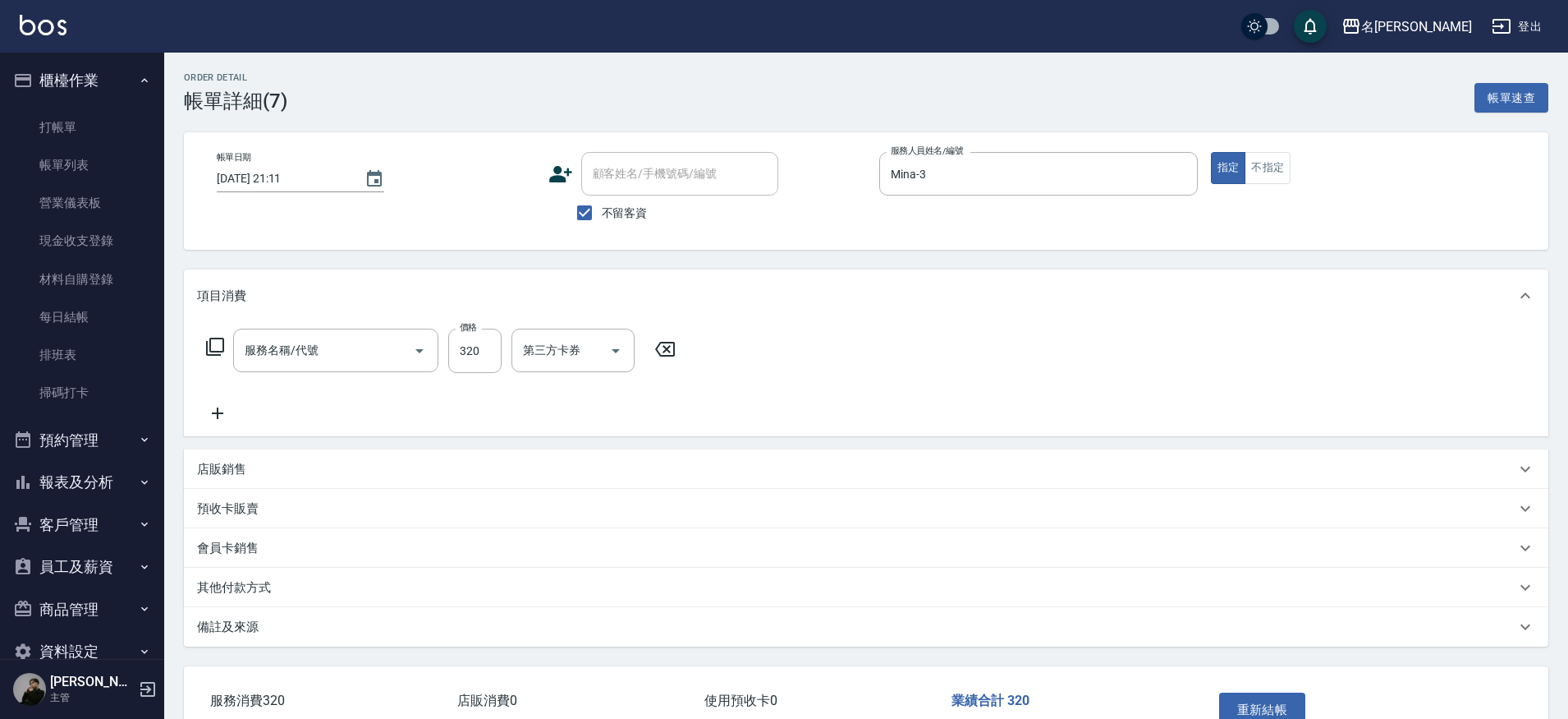
type input "[DATE] 21:11"
checkbox input "true"
type input "Mina-3"
type input "洗剪320(2320)"
click at [682, 349] on input "第三方卡券" at bounding box center [669, 350] width 84 height 29
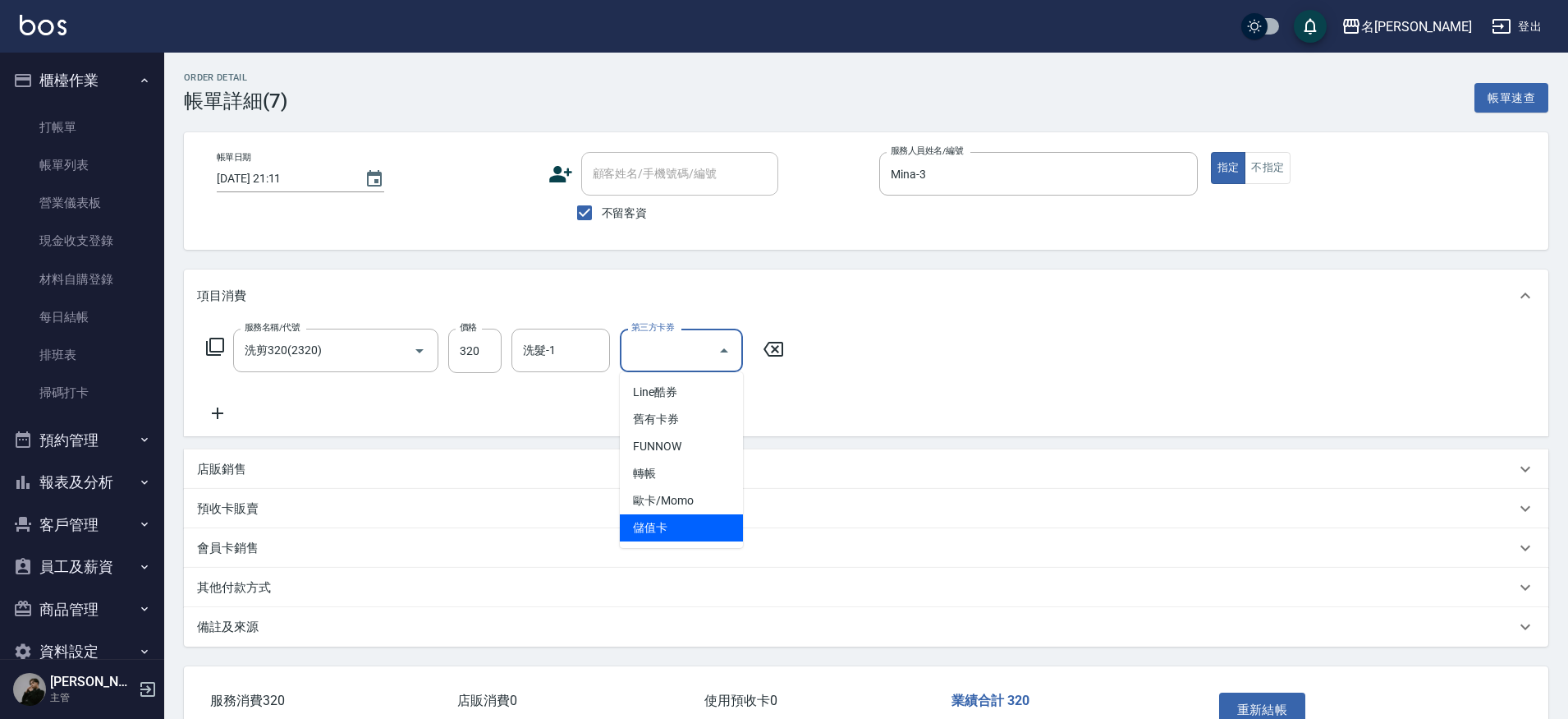
click at [672, 520] on span "儲值卡" at bounding box center [681, 527] width 123 height 27
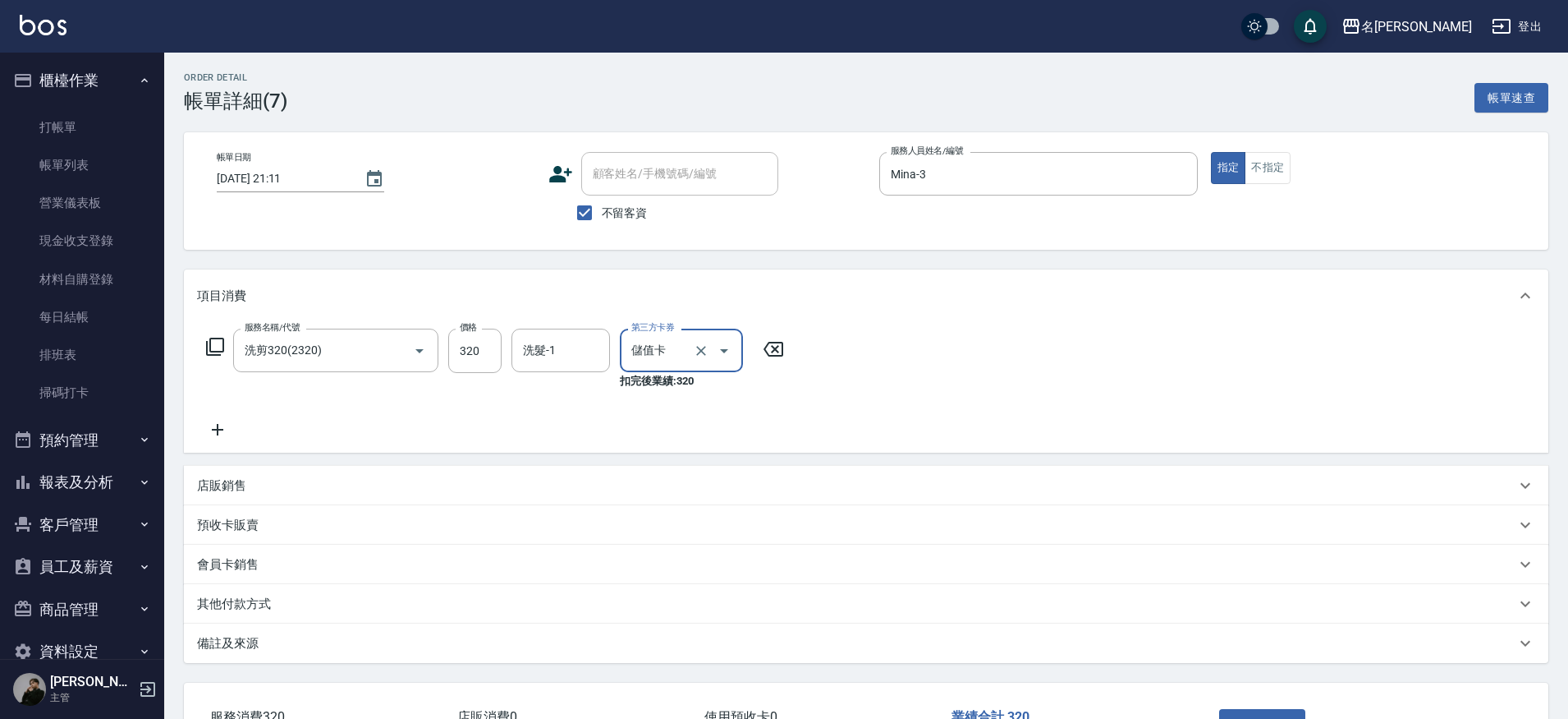
type input "儲值卡"
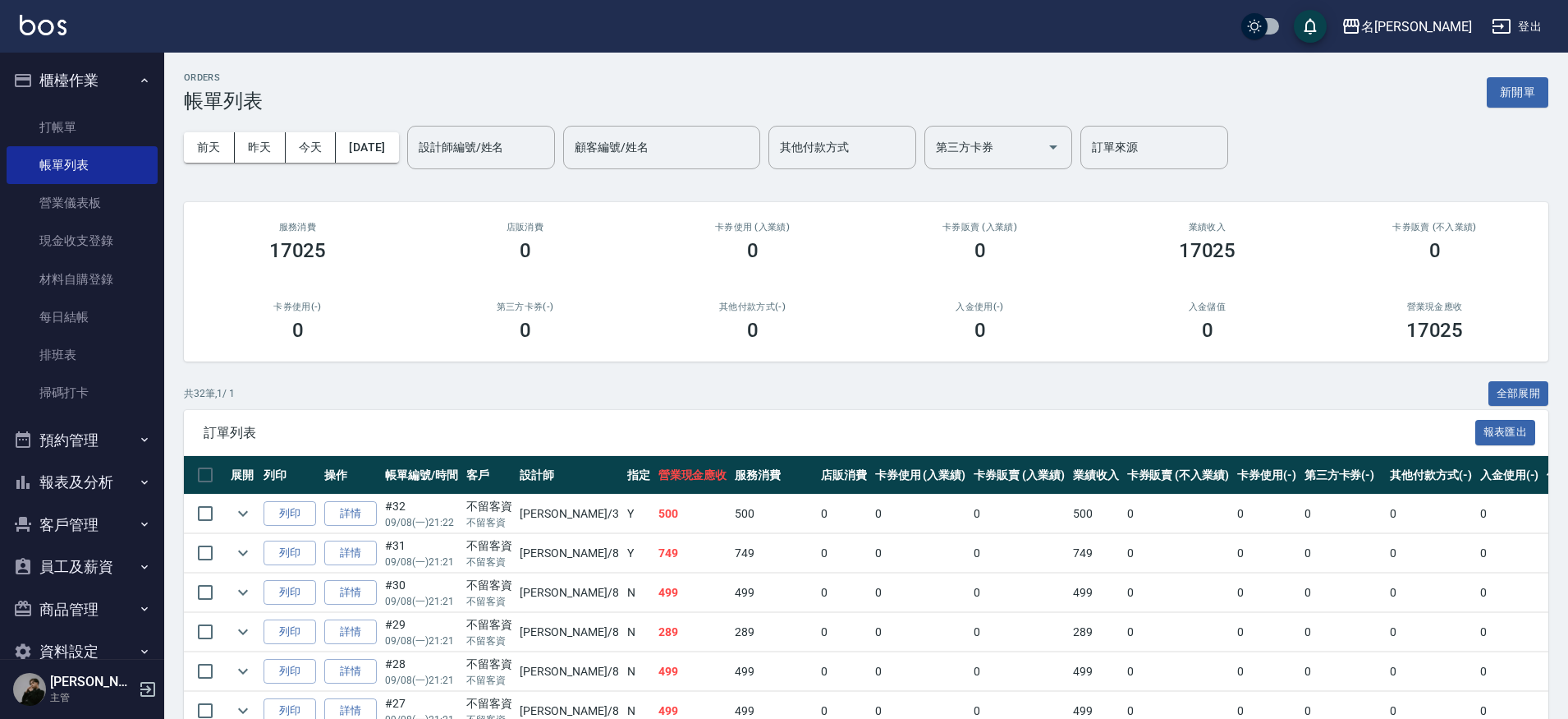
click at [83, 443] on button "預約管理" at bounding box center [82, 439] width 151 height 42
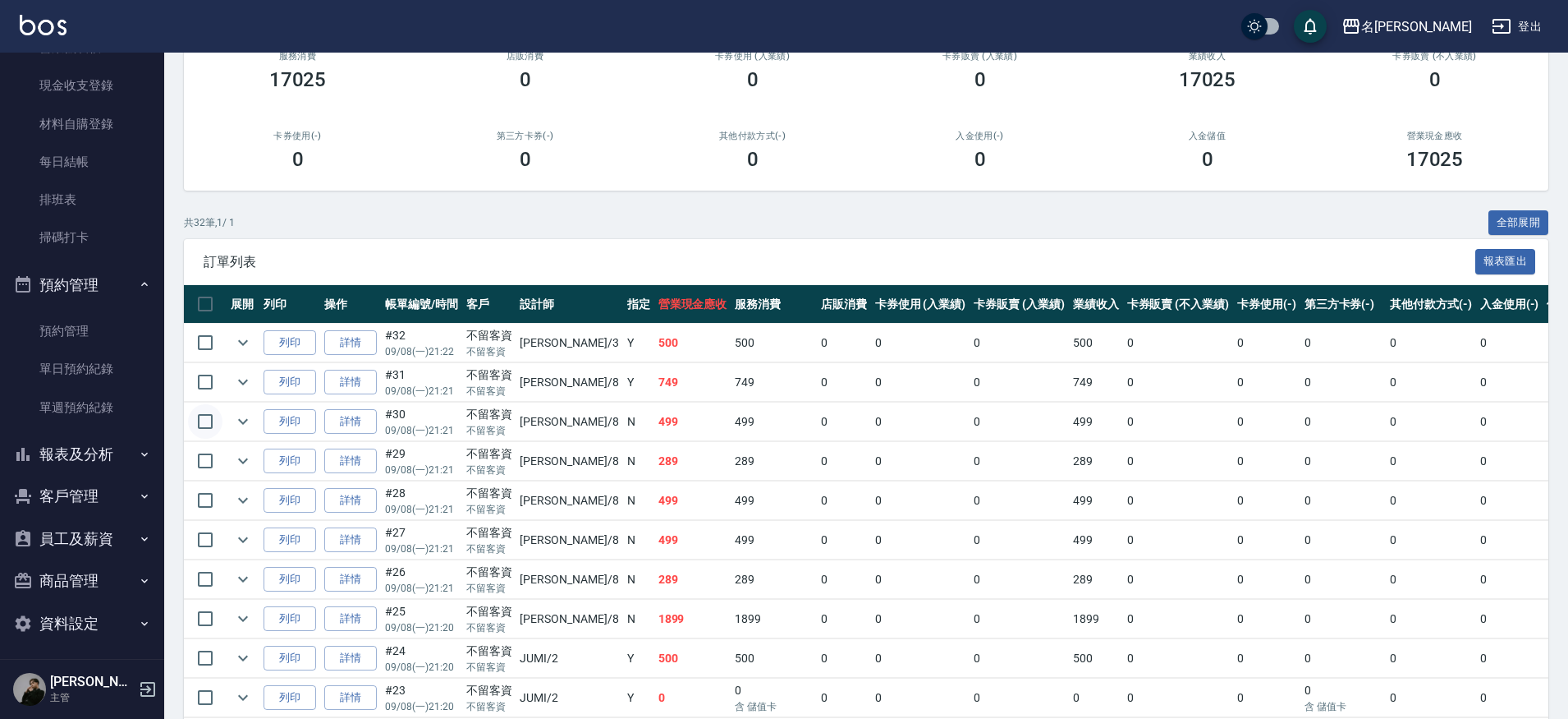
scroll to position [165, 0]
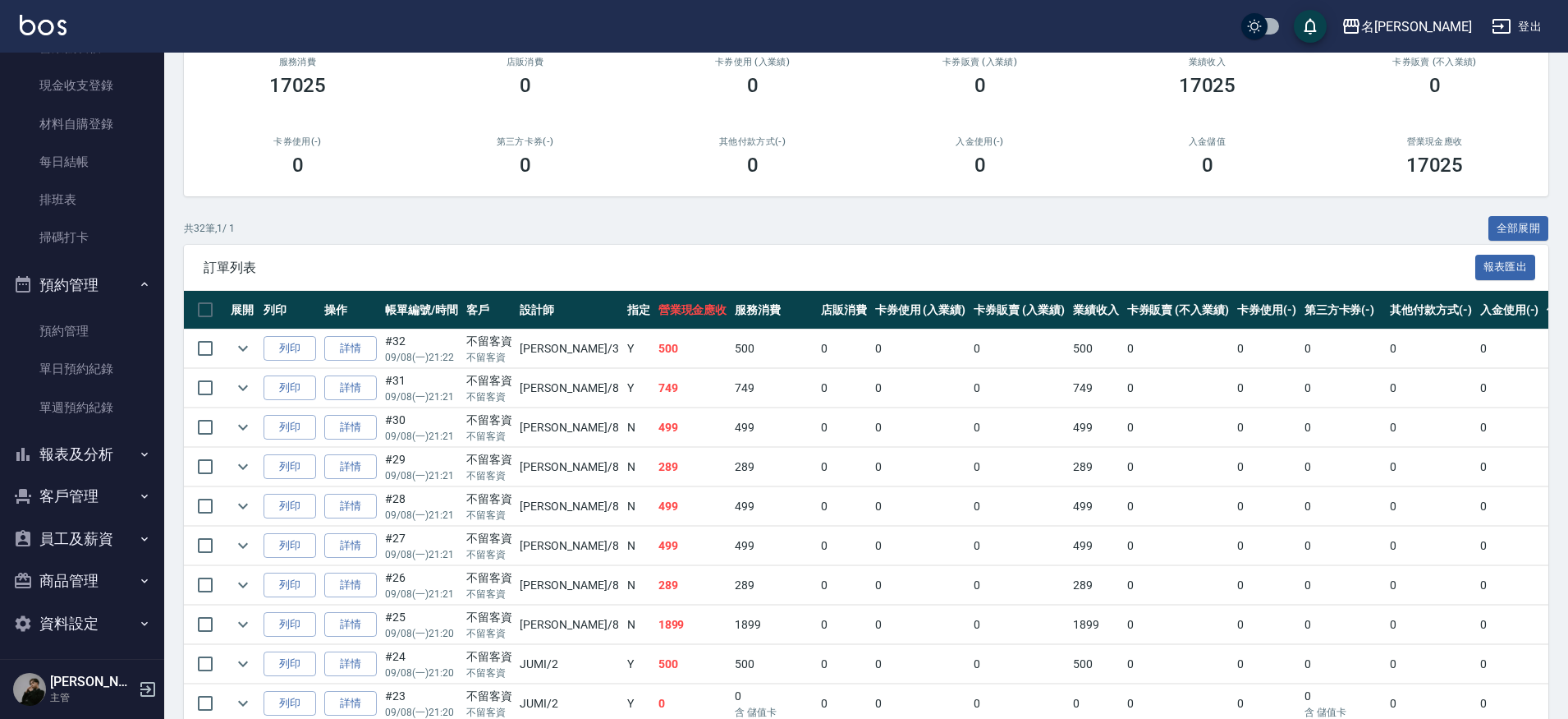
click at [145, 450] on button "報表及分析" at bounding box center [82, 454] width 151 height 42
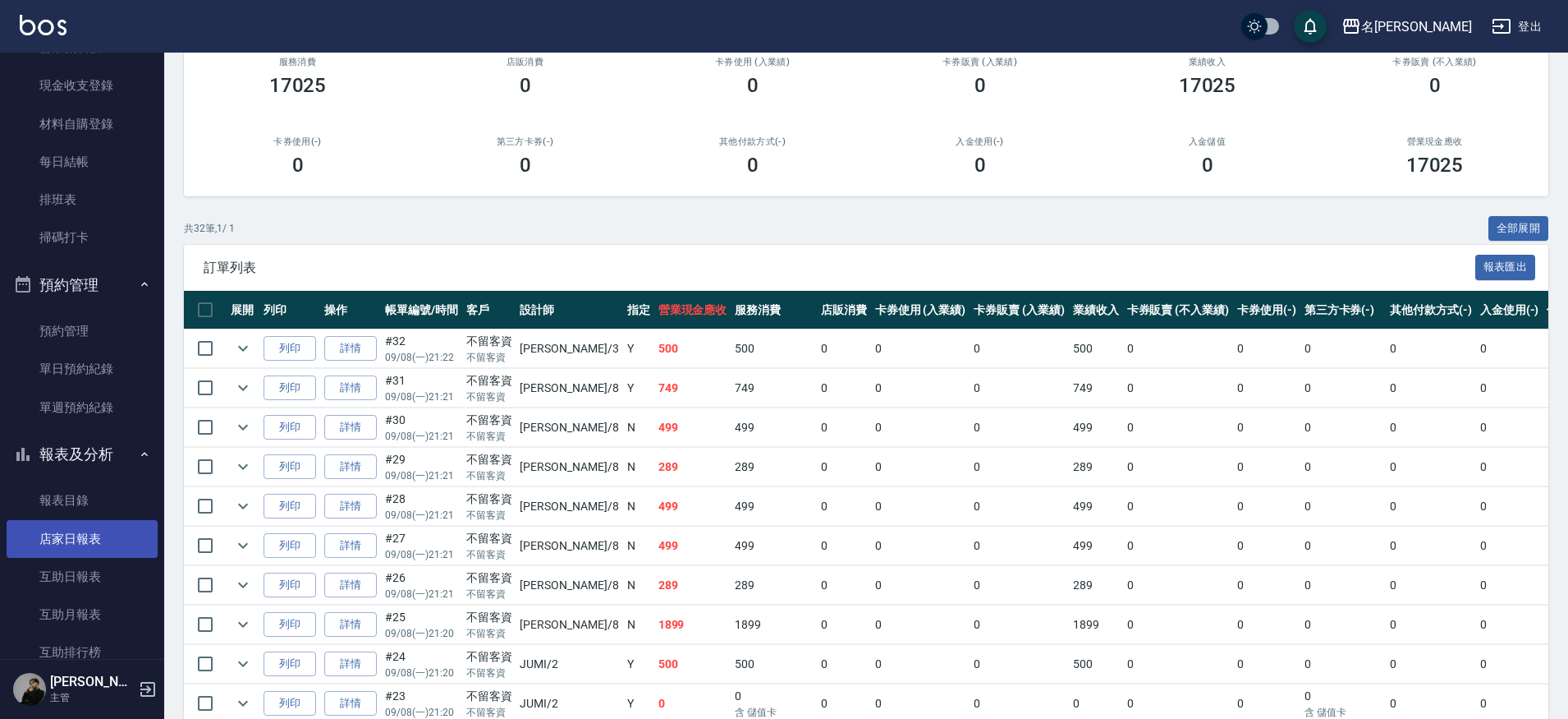
click at [59, 533] on link "店家日報表" at bounding box center [82, 539] width 151 height 38
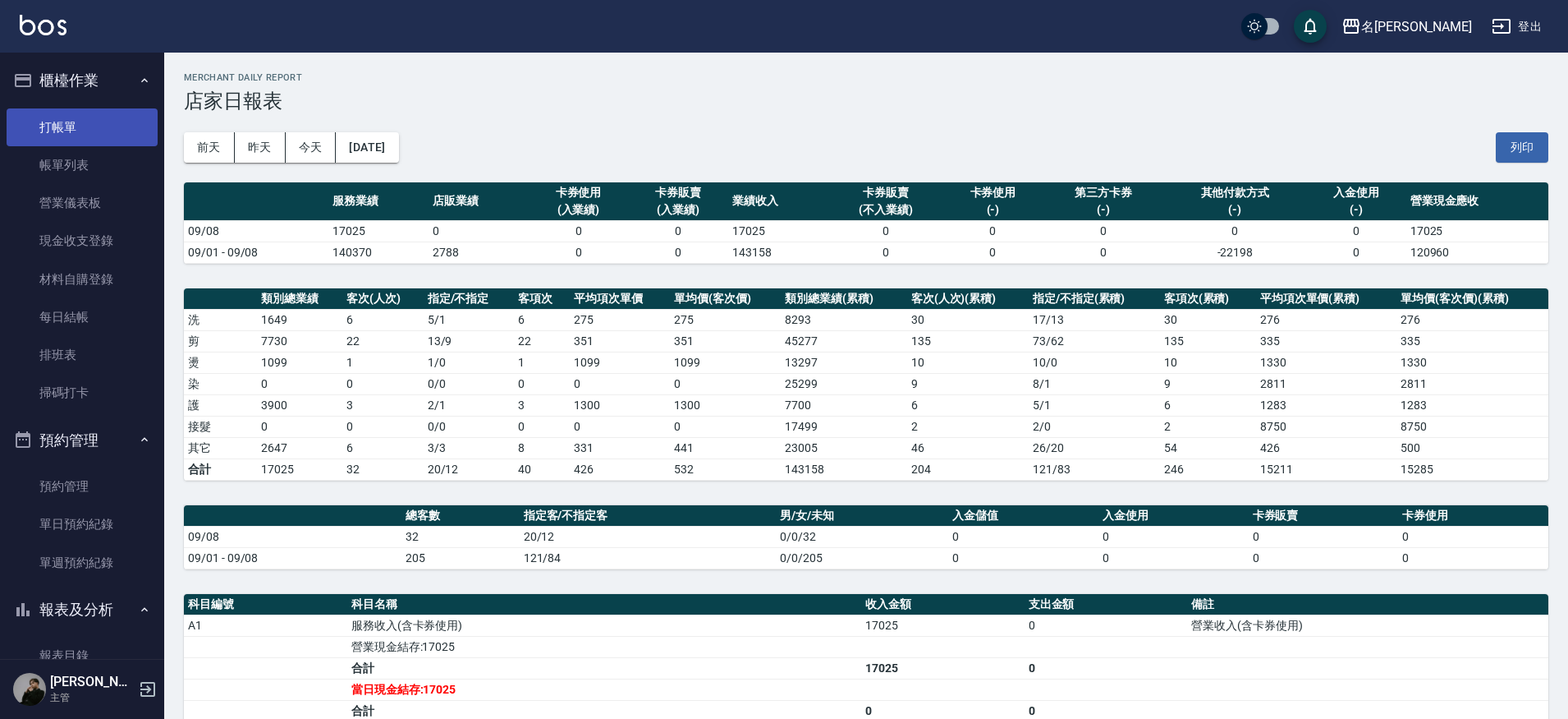
click at [78, 130] on link "打帳單" at bounding box center [82, 127] width 151 height 38
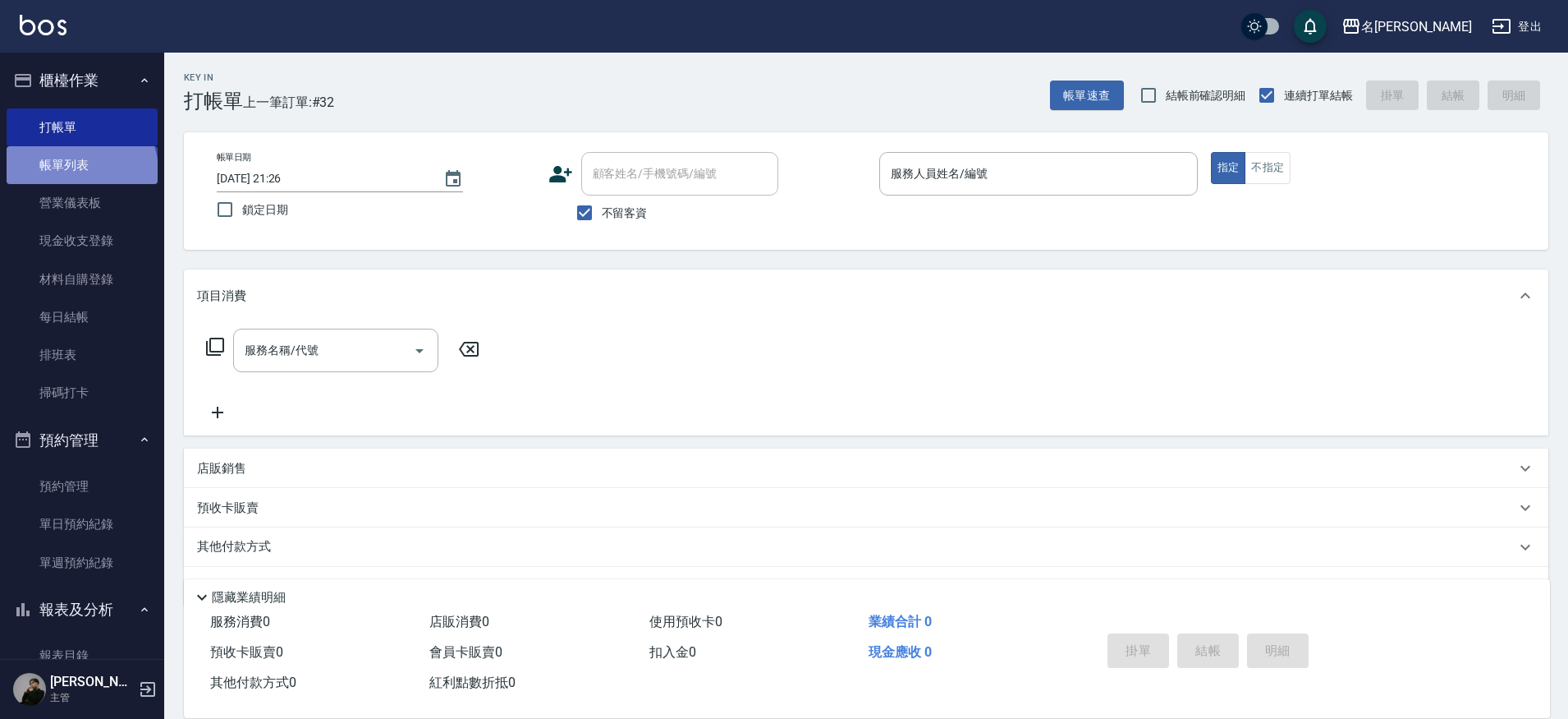
click at [80, 171] on link "帳單列表" at bounding box center [82, 165] width 151 height 38
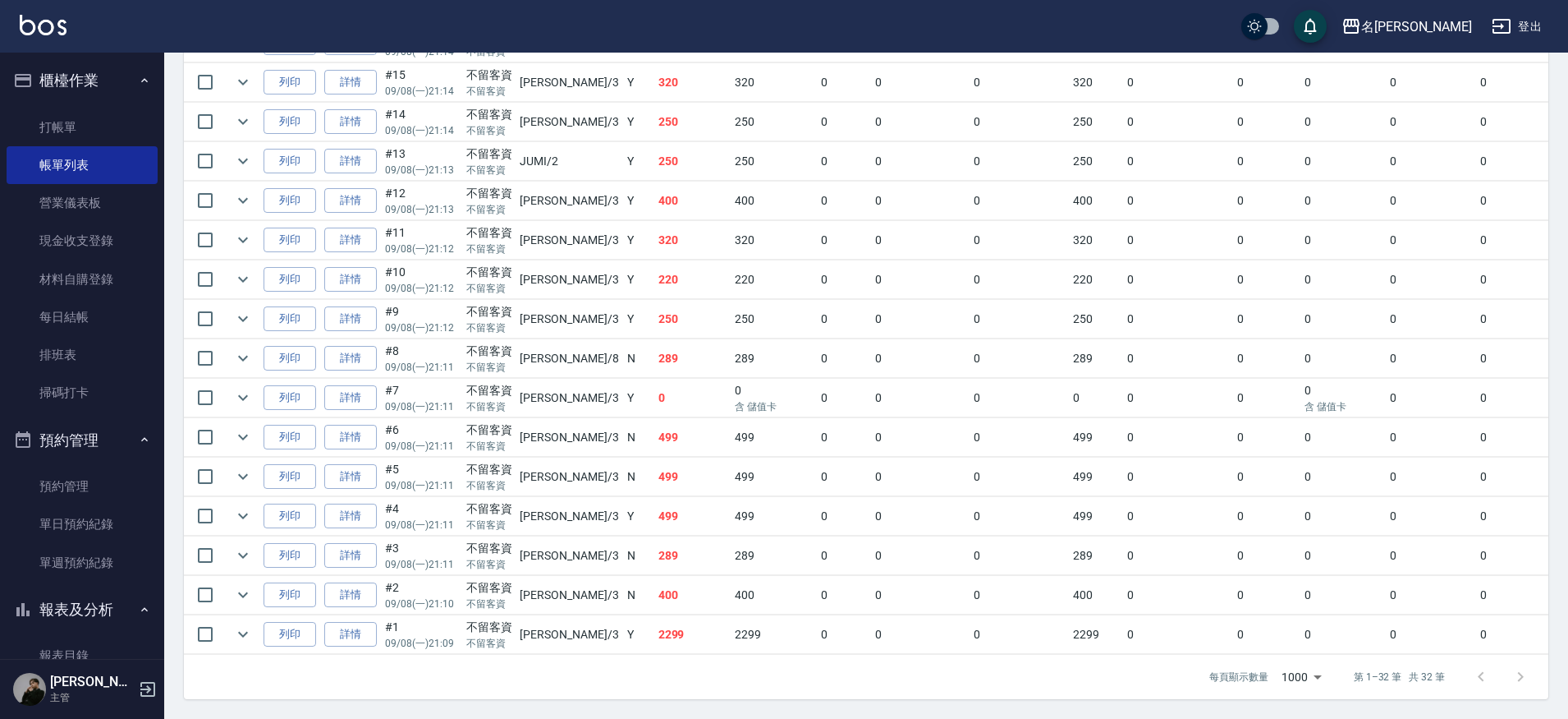
scroll to position [1108, 0]
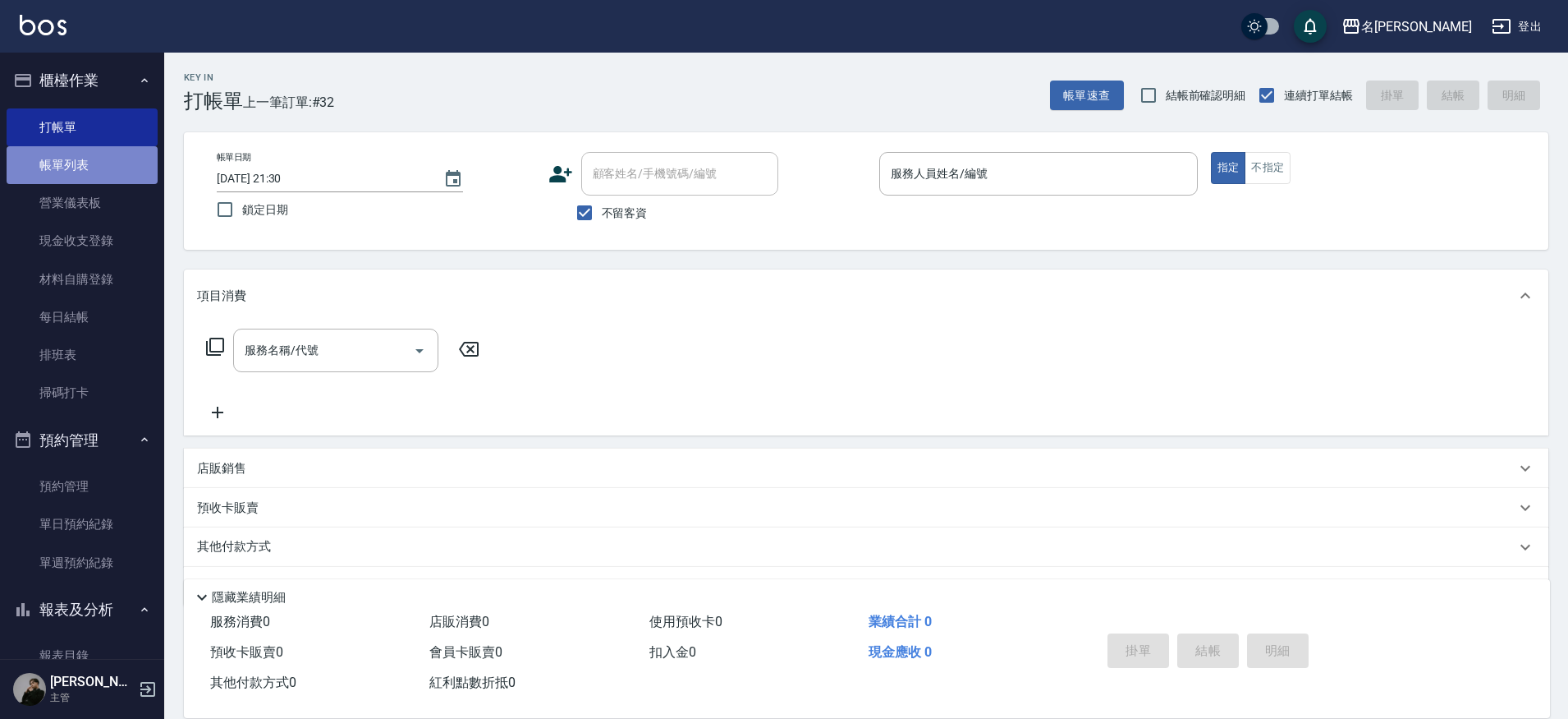
click at [116, 157] on link "帳單列表" at bounding box center [82, 165] width 151 height 38
click at [84, 156] on link "帳單列表" at bounding box center [82, 165] width 151 height 38
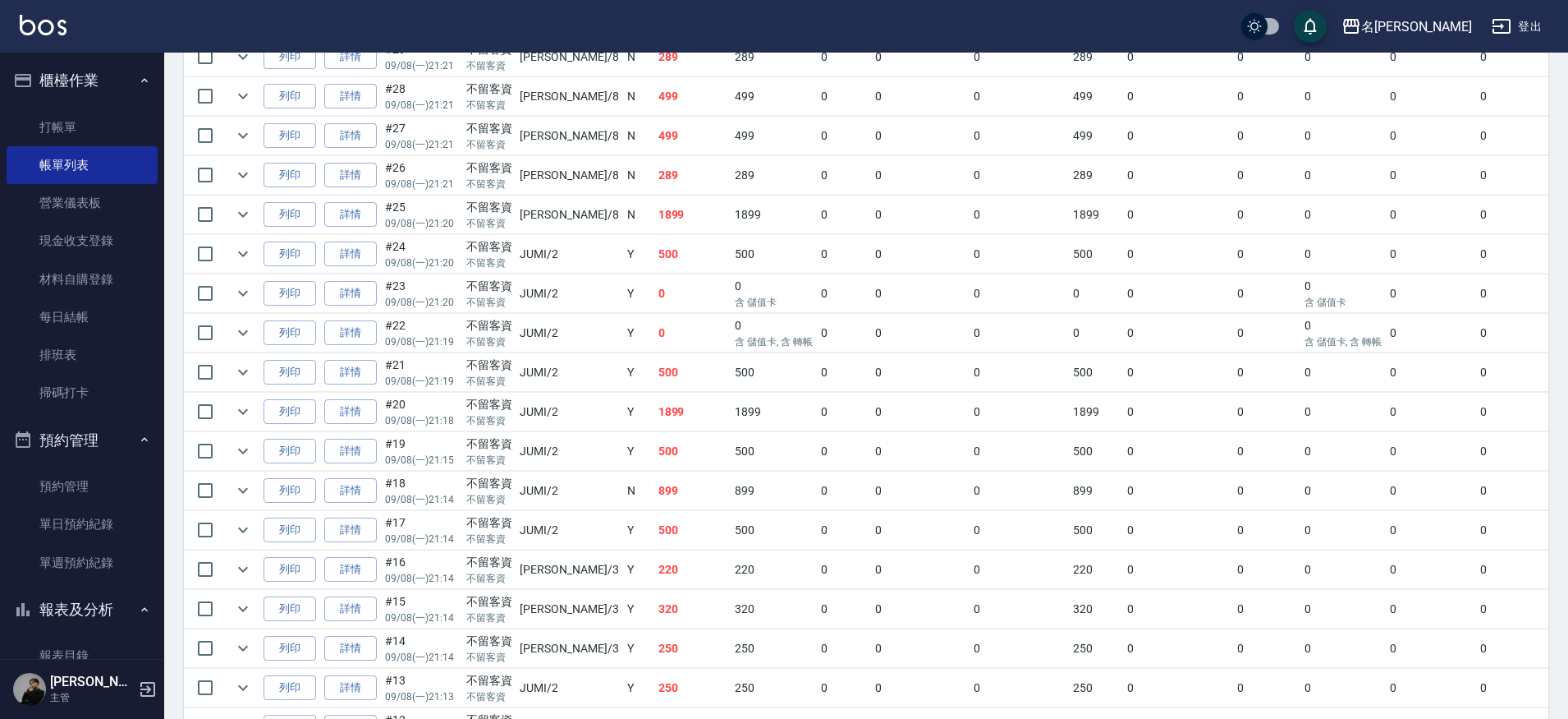
scroll to position [576, 0]
click at [343, 375] on link "詳情" at bounding box center [351, 371] width 53 height 25
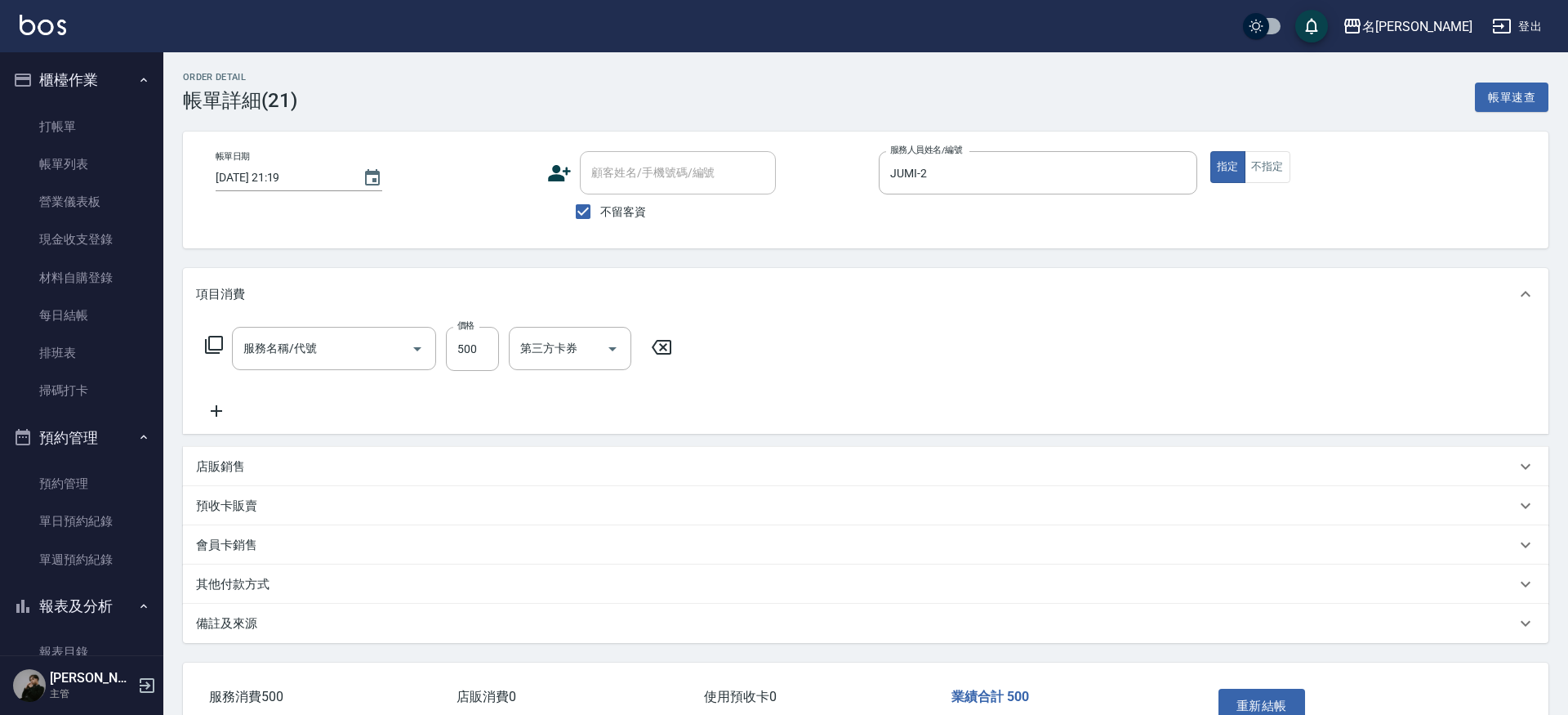
type input "2025/09/08 21:19"
checkbox input "true"
type input "JUMI-2"
type input "499洗剪套餐(2499)"
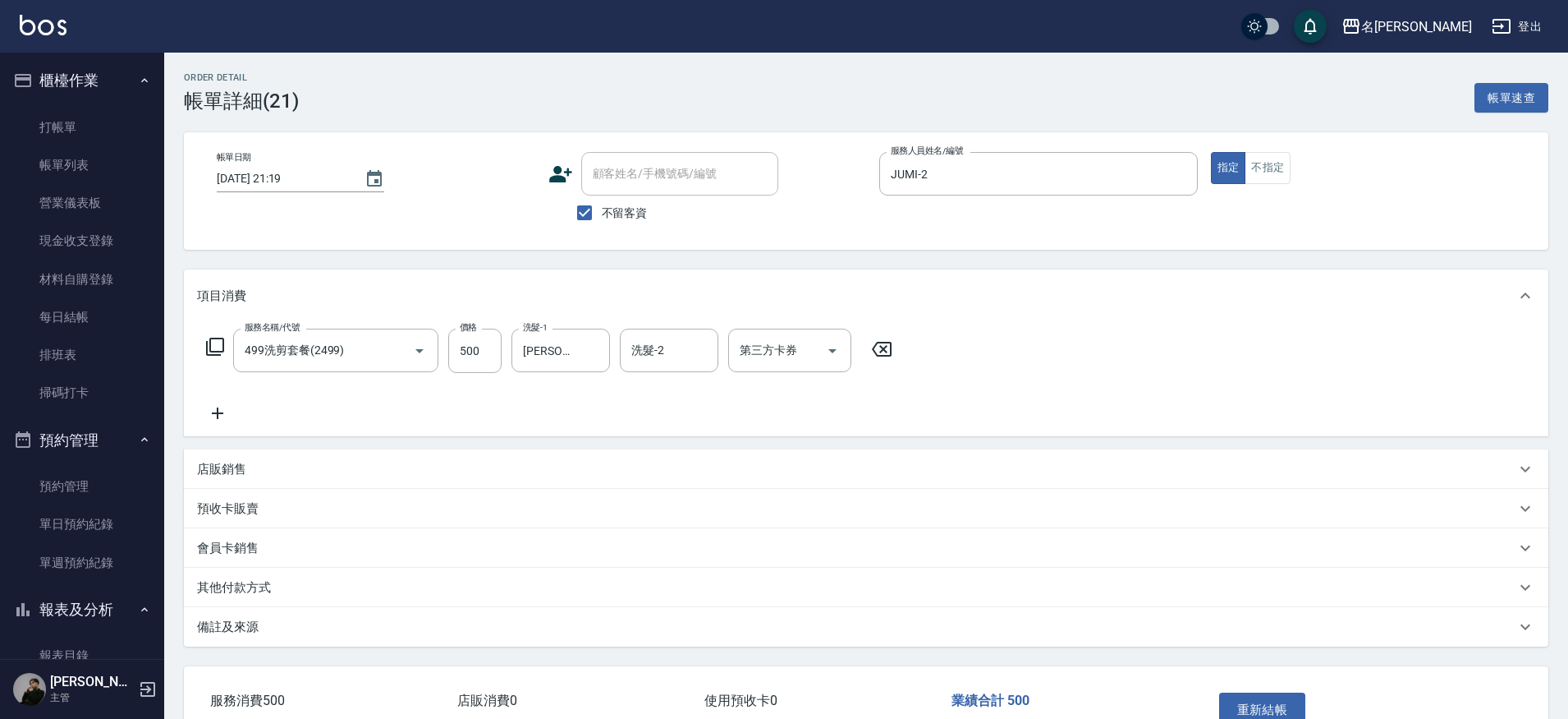
click at [749, 345] on div "第三方卡券 第三方卡券" at bounding box center [789, 350] width 123 height 43
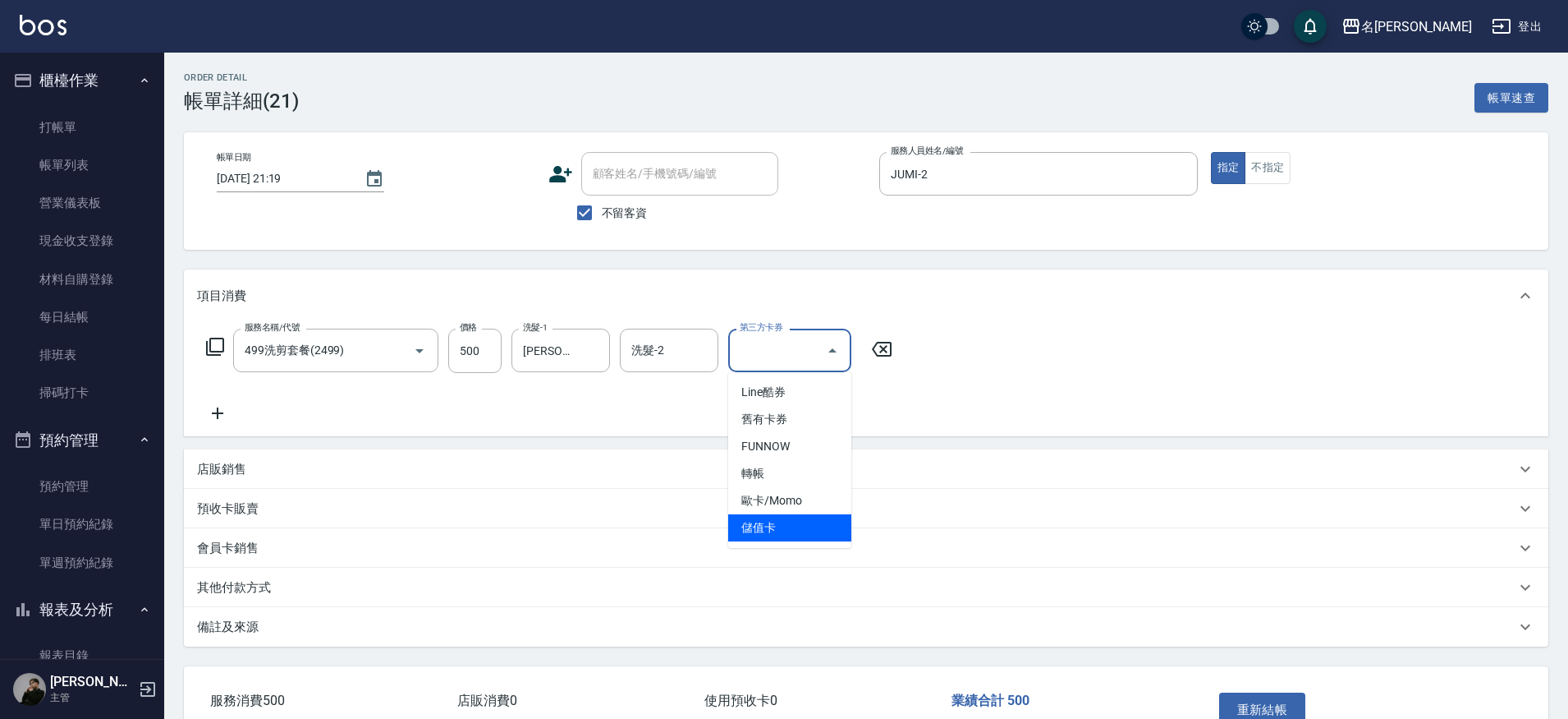
click at [801, 518] on span "儲值卡" at bounding box center [789, 527] width 123 height 27
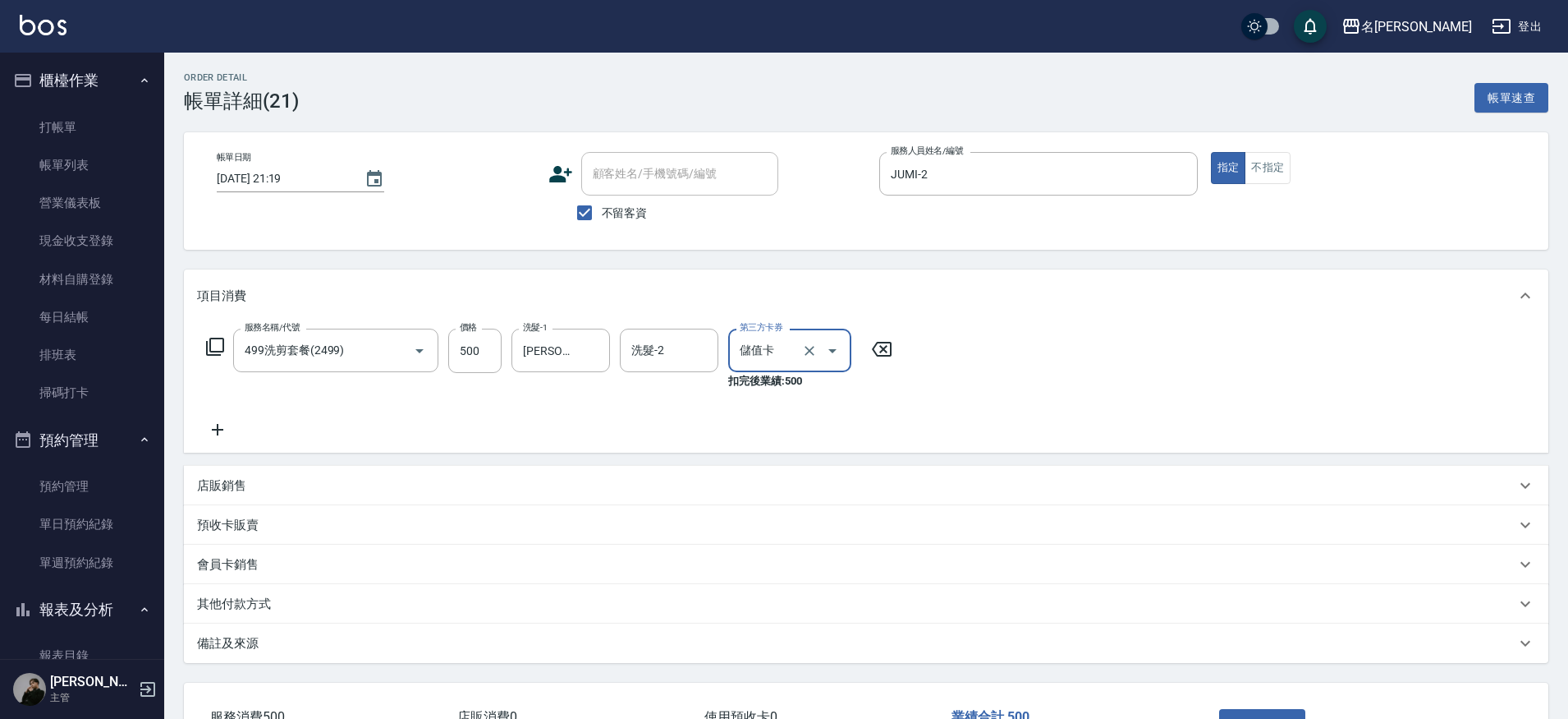
type input "儲值卡"
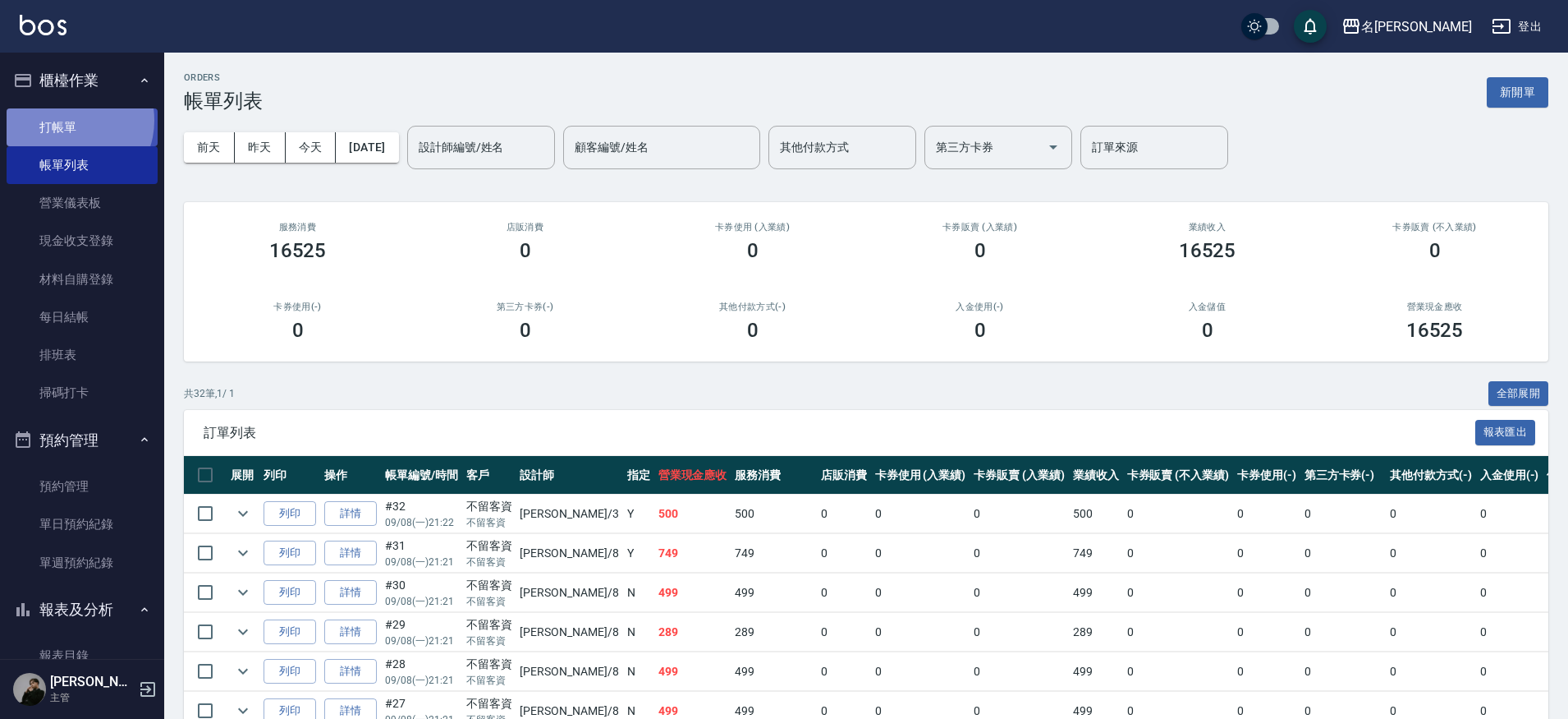
click at [71, 120] on link "打帳單" at bounding box center [82, 127] width 151 height 38
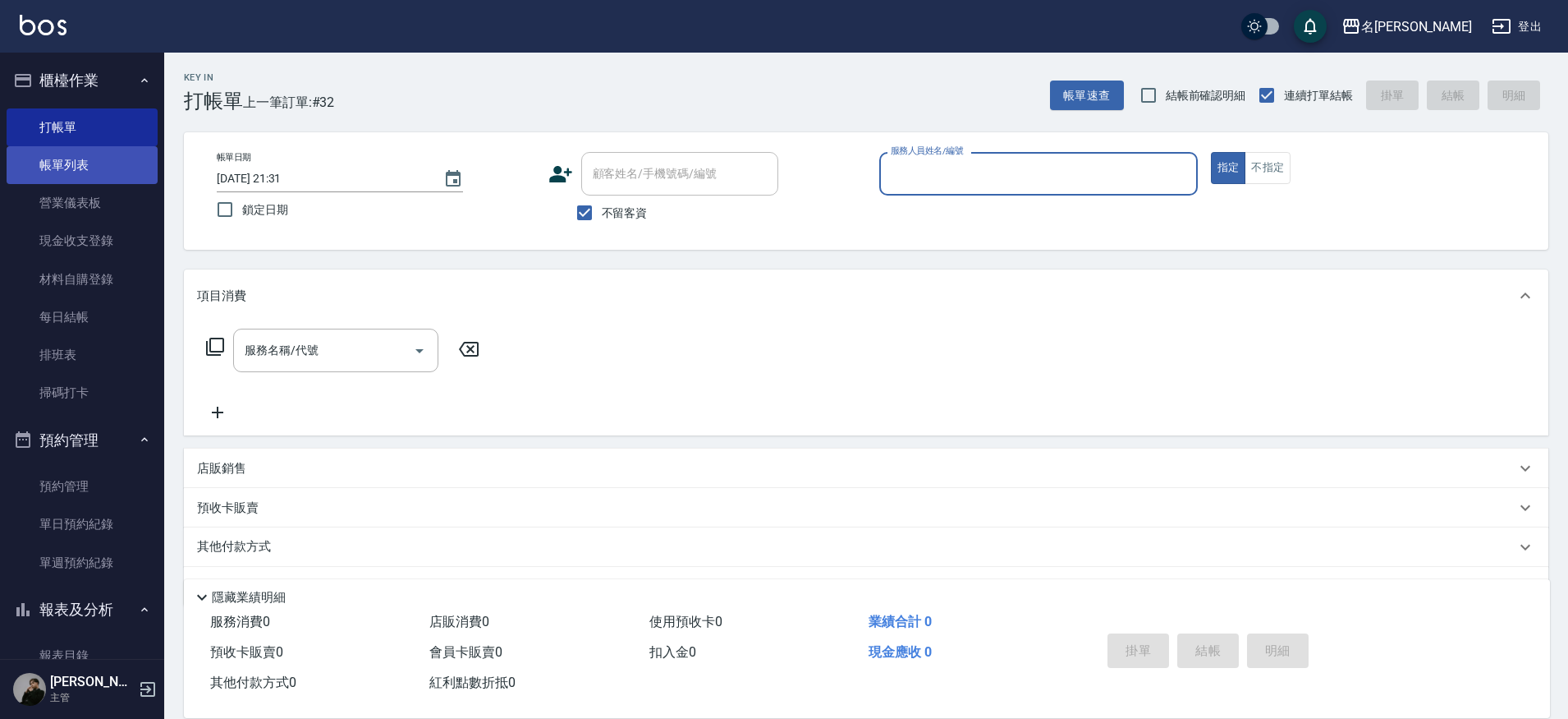
click at [86, 178] on link "帳單列表" at bounding box center [82, 165] width 151 height 38
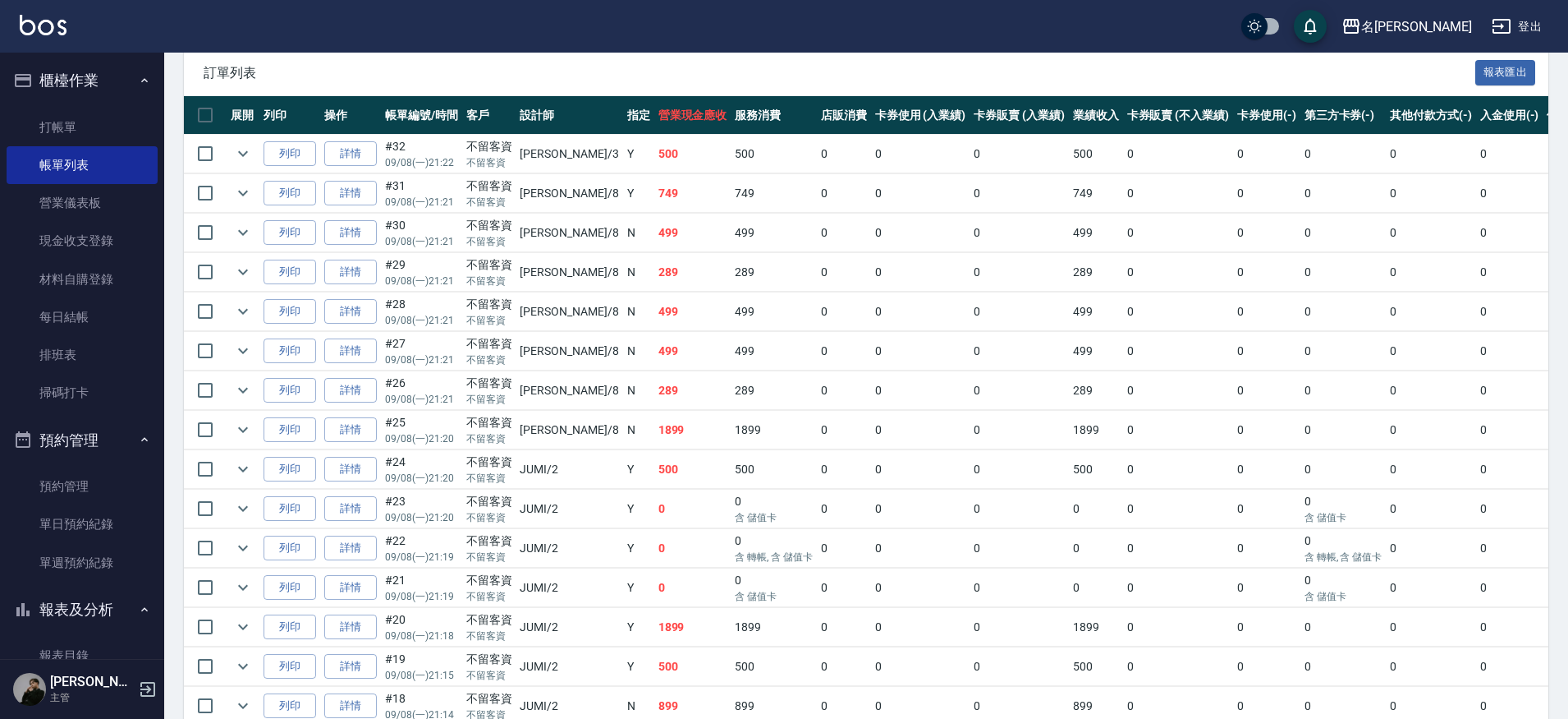
scroll to position [360, 0]
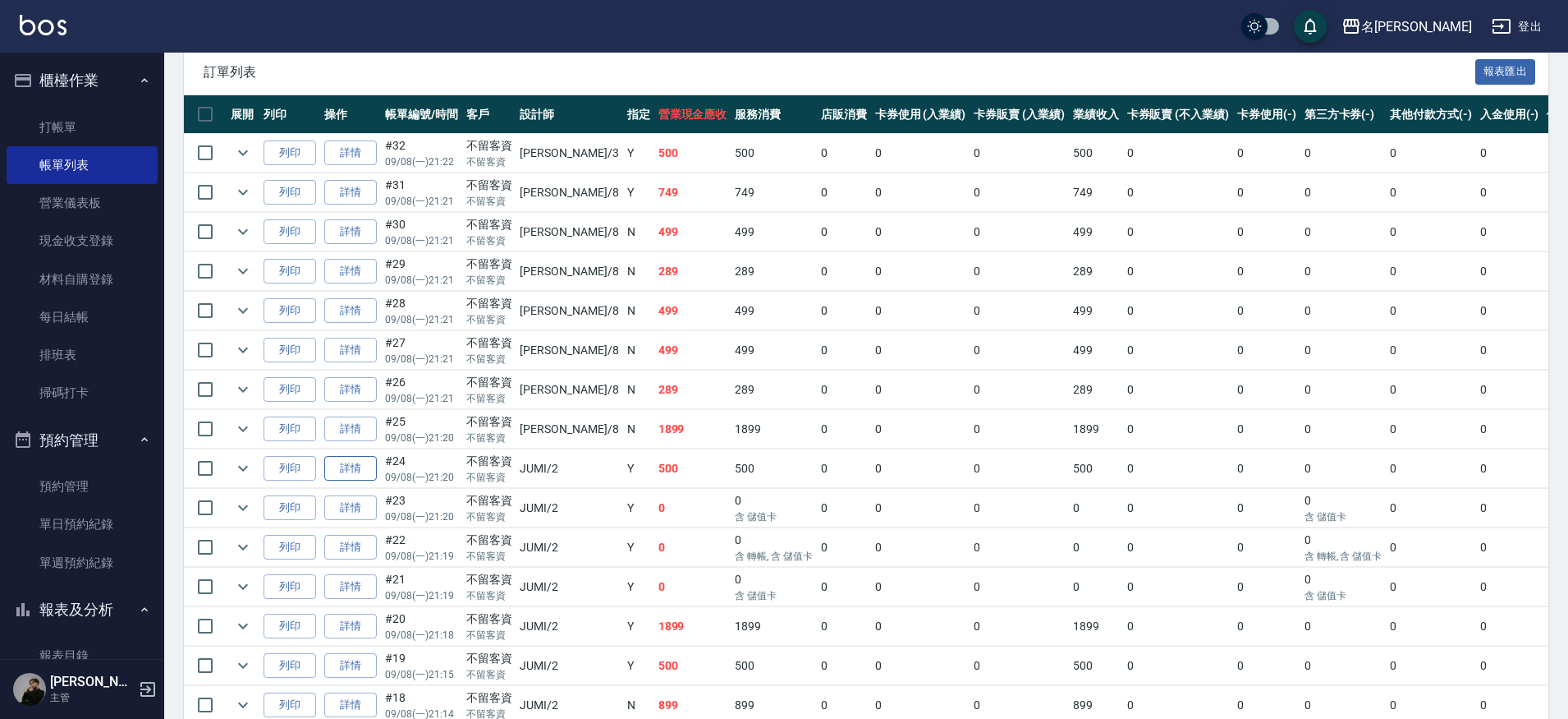
click at [361, 471] on link "詳情" at bounding box center [351, 468] width 53 height 25
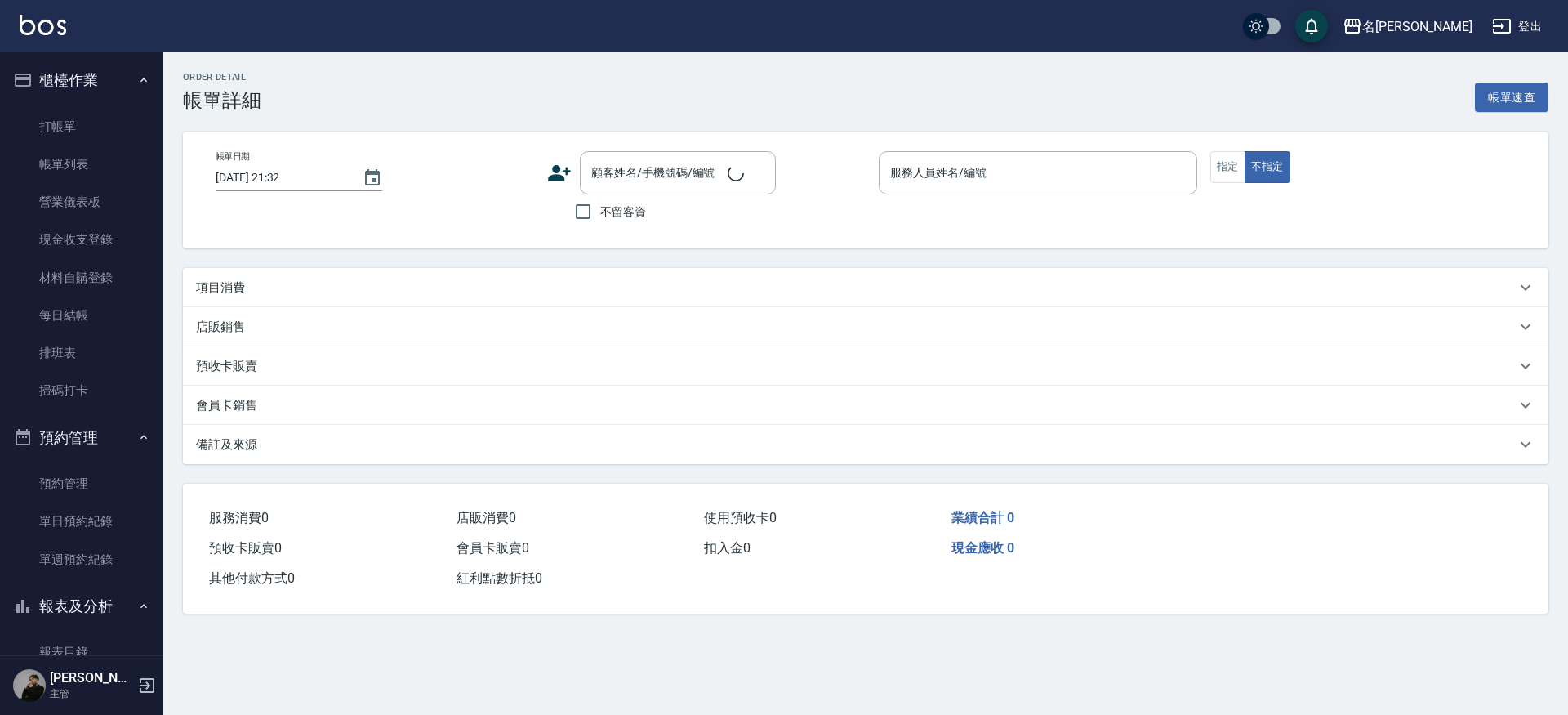
type input "2025/09/08 21:20"
checkbox input "true"
type input "JUMI-2"
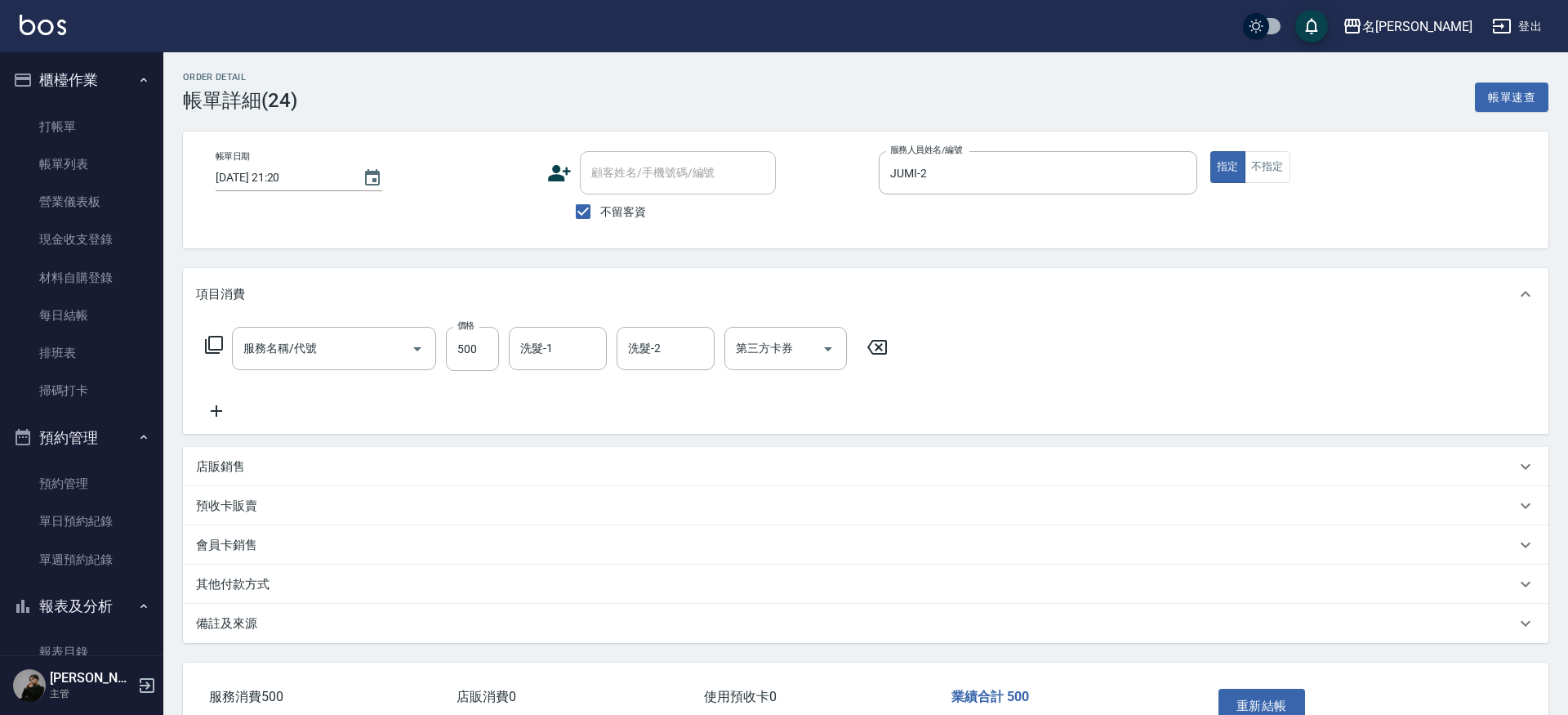
type input "499洗剪套餐(2499)"
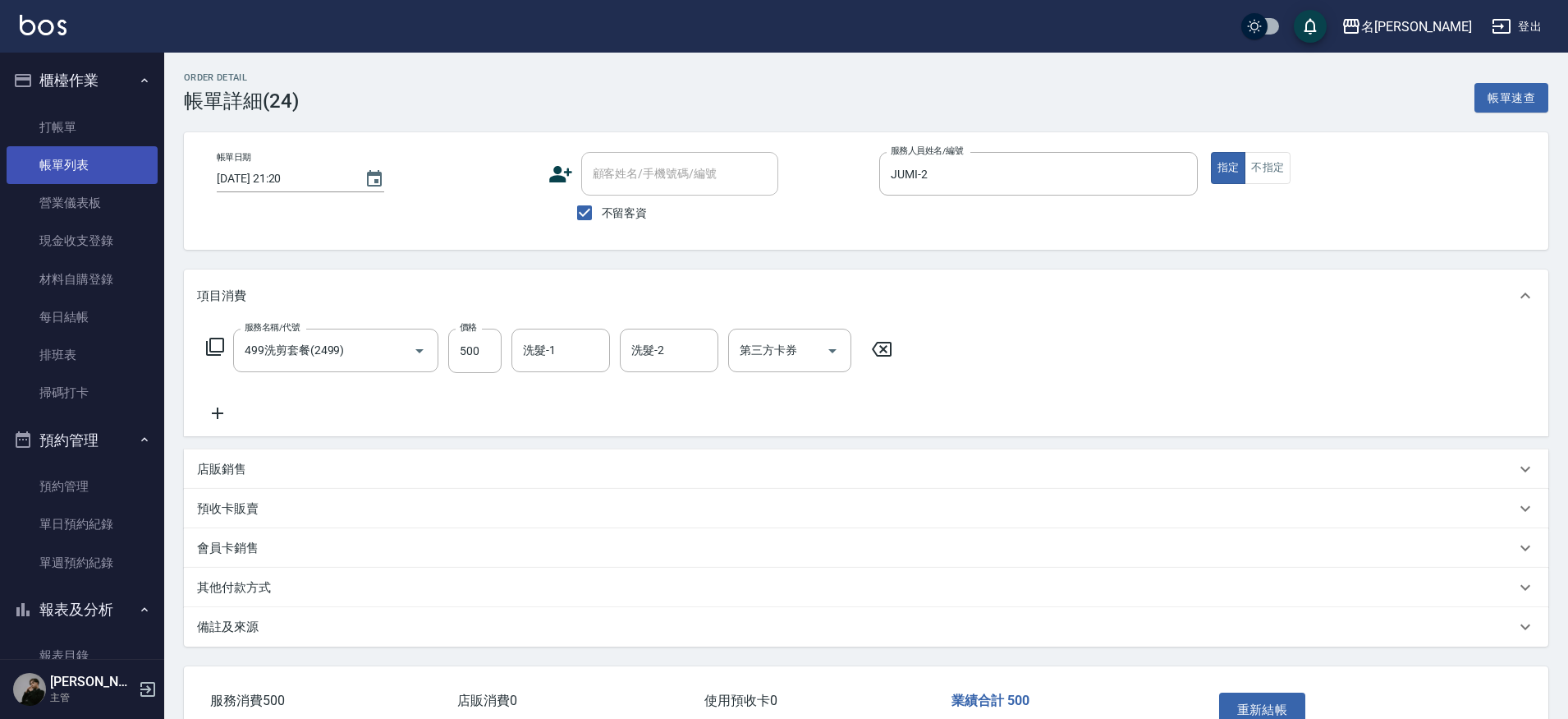
click at [93, 165] on link "帳單列表" at bounding box center [82, 165] width 151 height 38
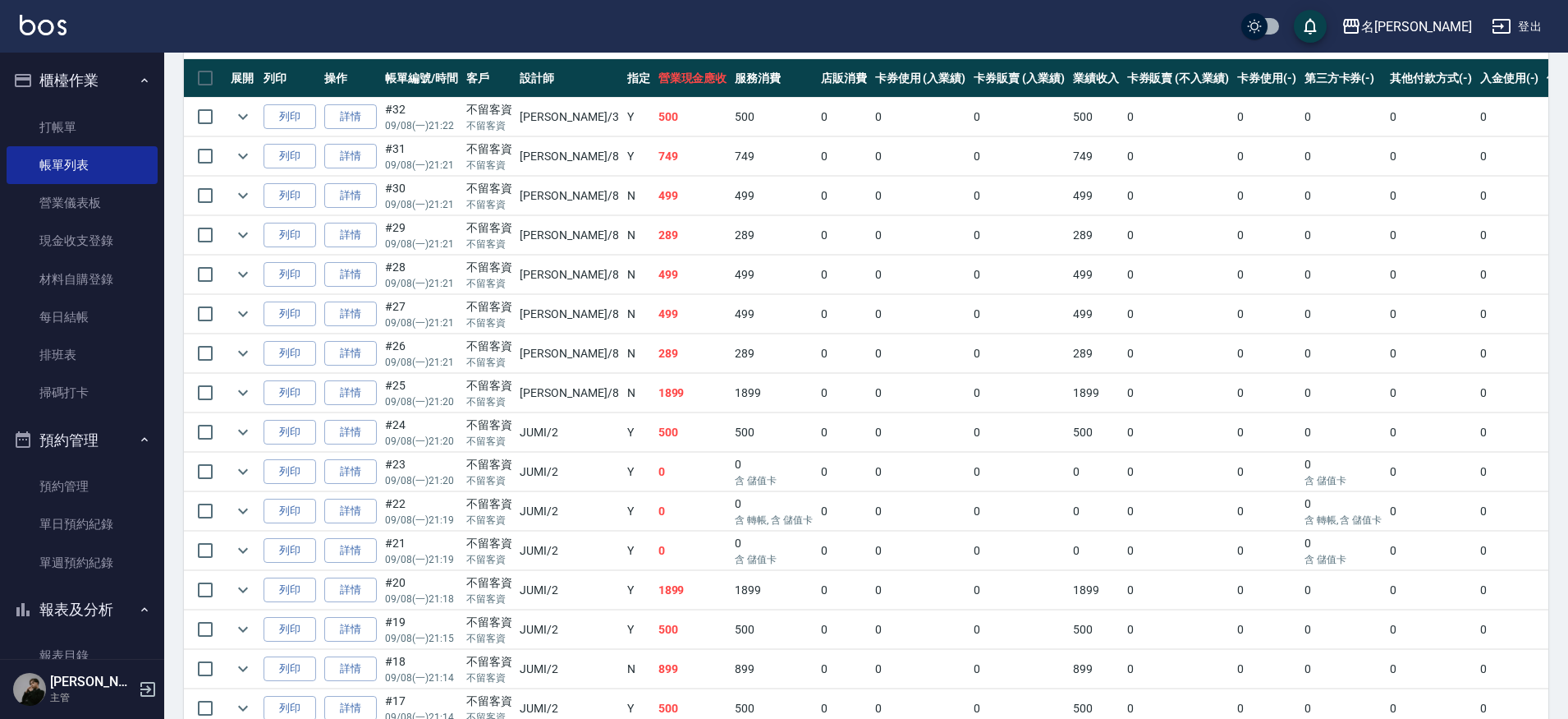
scroll to position [404, 0]
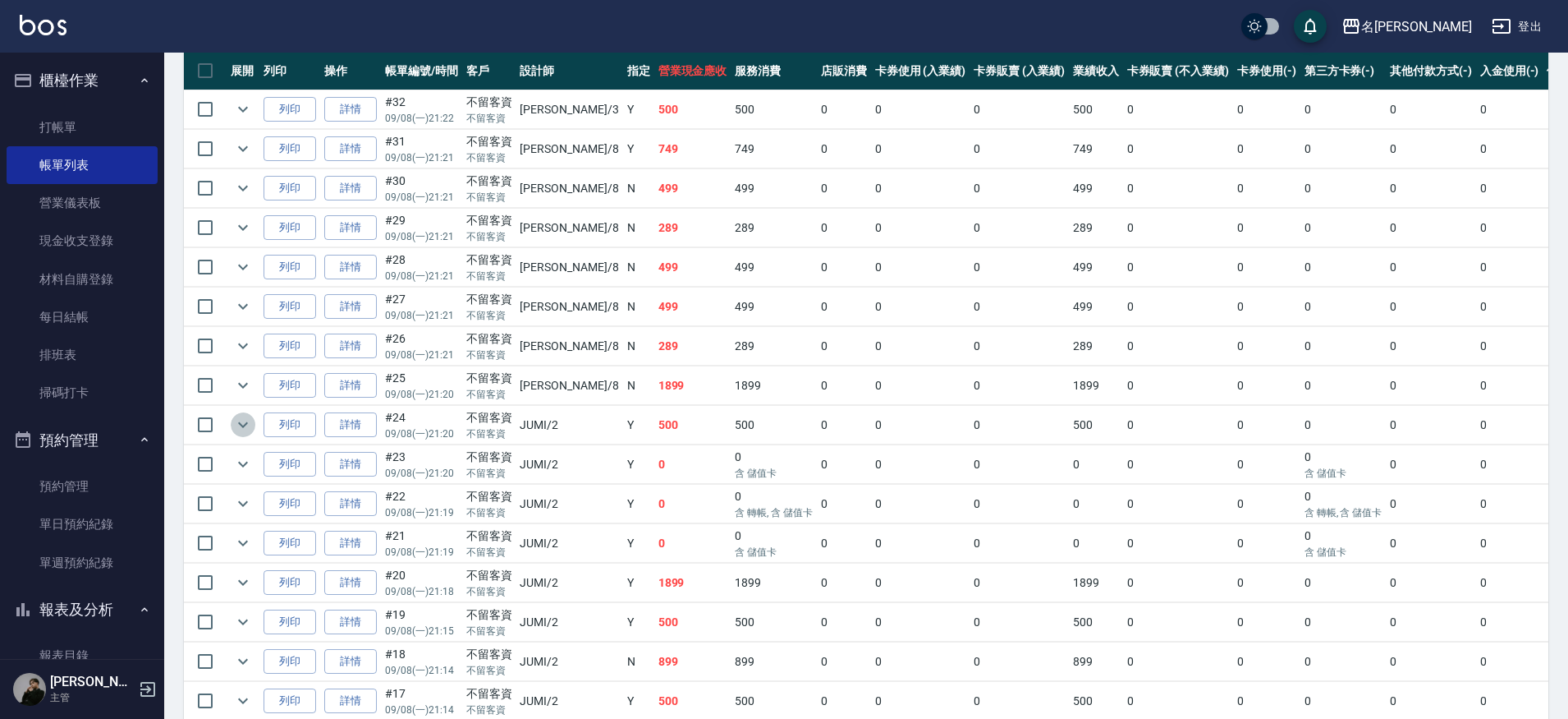
click at [236, 424] on icon "expand row" at bounding box center [243, 424] width 20 height 20
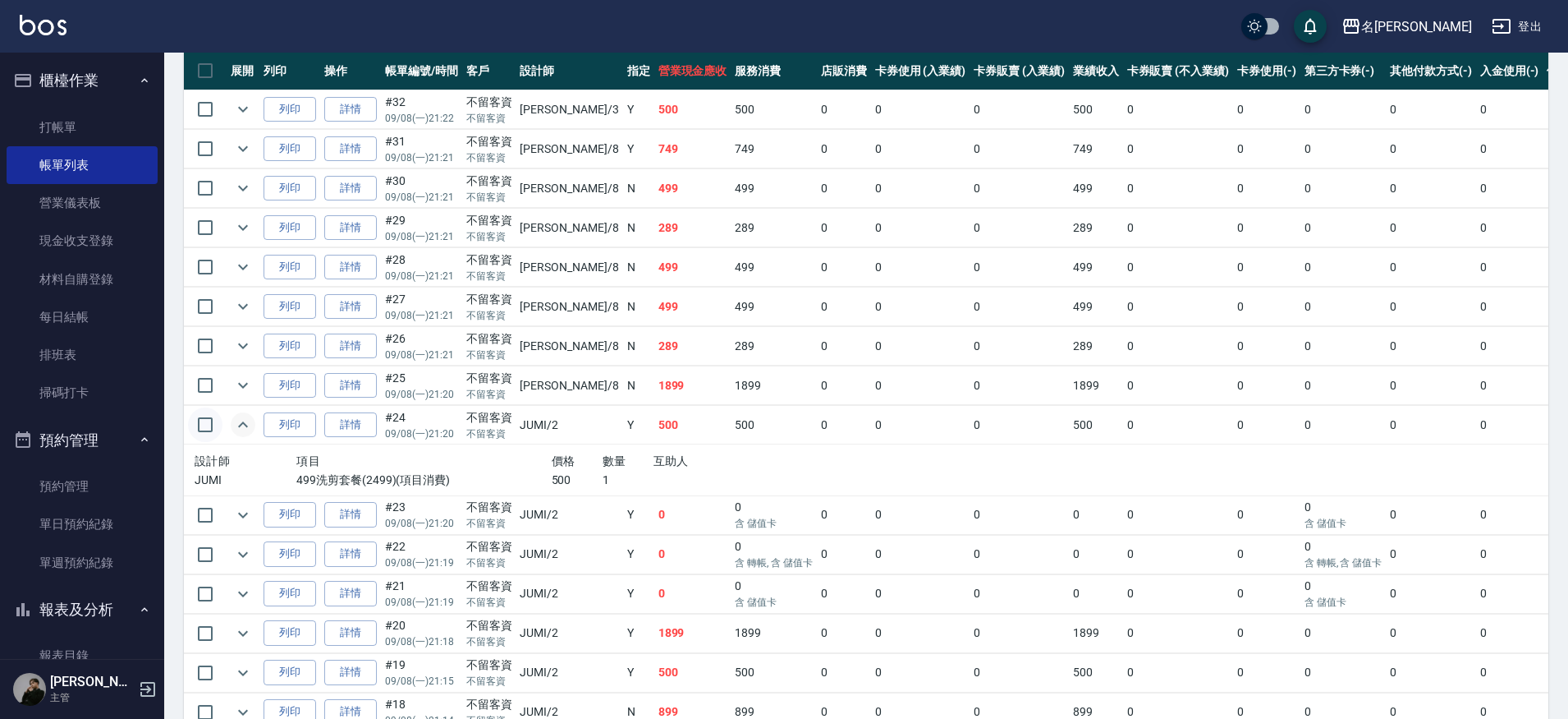
click at [205, 427] on input "checkbox" at bounding box center [205, 424] width 35 height 35
checkbox input "true"
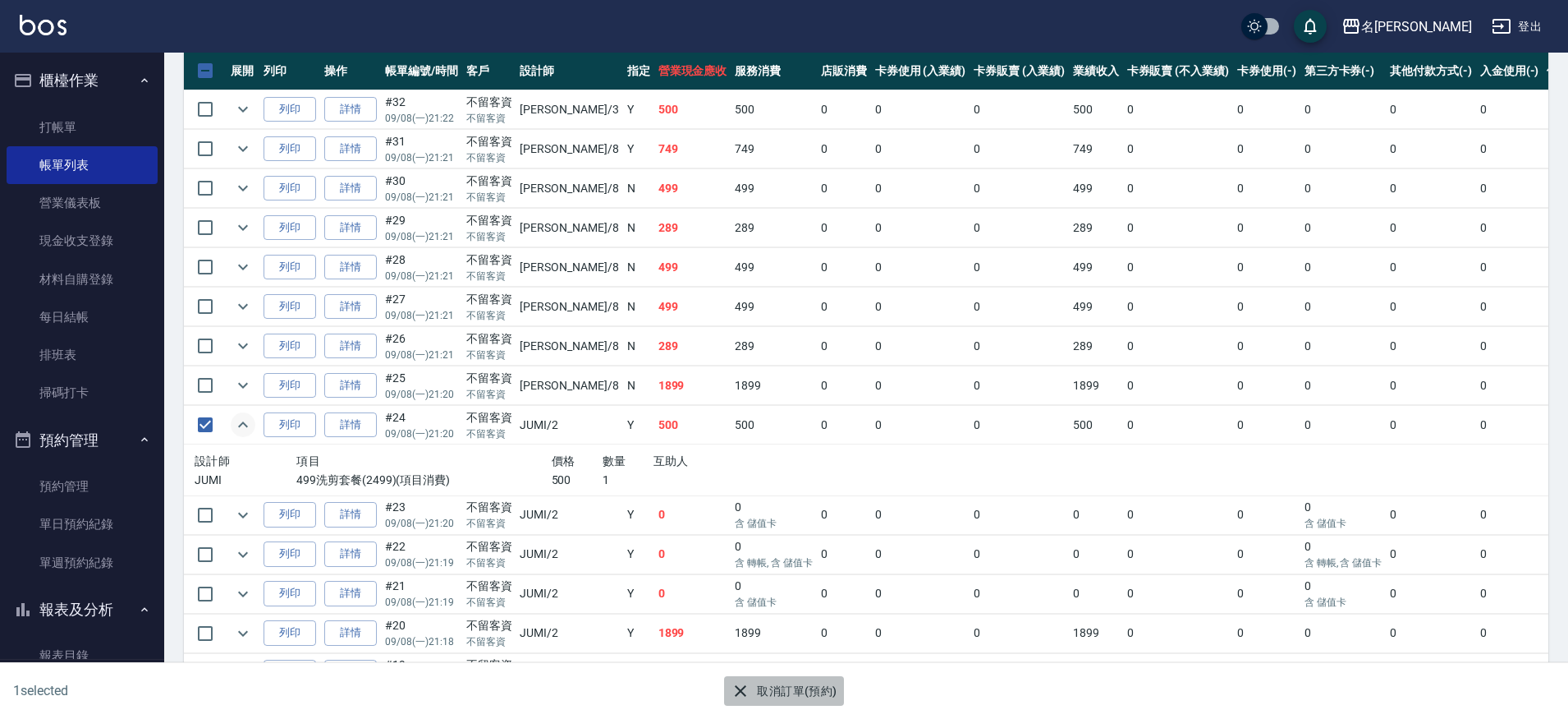
click at [773, 695] on button "取消訂單(預約)" at bounding box center [784, 691] width 119 height 30
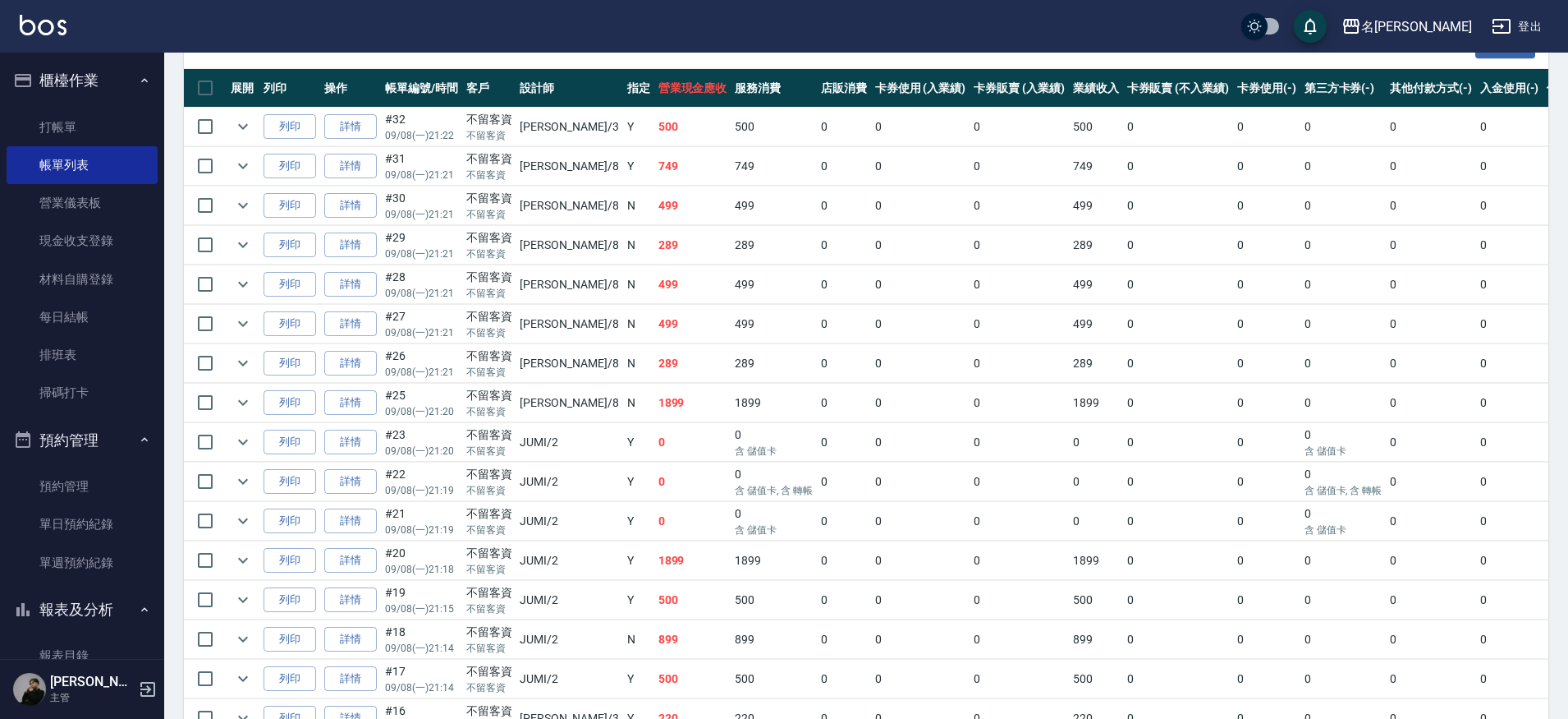
scroll to position [391, 0]
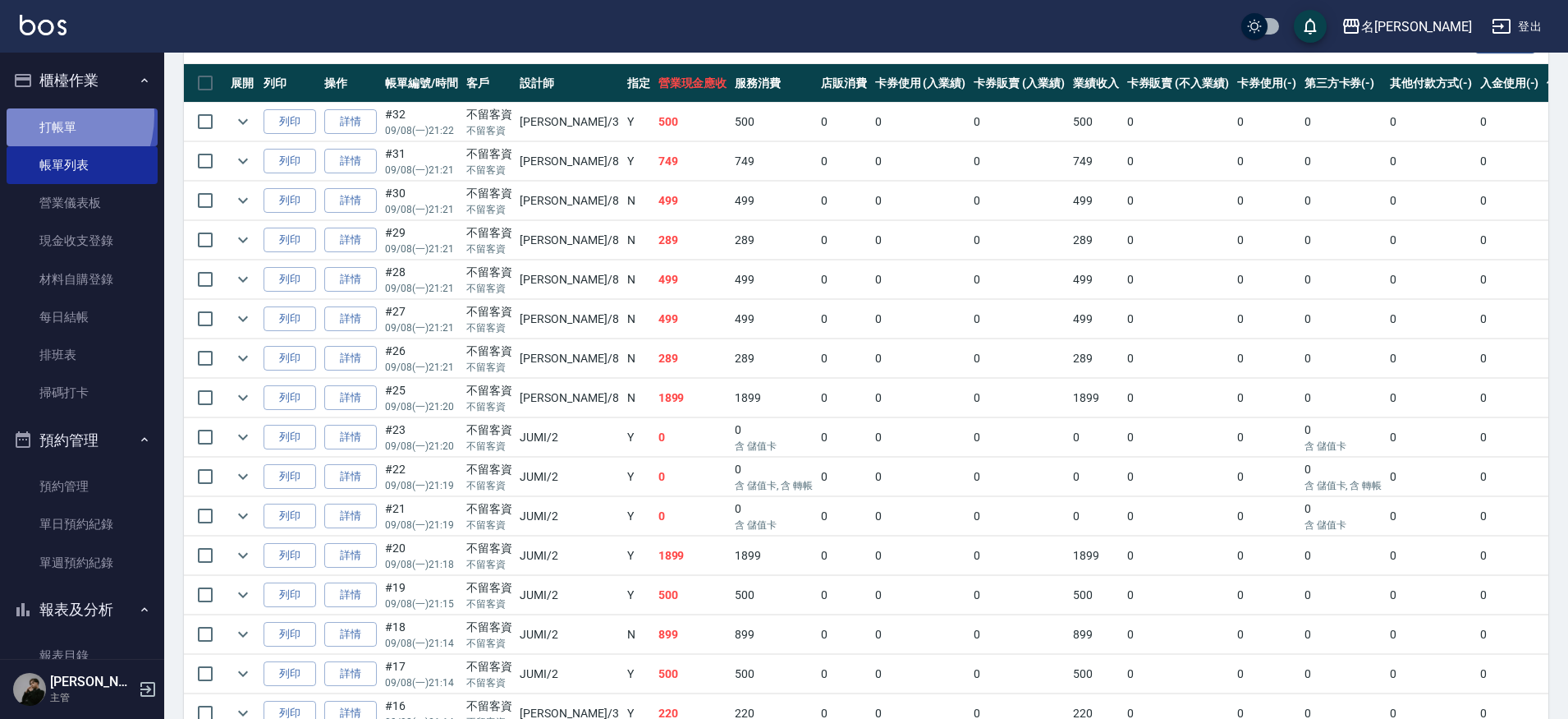
click at [42, 115] on link "打帳單" at bounding box center [82, 127] width 151 height 38
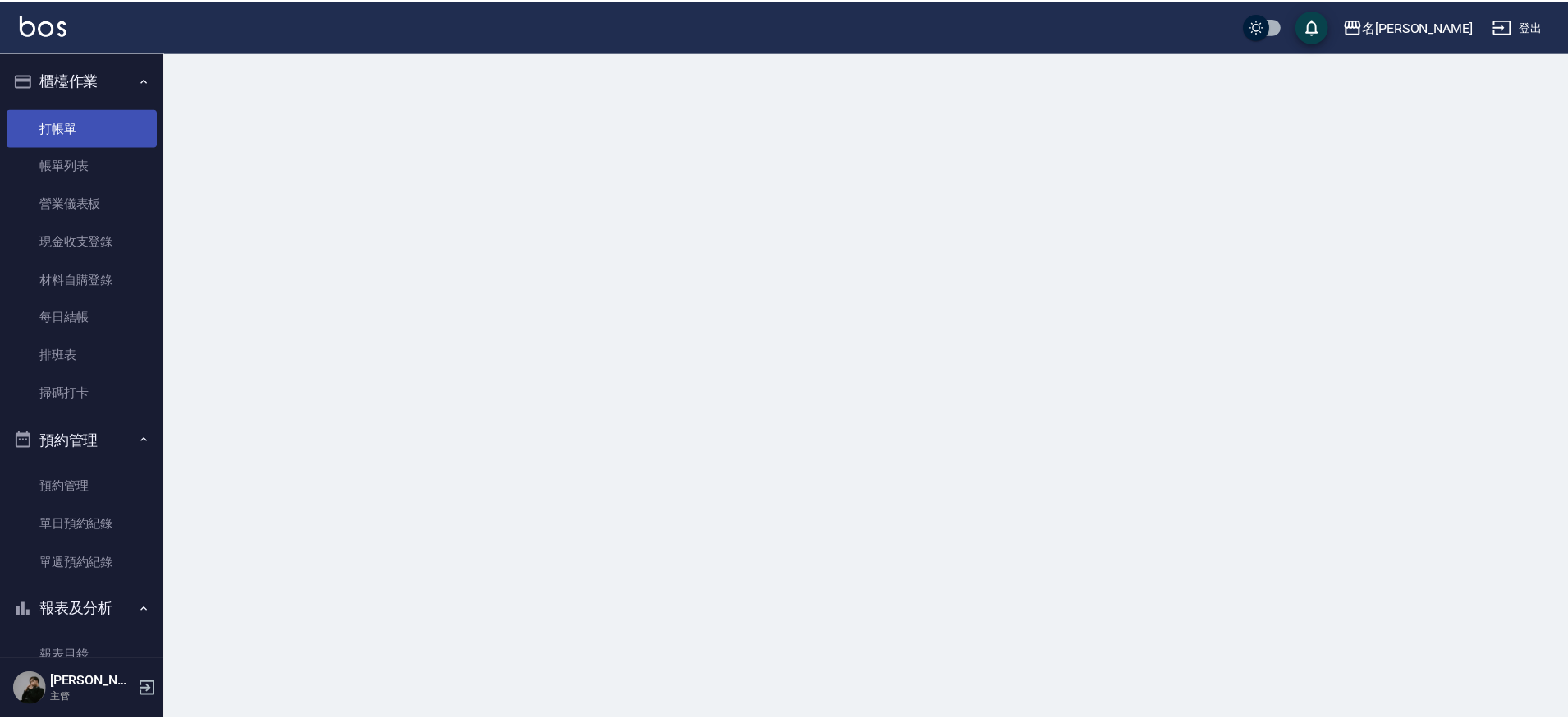
scroll to position [1, 0]
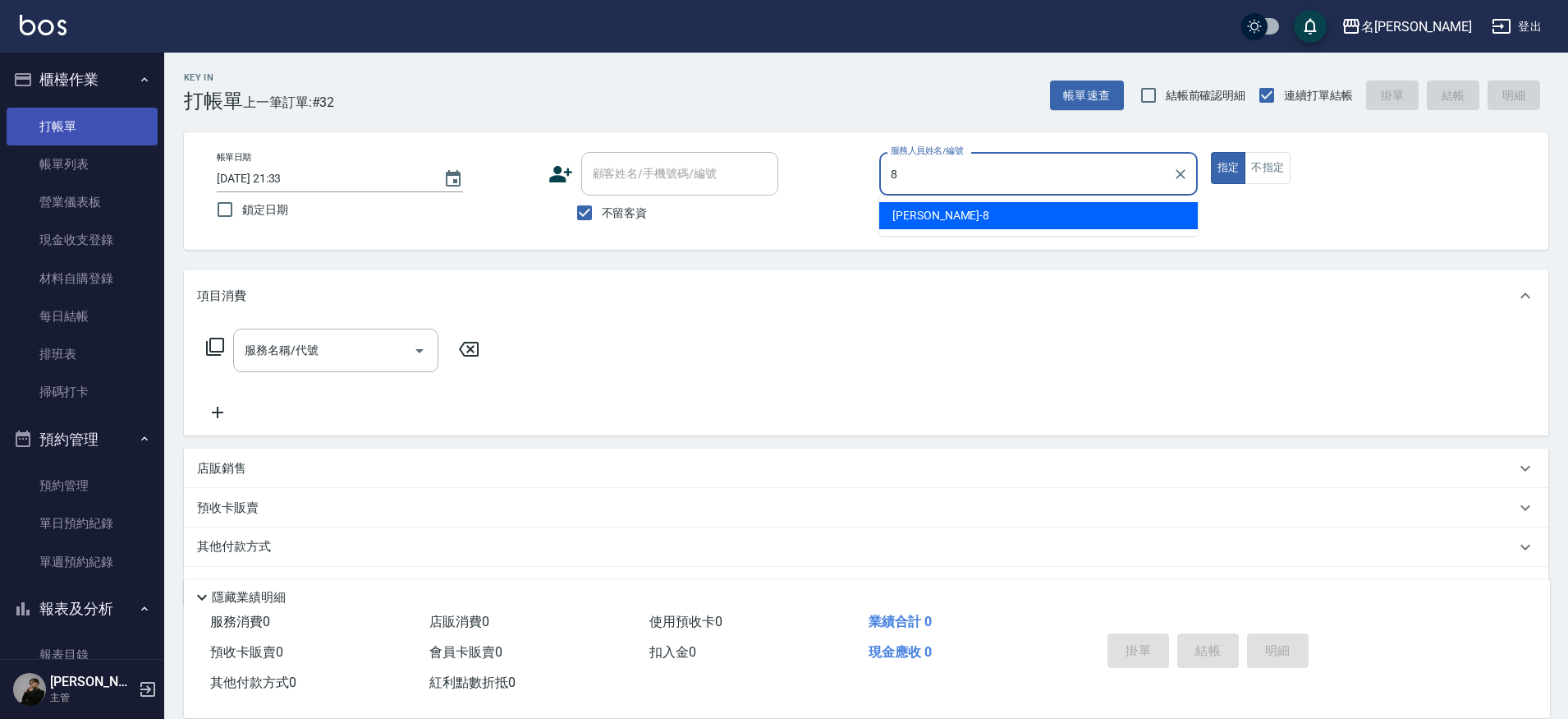
type input "Kira-8"
type button "true"
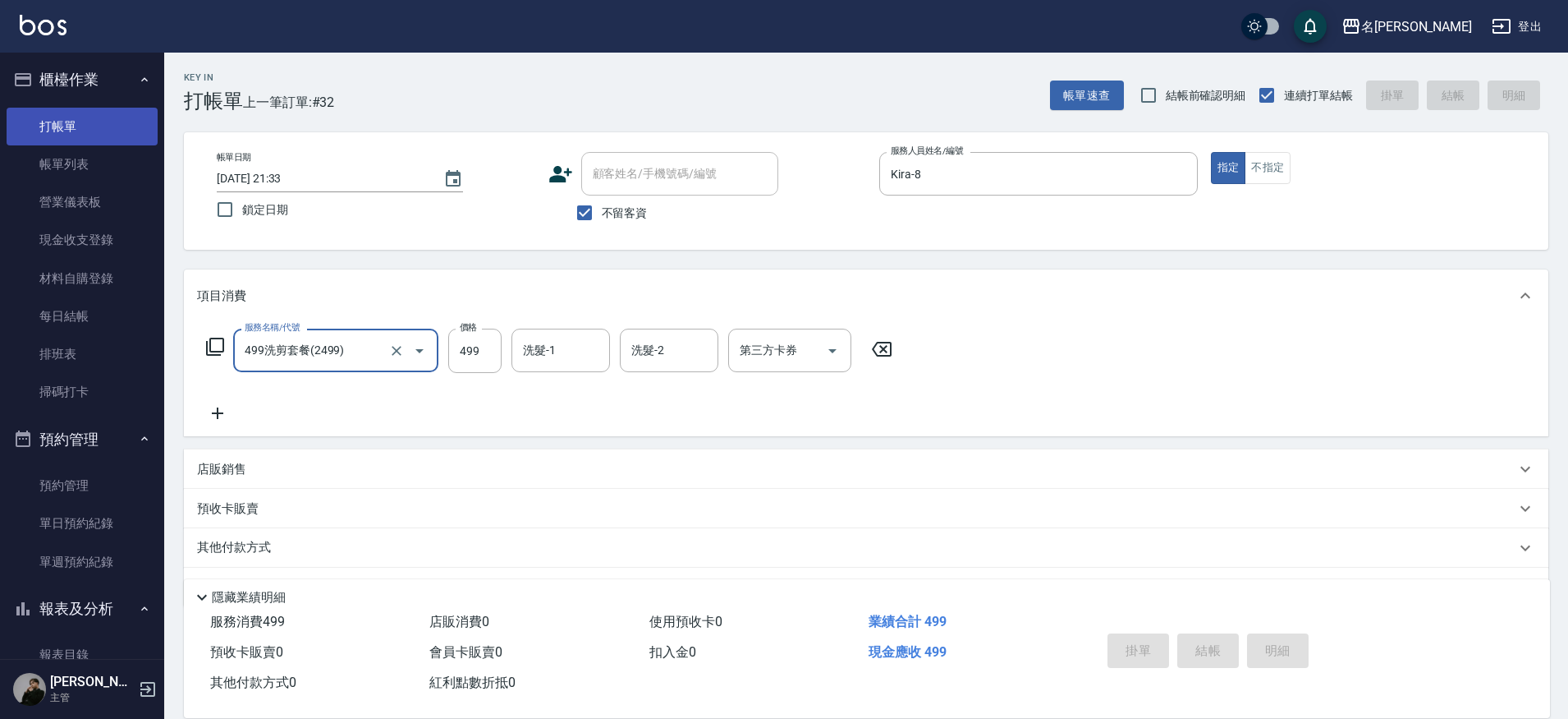
type input "499洗剪套餐(2499)"
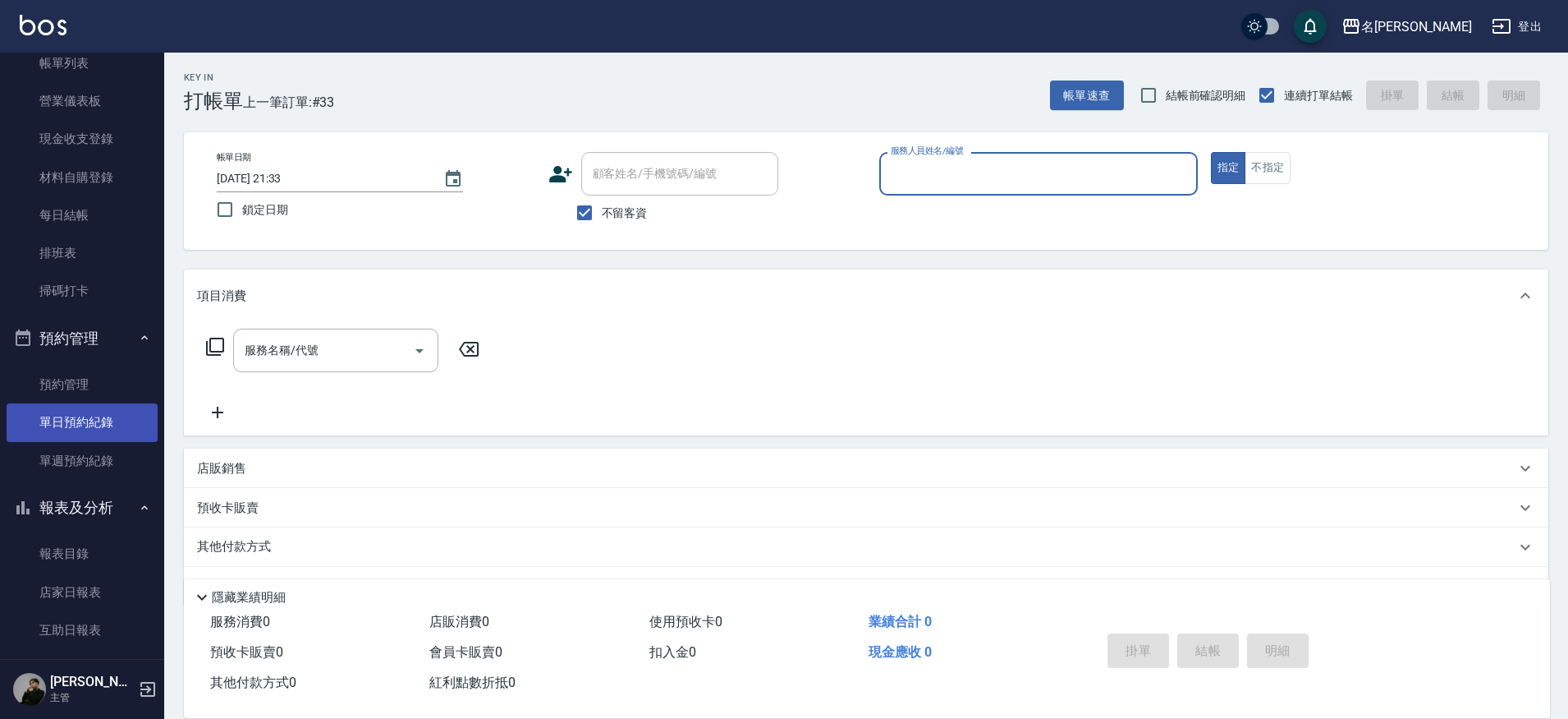
scroll to position [104, 0]
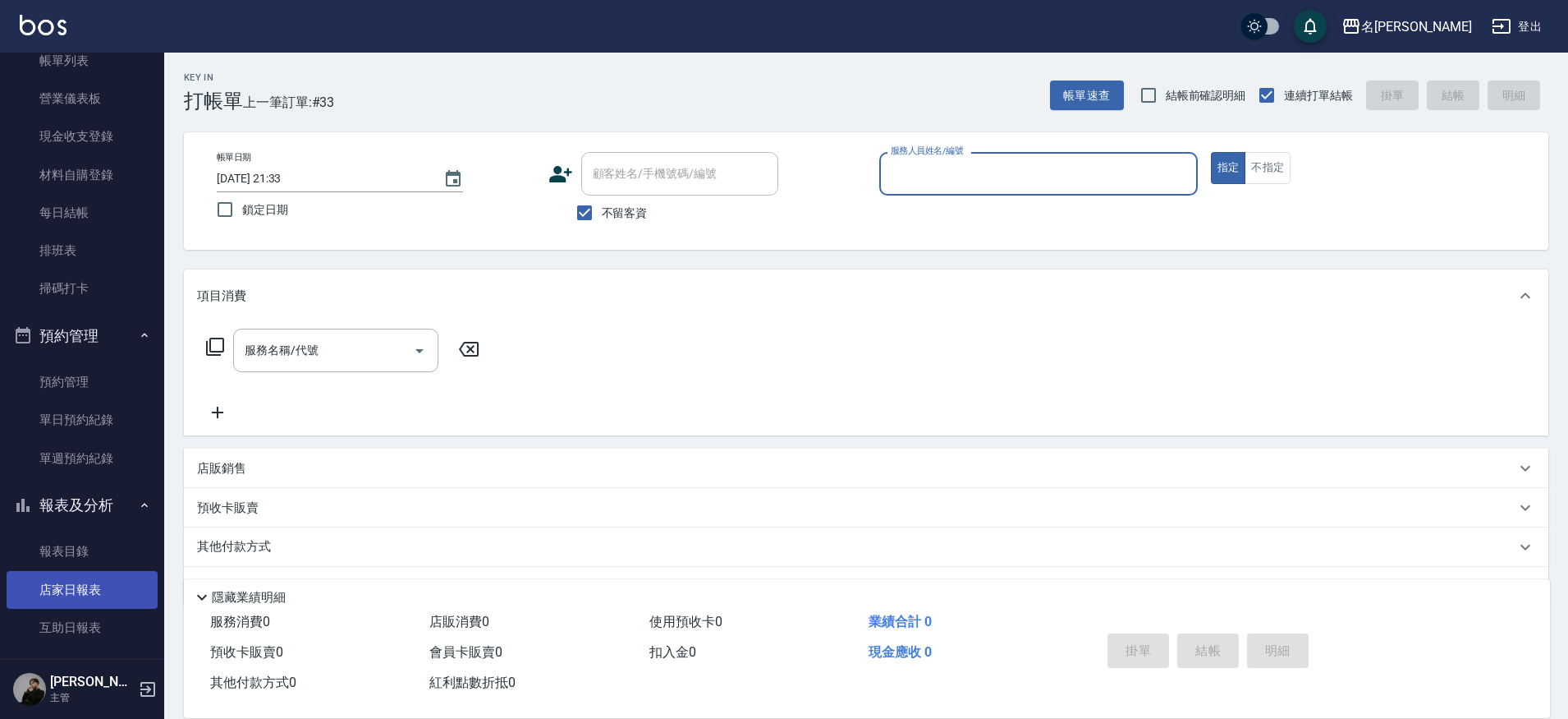
click at [82, 590] on link "店家日報表" at bounding box center [82, 590] width 151 height 38
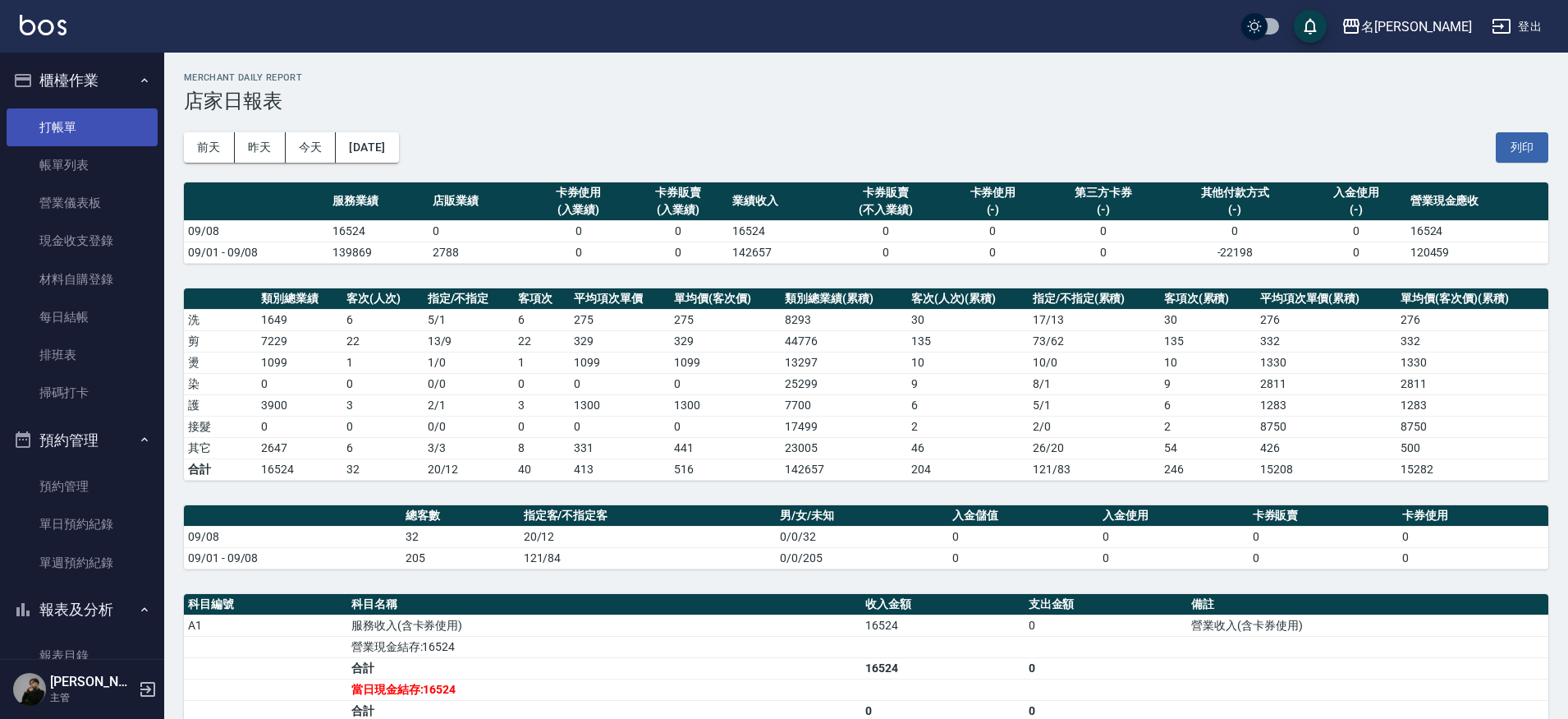
click at [85, 143] on link "打帳單" at bounding box center [82, 127] width 151 height 38
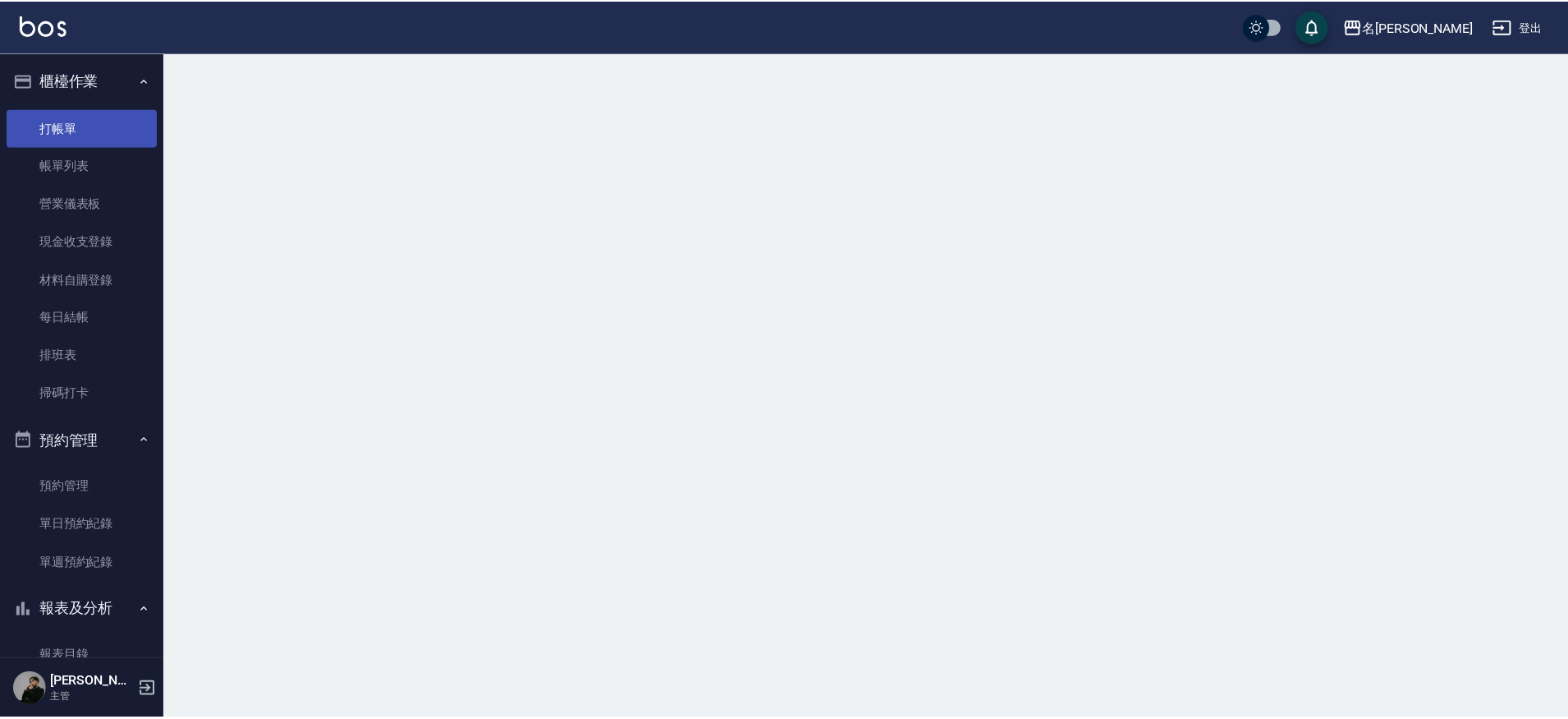
scroll to position [1, 0]
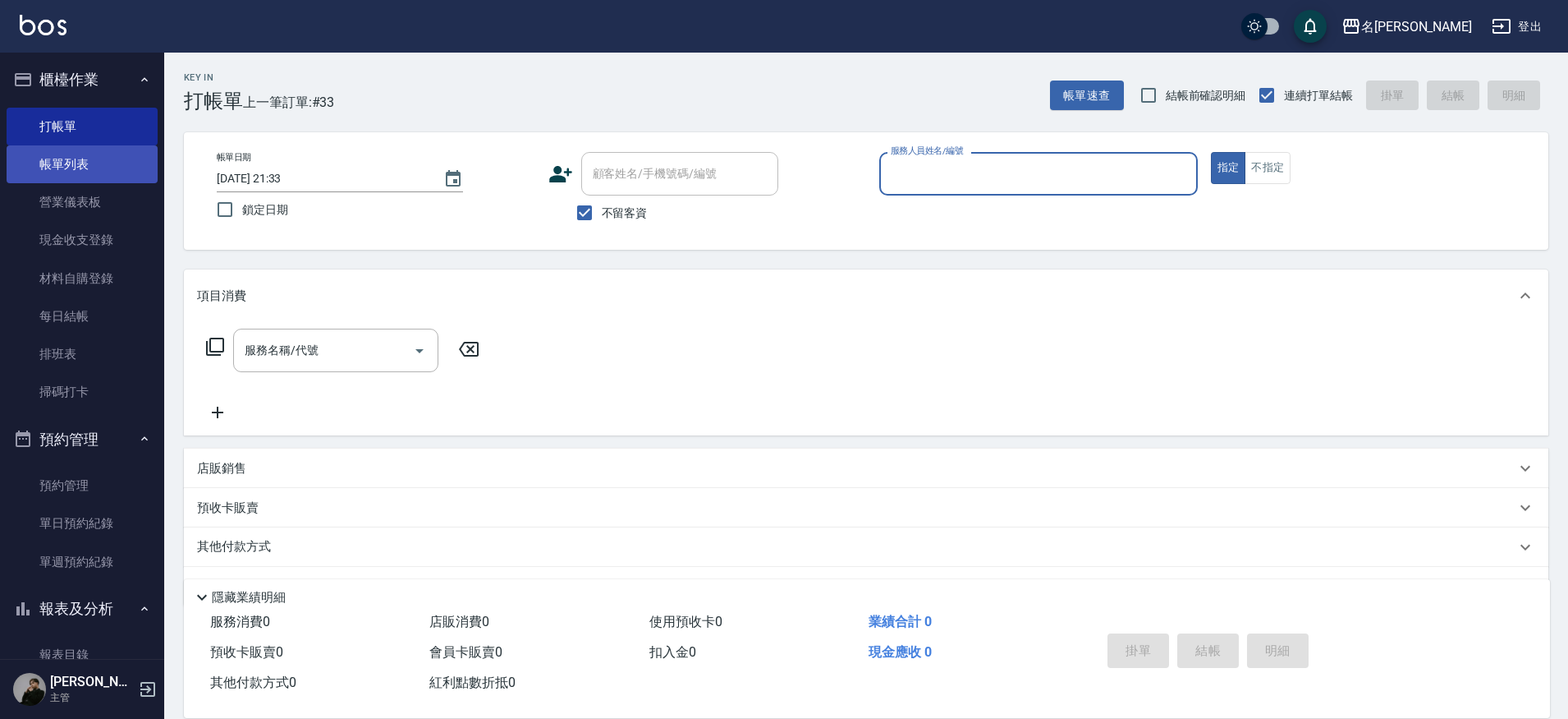
click at [63, 159] on link "帳單列表" at bounding box center [82, 165] width 151 height 38
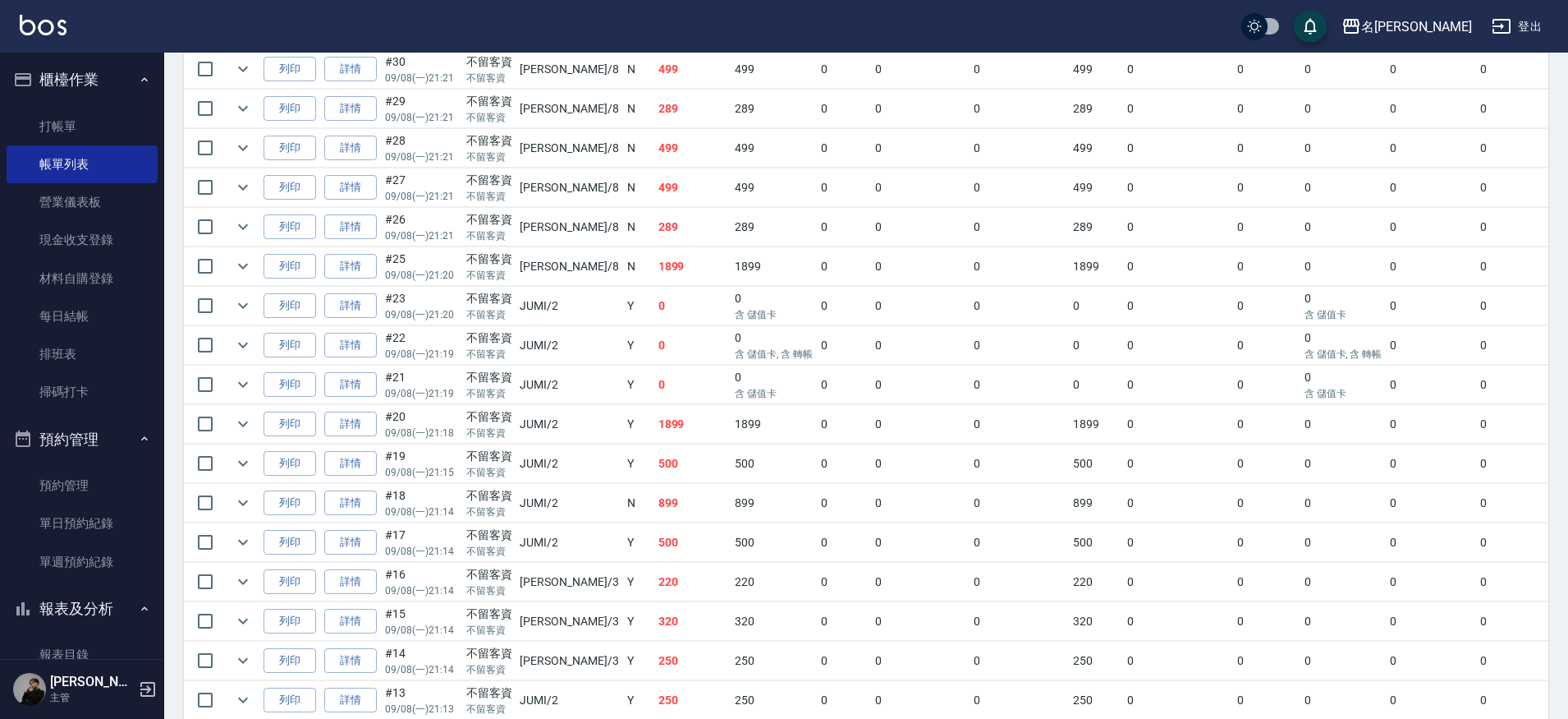
scroll to position [540, 0]
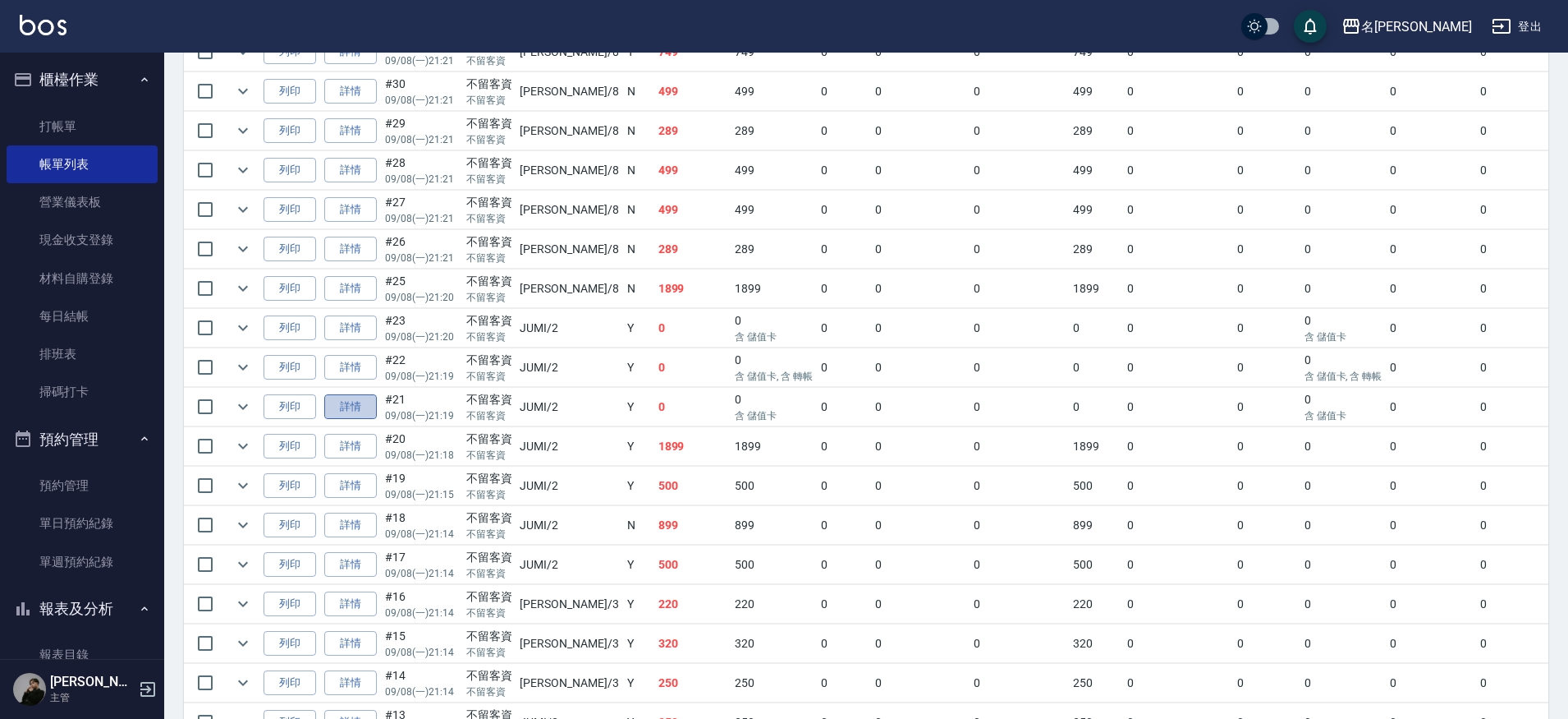
click at [369, 407] on link "詳情" at bounding box center [351, 407] width 53 height 25
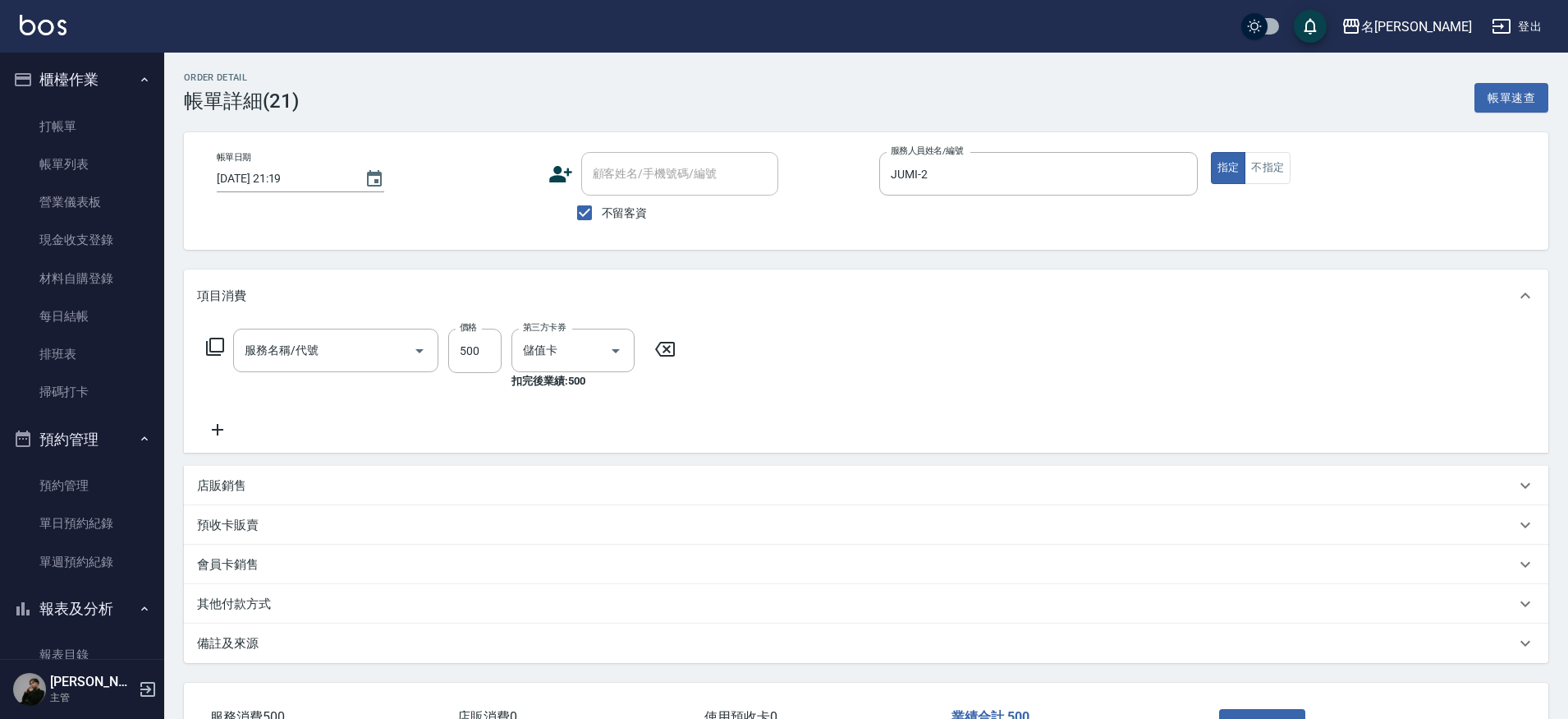
type input "2025/09/08 21:19"
checkbox input "true"
type input "JUMI-2"
type input "499洗剪套餐(2499)"
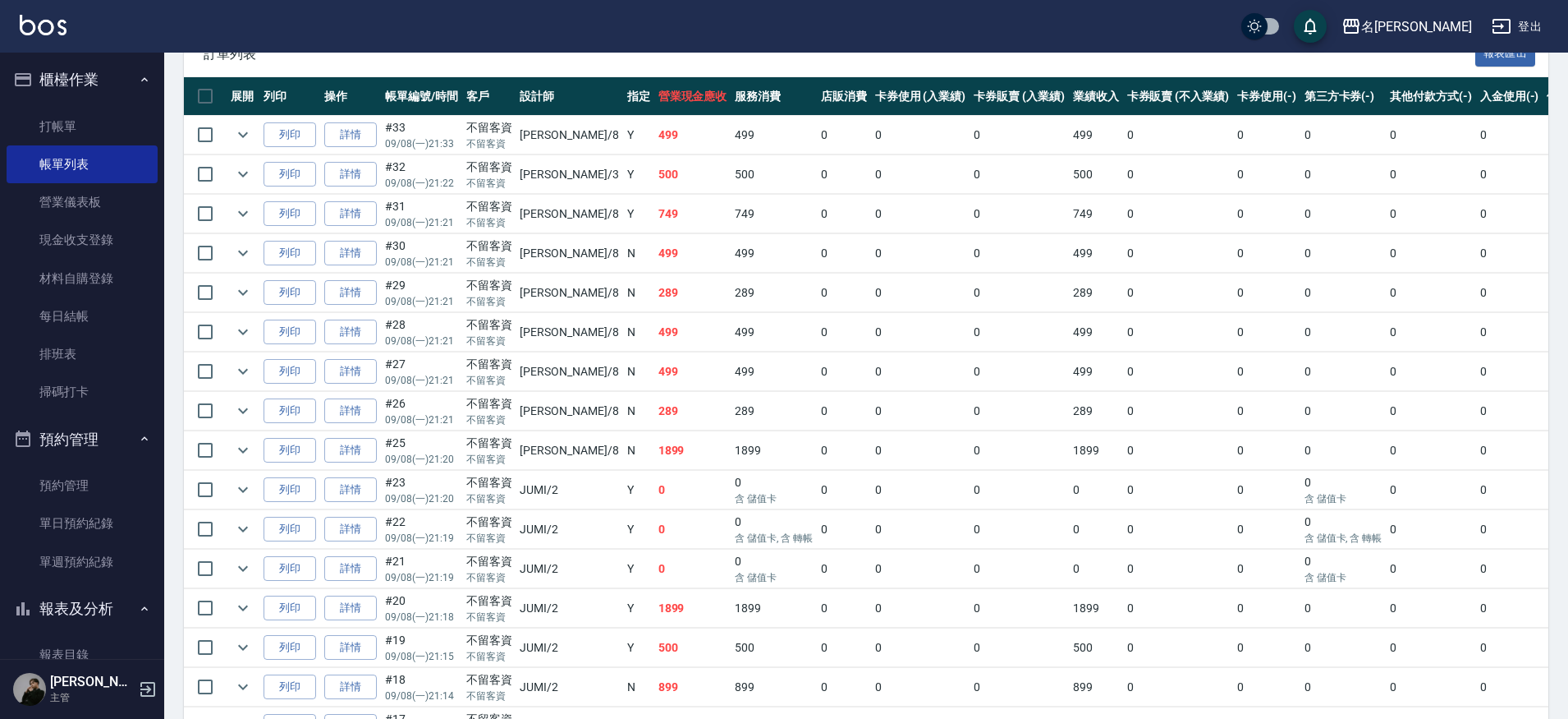
scroll to position [405, 0]
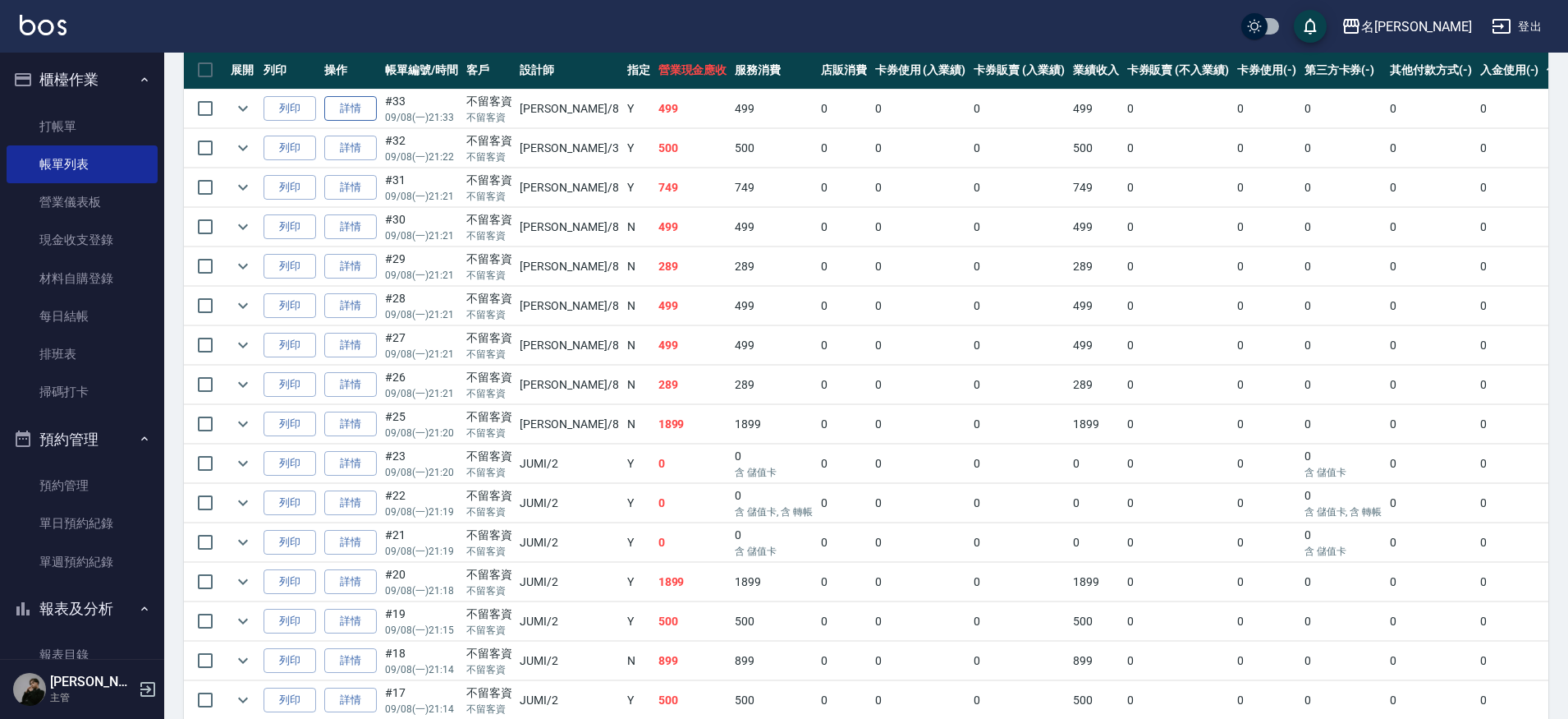
click at [349, 98] on link "詳情" at bounding box center [351, 108] width 53 height 25
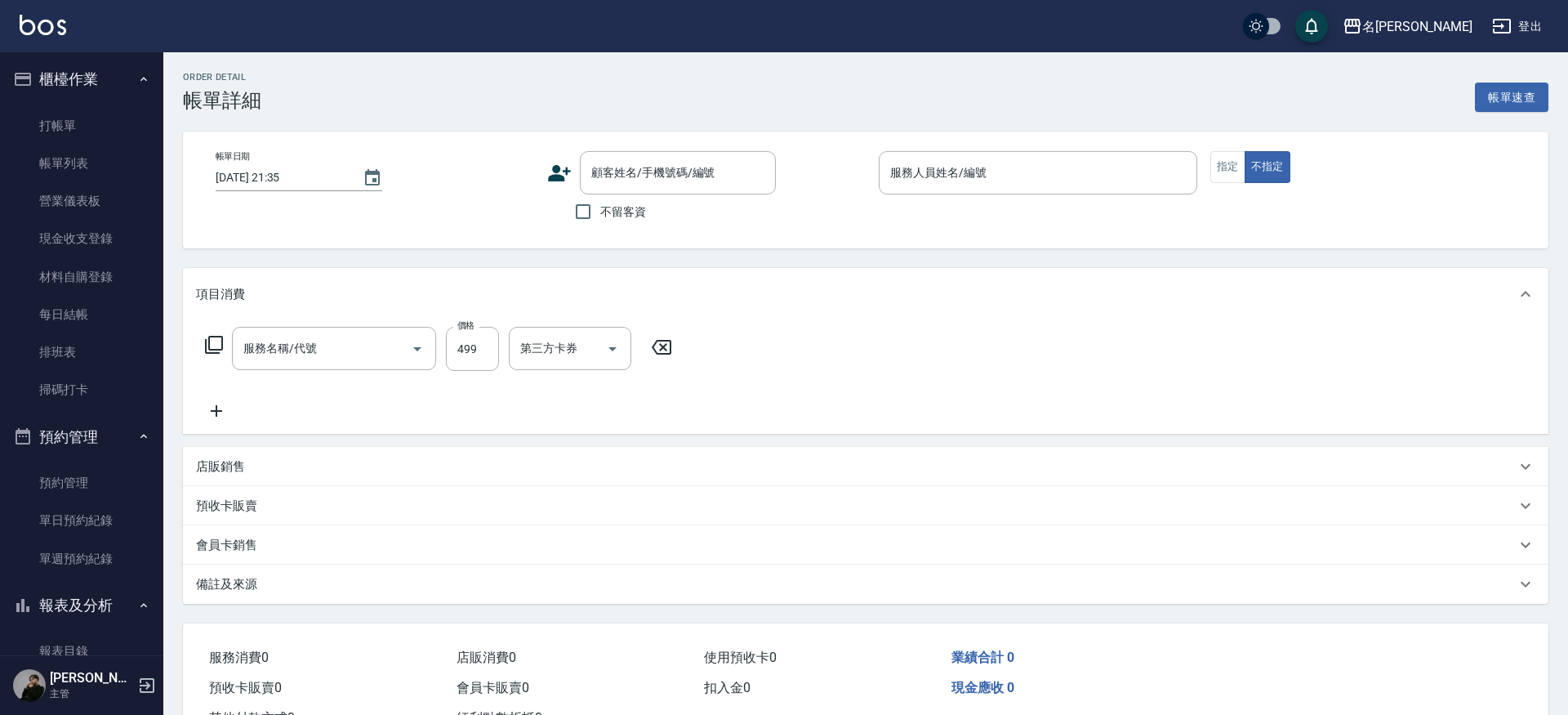
type input "2025/09/08 21:33"
checkbox input "true"
type input "Kira-8"
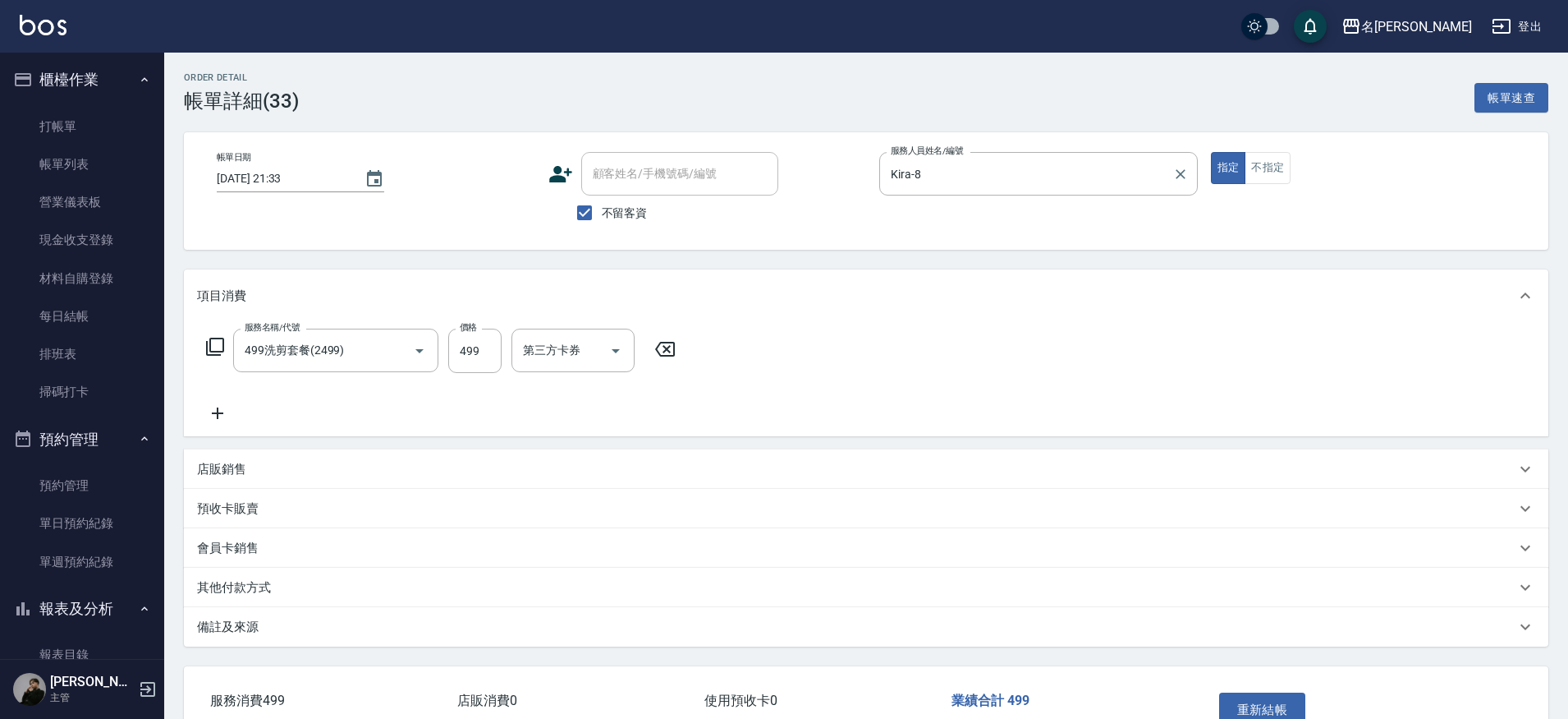
type input "499洗剪套餐(2499)"
click at [1255, 170] on button "不指定" at bounding box center [1267, 168] width 46 height 32
type button "false"
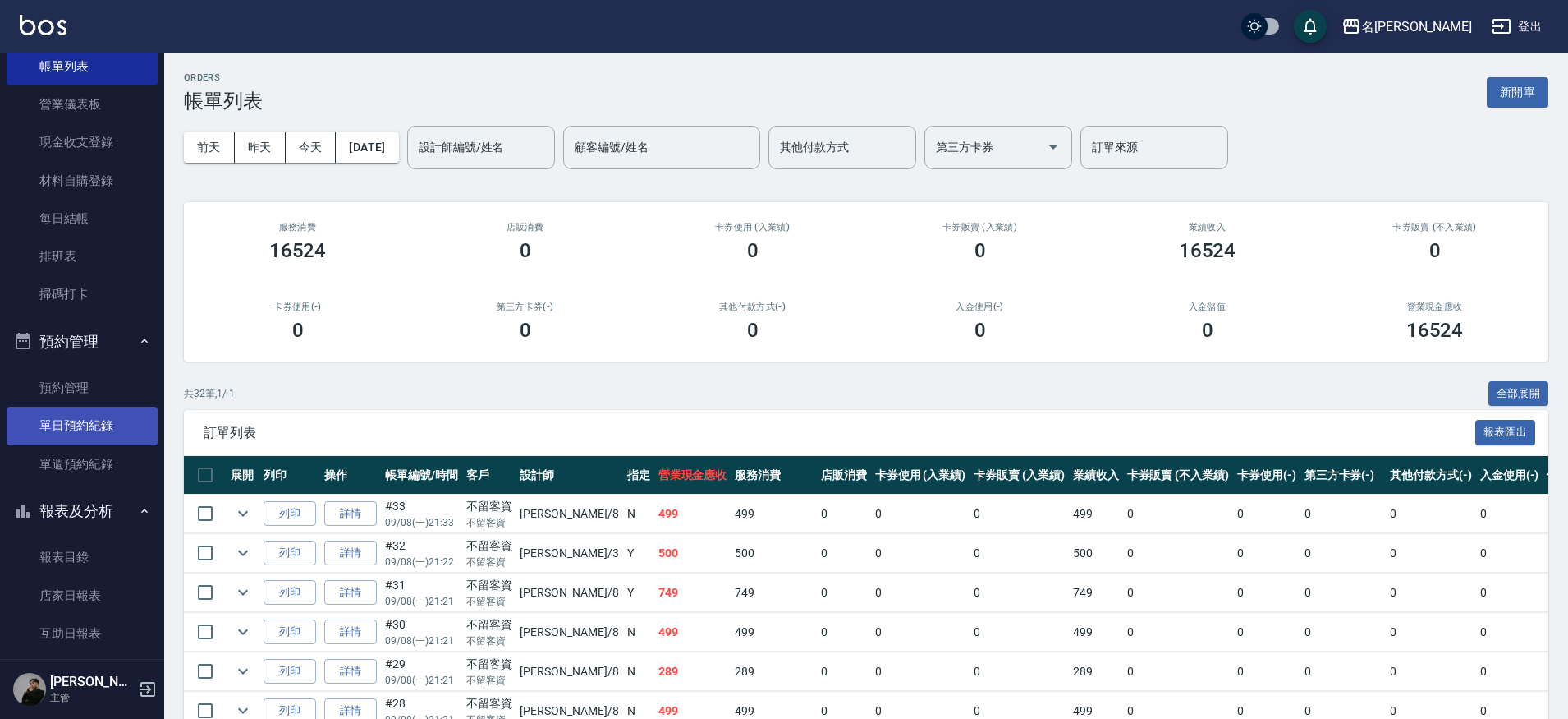
scroll to position [106, 0]
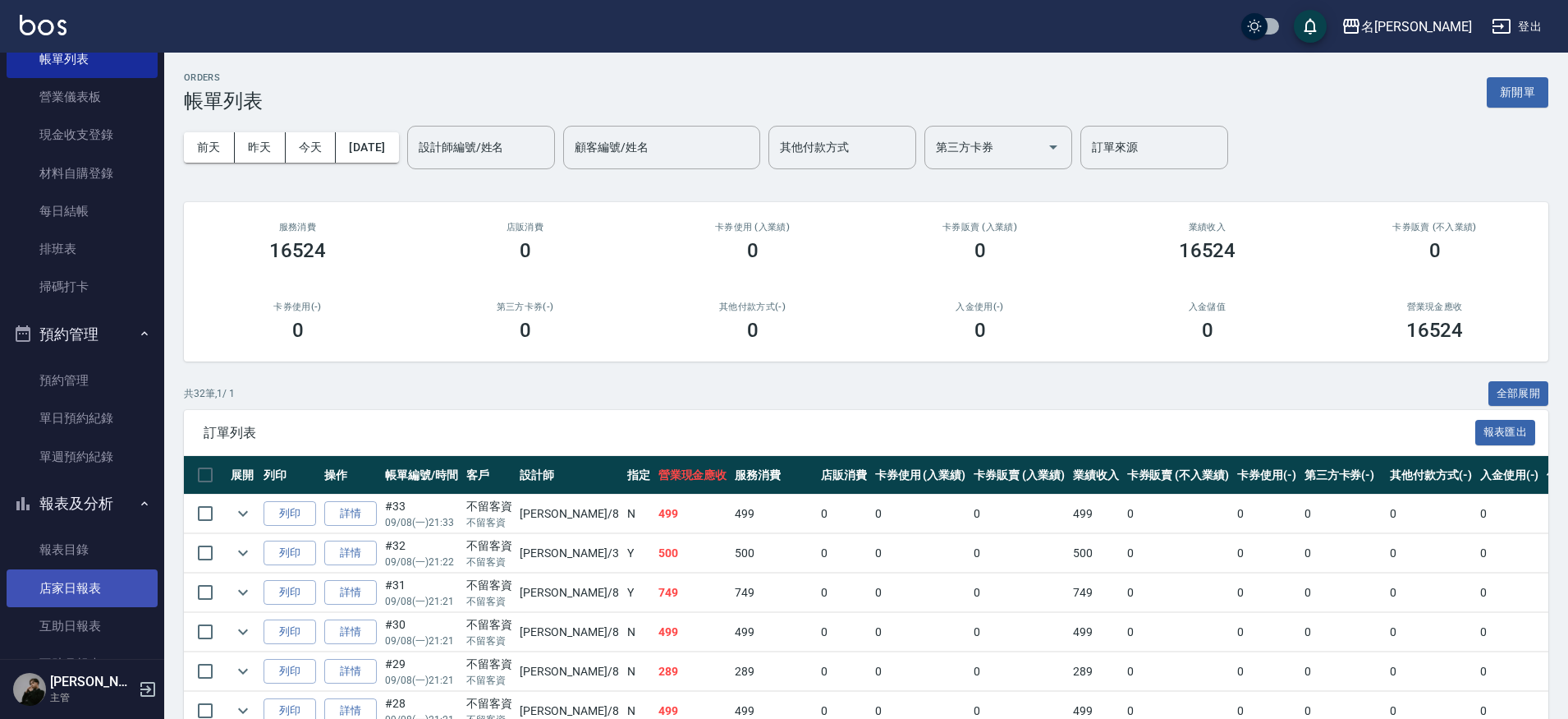
click at [130, 593] on link "店家日報表" at bounding box center [82, 588] width 151 height 38
